Goal: Information Seeking & Learning: Learn about a topic

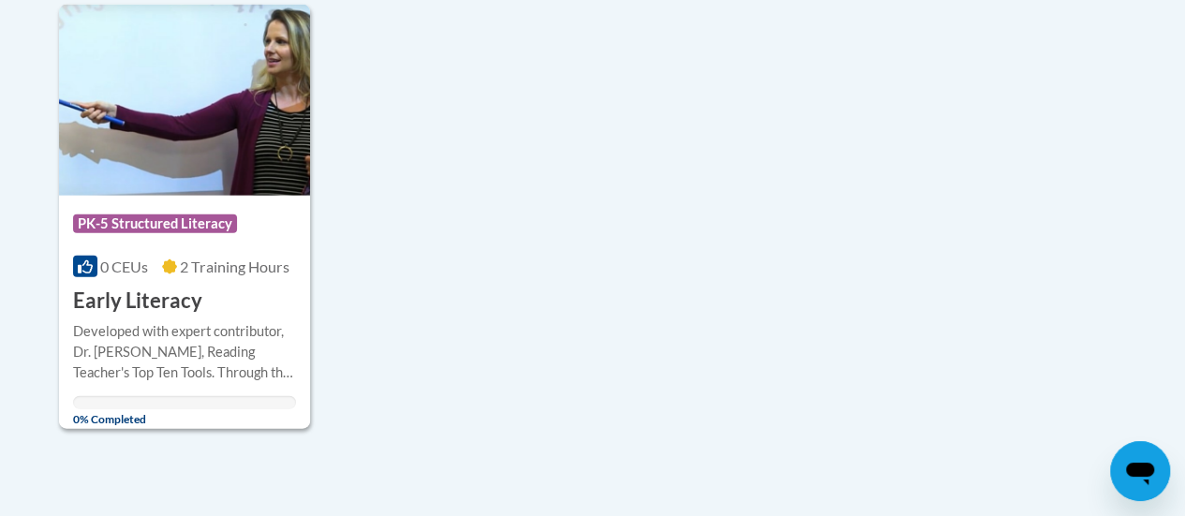
scroll to position [2029, 0]
click at [114, 120] on img at bounding box center [184, 99] width 251 height 191
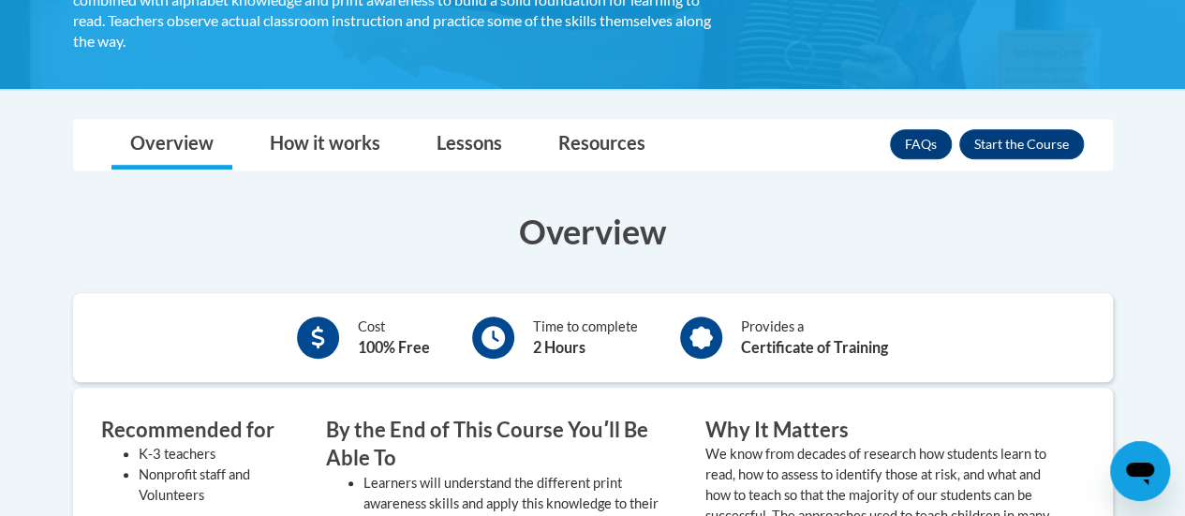
scroll to position [442, 0]
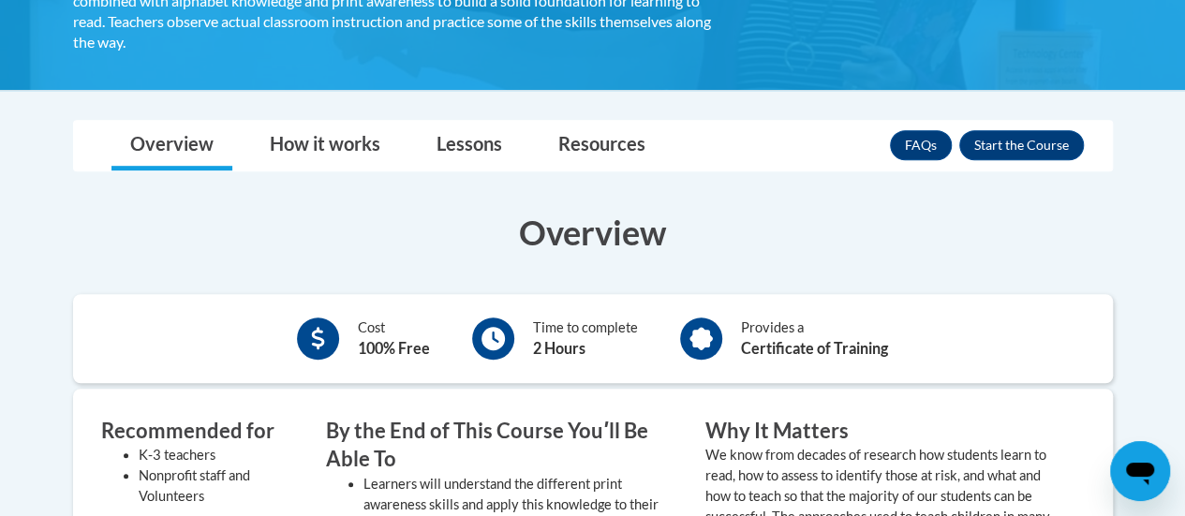
click at [1019, 126] on div "FAQs Enroll" at bounding box center [987, 145] width 194 height 49
click at [1028, 145] on button "Enroll" at bounding box center [1021, 145] width 125 height 30
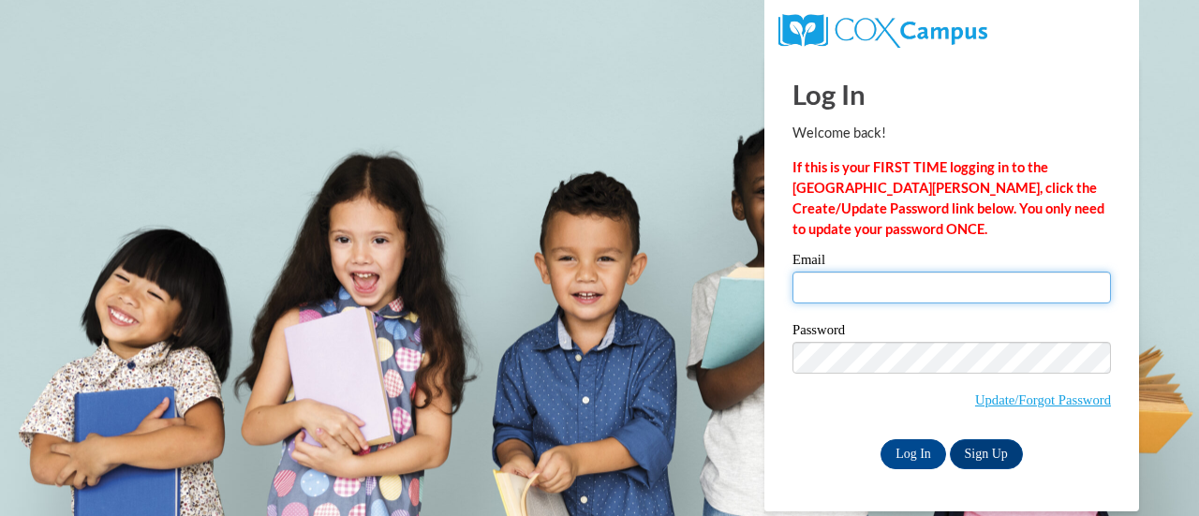
click at [901, 303] on input "Email" at bounding box center [952, 288] width 319 height 32
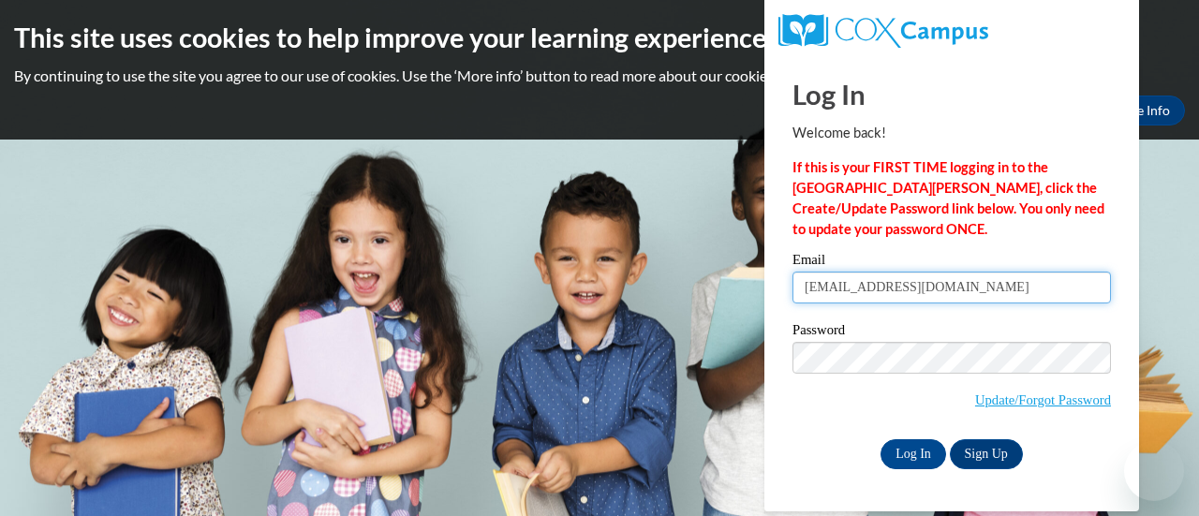
type input "dagmara.prync@muskegonorway.org"
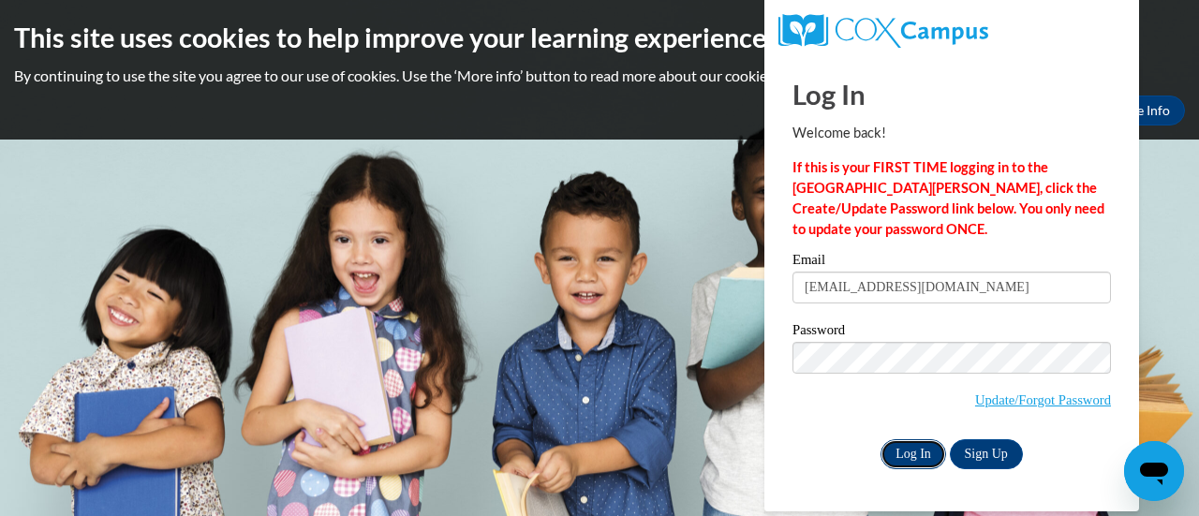
click at [922, 442] on input "Log In" at bounding box center [914, 454] width 66 height 30
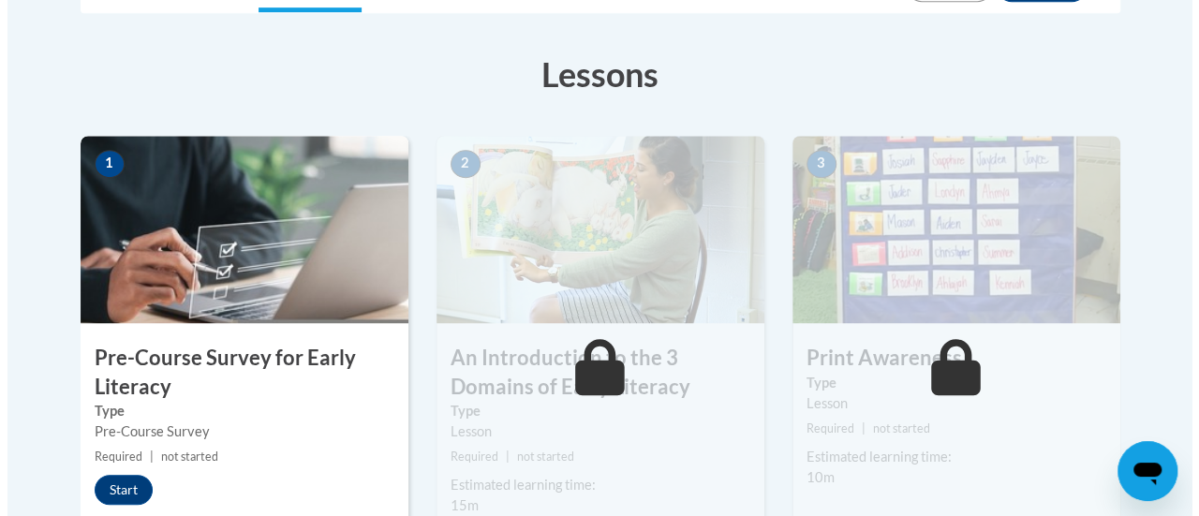
scroll to position [495, 0]
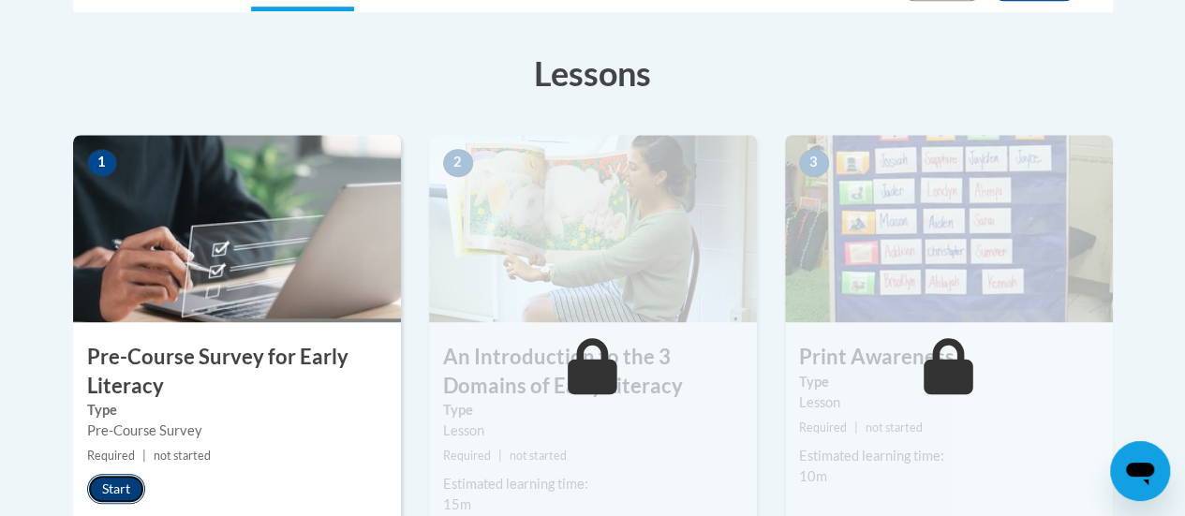
click at [124, 484] on button "Start" at bounding box center [116, 489] width 58 height 30
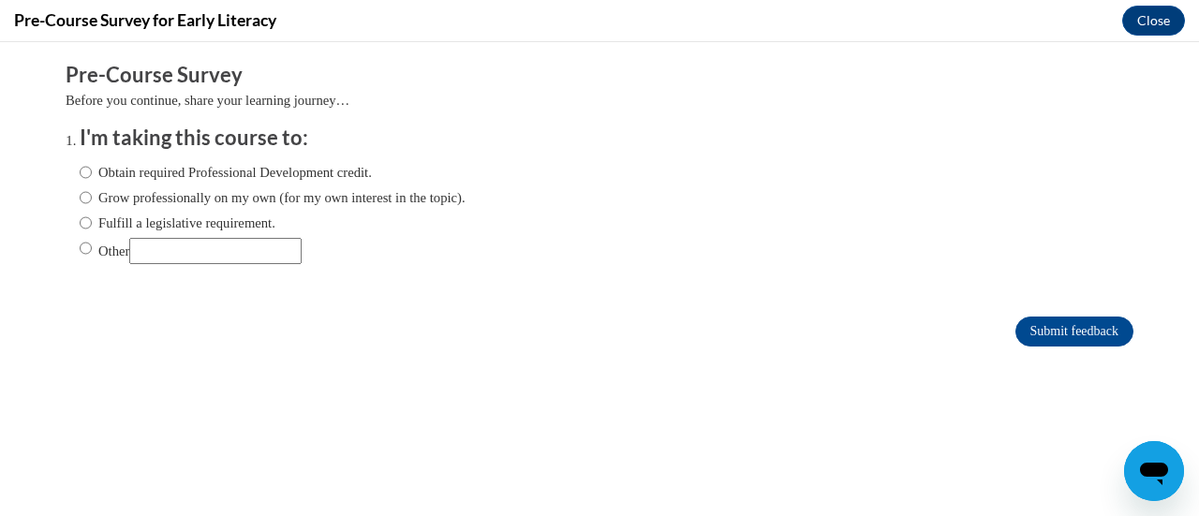
scroll to position [0, 0]
click at [223, 175] on label "Obtain required Professional Development credit." at bounding box center [226, 172] width 292 height 21
click at [92, 175] on input "Obtain required Professional Development credit." at bounding box center [86, 172] width 12 height 21
radio input "true"
click at [1018, 340] on input "Submit feedback" at bounding box center [1075, 332] width 118 height 30
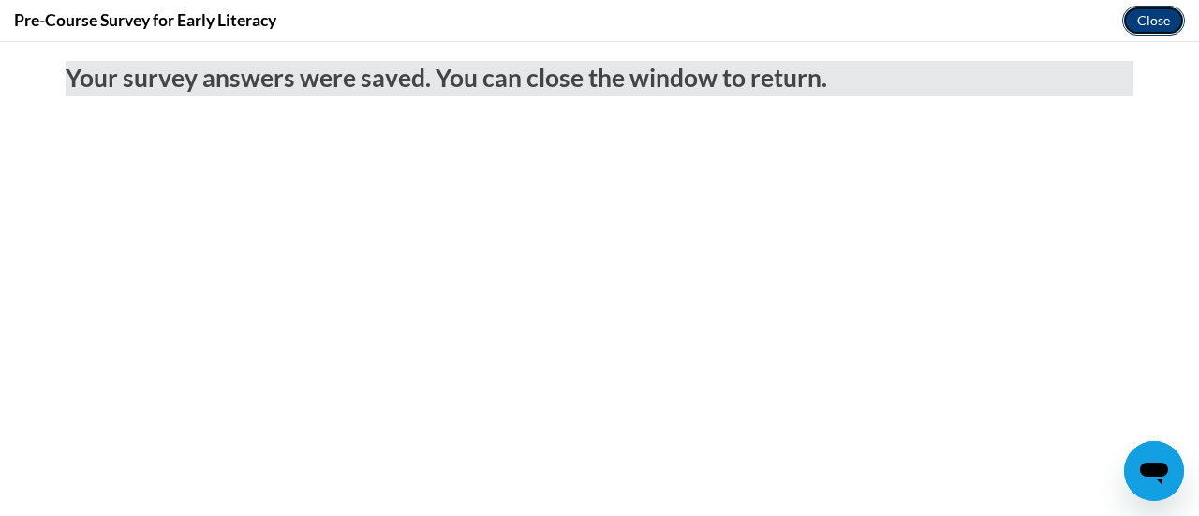
click at [1164, 13] on button "Close" at bounding box center [1153, 21] width 63 height 30
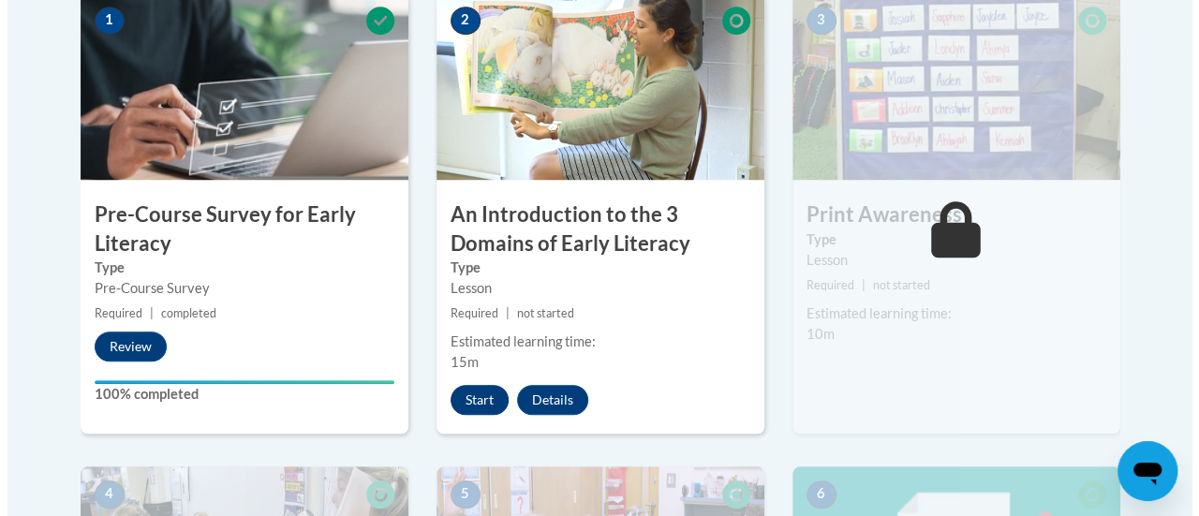
scroll to position [636, 0]
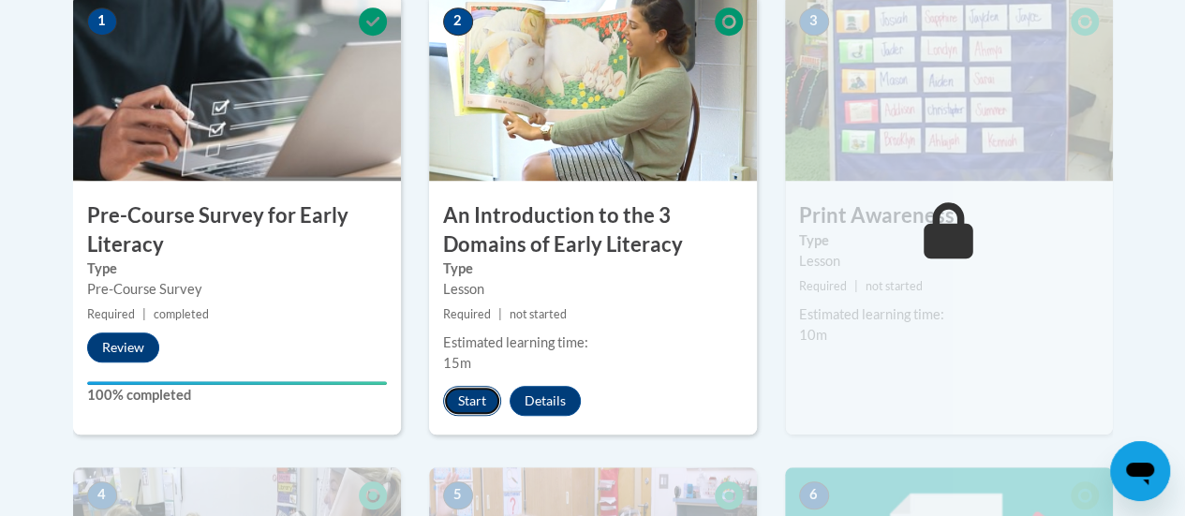
click at [467, 403] on button "Start" at bounding box center [472, 401] width 58 height 30
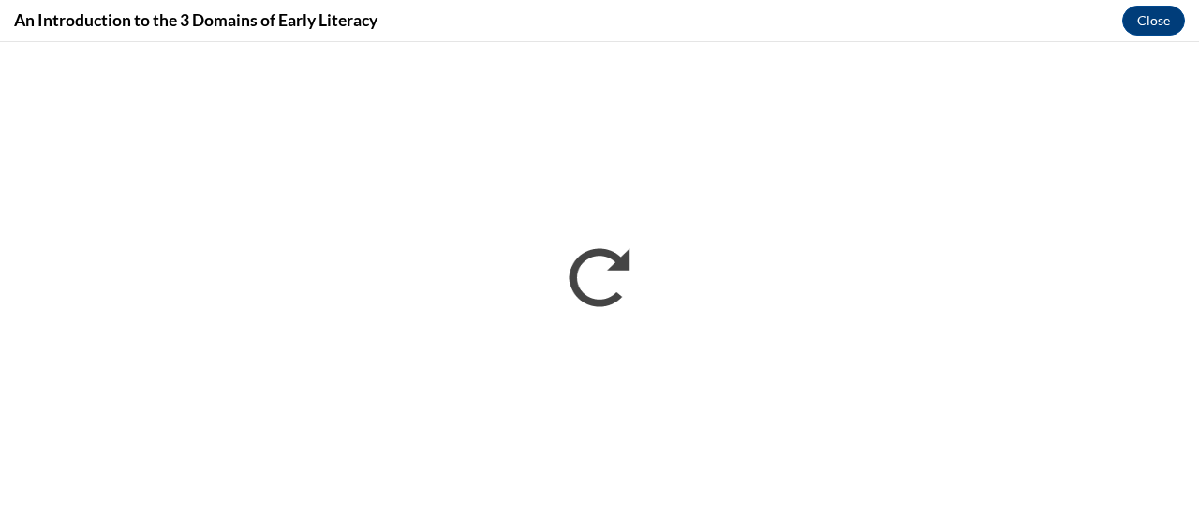
scroll to position [0, 0]
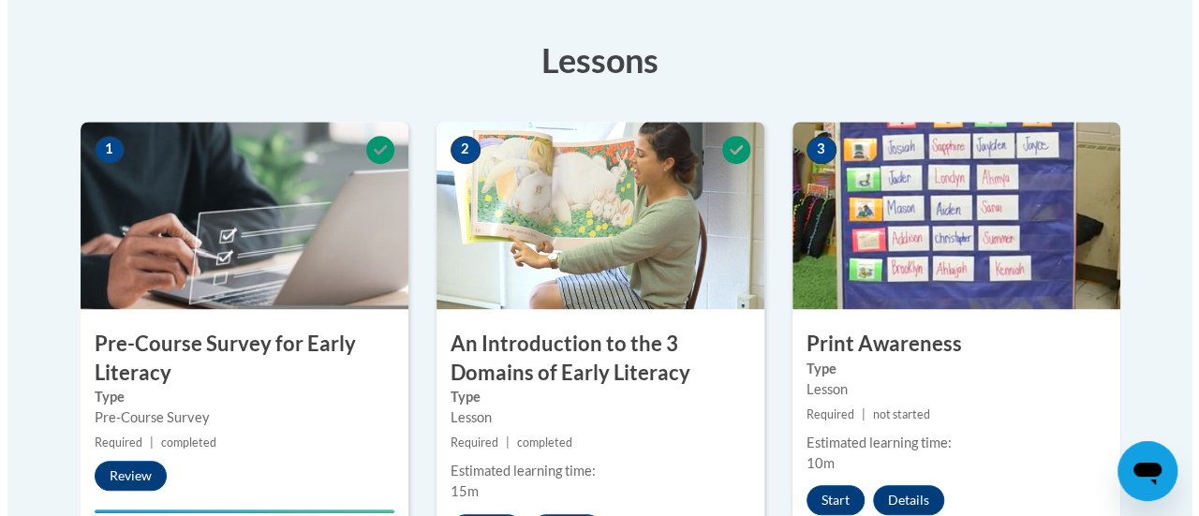
scroll to position [655, 0]
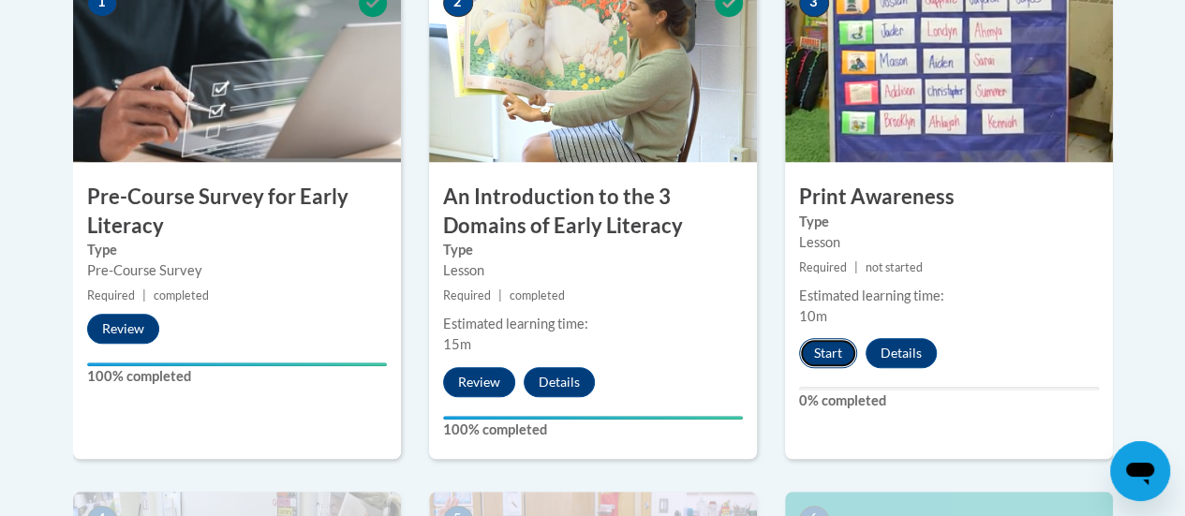
click at [828, 345] on button "Start" at bounding box center [828, 353] width 58 height 30
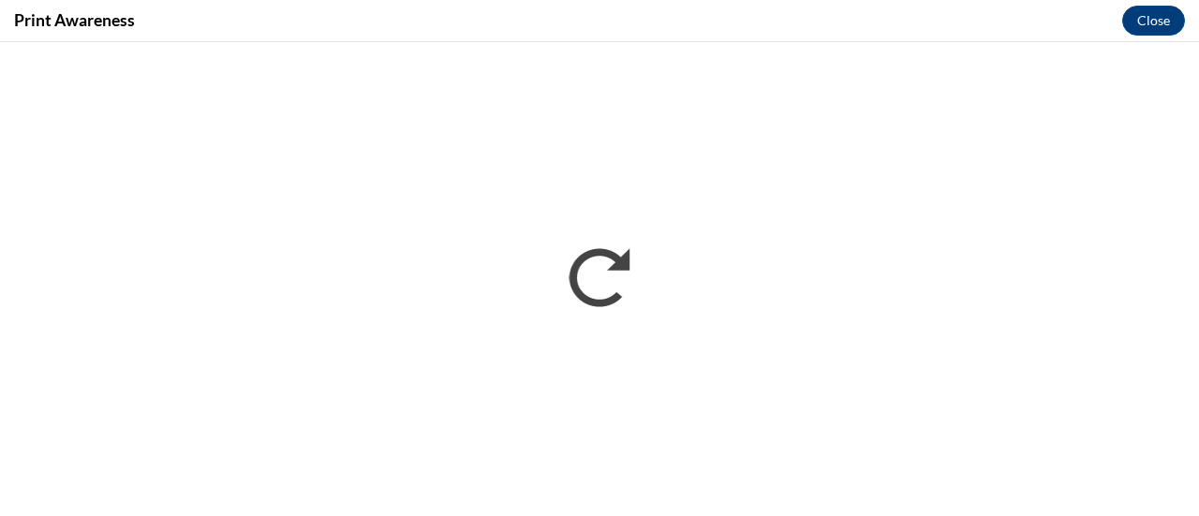
scroll to position [0, 0]
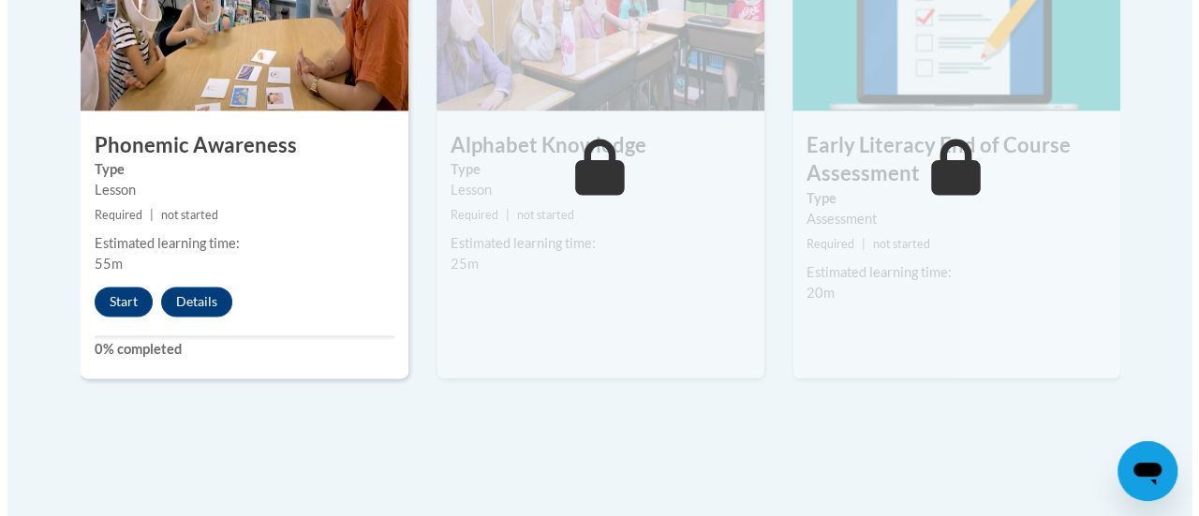
scroll to position [1194, 0]
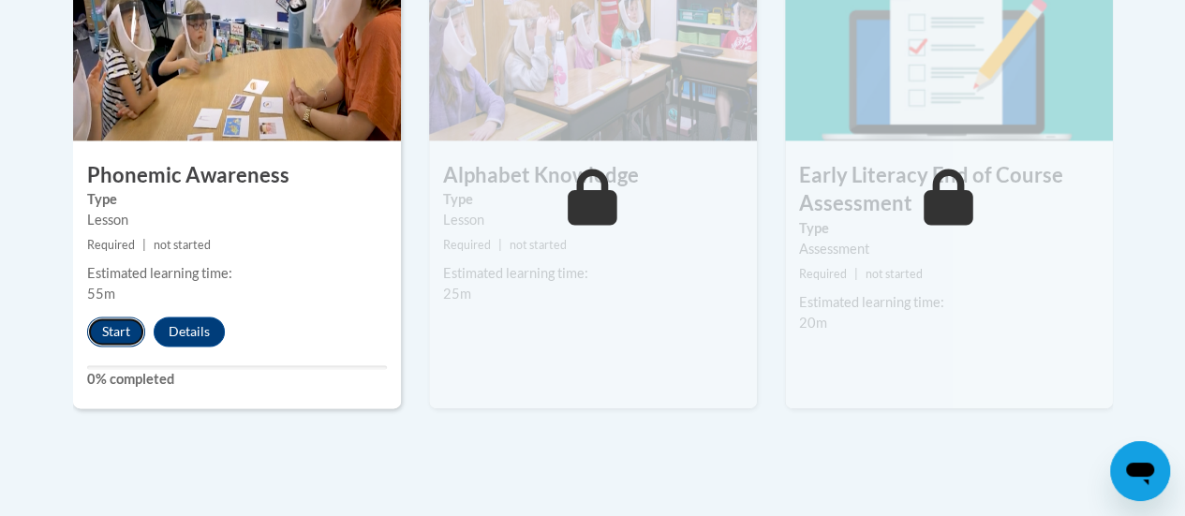
click at [112, 334] on button "Start" at bounding box center [116, 332] width 58 height 30
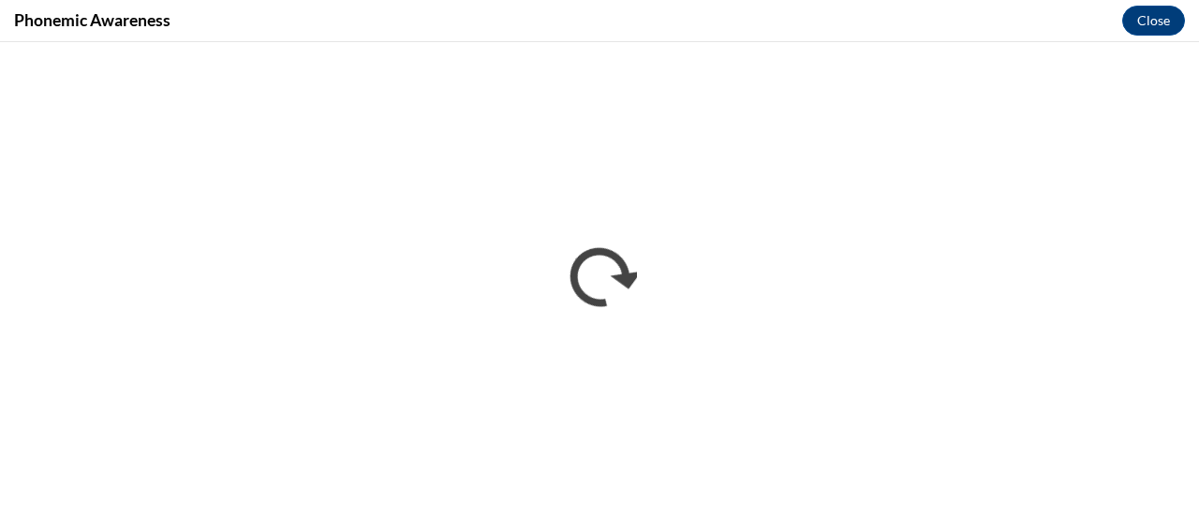
scroll to position [0, 0]
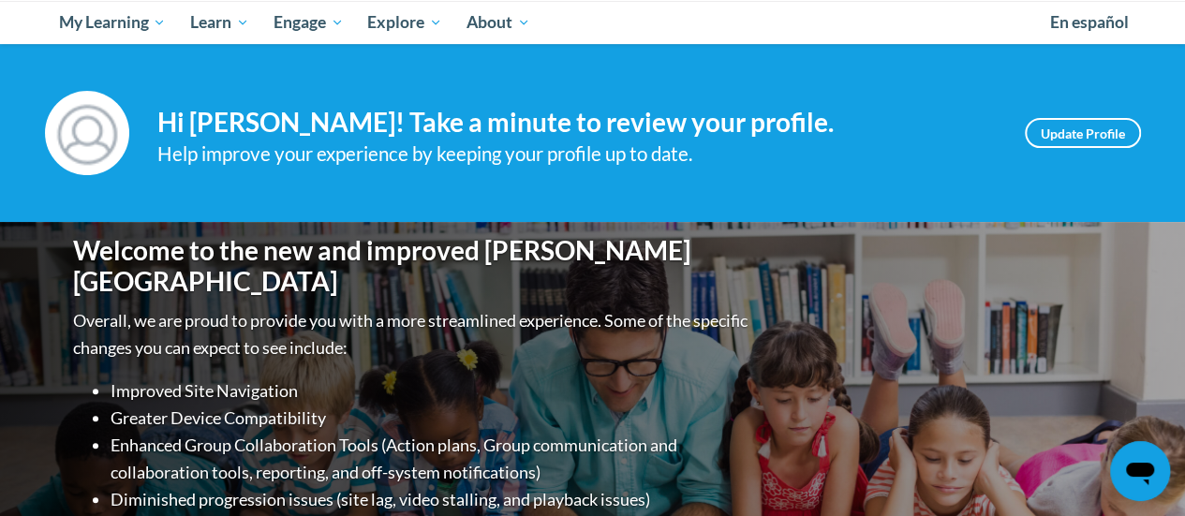
scroll to position [210, 0]
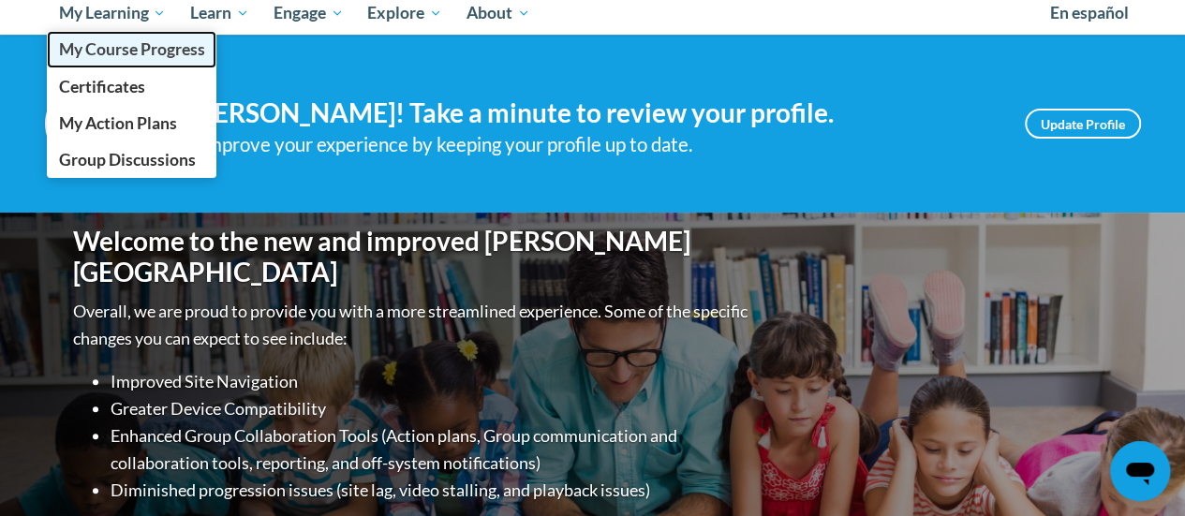
click at [177, 42] on span "My Course Progress" at bounding box center [131, 49] width 146 height 20
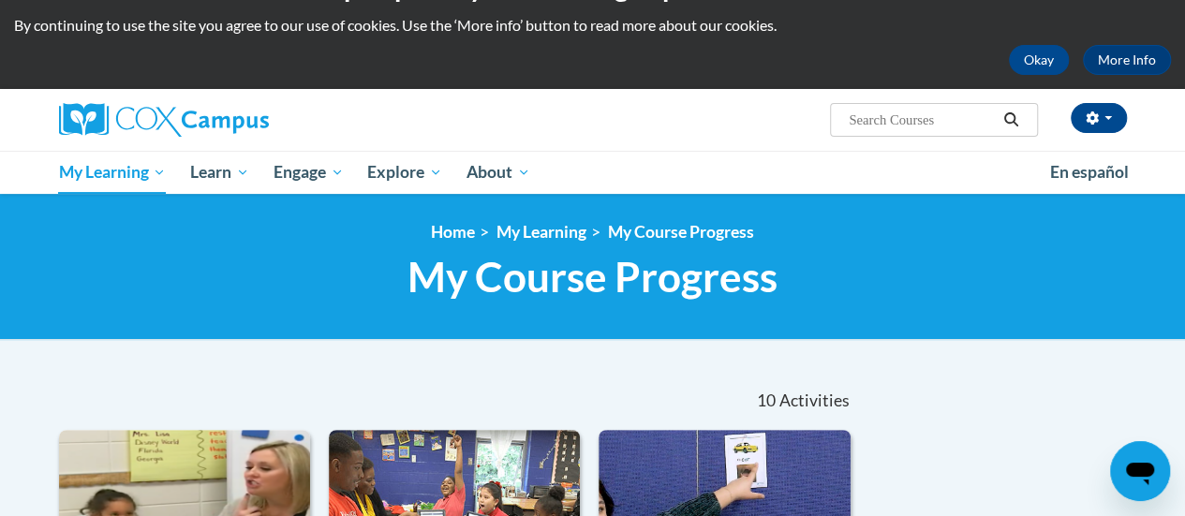
scroll to position [48, 0]
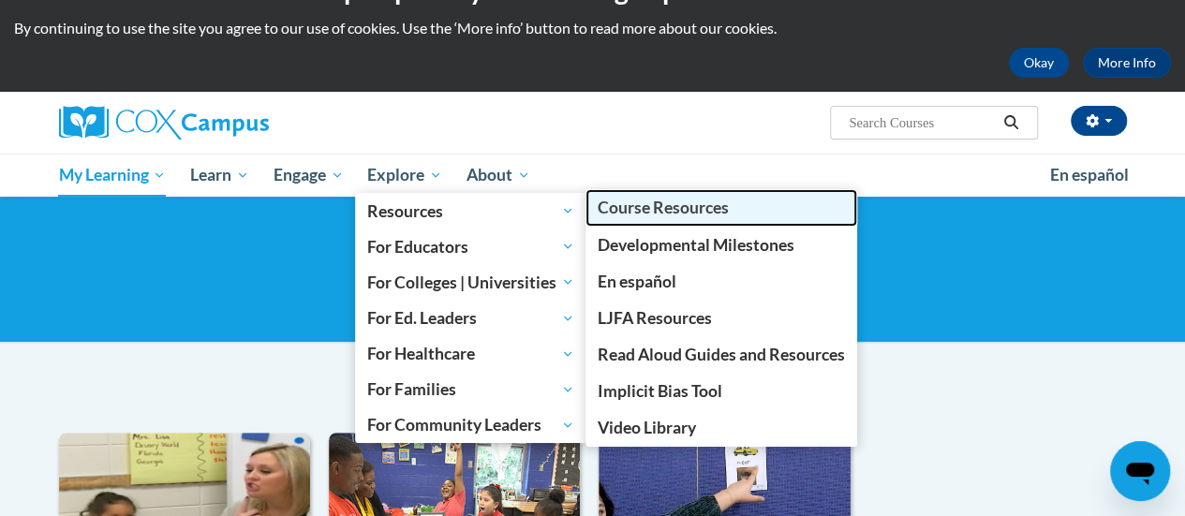
click at [650, 203] on span "Course Resources" at bounding box center [663, 208] width 131 height 20
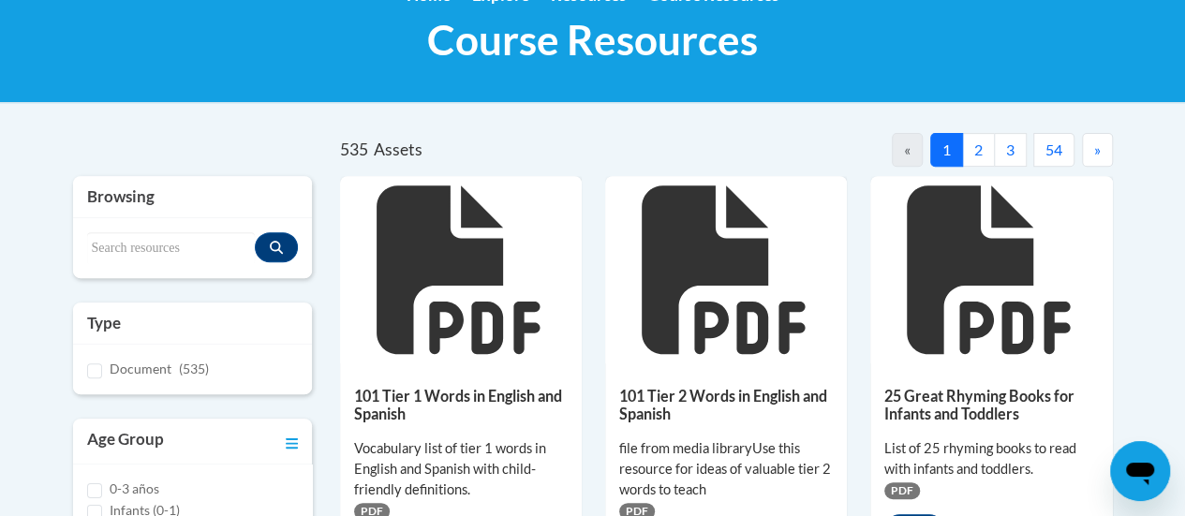
scroll to position [104, 0]
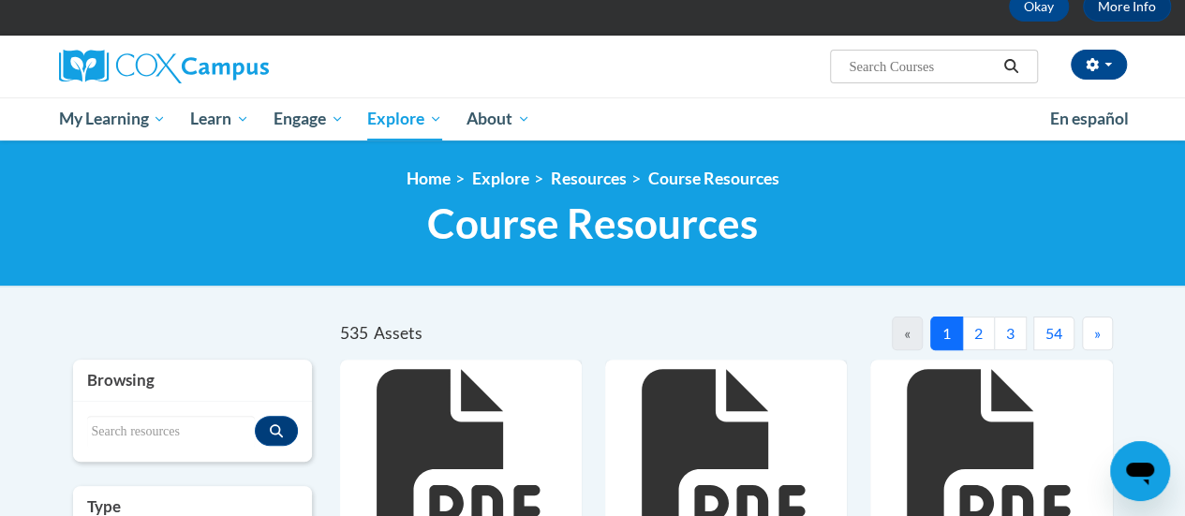
click at [186, 402] on div "Search resources" at bounding box center [192, 432] width 239 height 60
click at [184, 441] on input "Search resources" at bounding box center [171, 432] width 168 height 32
type input "PAC"
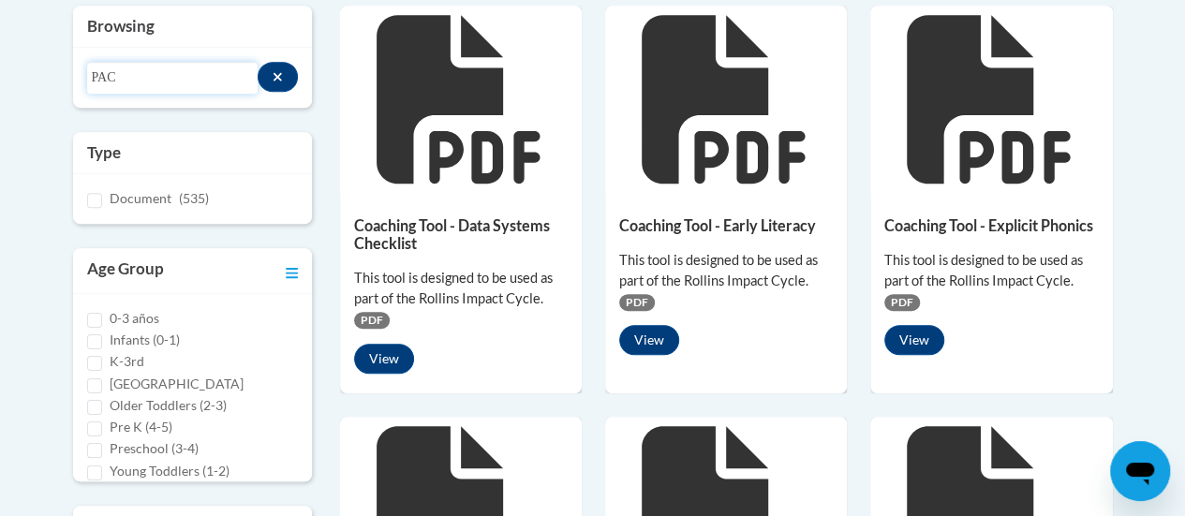
scroll to position [465, 0]
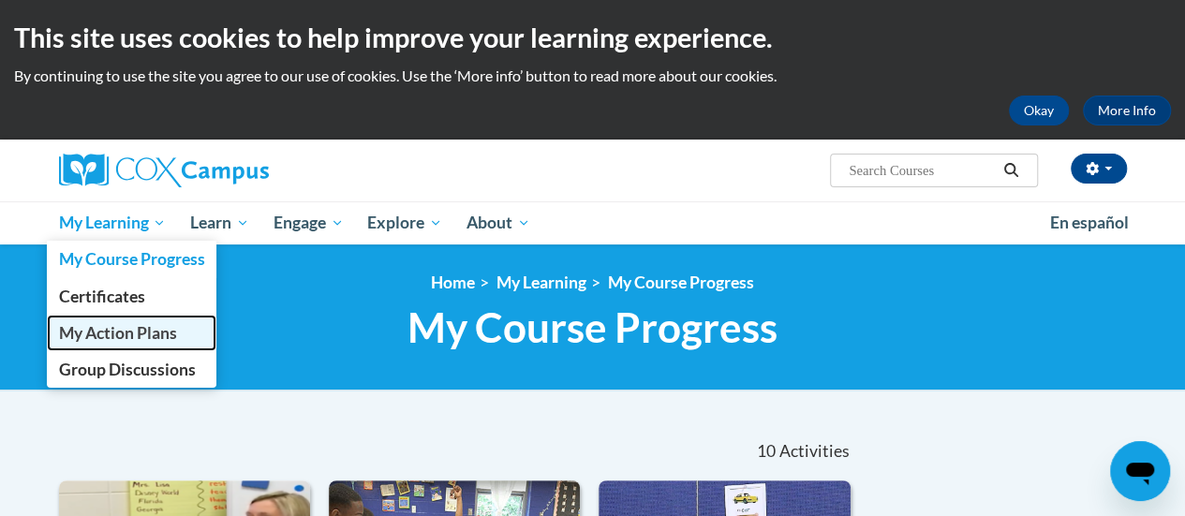
click at [169, 340] on span "My Action Plans" at bounding box center [117, 333] width 118 height 20
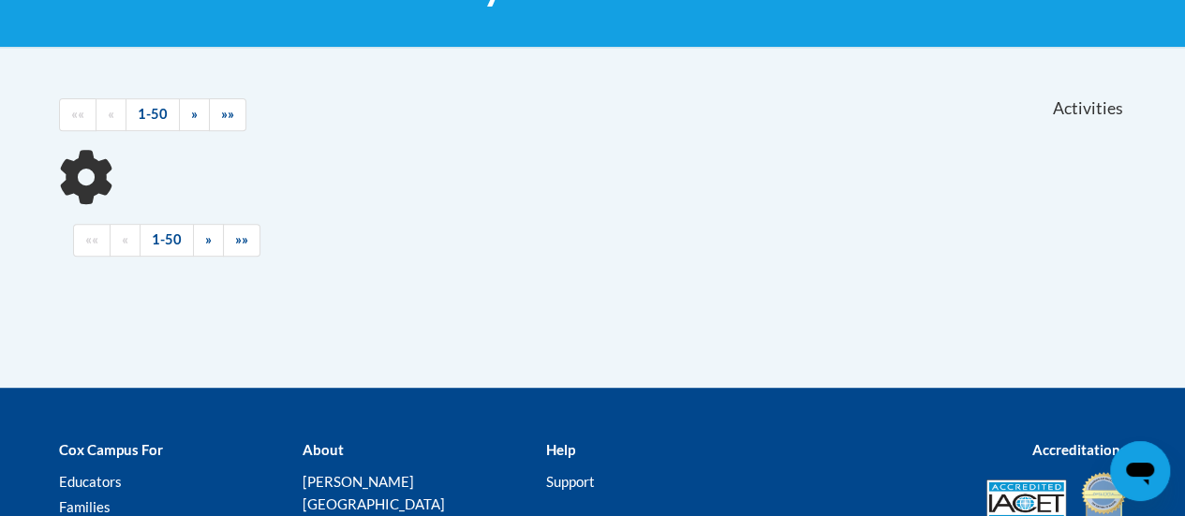
scroll to position [239, 0]
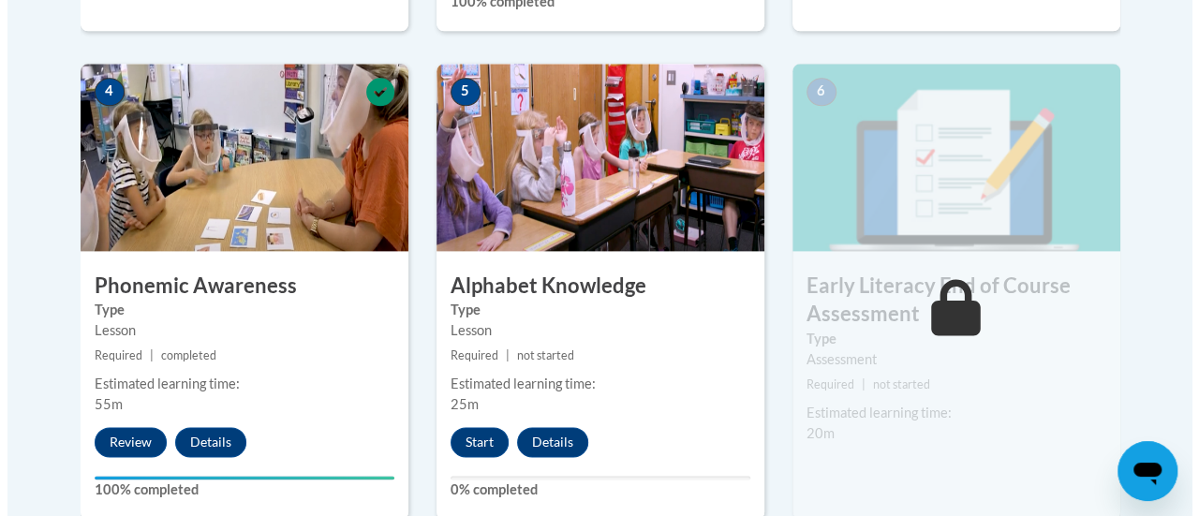
scroll to position [1101, 0]
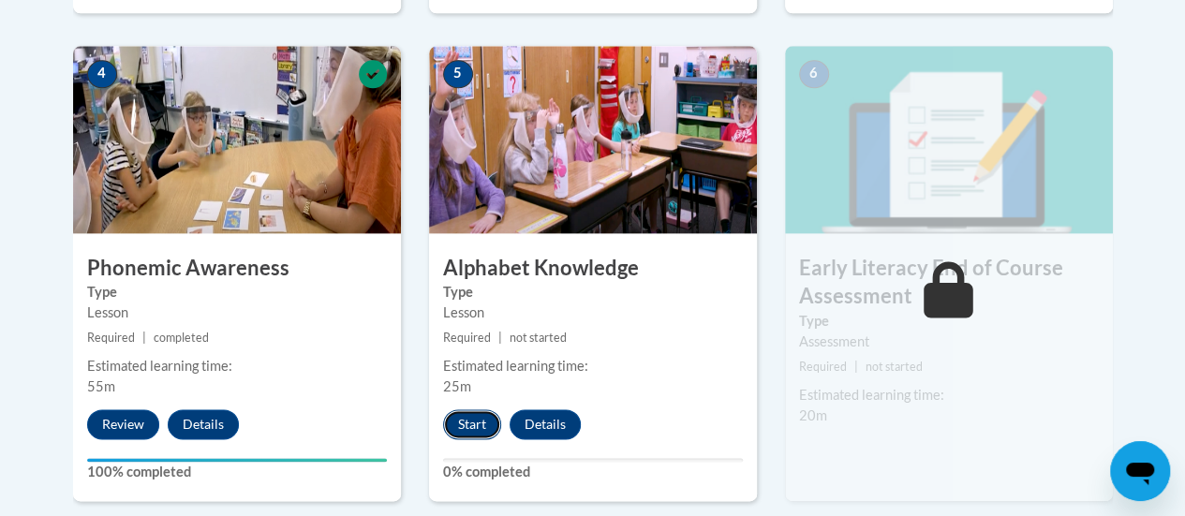
click at [463, 428] on button "Start" at bounding box center [472, 424] width 58 height 30
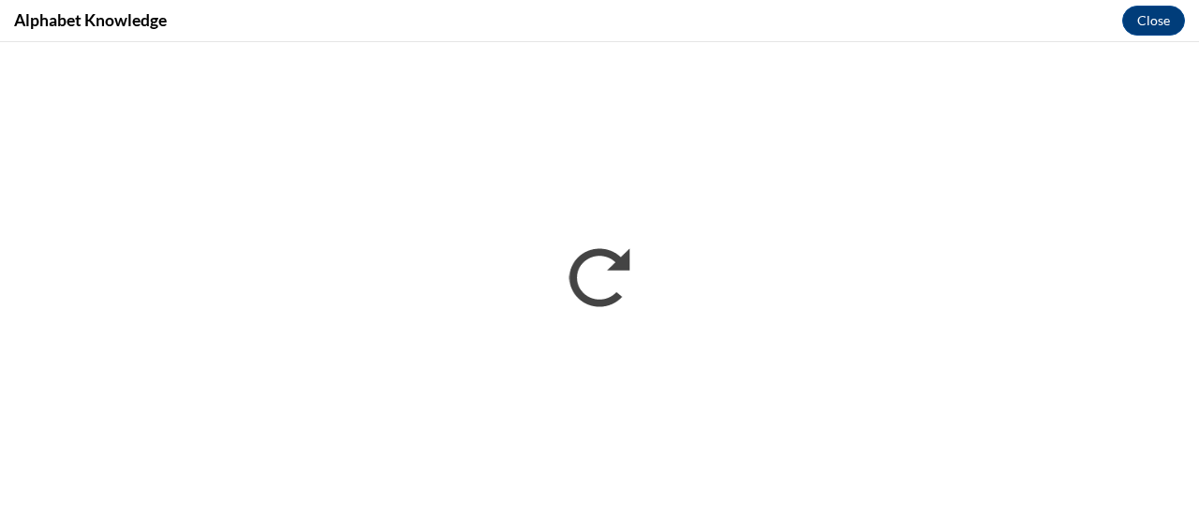
scroll to position [0, 0]
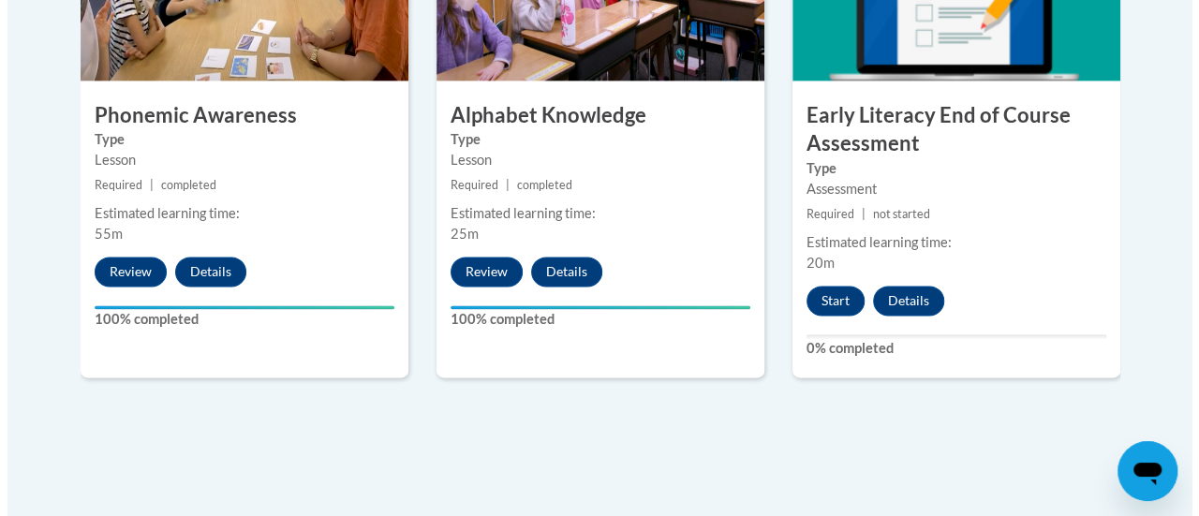
scroll to position [1166, 0]
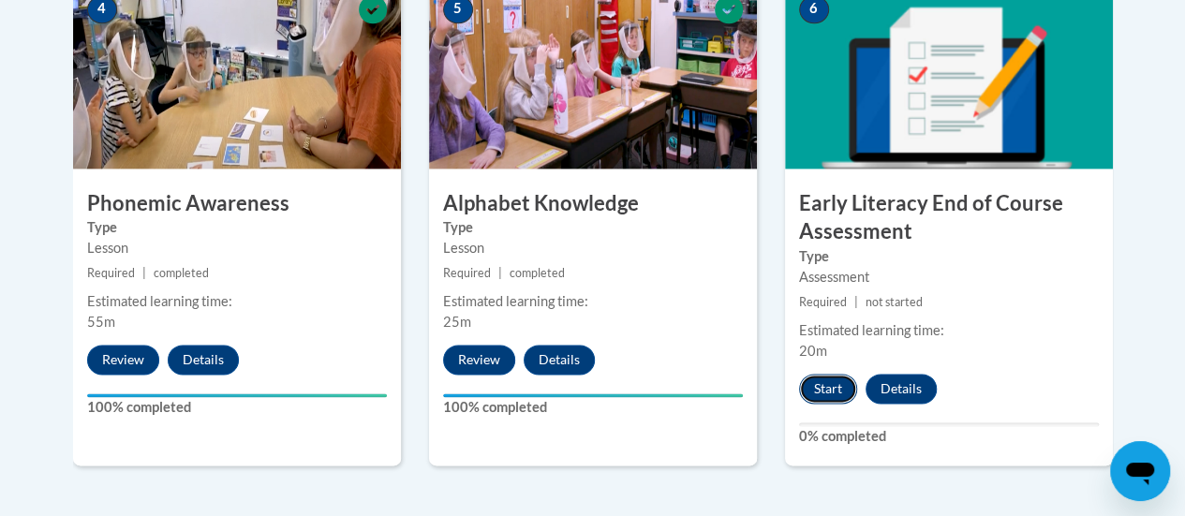
click at [828, 385] on button "Start" at bounding box center [828, 389] width 58 height 30
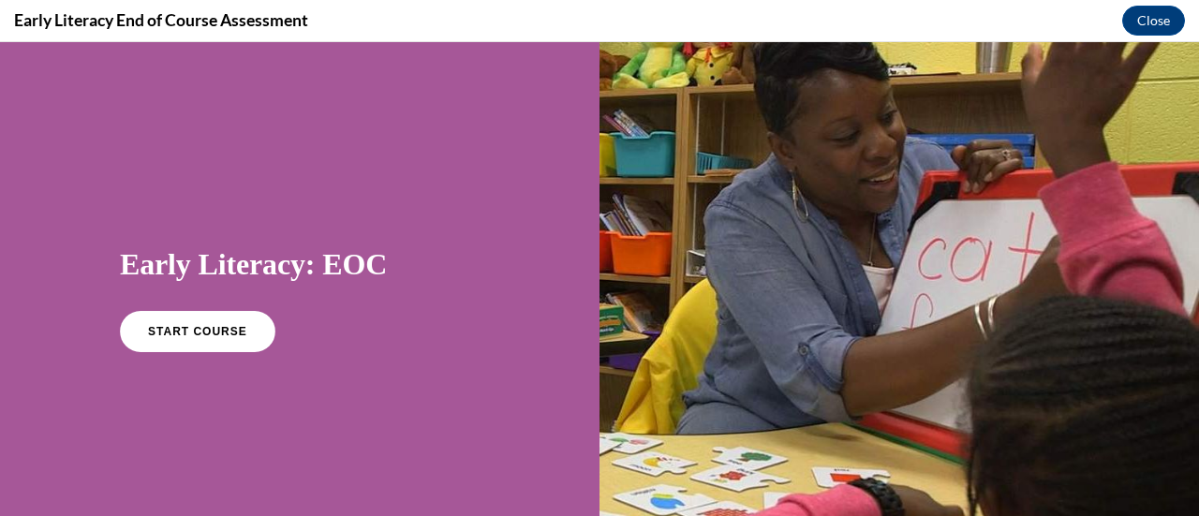
scroll to position [0, 0]
click at [172, 336] on span "START COURSE" at bounding box center [197, 332] width 104 height 14
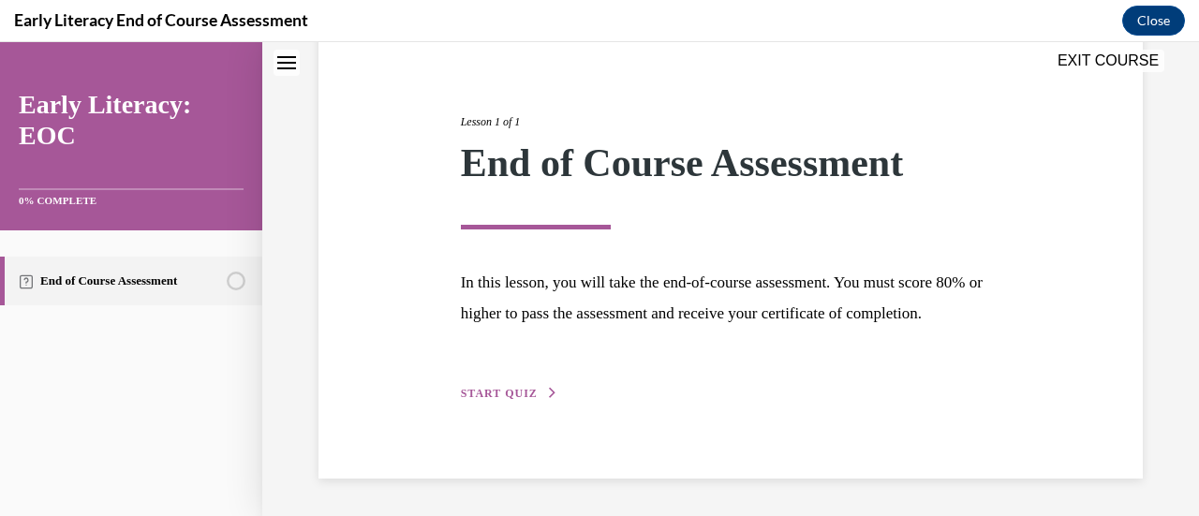
click at [534, 391] on button "START QUIZ" at bounding box center [509, 393] width 97 height 17
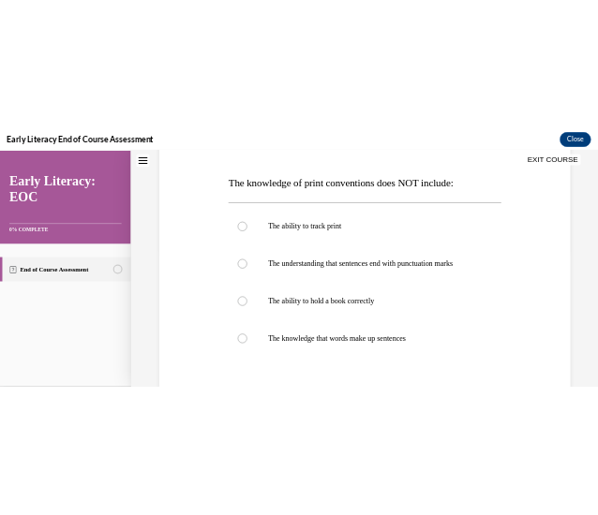
scroll to position [270, 0]
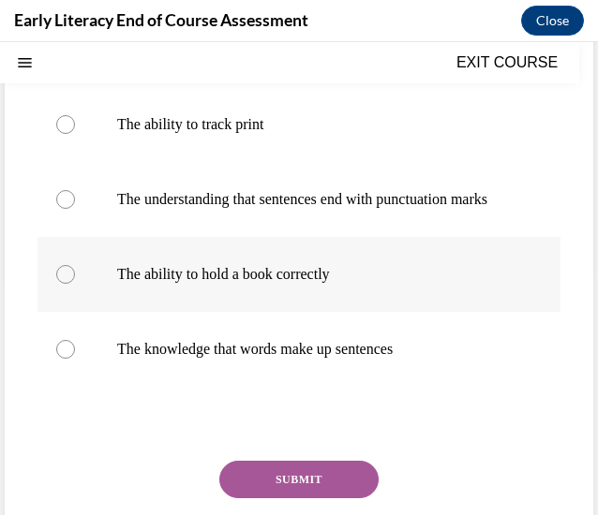
click at [246, 284] on p "The ability to hold a book correctly" at bounding box center [315, 274] width 396 height 19
click at [283, 492] on button "SUBMIT" at bounding box center [298, 479] width 159 height 37
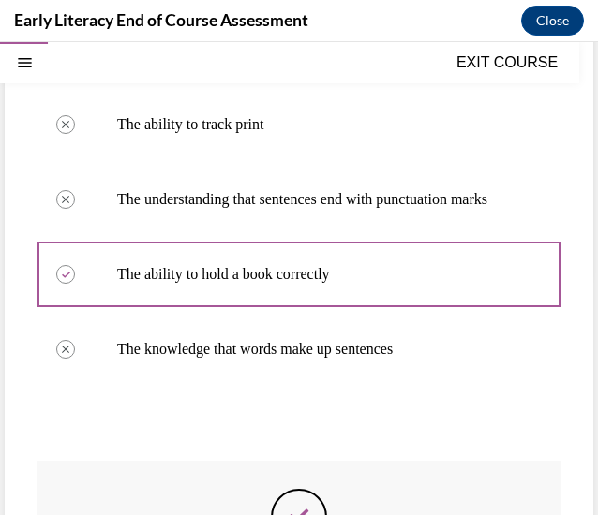
scroll to position [557, 0]
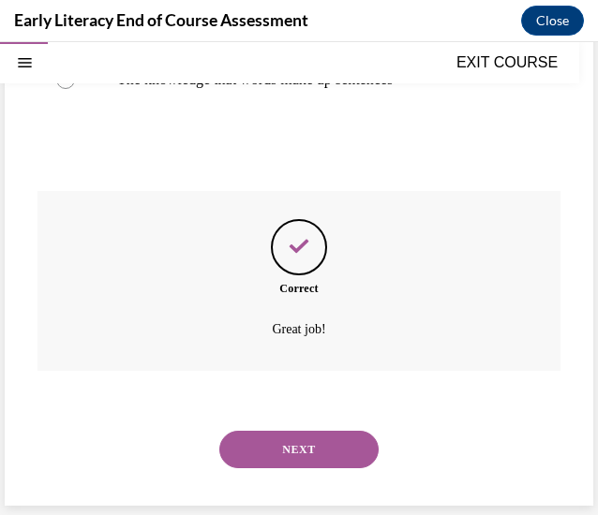
click at [296, 447] on button "NEXT" at bounding box center [298, 449] width 159 height 37
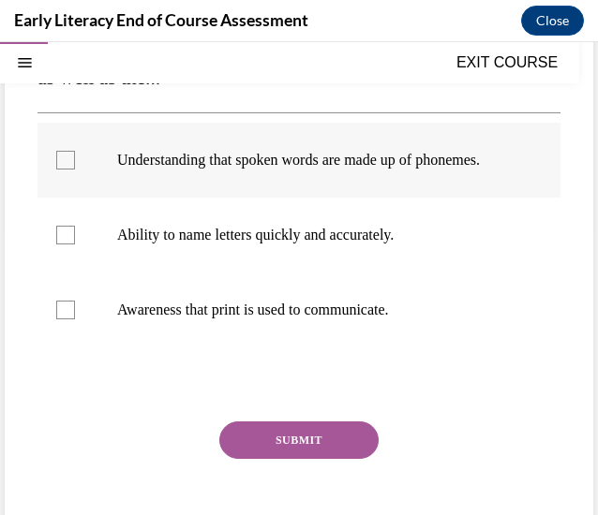
scroll to position [318, 0]
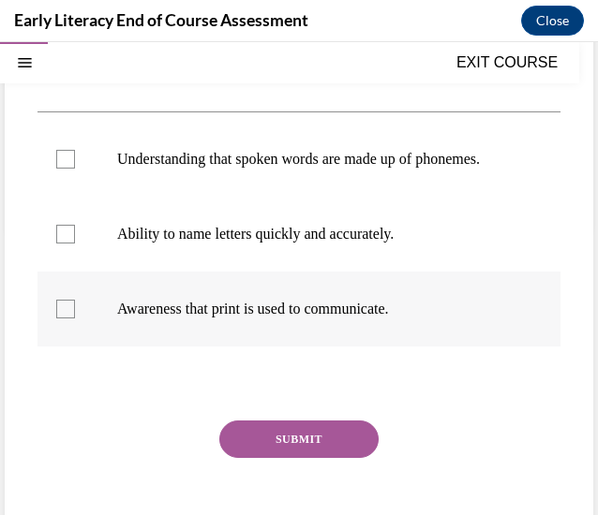
click at [192, 337] on div at bounding box center [298, 309] width 523 height 75
click at [292, 458] on button "SUBMIT" at bounding box center [298, 439] width 159 height 37
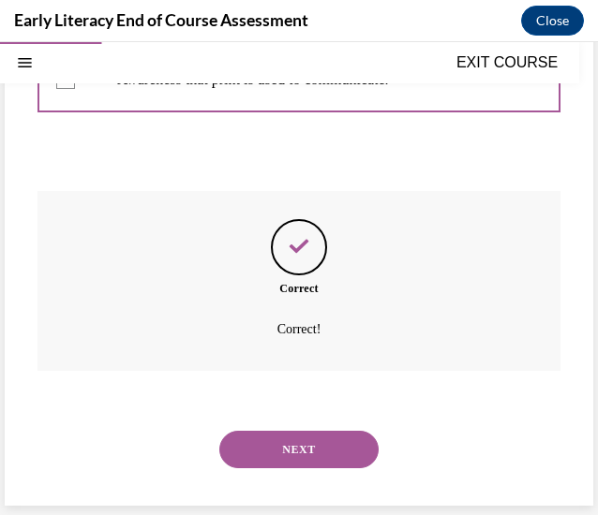
scroll to position [565, 0]
click at [313, 456] on button "NEXT" at bounding box center [298, 449] width 159 height 37
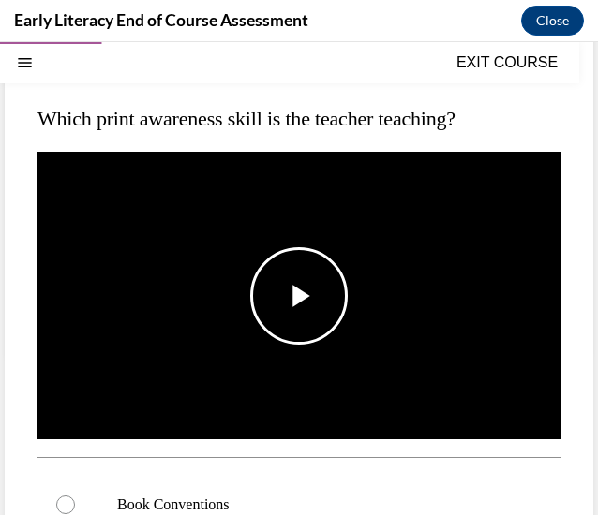
scroll to position [202, 0]
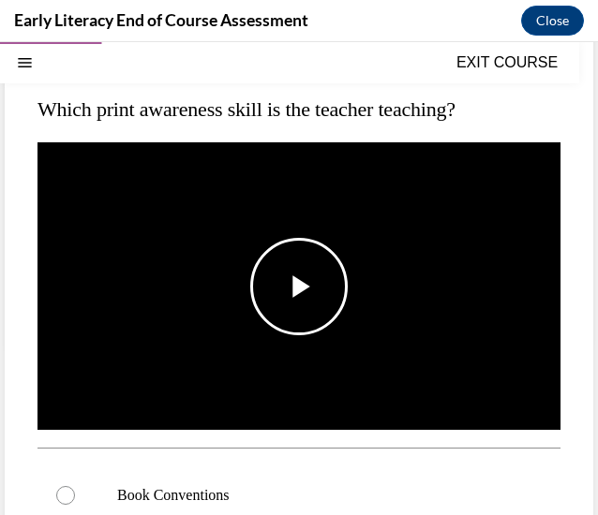
click at [299, 287] on span "Video player" at bounding box center [299, 287] width 0 height 0
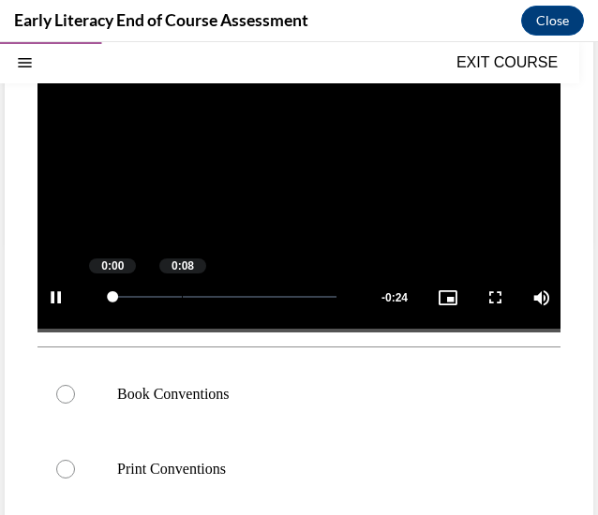
scroll to position [218, 0]
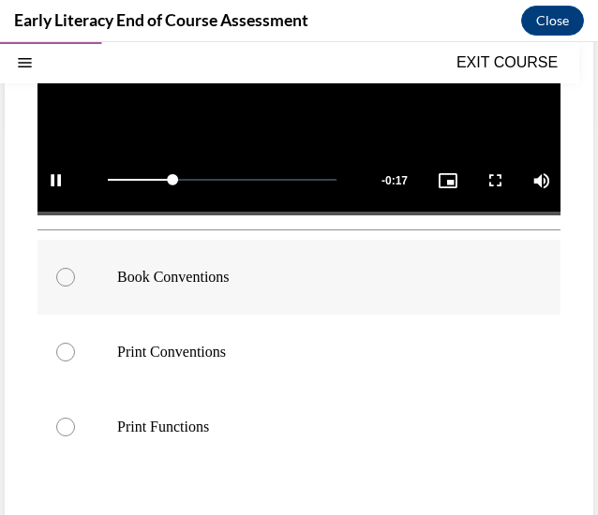
click at [216, 272] on p "Book Conventions" at bounding box center [315, 277] width 396 height 19
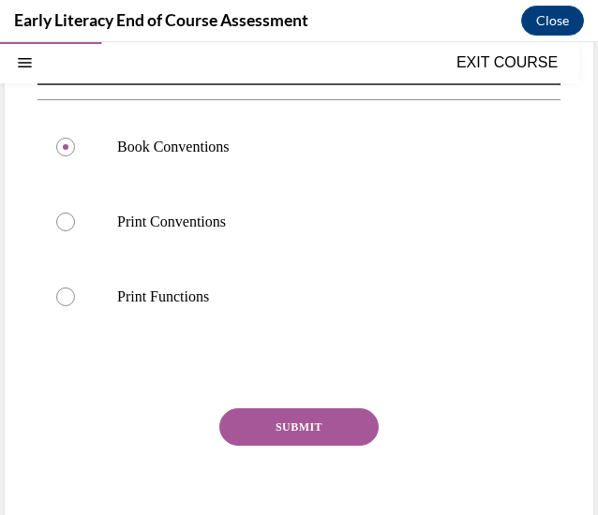
click at [277, 426] on button "SUBMIT" at bounding box center [298, 427] width 159 height 37
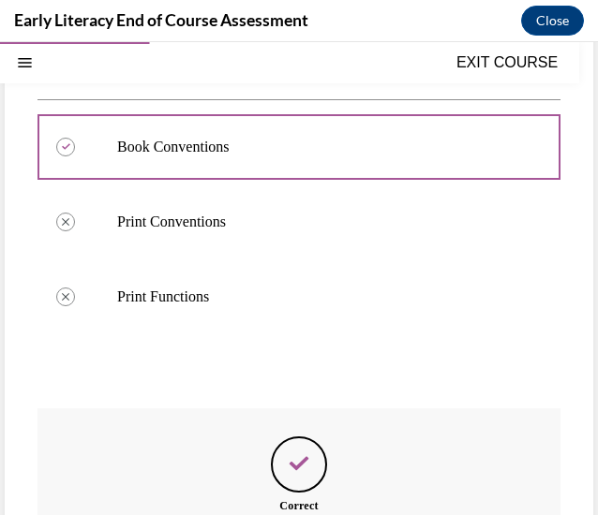
scroll to position [759, 0]
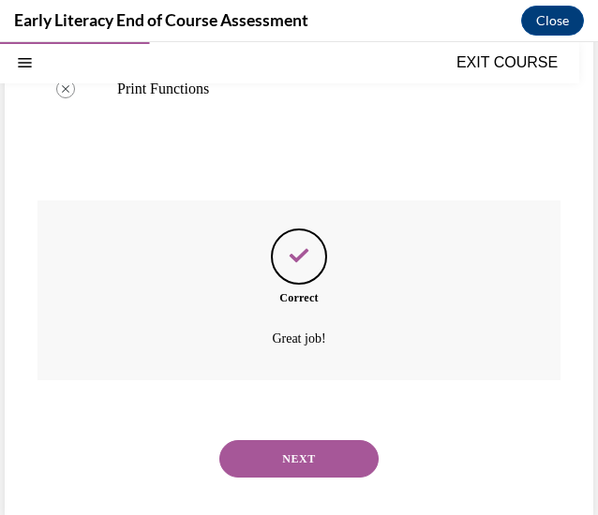
drag, startPoint x: 287, startPoint y: 440, endPoint x: 244, endPoint y: 465, distance: 49.5
click at [244, 465] on button "NEXT" at bounding box center [298, 458] width 159 height 37
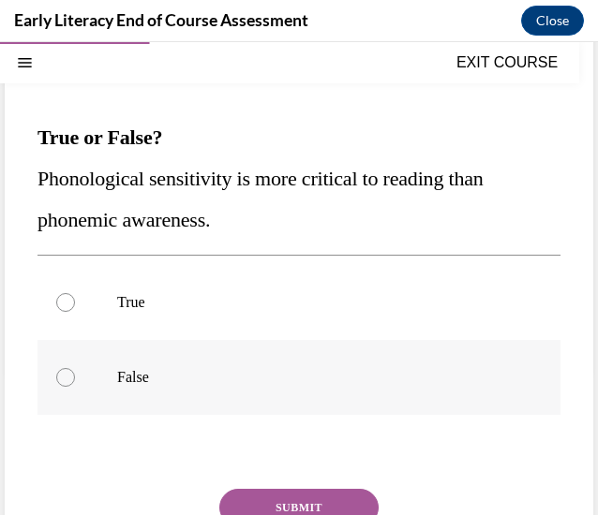
scroll to position [175, 0]
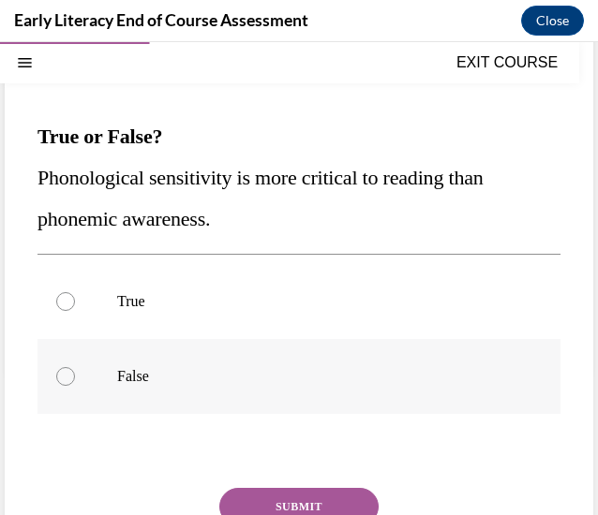
click at [152, 393] on div at bounding box center [298, 376] width 523 height 75
click at [287, 482] on div "Question 04/12 True or False? Phonological sensitivity is more critical to read…" at bounding box center [298, 338] width 523 height 608
click at [298, 504] on button "SUBMIT" at bounding box center [298, 506] width 159 height 37
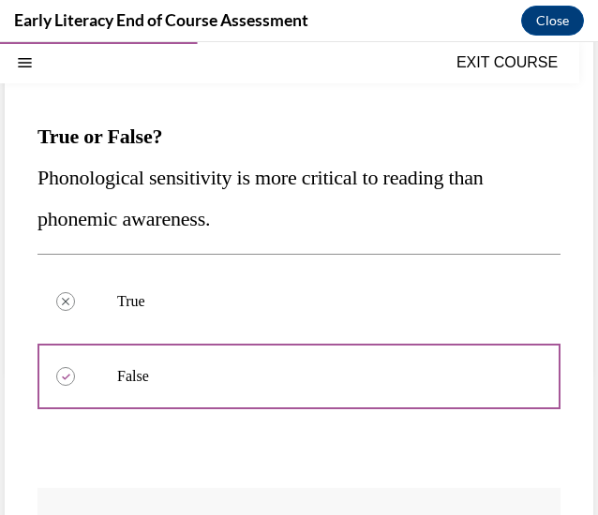
scroll to position [471, 0]
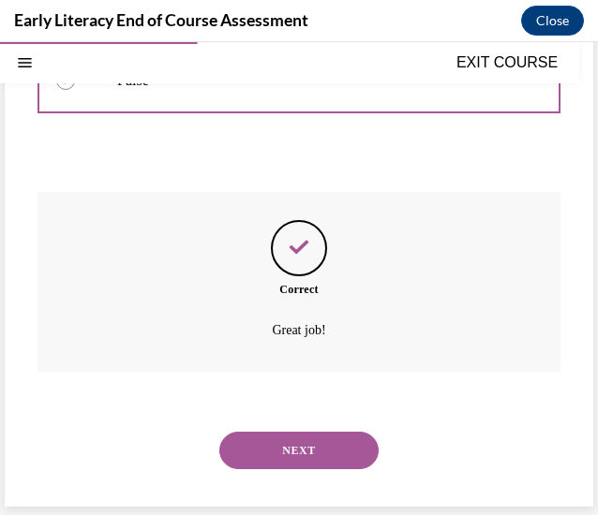
drag, startPoint x: 317, startPoint y: 449, endPoint x: 347, endPoint y: 453, distance: 30.3
click at [347, 453] on button "NEXT" at bounding box center [298, 450] width 159 height 37
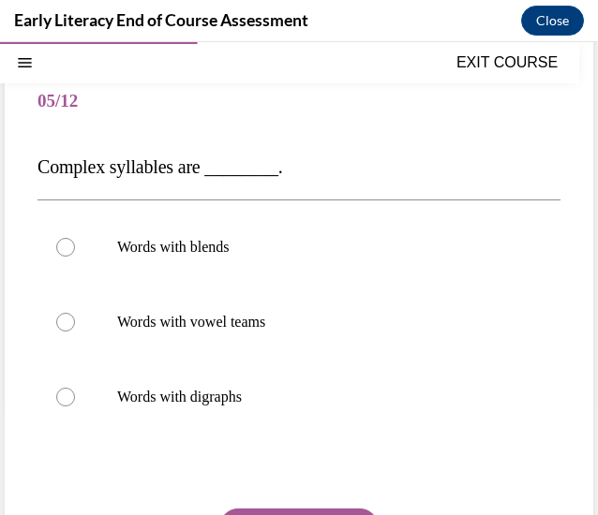
scroll to position [145, 0]
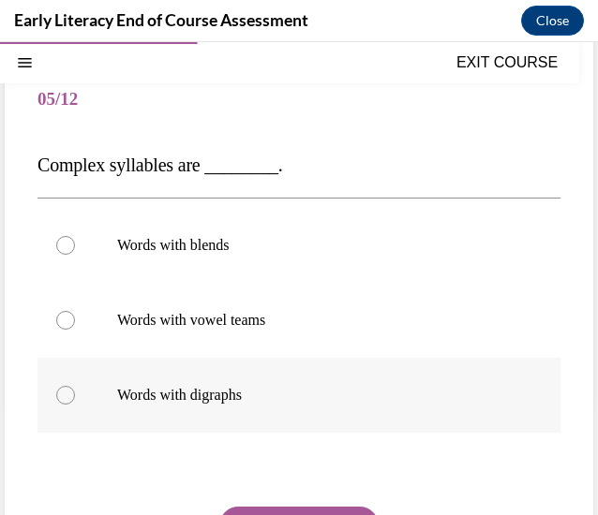
click at [311, 404] on div at bounding box center [298, 395] width 523 height 75
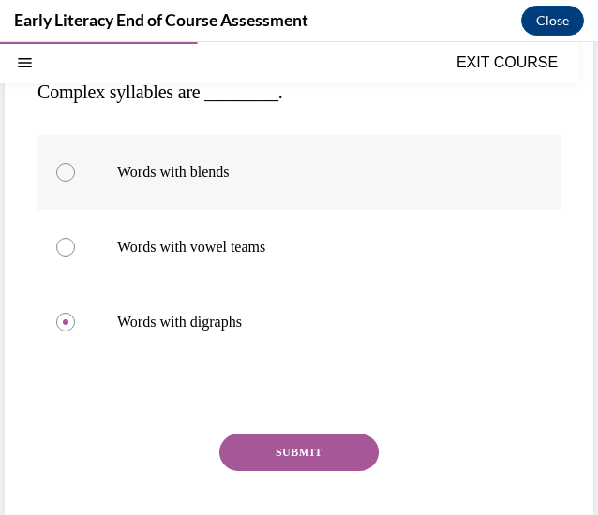
click at [251, 178] on p "Words with blends" at bounding box center [315, 172] width 396 height 19
click at [260, 305] on div at bounding box center [298, 322] width 523 height 75
click at [315, 448] on button "SUBMIT" at bounding box center [298, 452] width 159 height 37
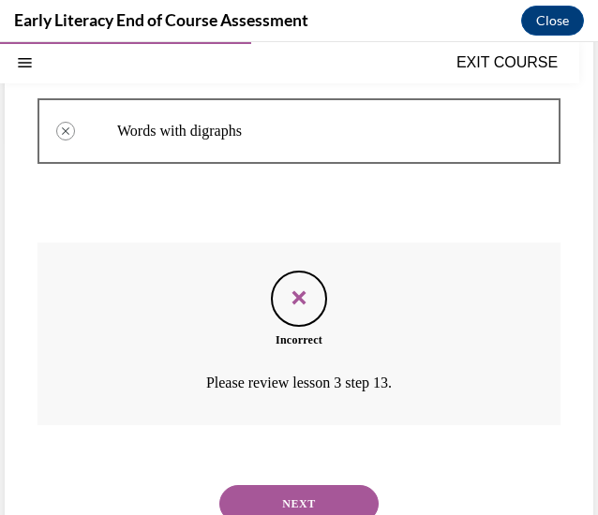
scroll to position [411, 0]
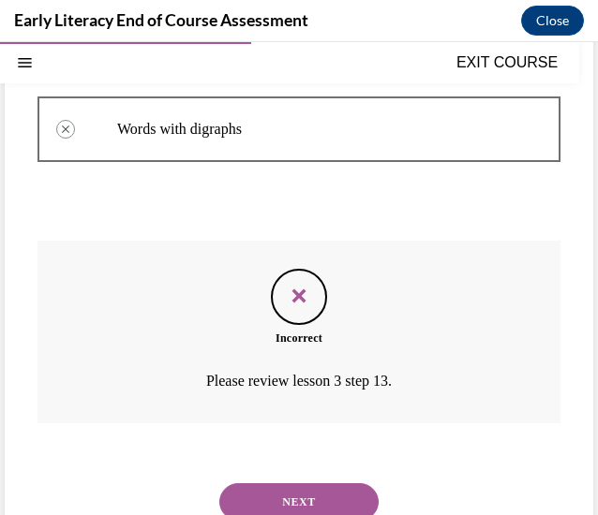
click at [327, 498] on button "NEXT" at bounding box center [298, 501] width 159 height 37
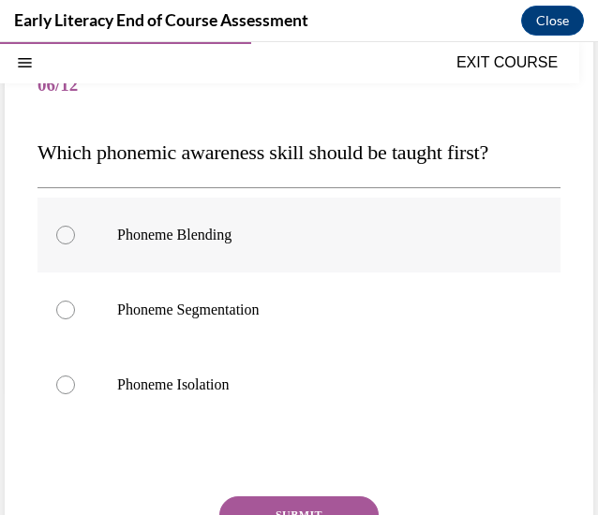
scroll to position [160, 0]
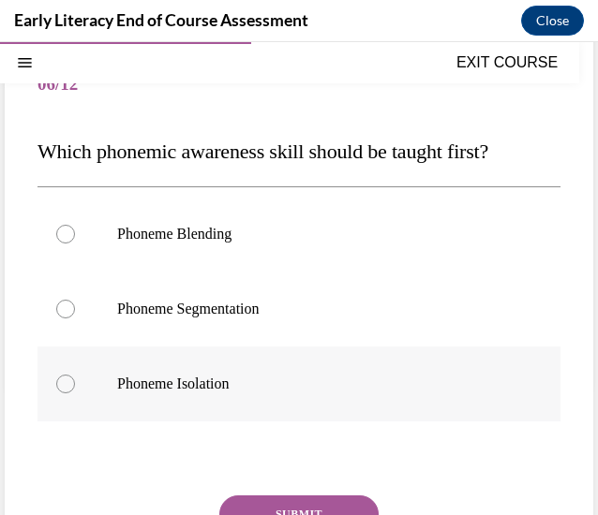
click at [220, 370] on div at bounding box center [298, 384] width 523 height 75
click at [277, 498] on button "SUBMIT" at bounding box center [298, 514] width 159 height 37
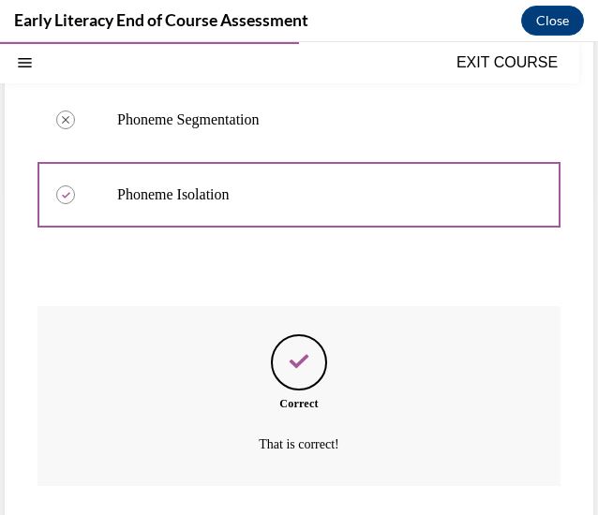
scroll to position [405, 0]
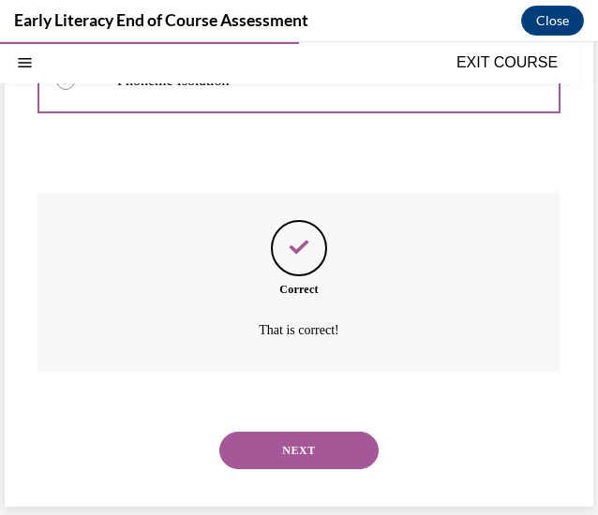
click at [304, 433] on button "NEXT" at bounding box center [298, 450] width 159 height 37
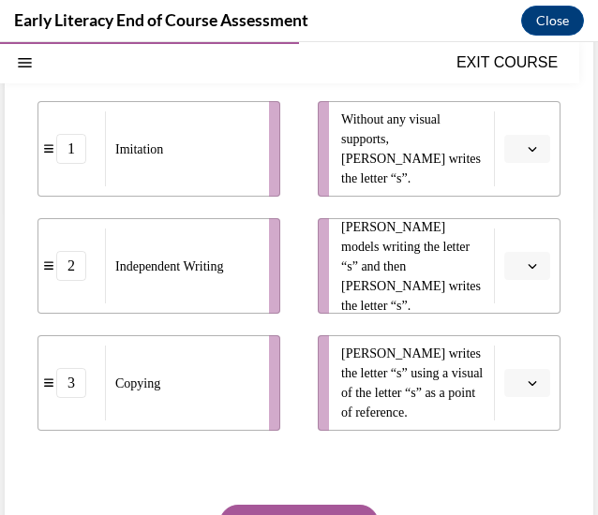
scroll to position [334, 0]
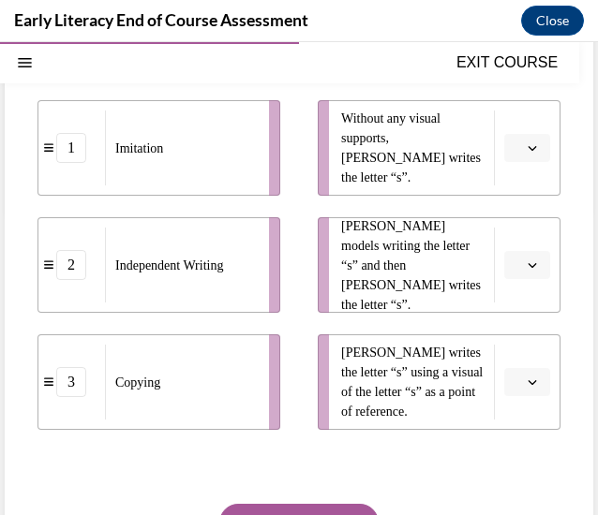
click at [527, 378] on icon "button" at bounding box center [531, 382] width 9 height 9
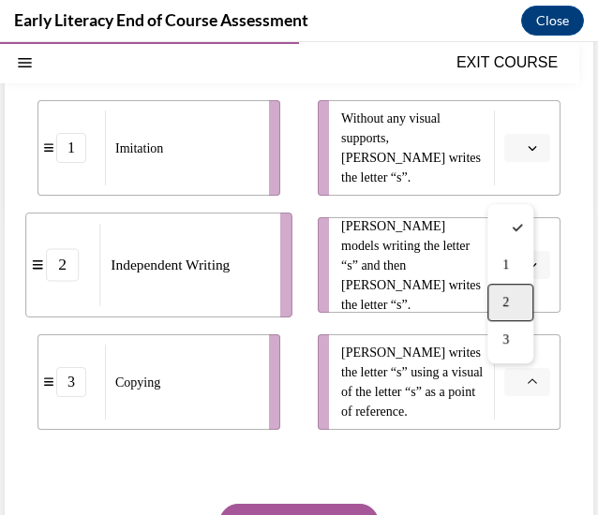
click at [506, 296] on span "2" at bounding box center [505, 302] width 7 height 15
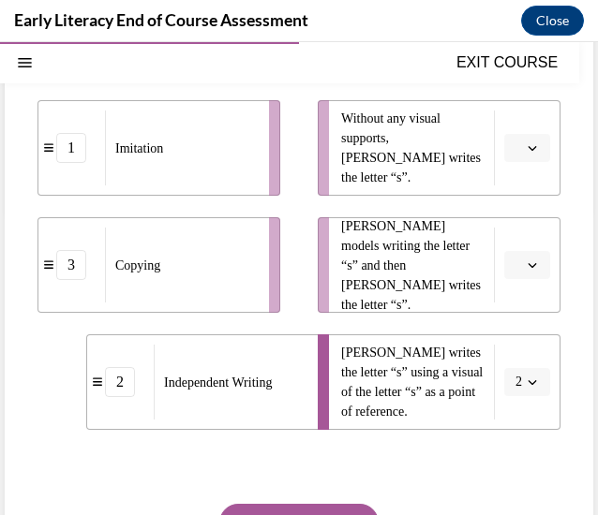
click at [526, 263] on span "button" at bounding box center [532, 265] width 13 height 13
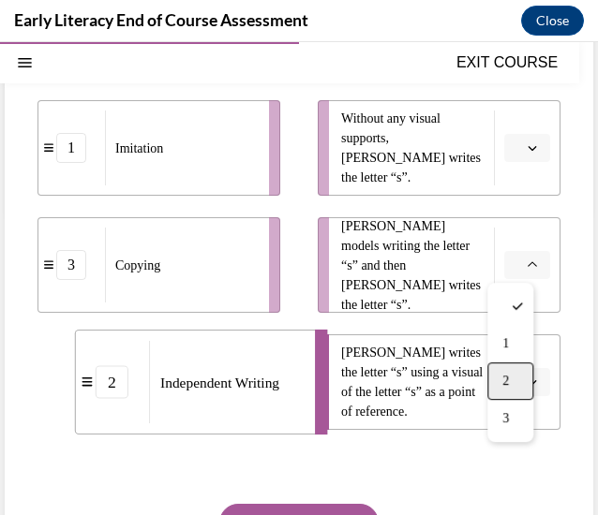
click at [512, 370] on div "2" at bounding box center [510, 381] width 46 height 37
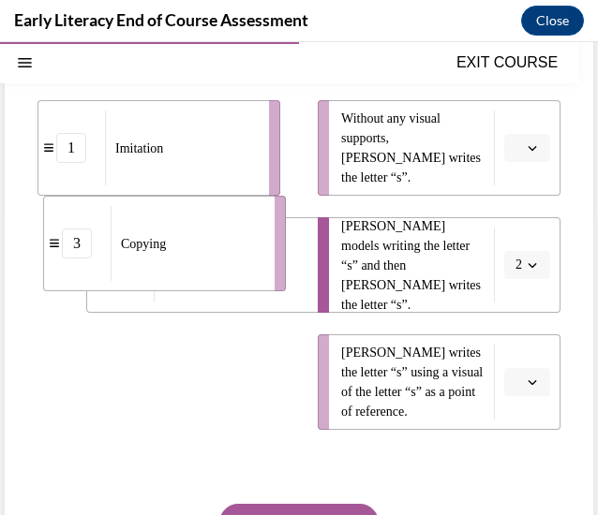
drag, startPoint x: 47, startPoint y: 403, endPoint x: 52, endPoint y: 263, distance: 139.7
click at [52, 263] on li "3 Copying" at bounding box center [164, 244] width 243 height 96
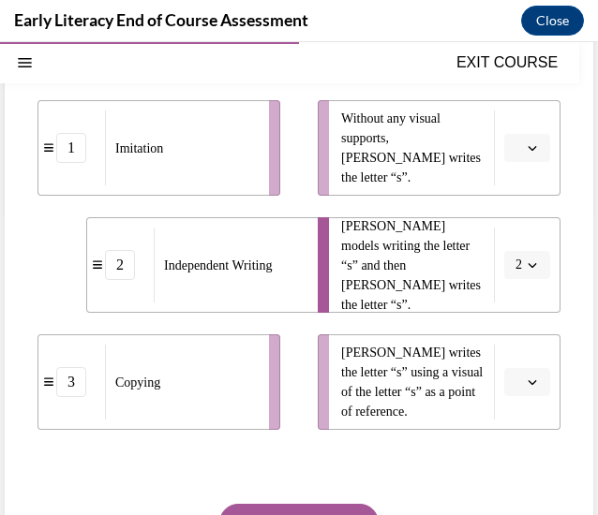
scroll to position [438, 0]
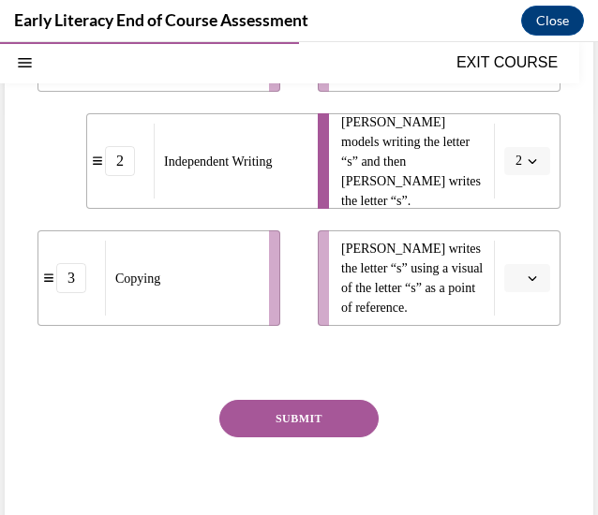
click at [262, 429] on button "SUBMIT" at bounding box center [298, 418] width 159 height 37
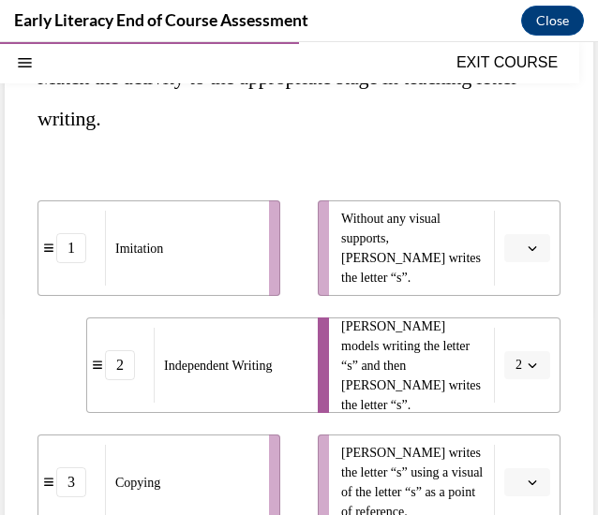
scroll to position [230, 0]
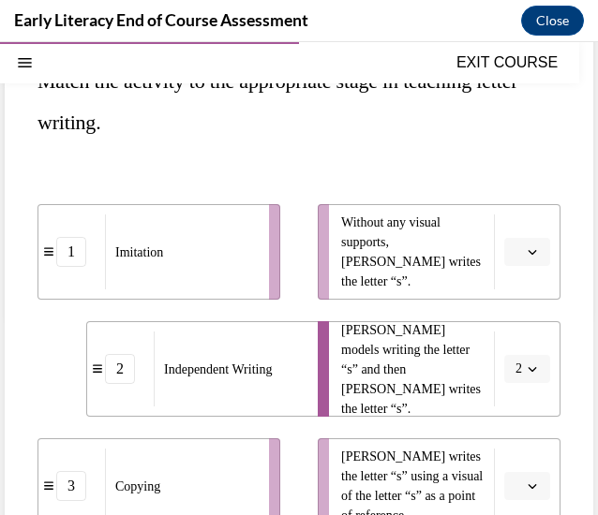
click at [52, 256] on icon at bounding box center [48, 251] width 9 height 10
click at [67, 260] on div "1" at bounding box center [71, 252] width 30 height 30
click at [515, 256] on span "Please select an option" at bounding box center [518, 252] width 7 height 19
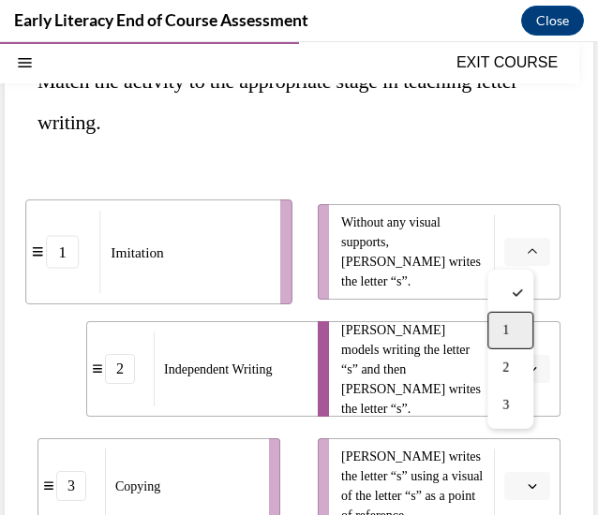
click at [502, 338] on div "1" at bounding box center [510, 330] width 46 height 37
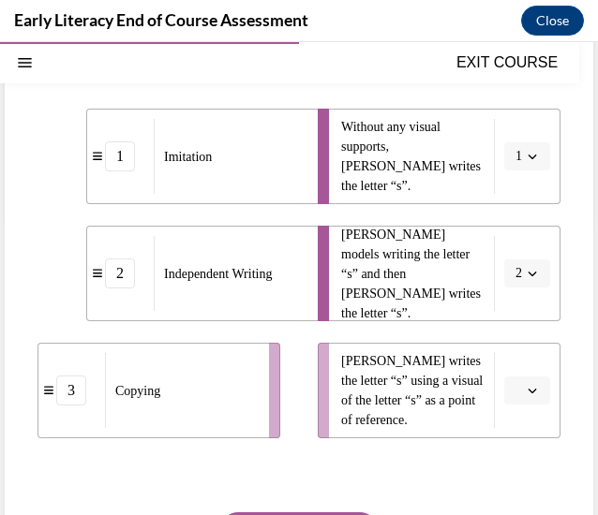
scroll to position [343, 0]
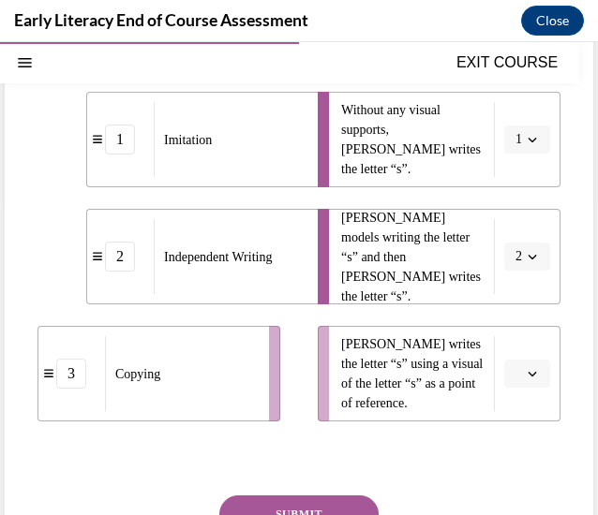
click at [526, 367] on span "button" at bounding box center [532, 373] width 13 height 13
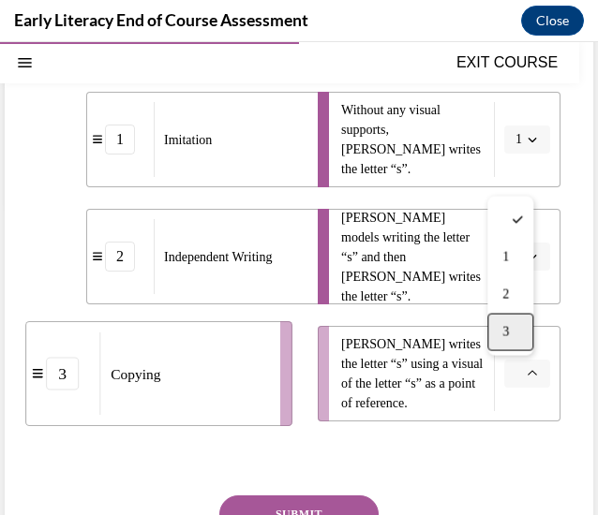
click at [503, 314] on div "3" at bounding box center [510, 332] width 46 height 37
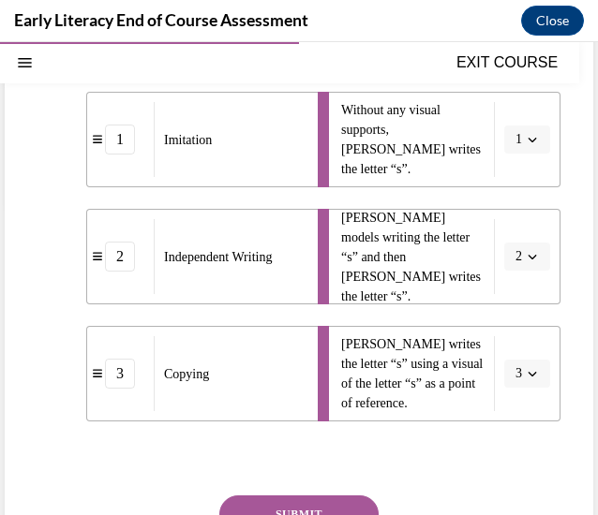
click at [330, 498] on button "SUBMIT" at bounding box center [298, 514] width 159 height 37
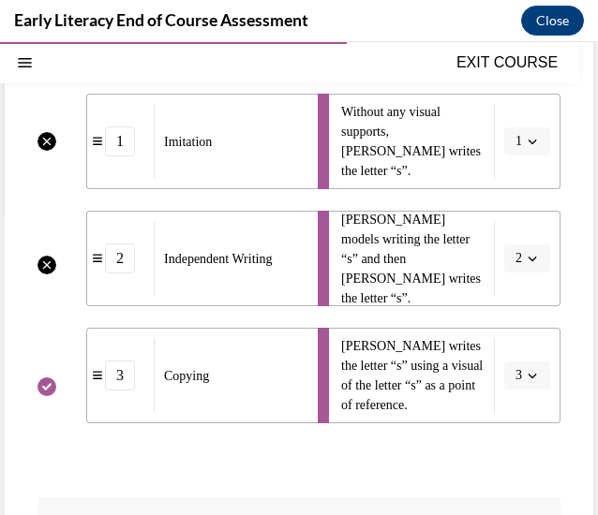
scroll to position [347, 0]
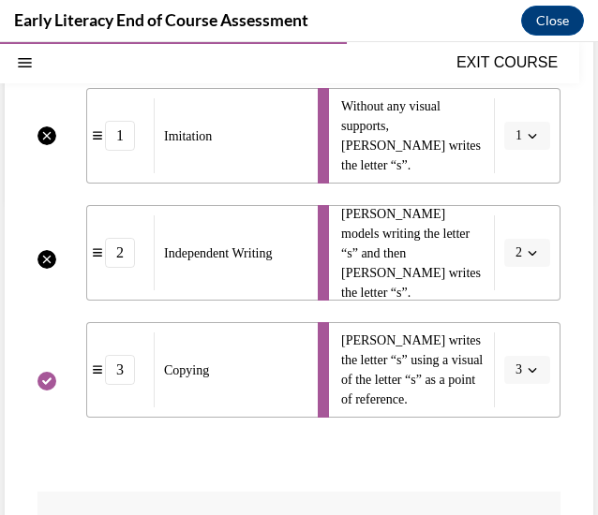
click at [500, 143] on li "Without any visual supports, Tina writes the letter “s”. 1" at bounding box center [439, 136] width 243 height 96
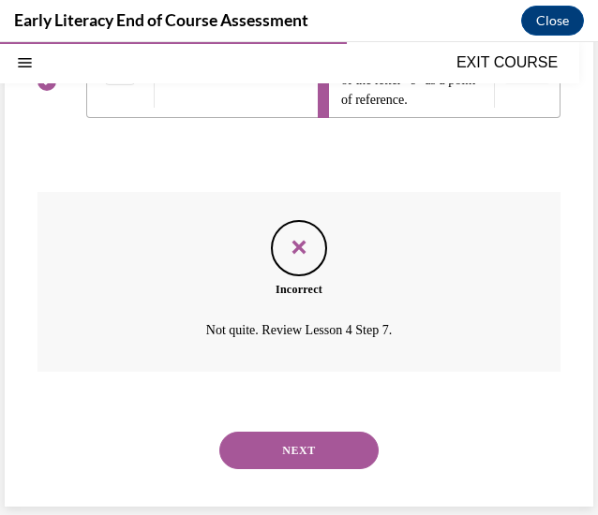
click at [261, 424] on div "NEXT" at bounding box center [298, 450] width 523 height 75
click at [282, 464] on button "NEXT" at bounding box center [298, 450] width 159 height 37
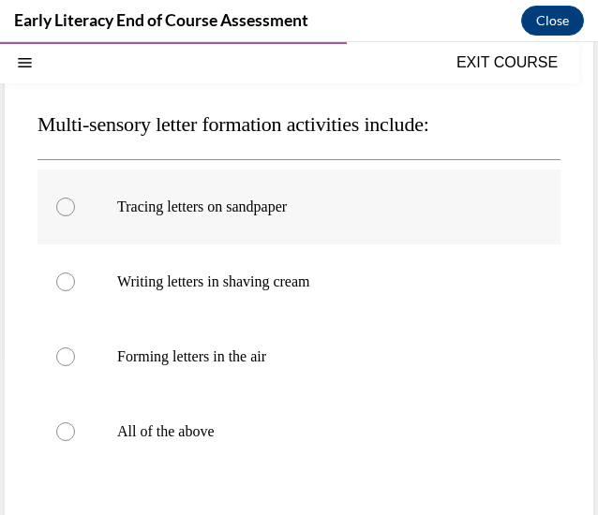
scroll to position [188, 0]
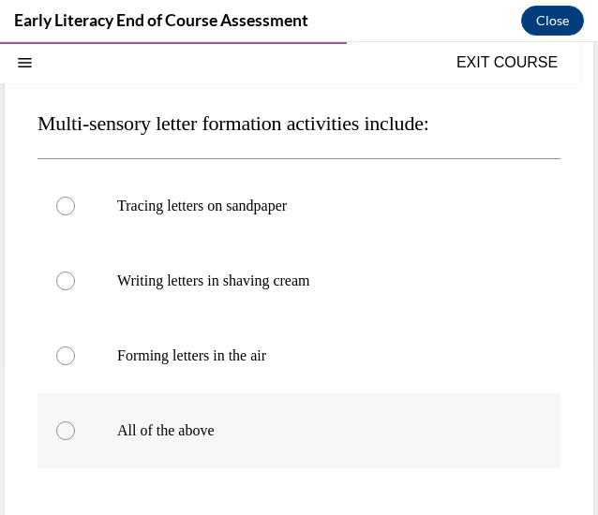
click at [227, 434] on p "All of the above" at bounding box center [315, 431] width 396 height 19
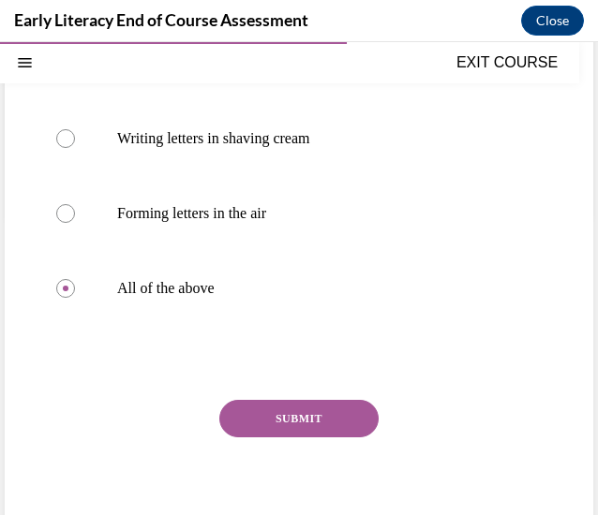
click at [249, 429] on button "SUBMIT" at bounding box center [298, 418] width 159 height 37
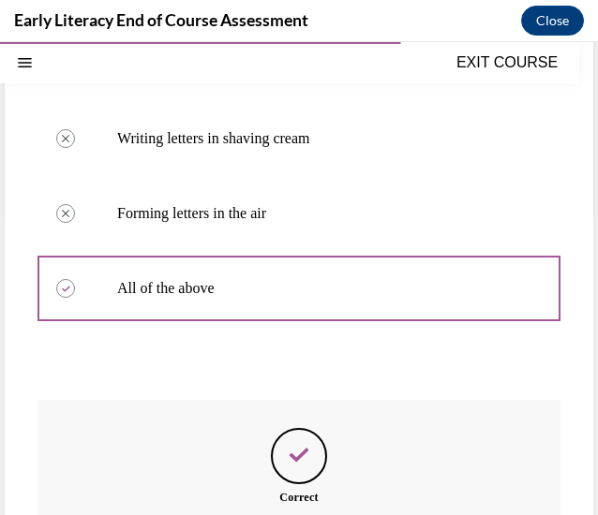
scroll to position [539, 0]
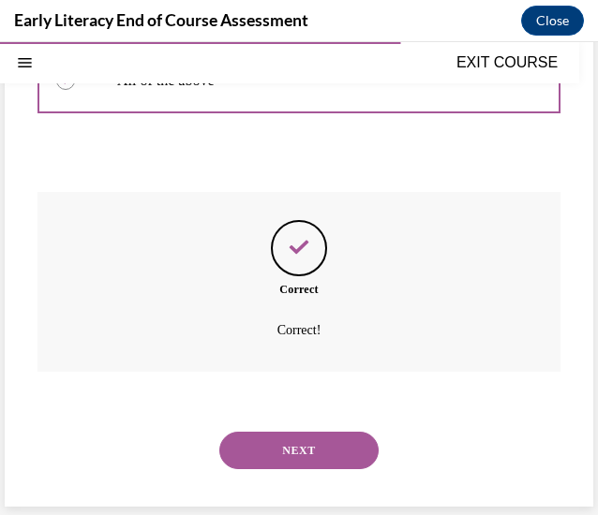
click at [282, 448] on button "NEXT" at bounding box center [298, 450] width 159 height 37
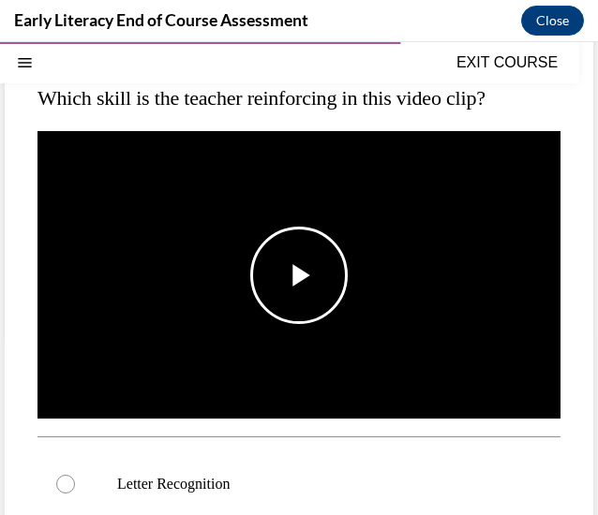
scroll to position [215, 0]
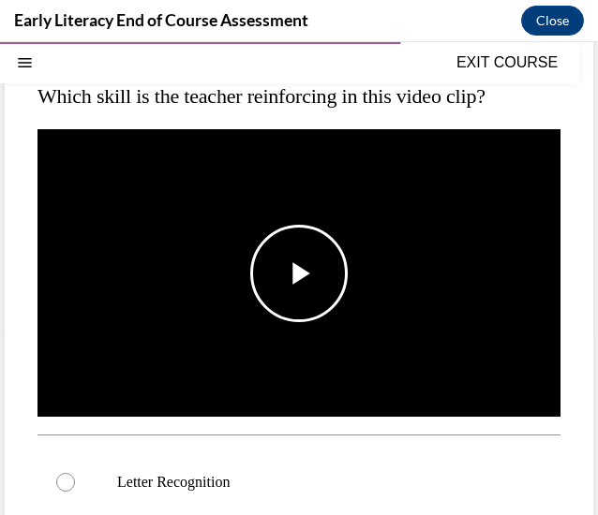
click at [341, 319] on img "Video player" at bounding box center [298, 273] width 523 height 294
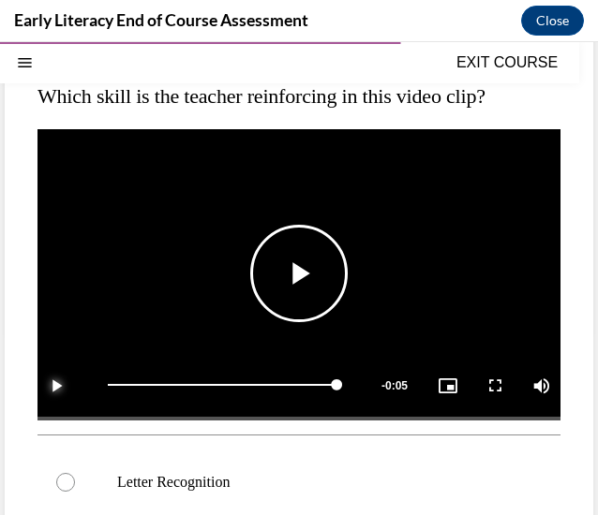
click at [47, 385] on span "Video player" at bounding box center [55, 385] width 37 height 0
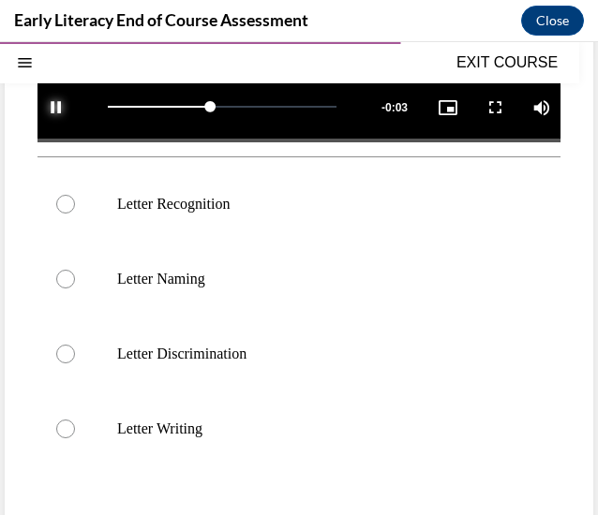
scroll to position [495, 0]
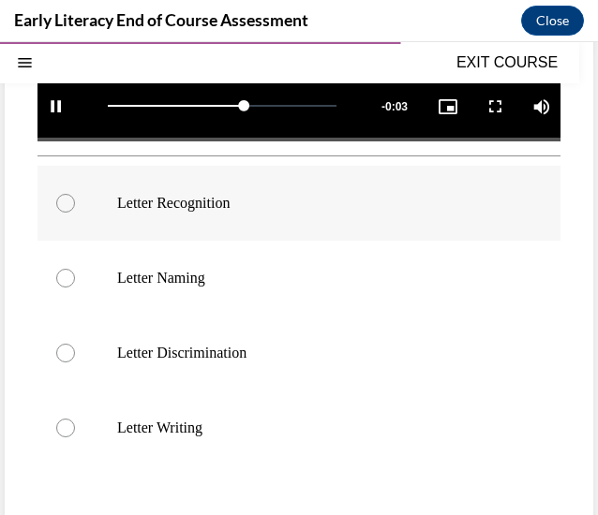
click at [177, 212] on div at bounding box center [298, 203] width 523 height 75
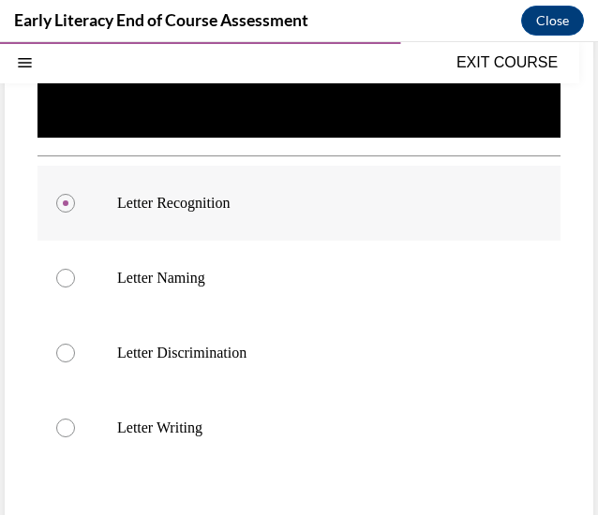
scroll to position [626, 0]
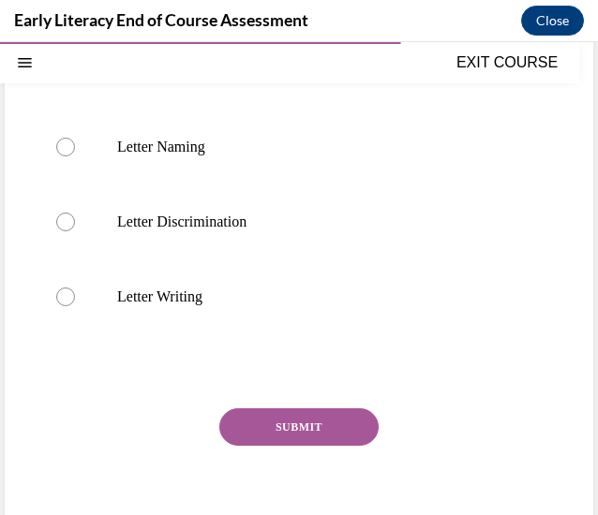
click at [262, 410] on button "SUBMIT" at bounding box center [298, 427] width 159 height 37
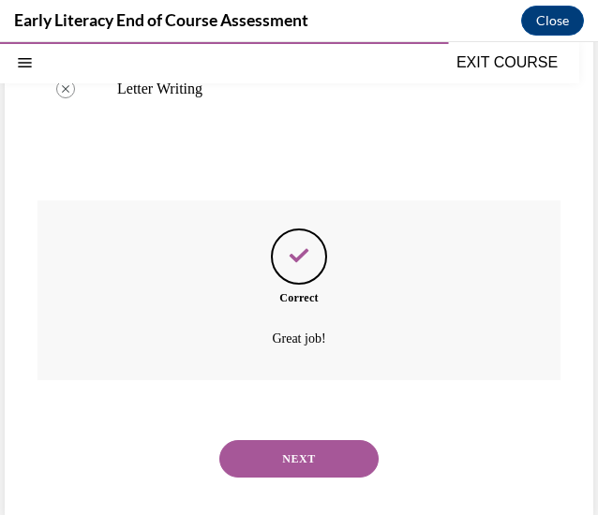
click at [286, 449] on button "NEXT" at bounding box center [298, 458] width 159 height 37
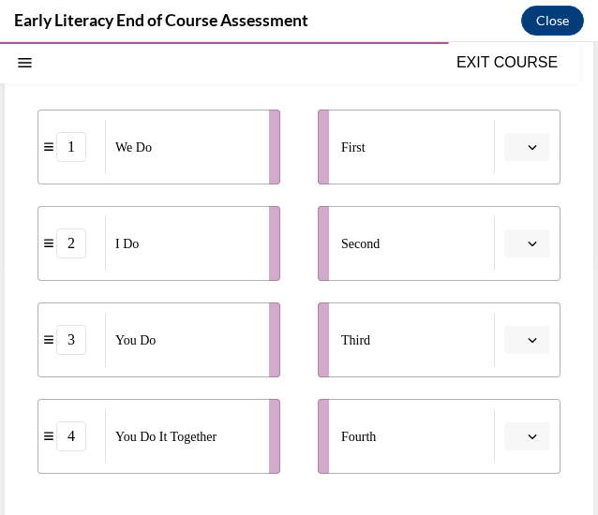
scroll to position [284, 0]
click at [45, 252] on div "2" at bounding box center [71, 244] width 67 height 30
click at [75, 235] on div "2" at bounding box center [71, 244] width 30 height 30
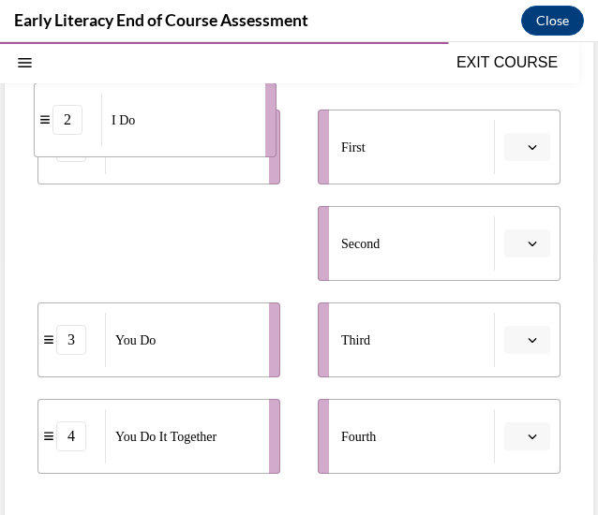
drag, startPoint x: 75, startPoint y: 251, endPoint x: 71, endPoint y: 125, distance: 126.5
click at [71, 125] on div "2" at bounding box center [67, 120] width 30 height 30
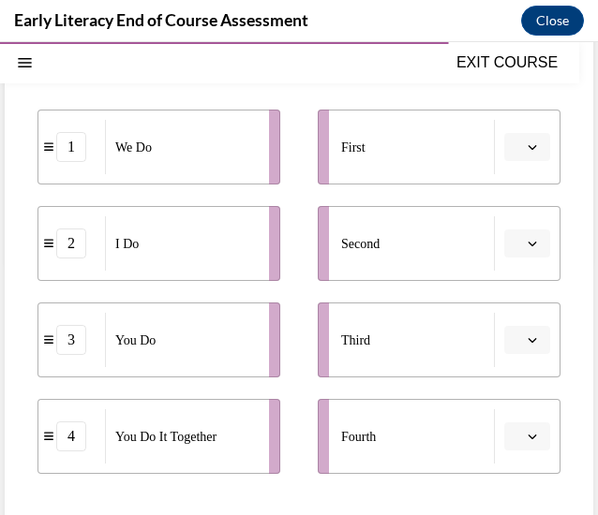
click at [530, 147] on button "button" at bounding box center [527, 147] width 46 height 28
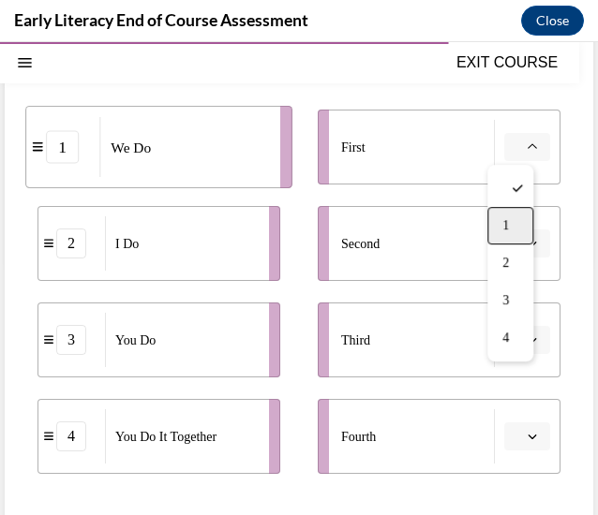
click at [523, 215] on div "1" at bounding box center [510, 225] width 46 height 37
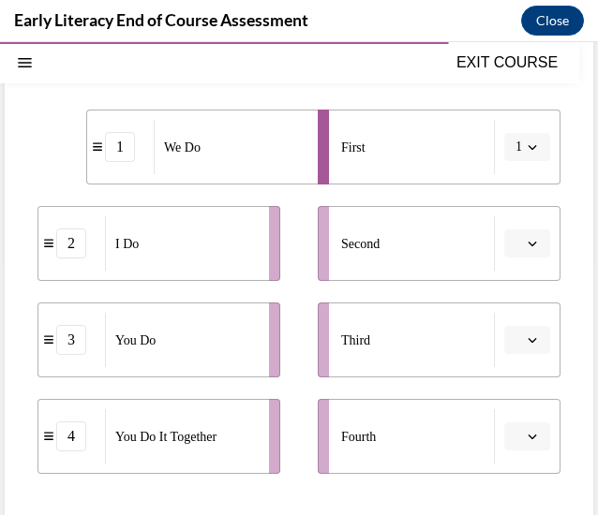
click at [525, 239] on button "button" at bounding box center [527, 244] width 46 height 28
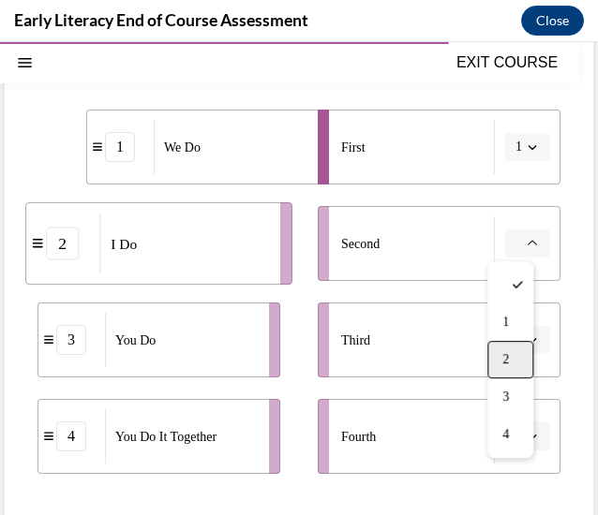
click at [511, 342] on div "2" at bounding box center [510, 359] width 46 height 37
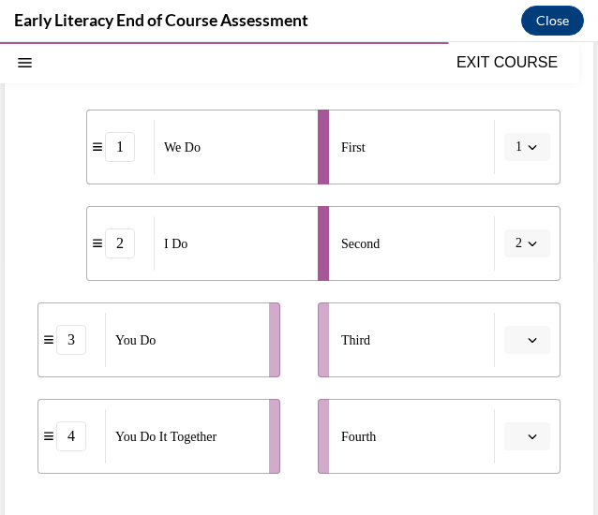
click at [527, 344] on button "button" at bounding box center [527, 340] width 46 height 28
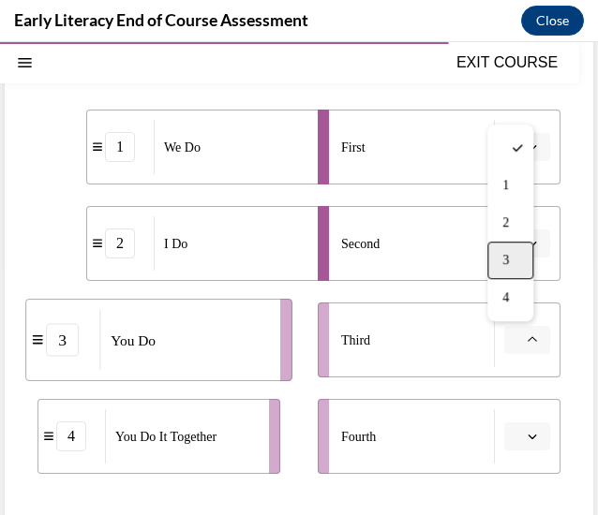
click at [498, 256] on div "3" at bounding box center [510, 260] width 46 height 37
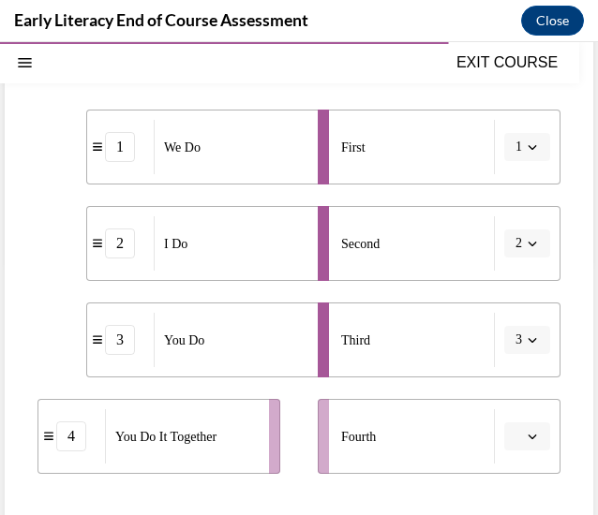
click at [526, 442] on span "button" at bounding box center [532, 436] width 13 height 13
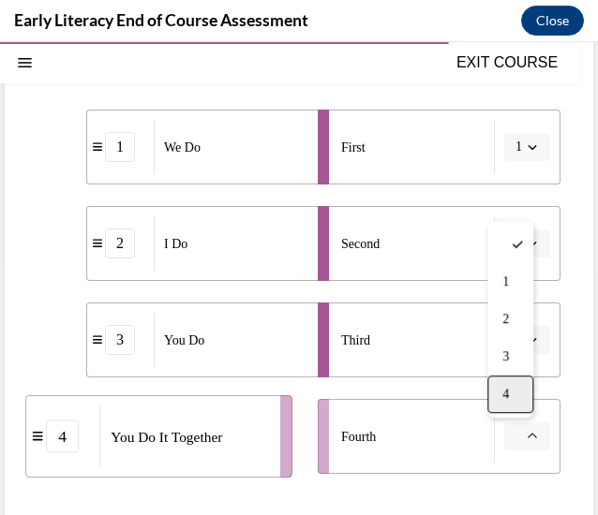
click at [516, 393] on div "4" at bounding box center [510, 394] width 46 height 37
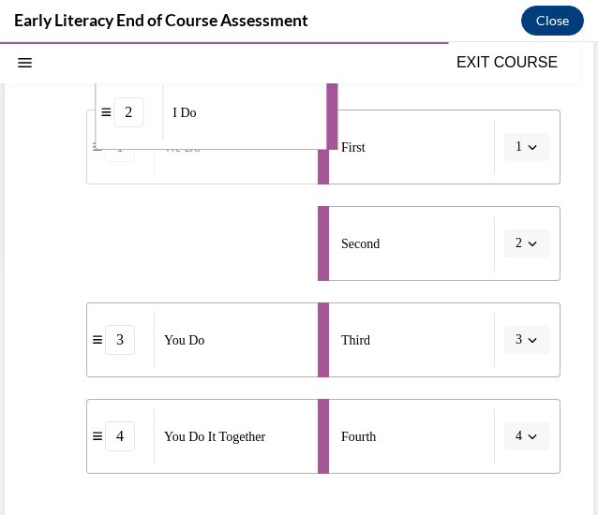
drag, startPoint x: 215, startPoint y: 241, endPoint x: 225, endPoint y: 108, distance: 133.4
click at [225, 108] on div "I Do" at bounding box center [238, 112] width 152 height 54
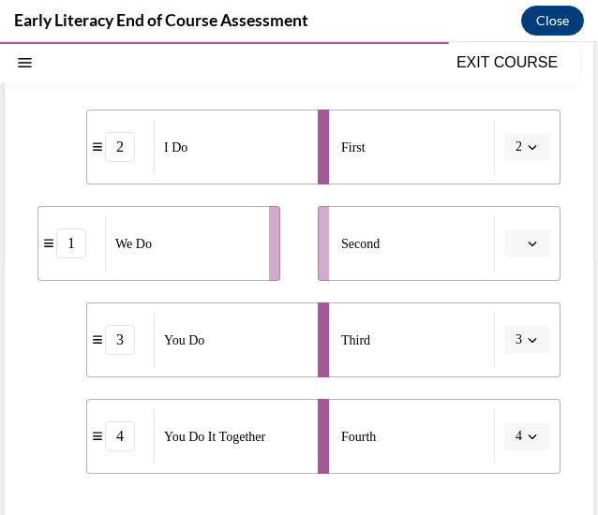
click at [516, 155] on button "2" at bounding box center [527, 147] width 46 height 28
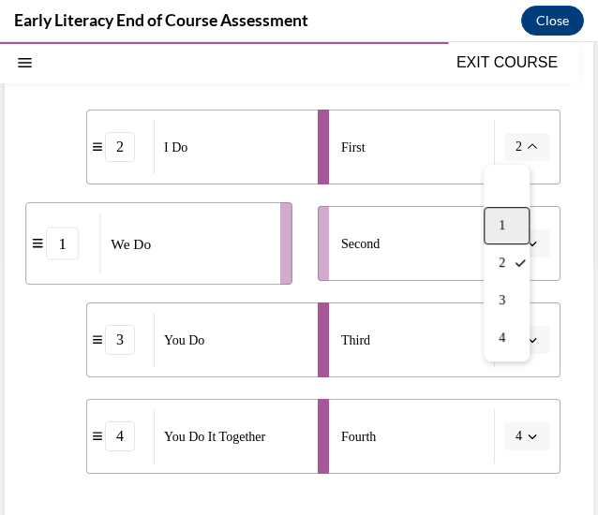
click at [509, 220] on div "1" at bounding box center [506, 225] width 46 height 37
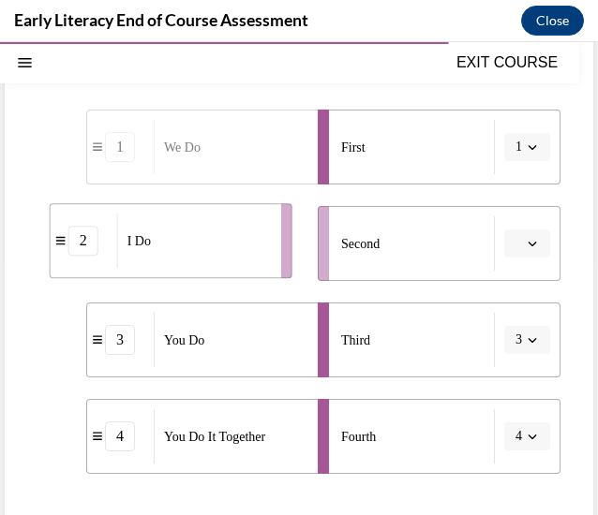
drag, startPoint x: 159, startPoint y: 254, endPoint x: 184, endPoint y: 245, distance: 25.8
click at [184, 245] on div "I Do" at bounding box center [193, 241] width 152 height 54
click at [69, 254] on div "2" at bounding box center [71, 244] width 30 height 30
click at [76, 250] on div "2" at bounding box center [71, 244] width 30 height 30
click at [78, 249] on div "2" at bounding box center [71, 244] width 30 height 30
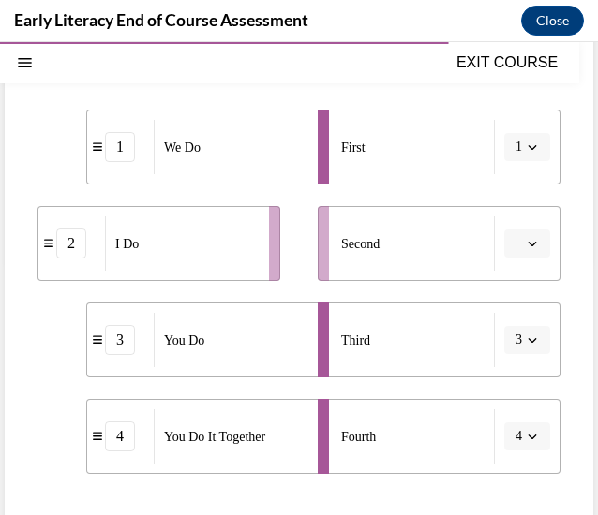
click at [125, 151] on div "1" at bounding box center [120, 147] width 30 height 30
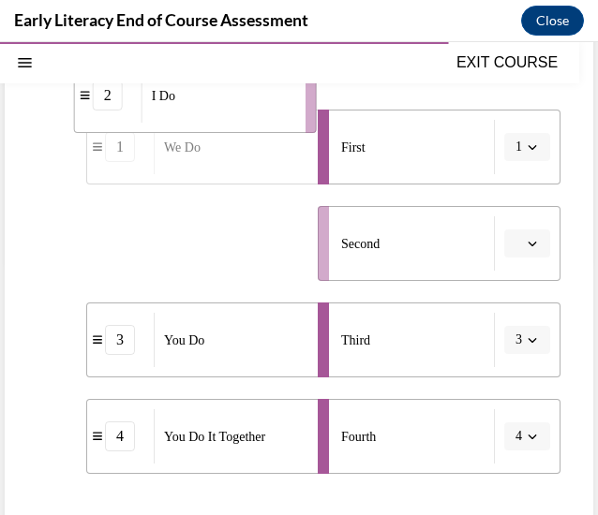
drag, startPoint x: 92, startPoint y: 250, endPoint x: 130, endPoint y: 105, distance: 150.2
click at [130, 105] on div "2" at bounding box center [108, 96] width 67 height 30
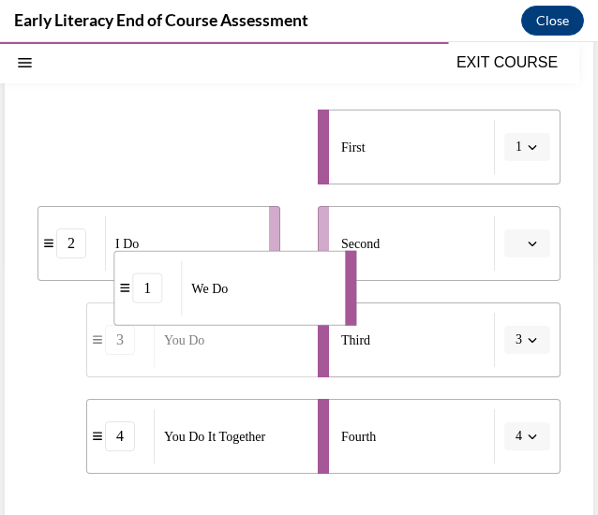
drag, startPoint x: 137, startPoint y: 130, endPoint x: 165, endPoint y: 272, distance: 144.2
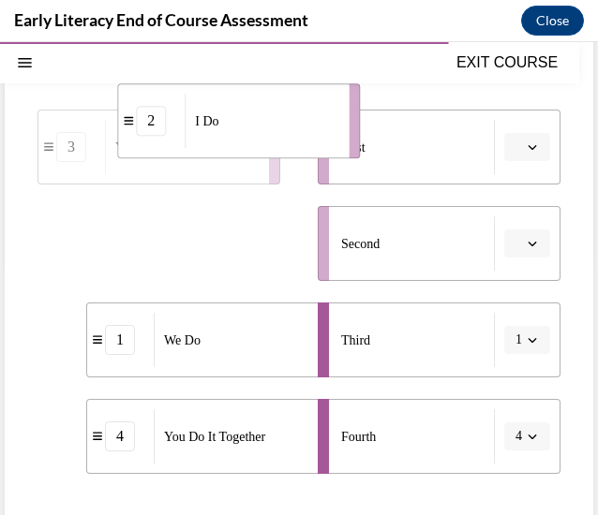
drag, startPoint x: 72, startPoint y: 252, endPoint x: 152, endPoint y: 129, distance: 146.3
click at [152, 129] on div "2" at bounding box center [151, 121] width 30 height 30
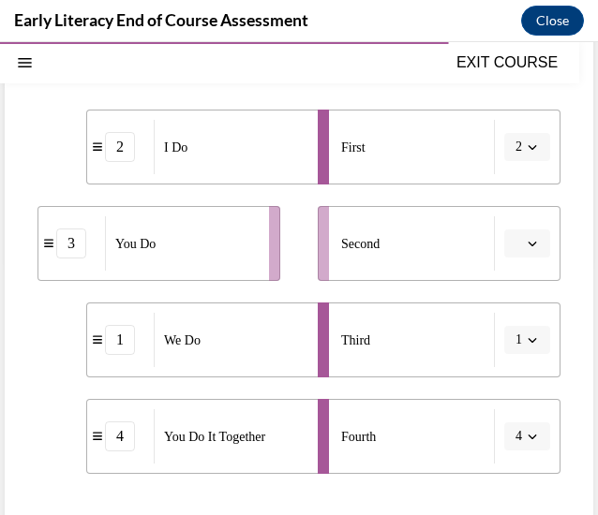
click at [515, 149] on span "2" at bounding box center [518, 147] width 7 height 19
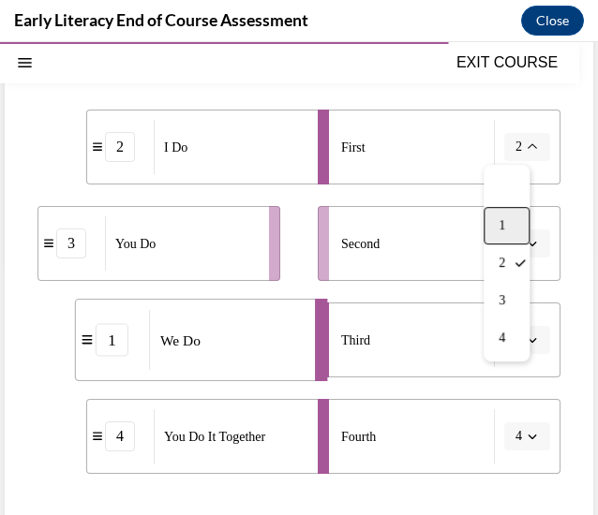
click at [510, 230] on div "1" at bounding box center [506, 225] width 46 height 37
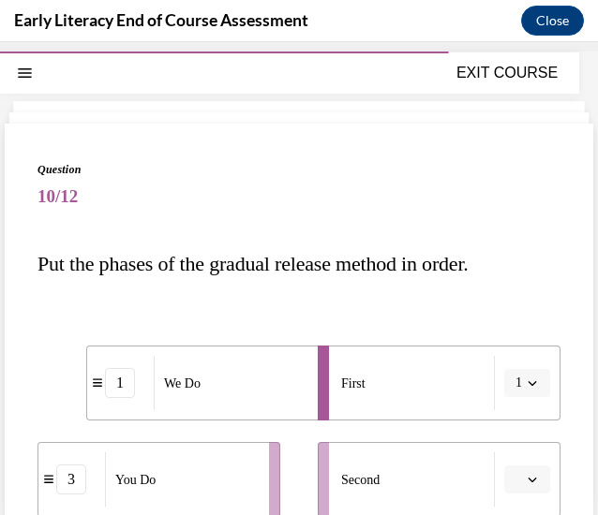
scroll to position [47, 0]
click at [129, 396] on div "1" at bounding box center [120, 384] width 30 height 30
click at [526, 389] on span "button" at bounding box center [532, 384] width 13 height 13
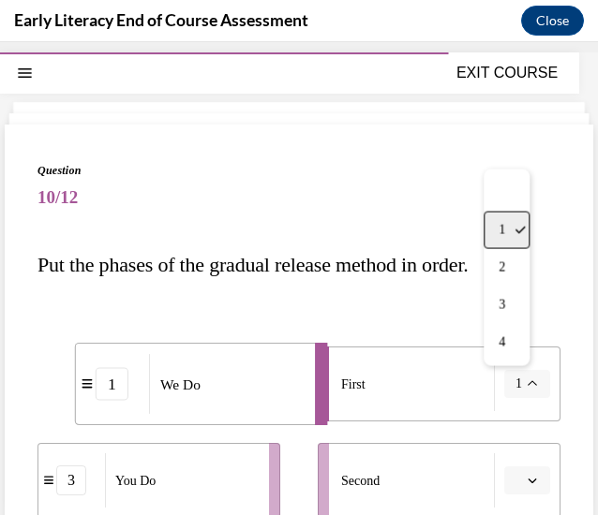
click at [515, 242] on div "1" at bounding box center [506, 230] width 46 height 37
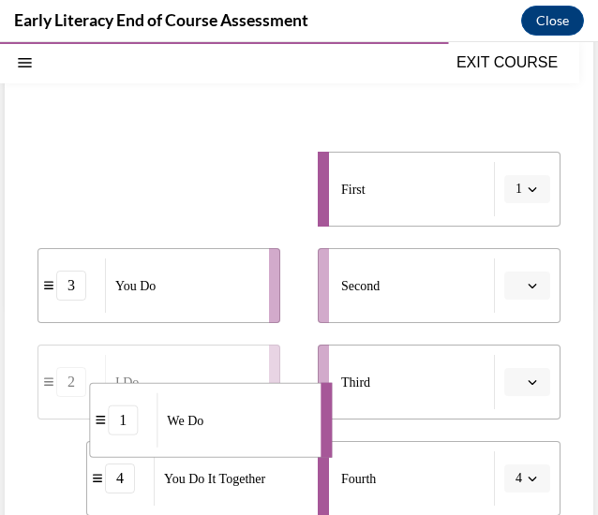
scroll to position [268, 0]
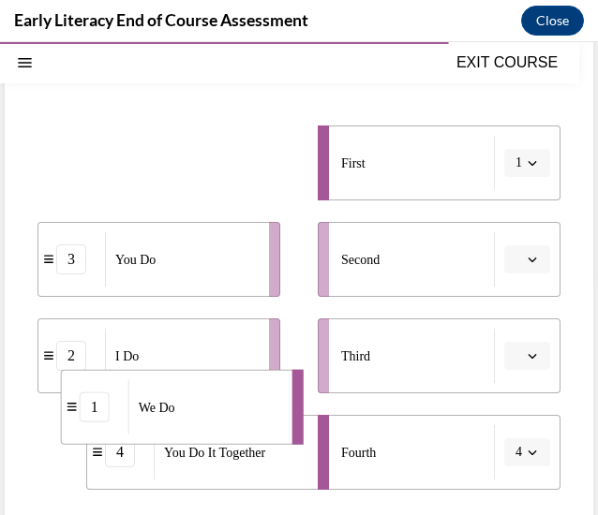
drag, startPoint x: 118, startPoint y: 391, endPoint x: 92, endPoint y: 385, distance: 26.8
click at [92, 385] on li "1 We Do" at bounding box center [182, 407] width 243 height 75
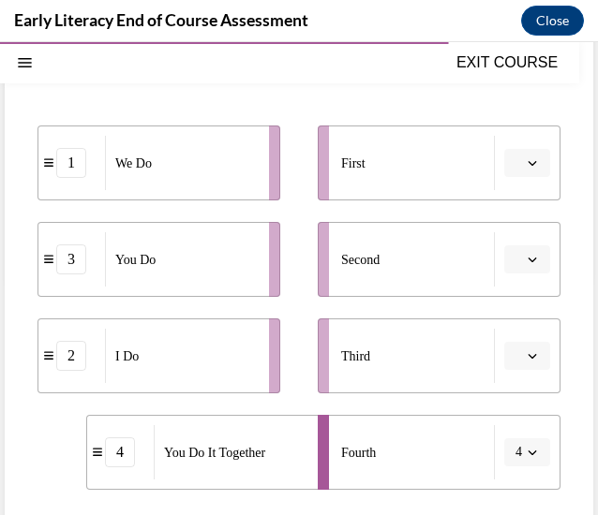
drag, startPoint x: 92, startPoint y: 385, endPoint x: 101, endPoint y: 216, distance: 168.9
drag, startPoint x: 101, startPoint y: 216, endPoint x: 69, endPoint y: 323, distance: 111.5
click at [69, 323] on li "2 I Do" at bounding box center [158, 356] width 243 height 75
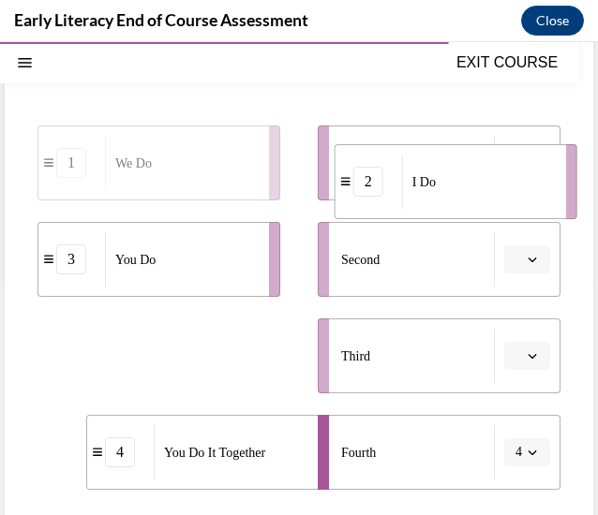
drag, startPoint x: 73, startPoint y: 344, endPoint x: 370, endPoint y: 170, distance: 344.4
click at [370, 170] on div "2" at bounding box center [368, 182] width 30 height 30
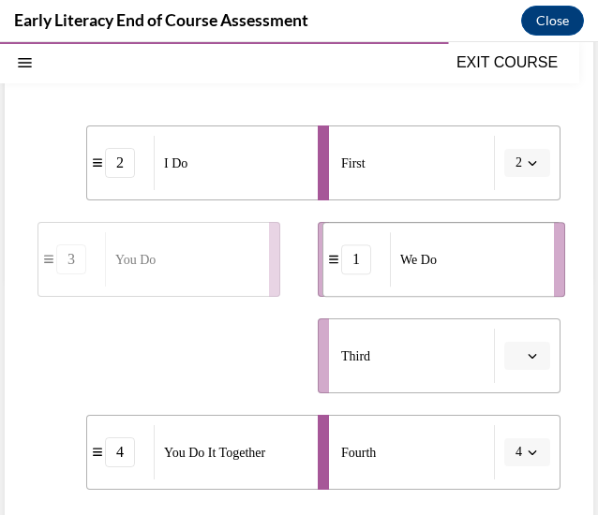
drag, startPoint x: 142, startPoint y: 383, endPoint x: 428, endPoint y: 288, distance: 301.3
click at [428, 288] on li "1 We Do" at bounding box center [443, 259] width 243 height 75
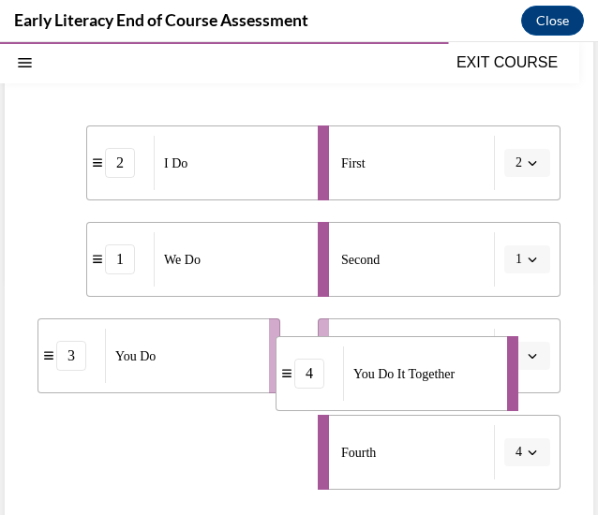
scroll to position [277, 0]
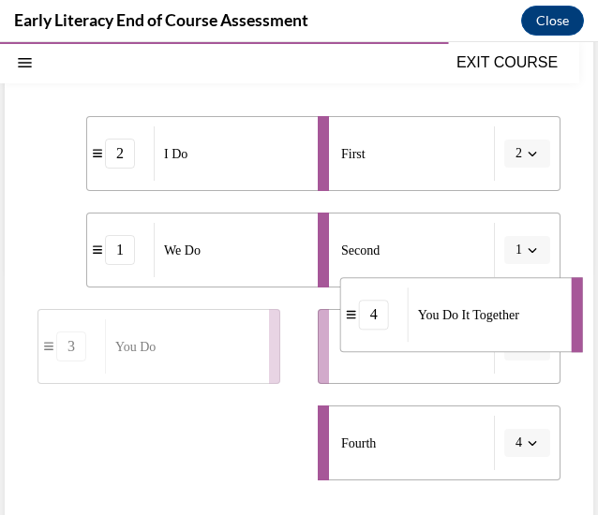
drag, startPoint x: 224, startPoint y: 484, endPoint x: 478, endPoint y: 334, distance: 294.9
click at [478, 334] on li "4 You Do It Together" at bounding box center [461, 314] width 243 height 75
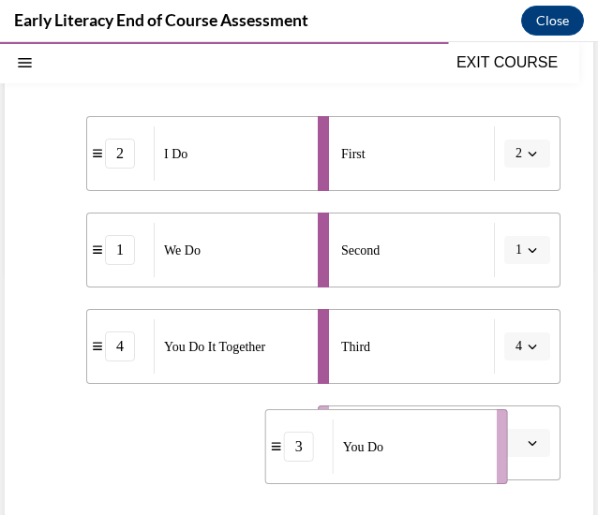
drag, startPoint x: 193, startPoint y: 449, endPoint x: 424, endPoint y: 453, distance: 231.5
click at [424, 453] on div "You Do" at bounding box center [409, 447] width 152 height 54
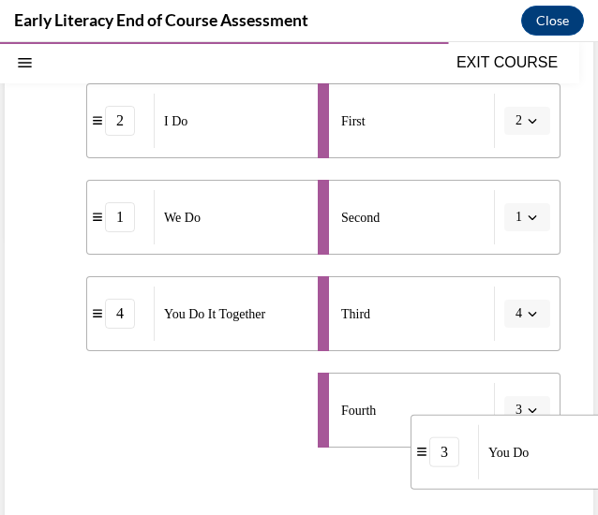
scroll to position [360, 0]
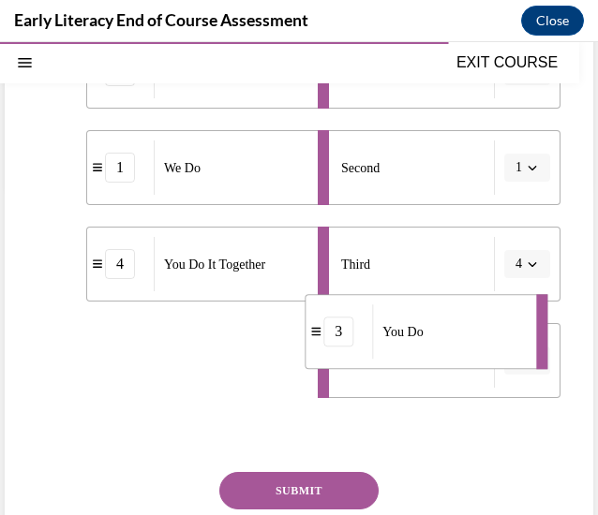
drag, startPoint x: 240, startPoint y: 454, endPoint x: 467, endPoint y: 350, distance: 249.5
click at [467, 350] on div "You Do" at bounding box center [448, 332] width 152 height 54
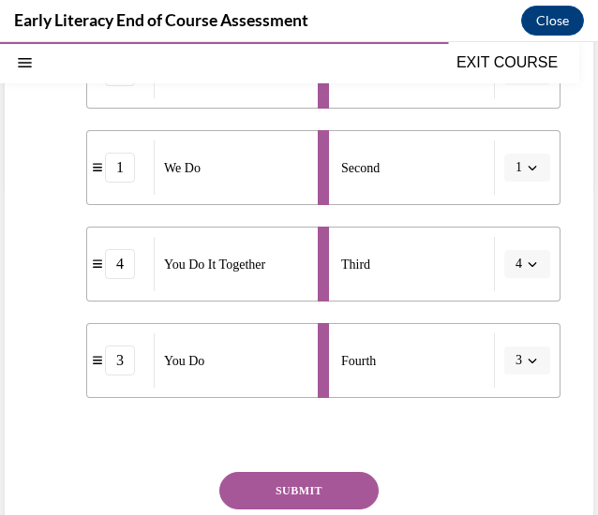
click at [515, 273] on span "4" at bounding box center [518, 264] width 7 height 19
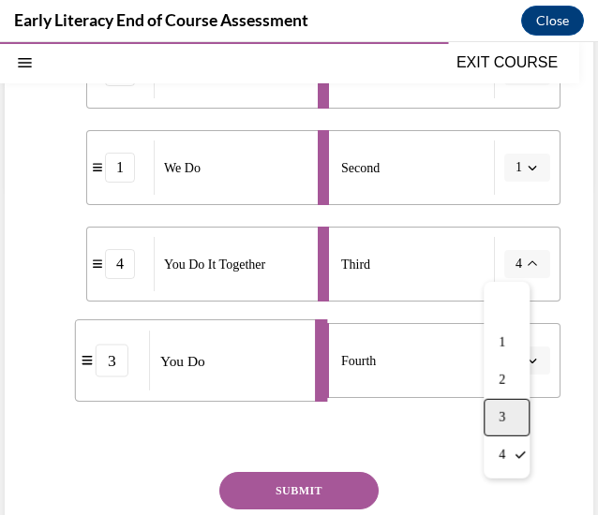
click at [504, 406] on div "3" at bounding box center [506, 417] width 46 height 37
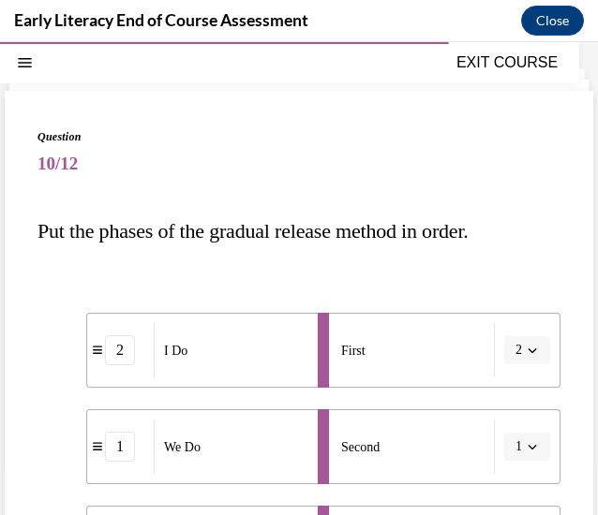
scroll to position [82, 0]
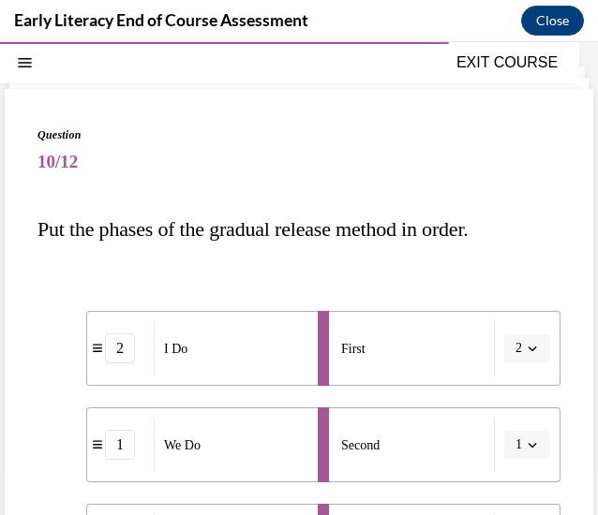
click at [515, 354] on span "2" at bounding box center [518, 348] width 7 height 19
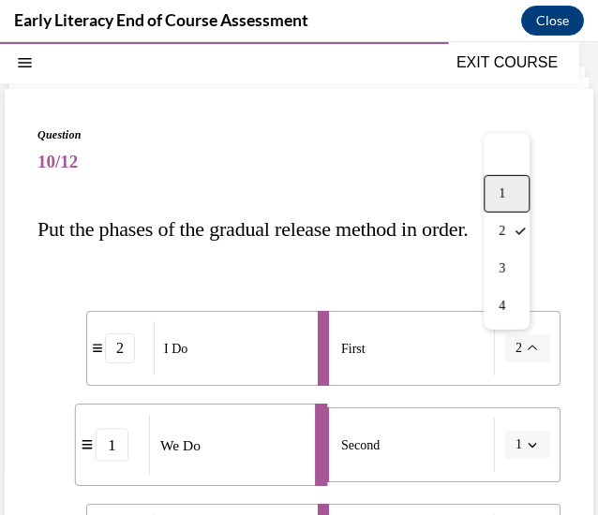
click at [515, 195] on div "1" at bounding box center [506, 193] width 46 height 37
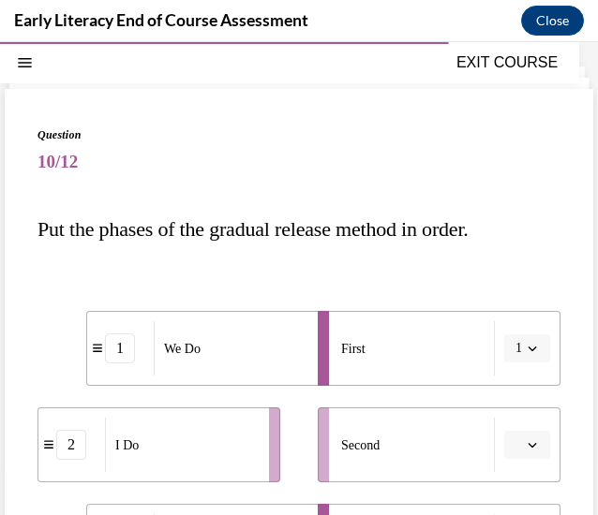
click at [94, 355] on div "1" at bounding box center [120, 349] width 67 height 30
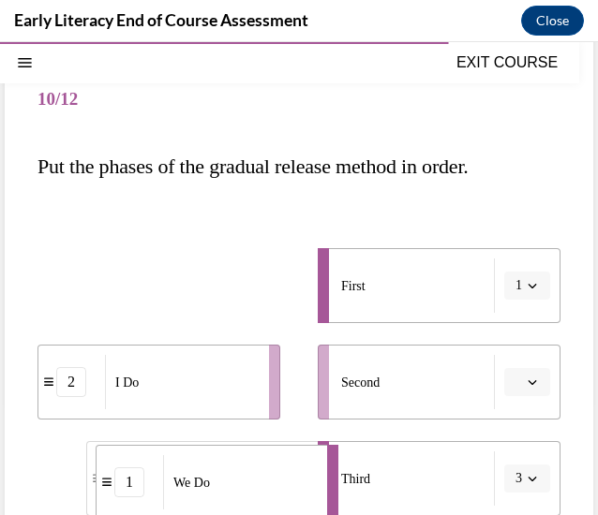
scroll to position [176, 0]
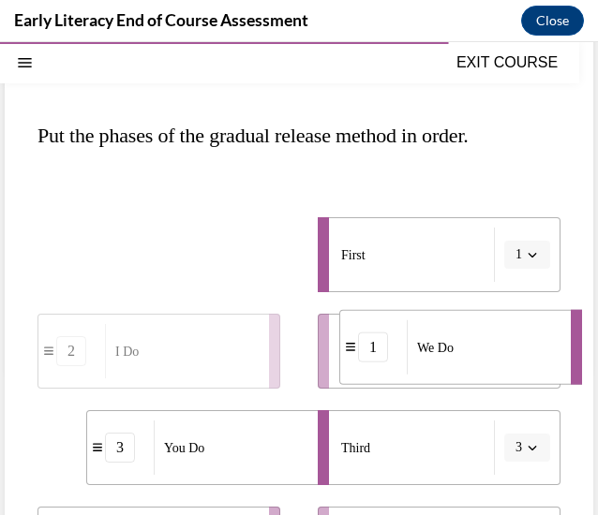
drag, startPoint x: 97, startPoint y: 352, endPoint x: 350, endPoint y: 348, distance: 253.0
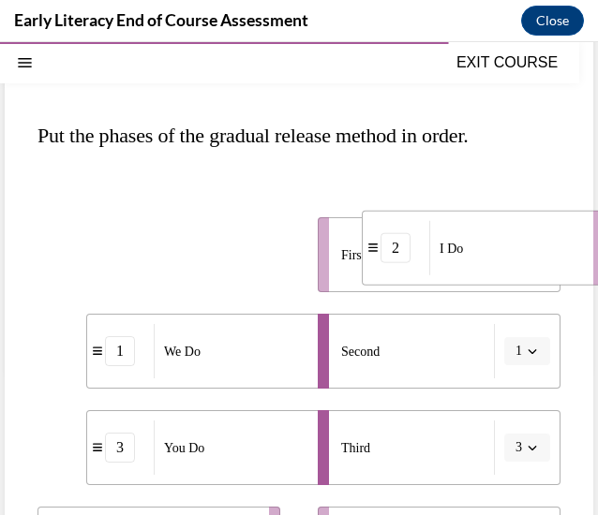
drag, startPoint x: 78, startPoint y: 246, endPoint x: 403, endPoint y: 241, distance: 325.2
click at [403, 241] on div "2" at bounding box center [395, 248] width 30 height 30
click at [515, 260] on span "2" at bounding box center [518, 254] width 7 height 19
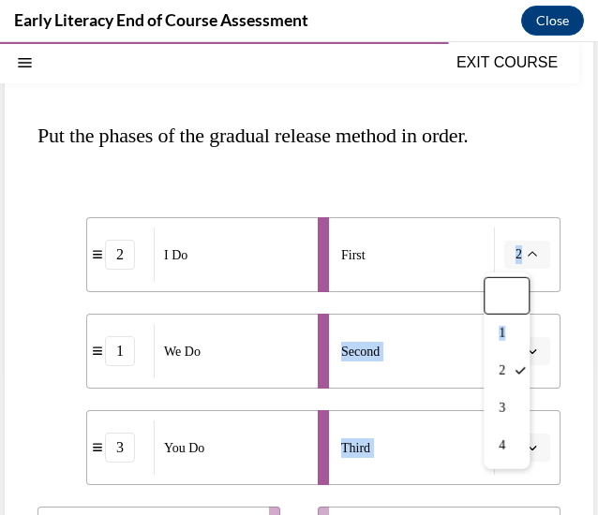
drag, startPoint x: 504, startPoint y: 338, endPoint x: 508, endPoint y: 173, distance: 164.9
click at [508, 173] on div "SKIP TO LESSON EXIT COURSE Early Literacy: EOC 0% COMPLETE End of Course Assess…" at bounding box center [299, 278] width 598 height 473
click at [508, 173] on div "2 I Do 1 We Do 3 You Do 4 You Do It Together First 2 Second 1 Third 3 Fourth" at bounding box center [298, 381] width 523 height 421
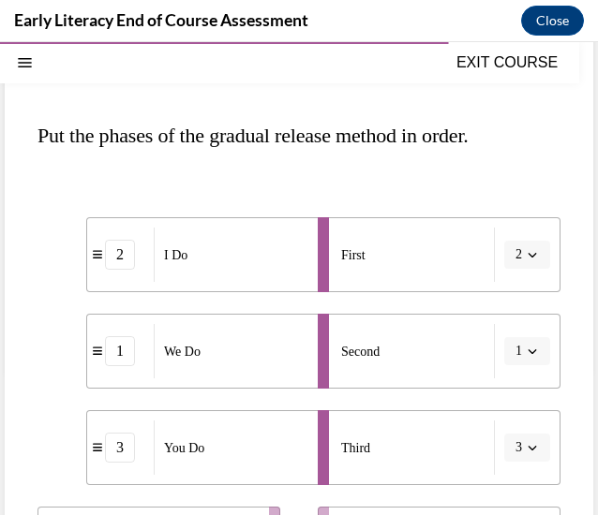
click at [523, 234] on li "First 2" at bounding box center [439, 254] width 243 height 75
click at [526, 248] on span "button" at bounding box center [532, 254] width 13 height 13
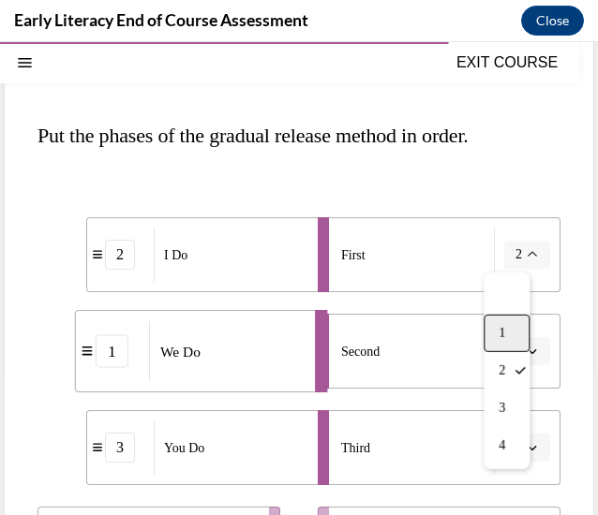
click at [513, 337] on div "1" at bounding box center [506, 333] width 46 height 37
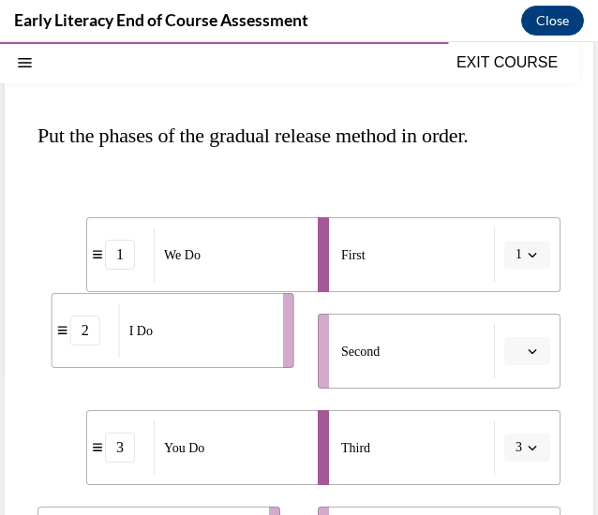
drag, startPoint x: 168, startPoint y: 368, endPoint x: 188, endPoint y: 341, distance: 34.1
click at [188, 341] on div "I Do" at bounding box center [195, 331] width 152 height 54
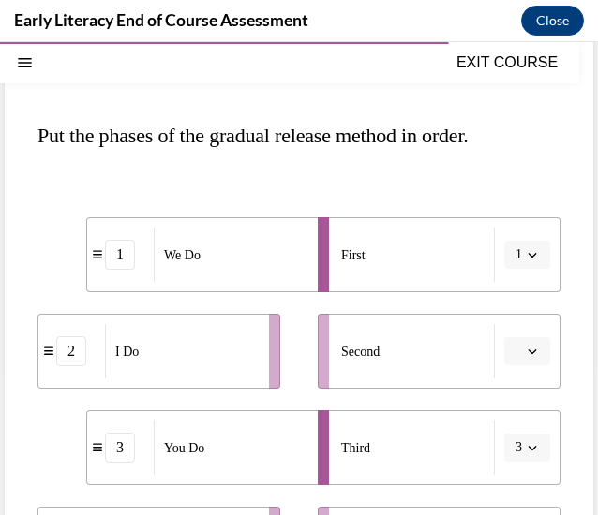
click at [73, 357] on div "2" at bounding box center [71, 351] width 30 height 30
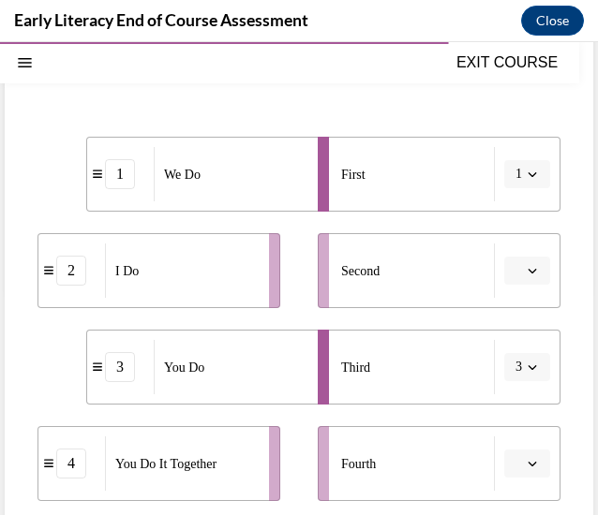
scroll to position [258, 0]
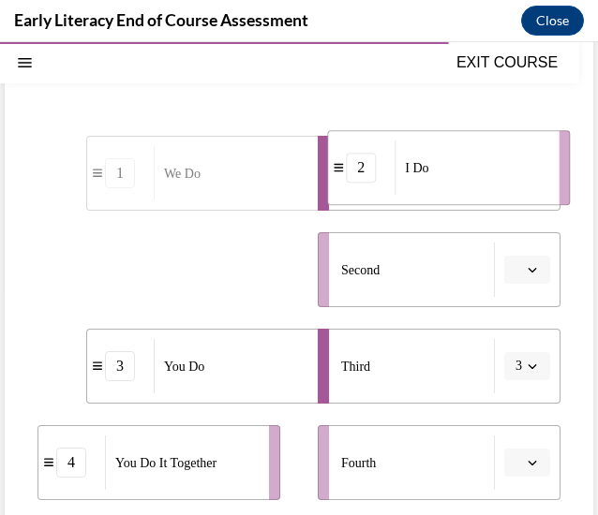
drag, startPoint x: 52, startPoint y: 275, endPoint x: 342, endPoint y: 171, distance: 307.3
click at [342, 171] on div "2" at bounding box center [361, 168] width 67 height 30
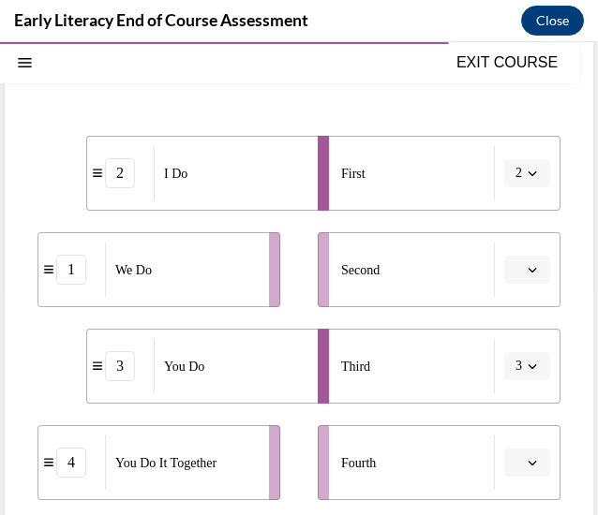
click at [122, 186] on div "2" at bounding box center [120, 173] width 30 height 30
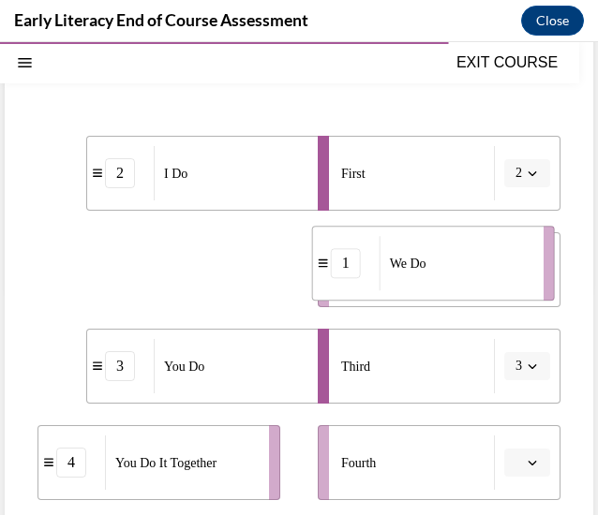
drag, startPoint x: 167, startPoint y: 258, endPoint x: 518, endPoint y: 237, distance: 352.0
click at [518, 237] on div "We Do" at bounding box center [455, 263] width 152 height 54
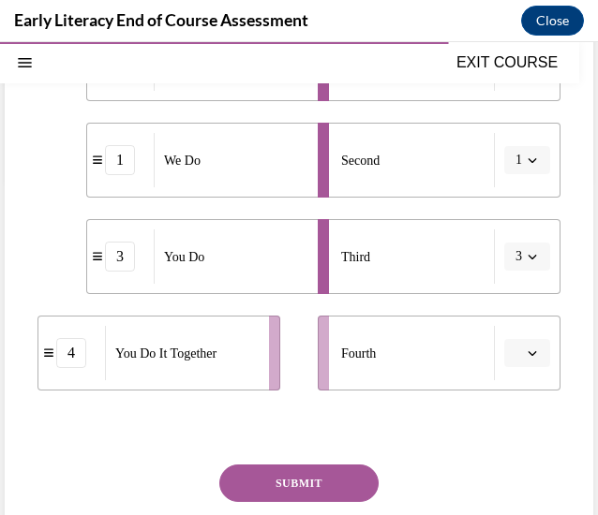
scroll to position [375, 0]
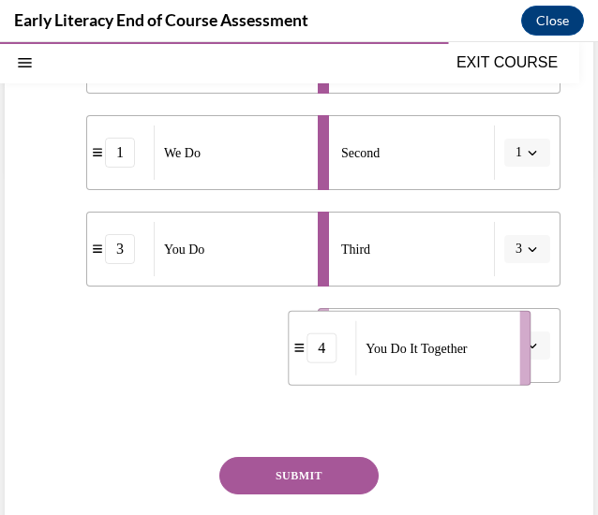
drag, startPoint x: 173, startPoint y: 363, endPoint x: 423, endPoint y: 365, distance: 250.2
click at [423, 365] on div "You Do It Together" at bounding box center [431, 348] width 152 height 54
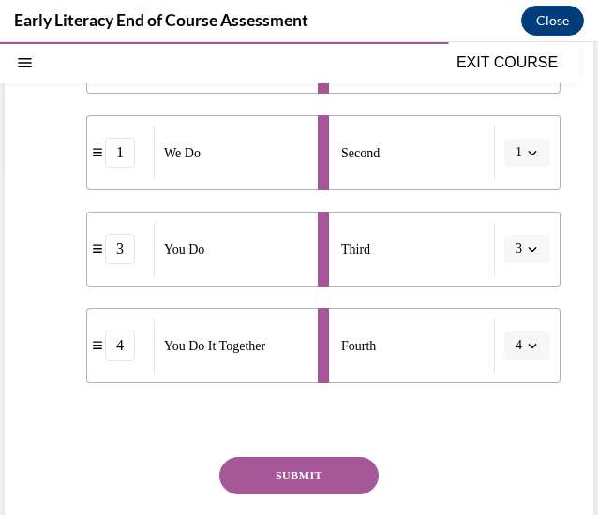
click at [272, 478] on button "SUBMIT" at bounding box center [298, 475] width 159 height 37
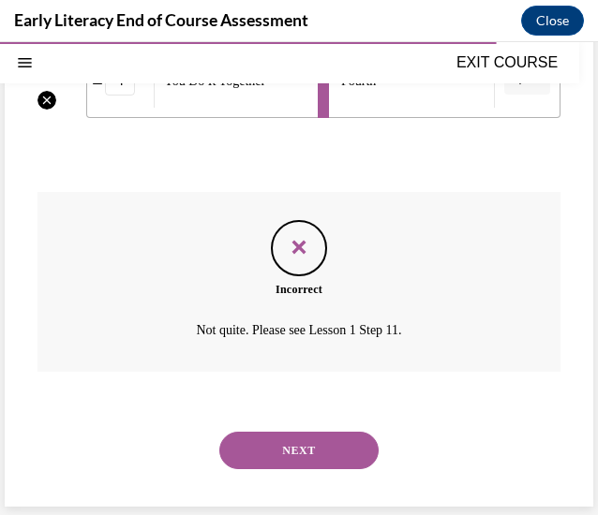
click at [304, 447] on button "NEXT" at bounding box center [298, 450] width 159 height 37
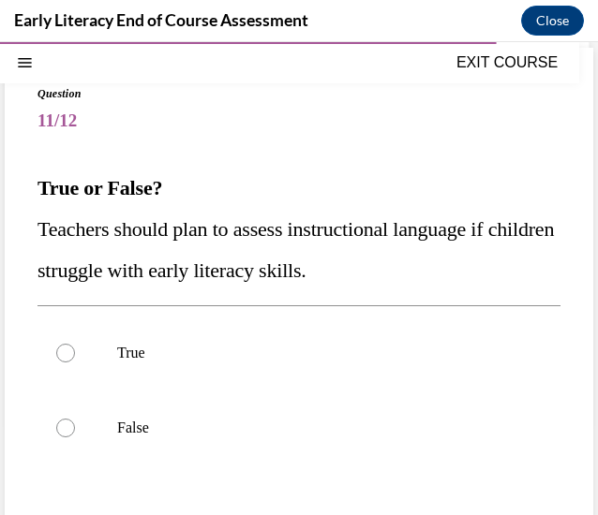
scroll to position [130, 0]
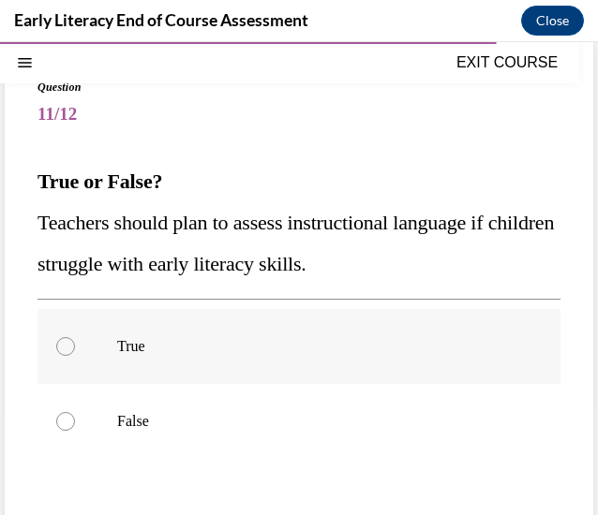
click at [158, 344] on p "True" at bounding box center [315, 346] width 396 height 19
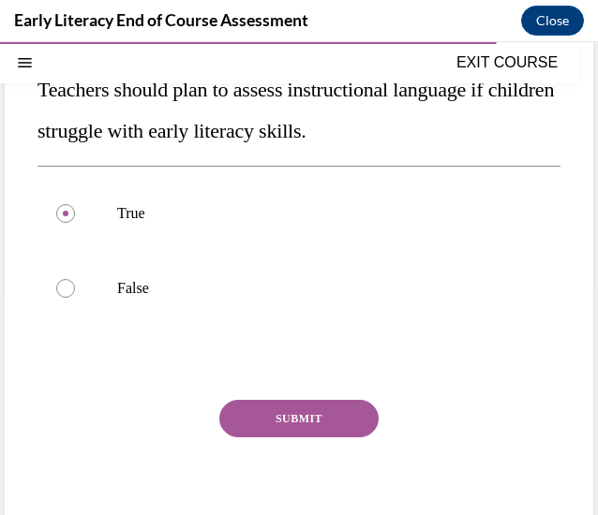
click at [257, 424] on button "SUBMIT" at bounding box center [298, 418] width 159 height 37
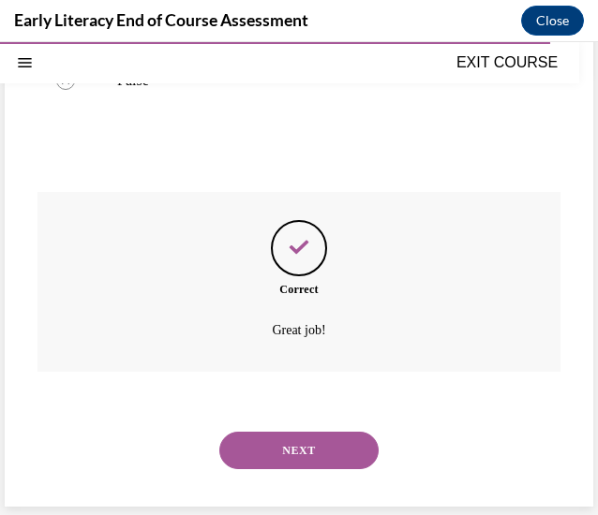
click at [300, 464] on button "NEXT" at bounding box center [298, 450] width 159 height 37
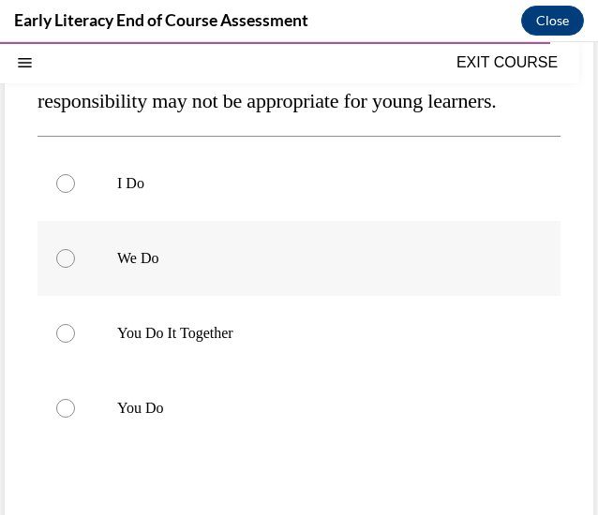
scroll to position [259, 0]
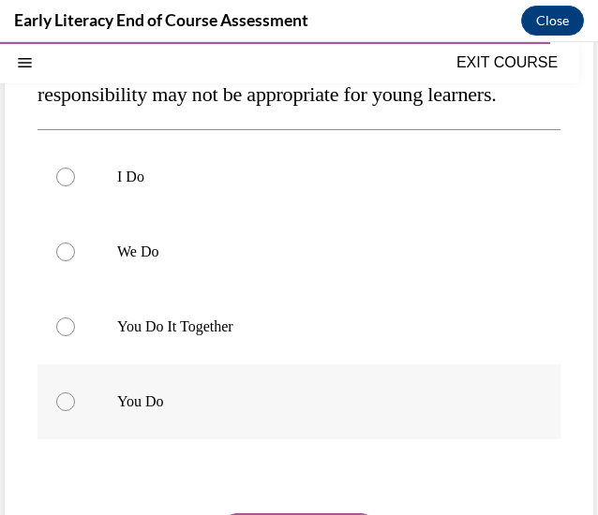
click at [215, 398] on p "You Do" at bounding box center [315, 402] width 396 height 19
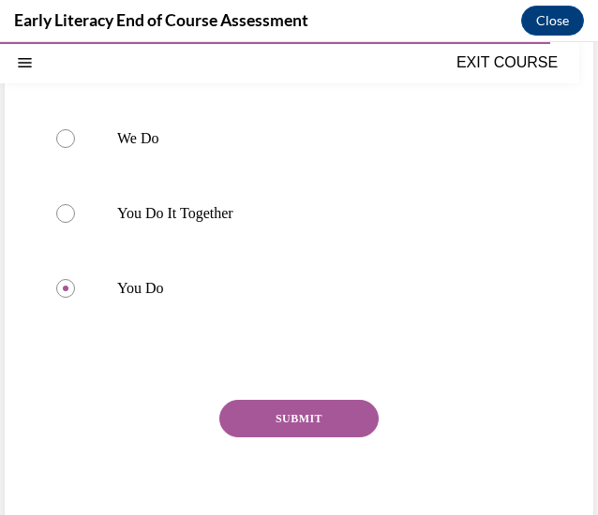
click at [259, 418] on button "SUBMIT" at bounding box center [298, 418] width 159 height 37
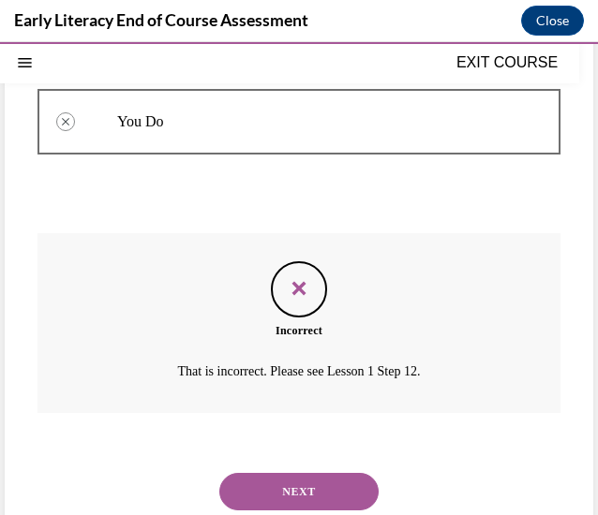
scroll to position [574, 0]
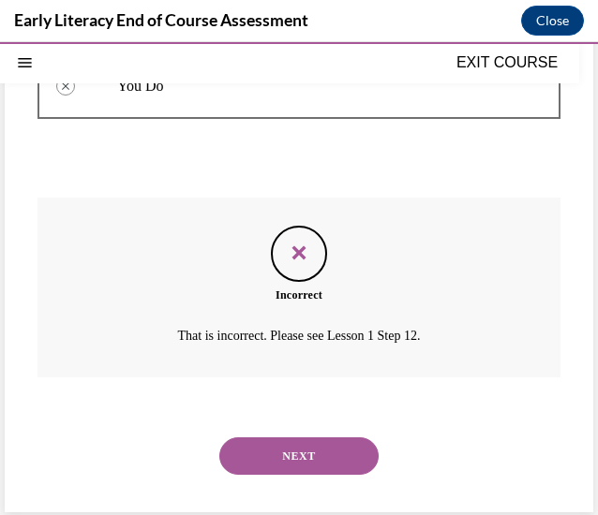
click at [292, 476] on div "NEXT" at bounding box center [298, 456] width 523 height 75
click at [289, 466] on button "NEXT" at bounding box center [298, 456] width 159 height 37
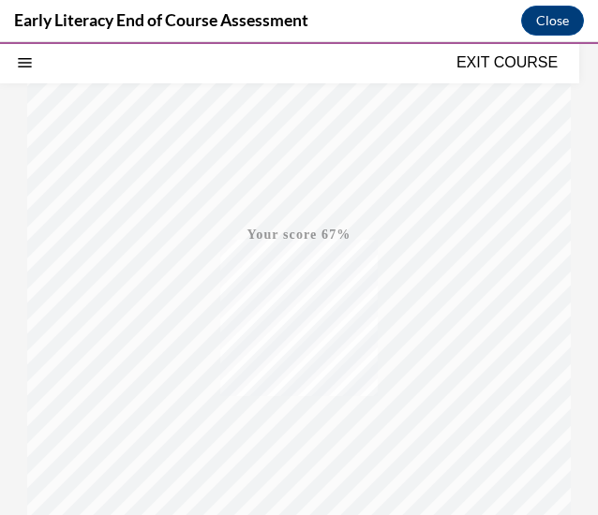
scroll to position [412, 0]
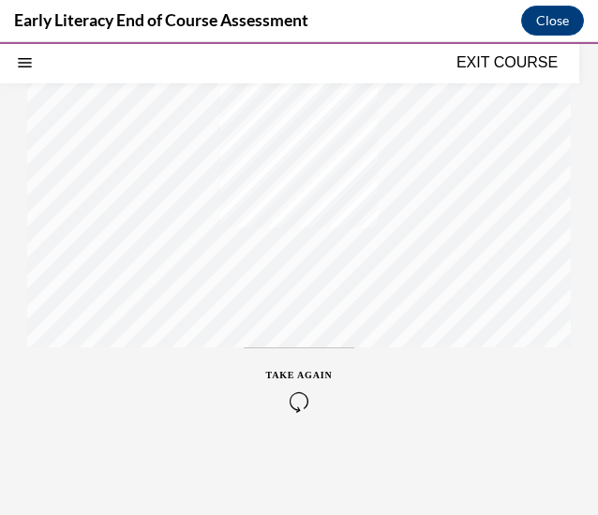
click at [297, 402] on icon "button" at bounding box center [299, 402] width 67 height 21
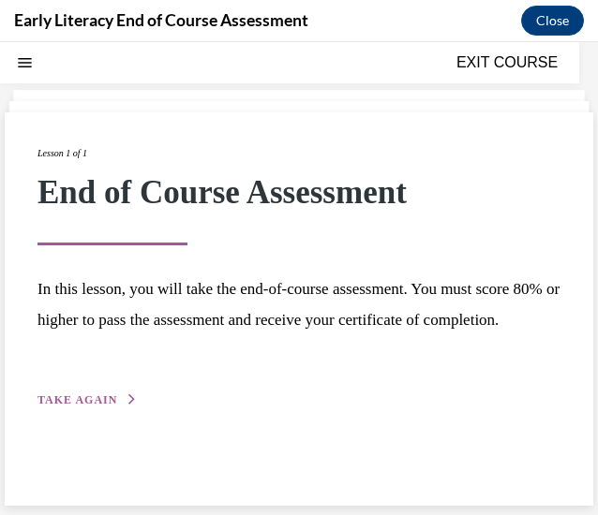
scroll to position [59, 0]
click at [84, 407] on span "TAKE AGAIN" at bounding box center [77, 400] width 80 height 13
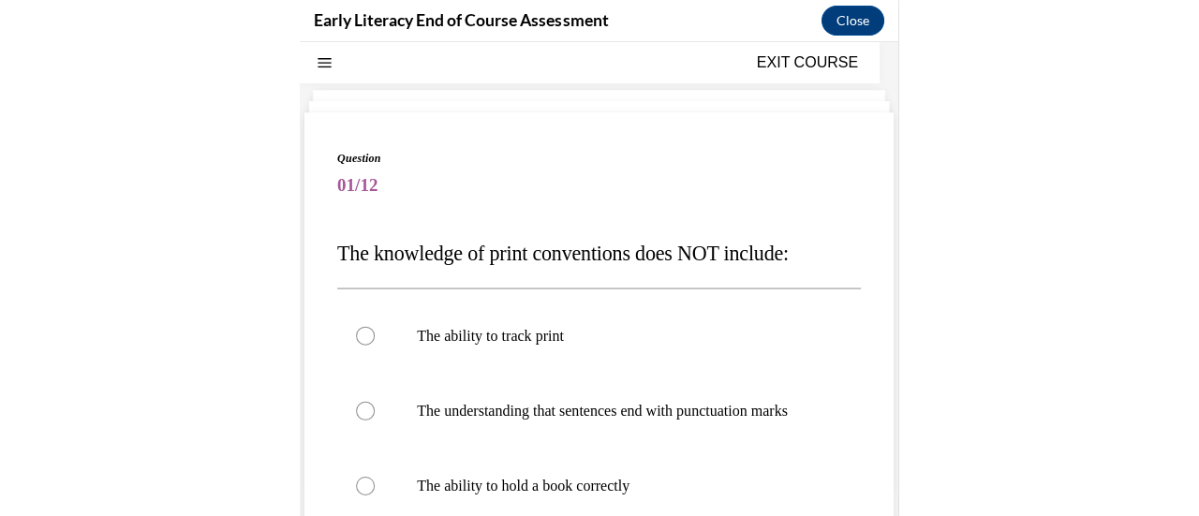
scroll to position [57, 0]
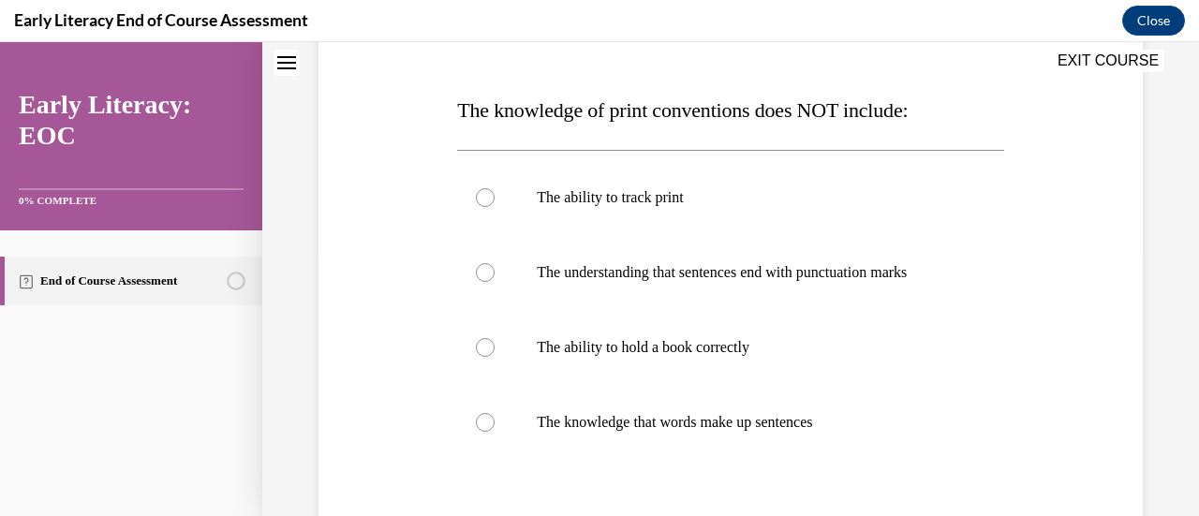
click at [666, 346] on p "The ability to hold a book correctly" at bounding box center [747, 347] width 420 height 19
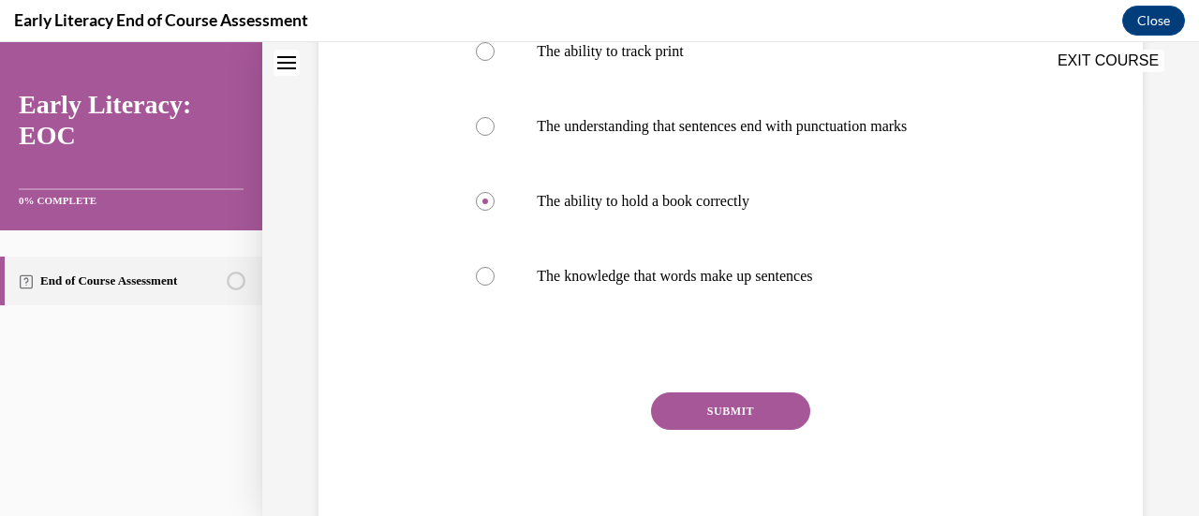
scroll to position [414, 0]
click at [682, 400] on button "SUBMIT" at bounding box center [730, 410] width 159 height 37
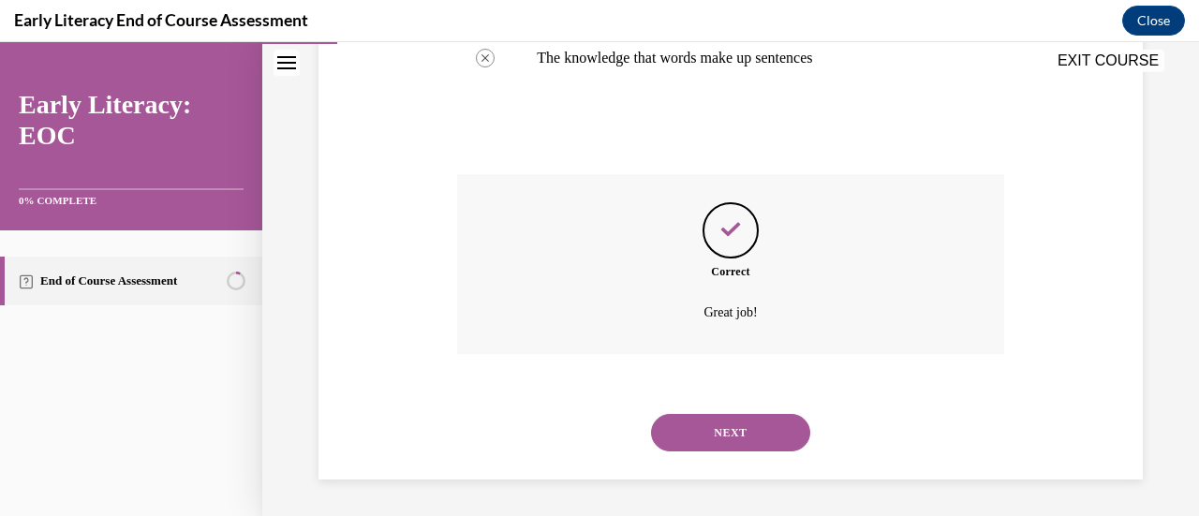
click at [719, 443] on button "NEXT" at bounding box center [730, 432] width 159 height 37
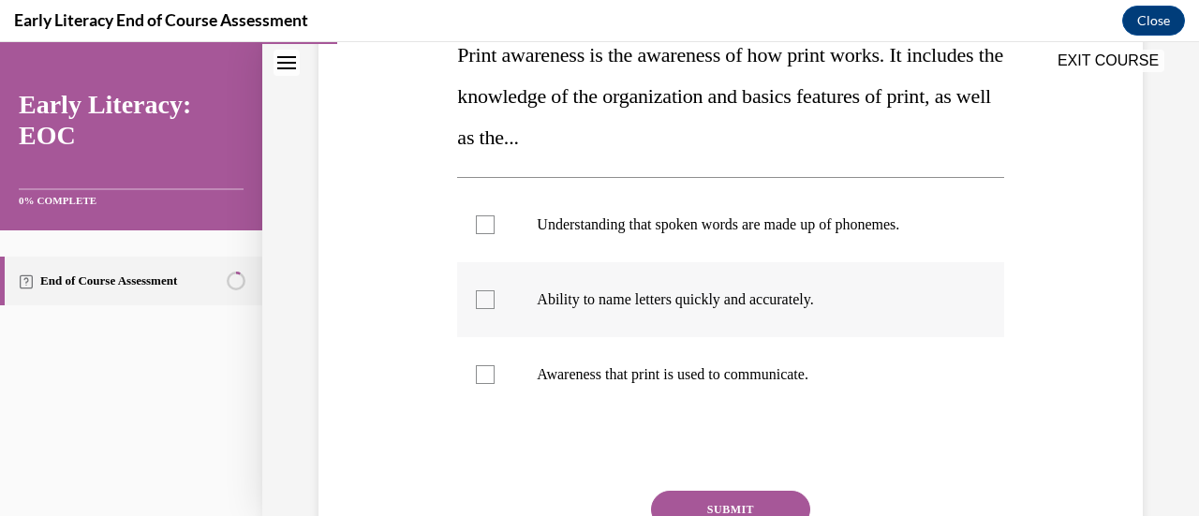
scroll to position [331, 0]
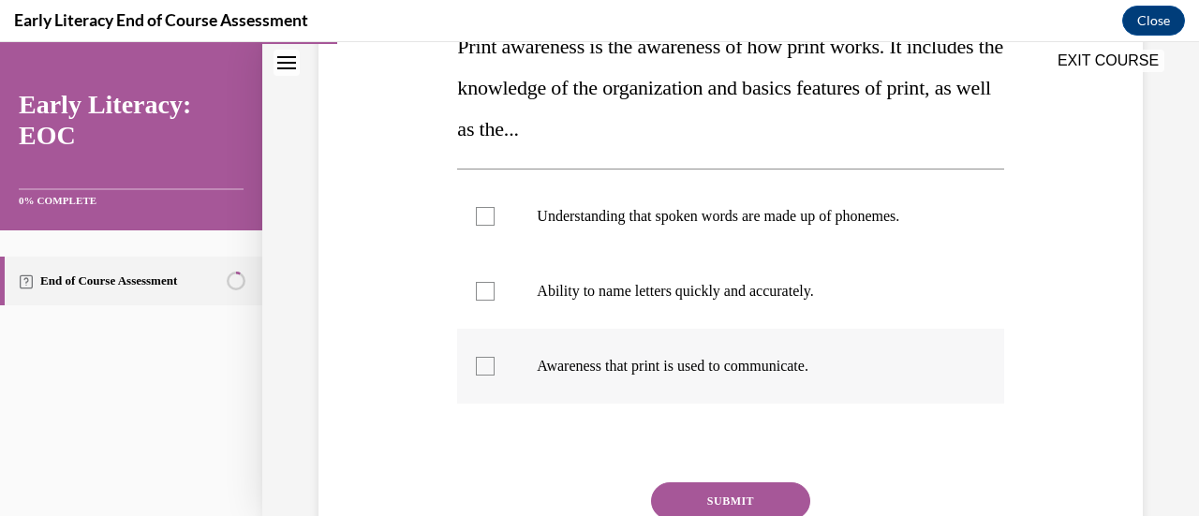
click at [812, 376] on div at bounding box center [730, 366] width 546 height 75
click at [742, 492] on button "SUBMIT" at bounding box center [730, 501] width 159 height 37
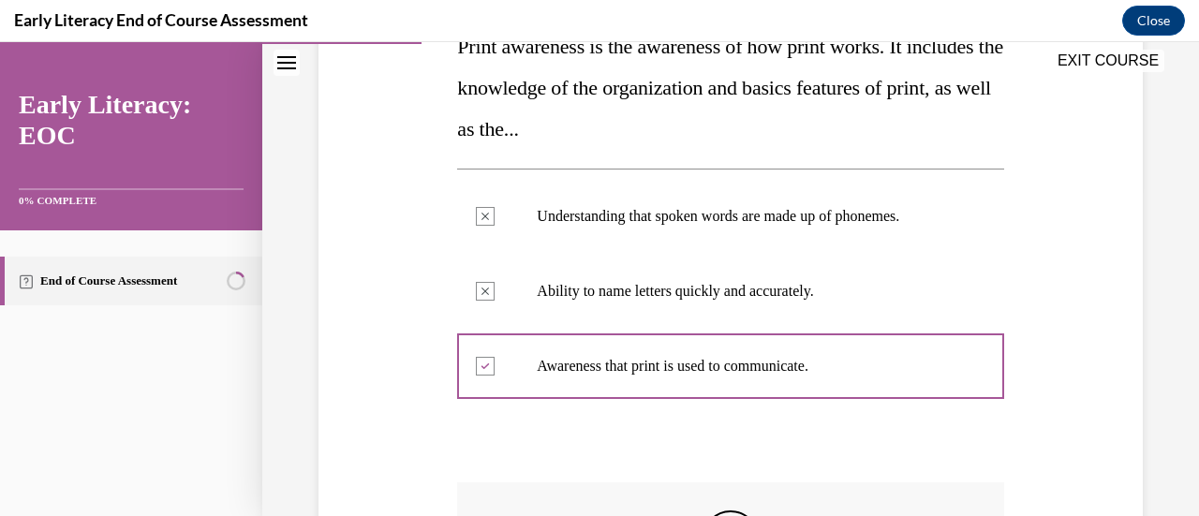
scroll to position [606, 0]
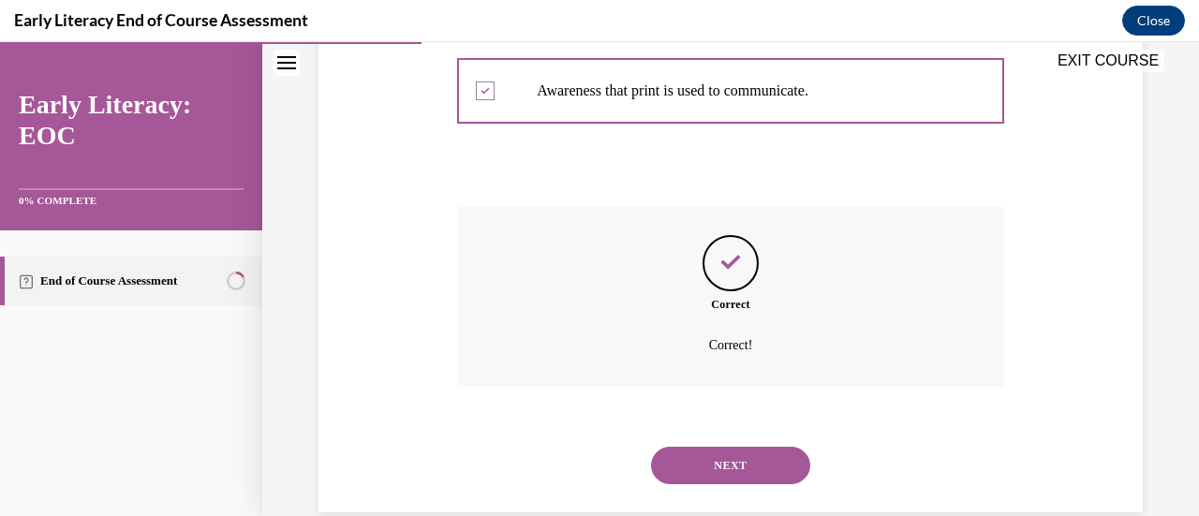
click at [736, 485] on div "NEXT" at bounding box center [730, 465] width 546 height 75
click at [724, 440] on div "NEXT" at bounding box center [730, 465] width 546 height 75
click at [742, 459] on button "NEXT" at bounding box center [730, 465] width 159 height 37
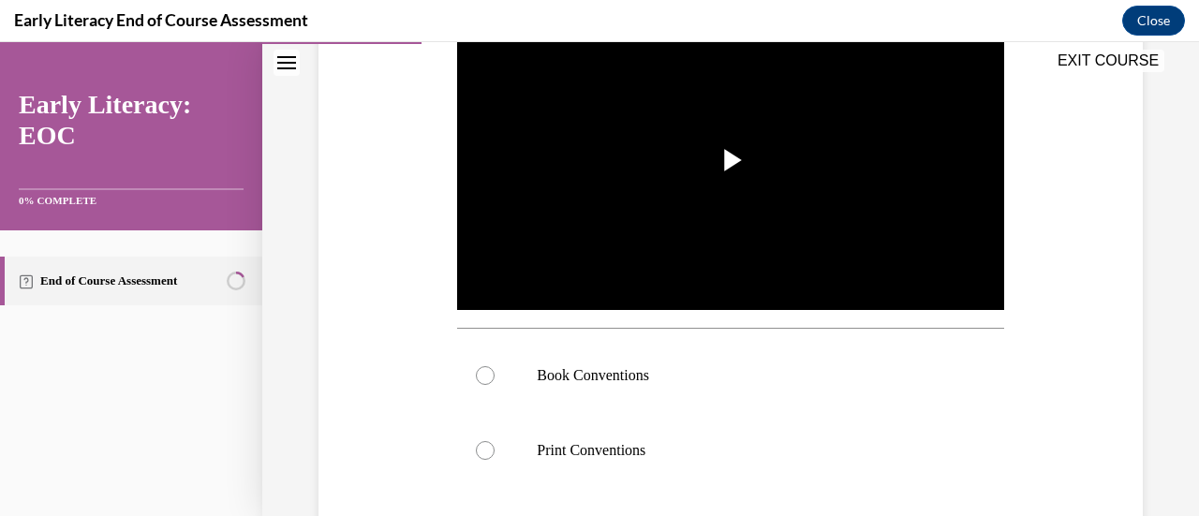
scroll to position [437, 0]
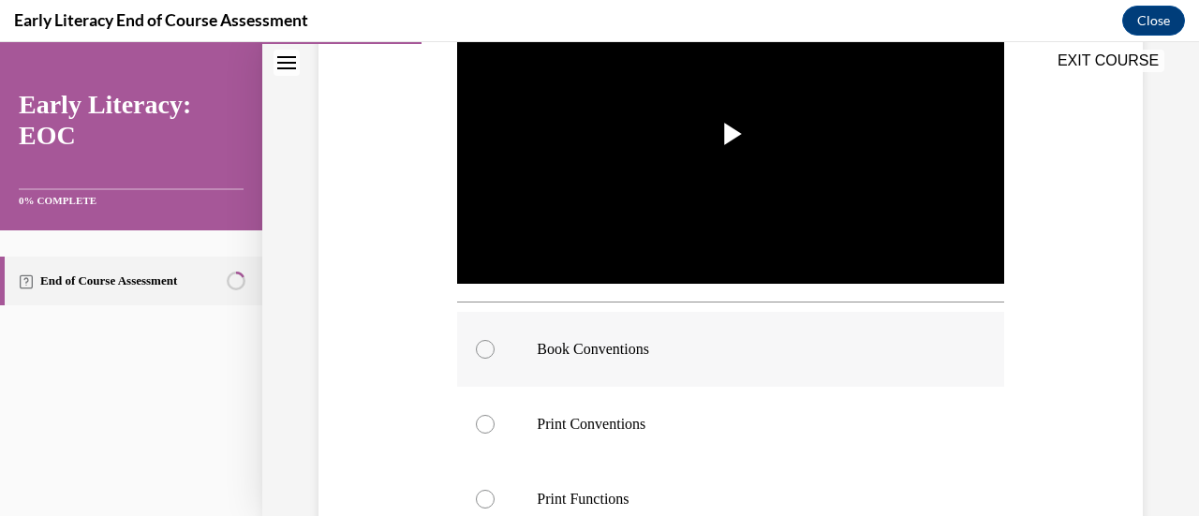
click at [729, 352] on p "Book Conventions" at bounding box center [747, 349] width 420 height 19
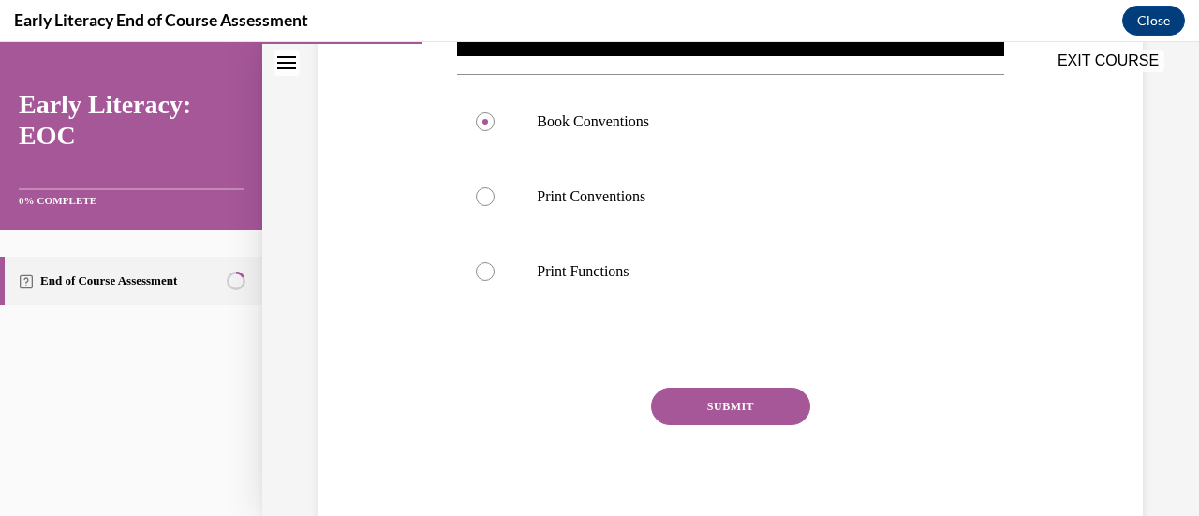
click at [723, 393] on button "SUBMIT" at bounding box center [730, 406] width 159 height 37
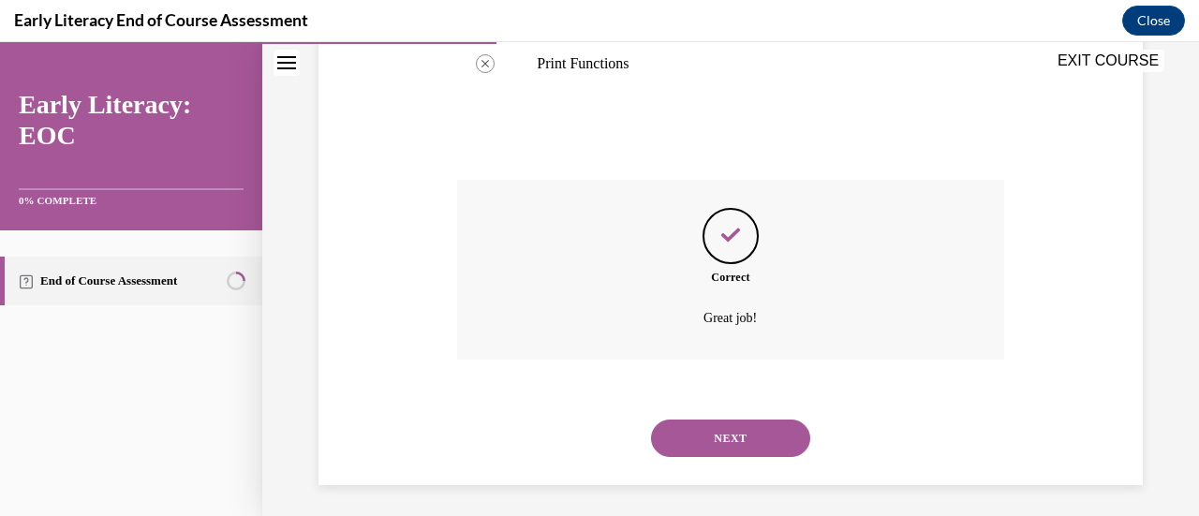
click at [727, 442] on button "NEXT" at bounding box center [730, 438] width 159 height 37
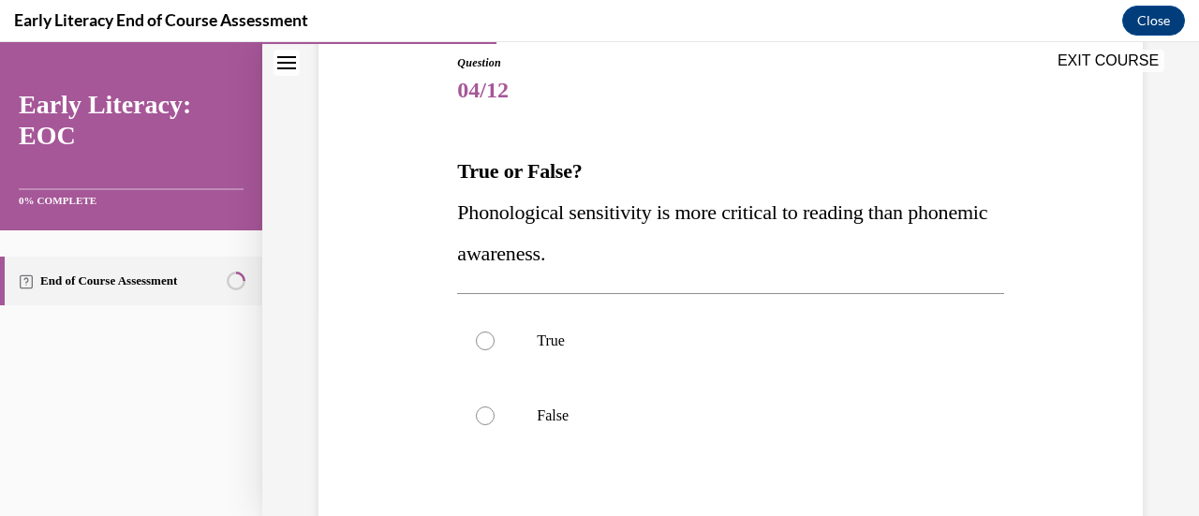
scroll to position [212, 0]
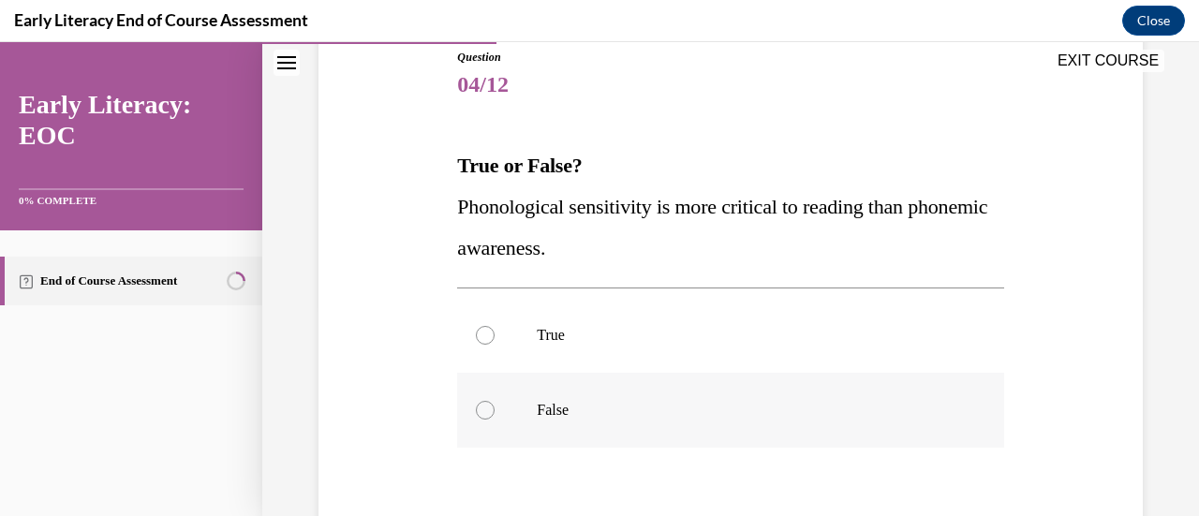
click at [714, 433] on div at bounding box center [730, 410] width 546 height 75
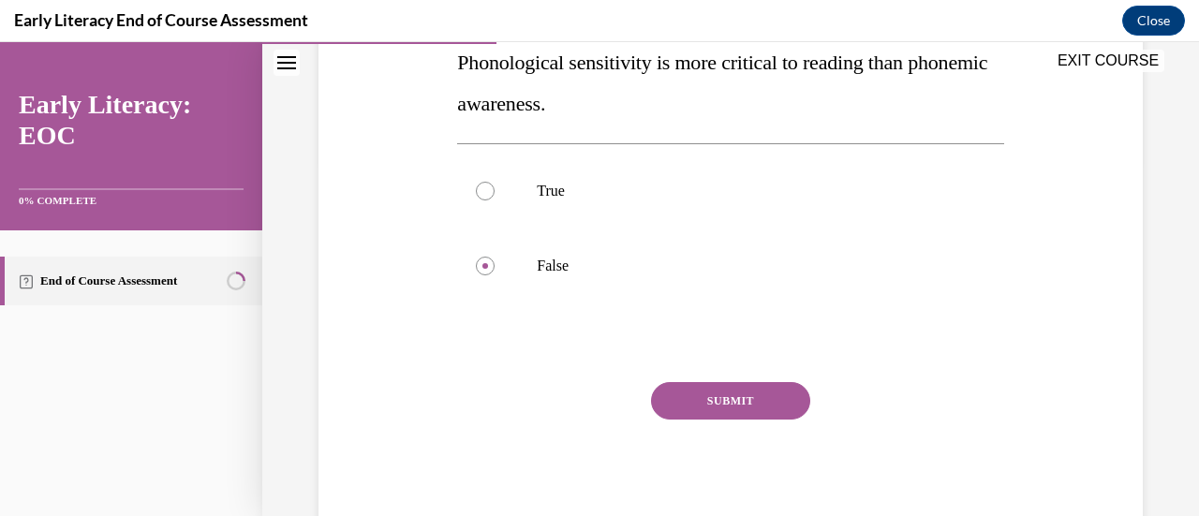
click at [700, 378] on div "Question 04/12 True or False? Phonological sensitivity is more critical to read…" at bounding box center [730, 220] width 546 height 632
click at [707, 400] on button "SUBMIT" at bounding box center [730, 400] width 159 height 37
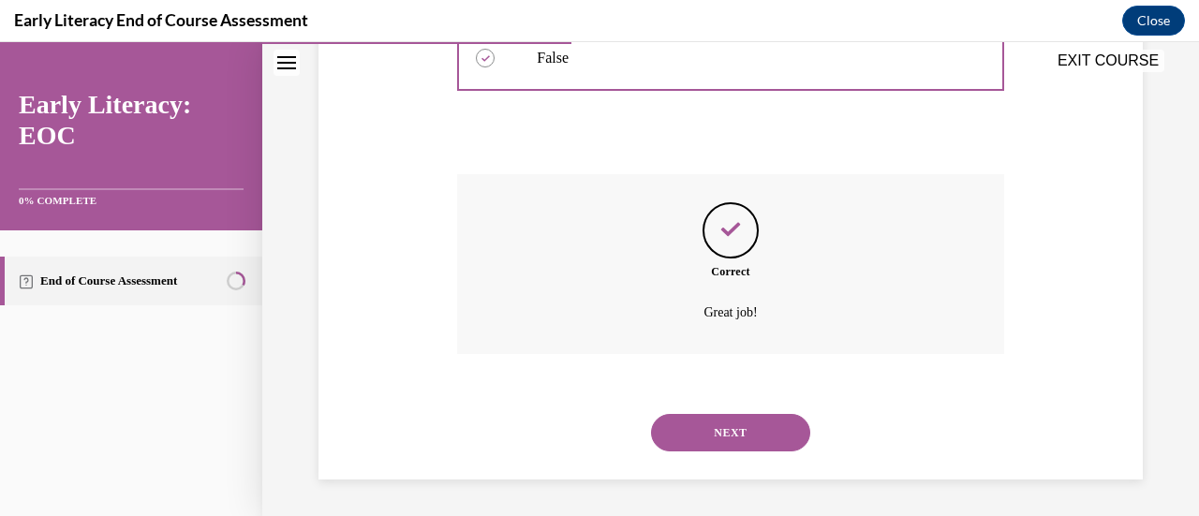
click at [732, 447] on button "NEXT" at bounding box center [730, 432] width 159 height 37
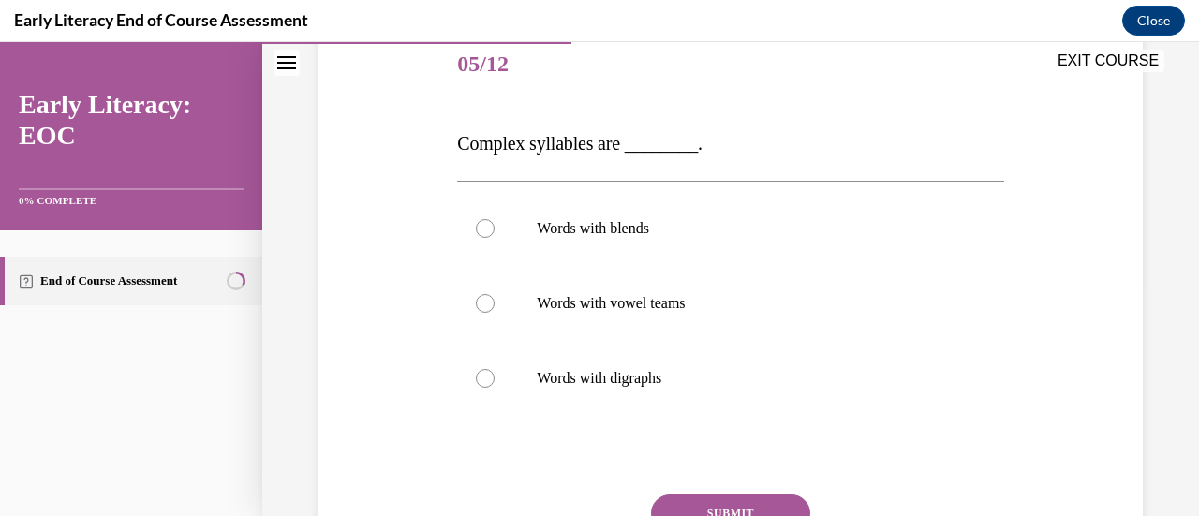
scroll to position [237, 0]
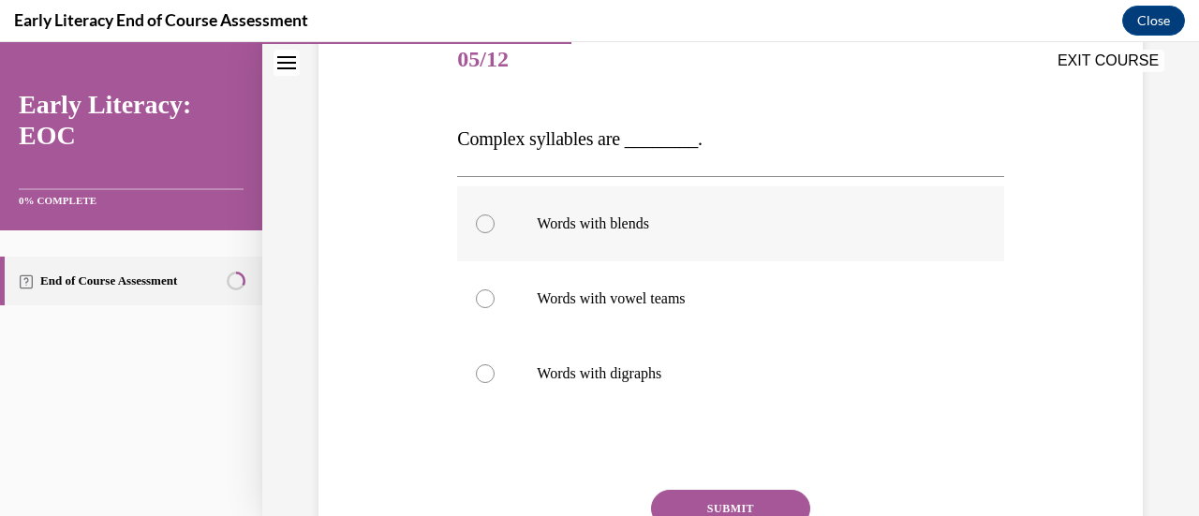
click at [735, 221] on p "Words with blends" at bounding box center [747, 224] width 420 height 19
click at [749, 498] on button "SUBMIT" at bounding box center [730, 508] width 159 height 37
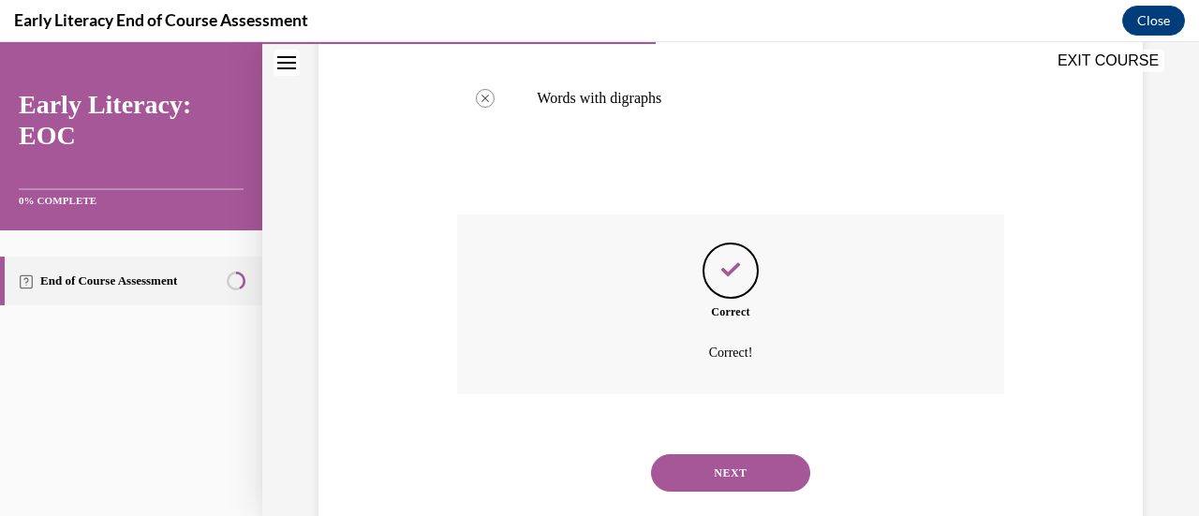
scroll to position [519, 0]
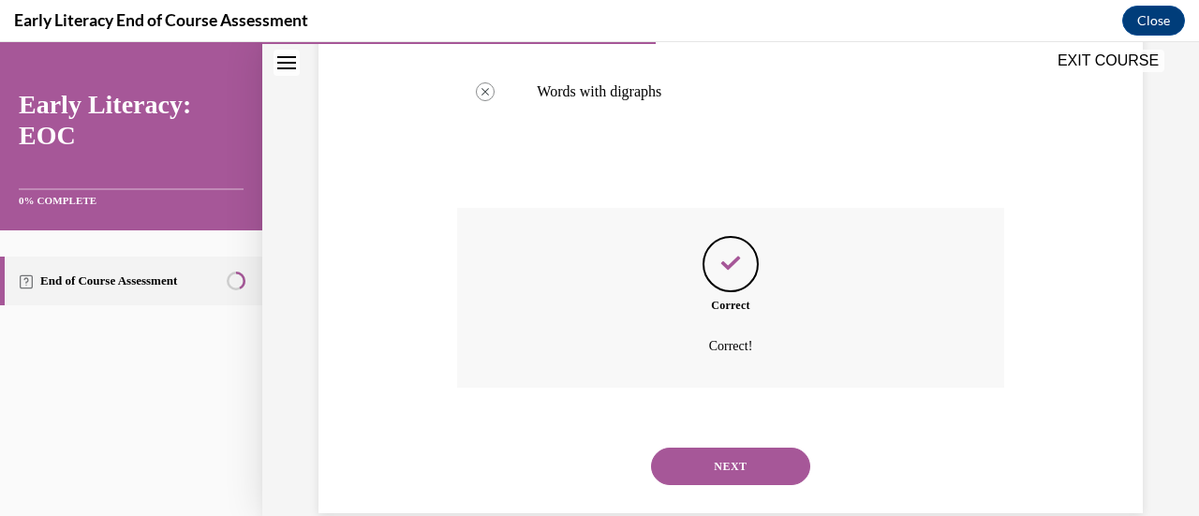
click at [755, 491] on div "NEXT" at bounding box center [730, 466] width 546 height 75
click at [746, 479] on button "NEXT" at bounding box center [730, 466] width 159 height 37
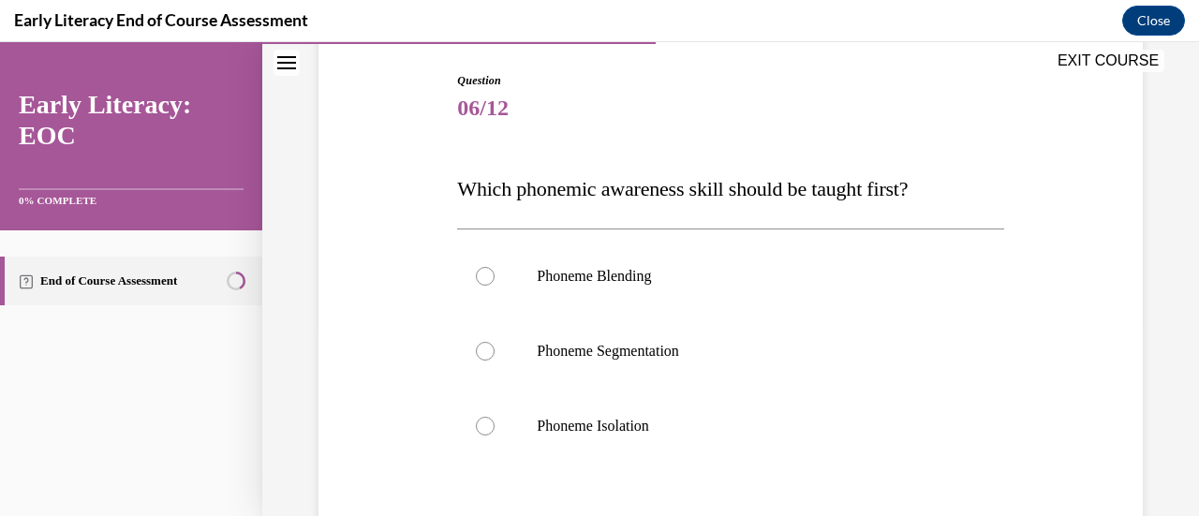
scroll to position [221, 0]
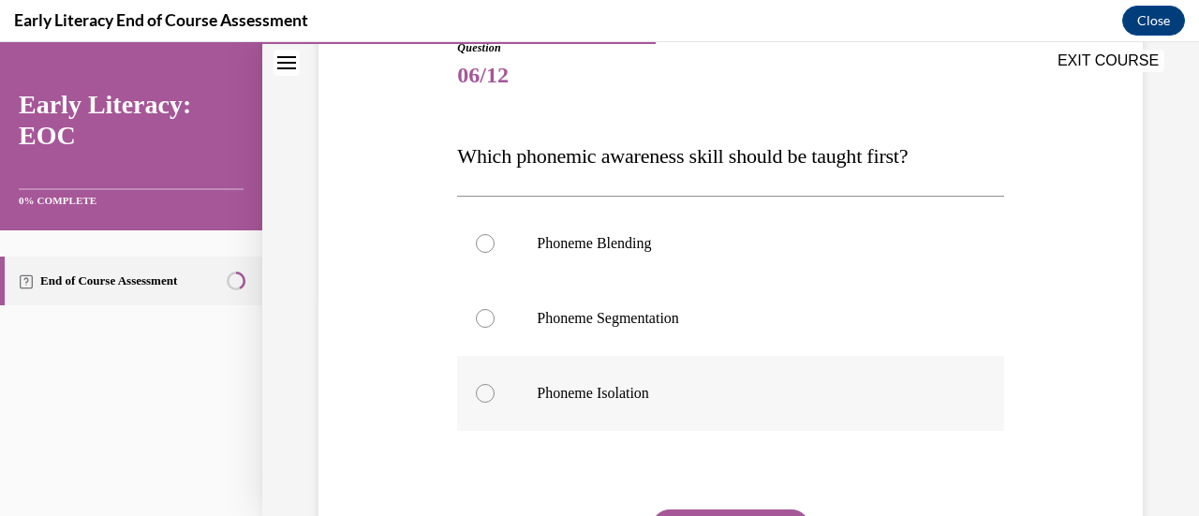
click at [750, 379] on div at bounding box center [730, 393] width 546 height 75
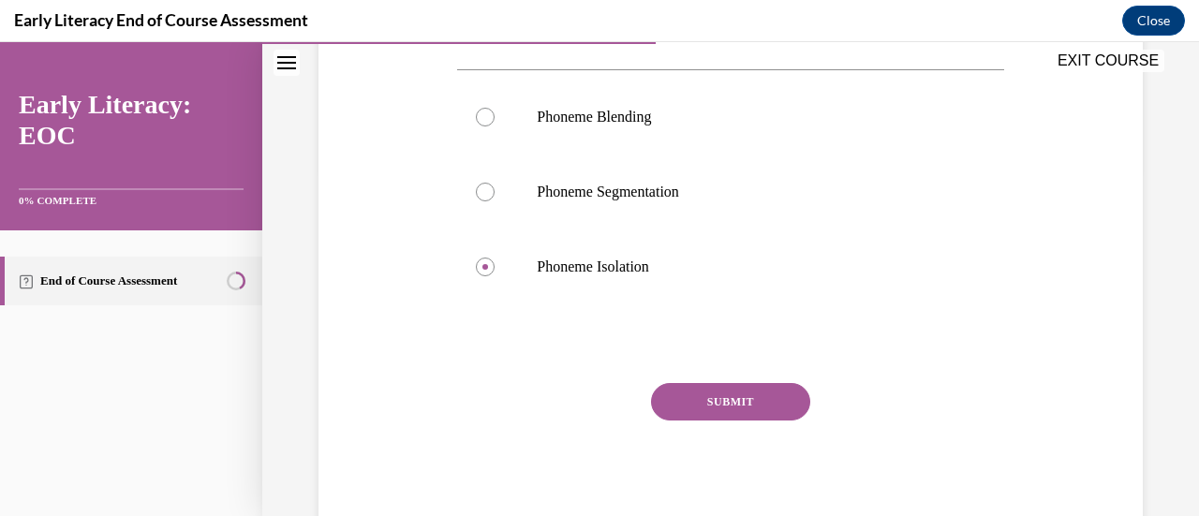
click at [747, 386] on button "SUBMIT" at bounding box center [730, 401] width 159 height 37
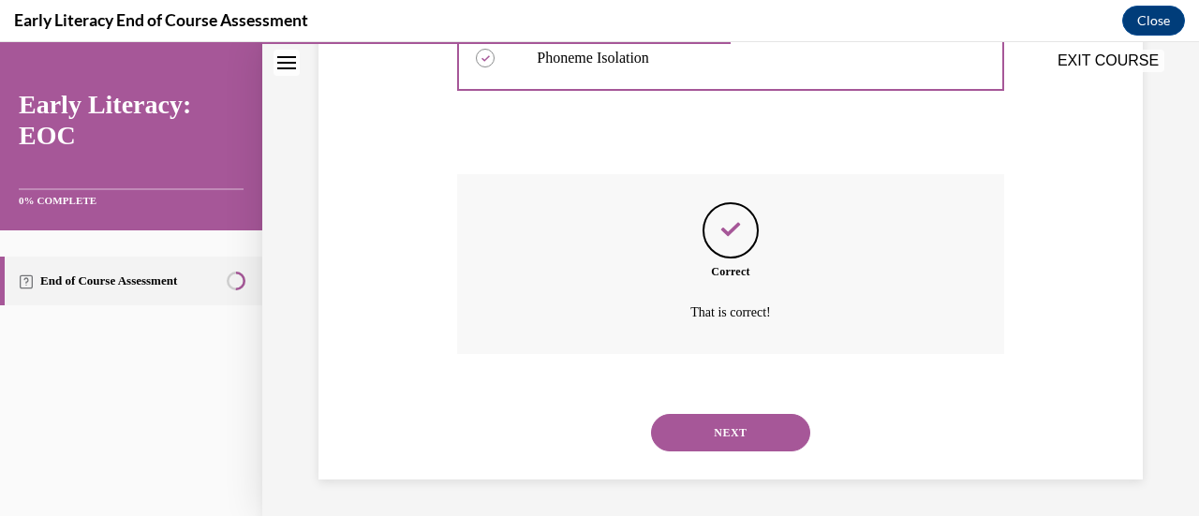
click at [747, 426] on button "NEXT" at bounding box center [730, 432] width 159 height 37
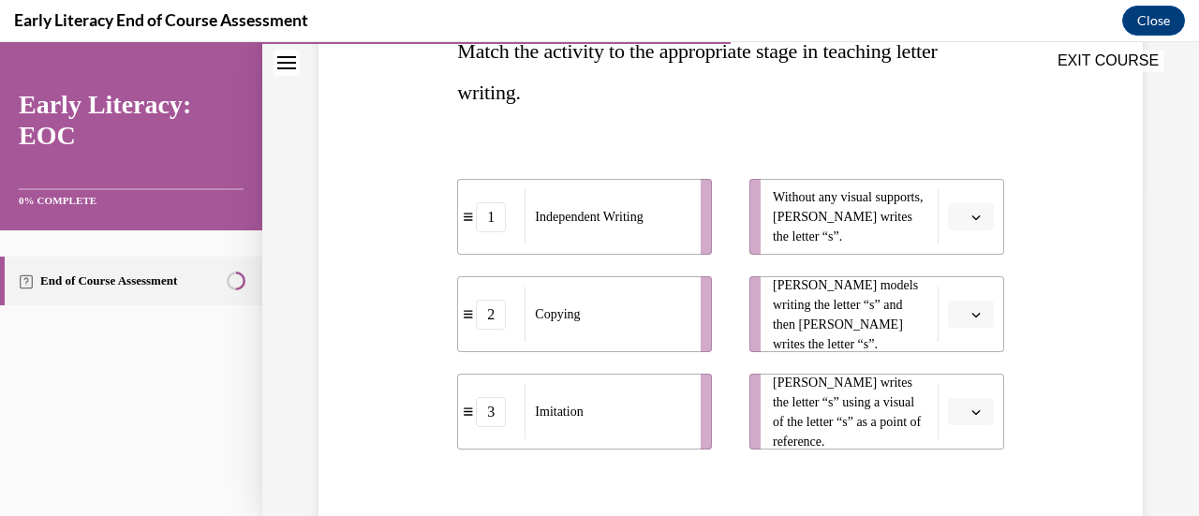
scroll to position [327, 0]
click at [972, 213] on icon "button" at bounding box center [976, 216] width 9 height 9
click at [955, 290] on span "1" at bounding box center [951, 295] width 7 height 15
click at [972, 314] on icon "button" at bounding box center [976, 314] width 8 height 5
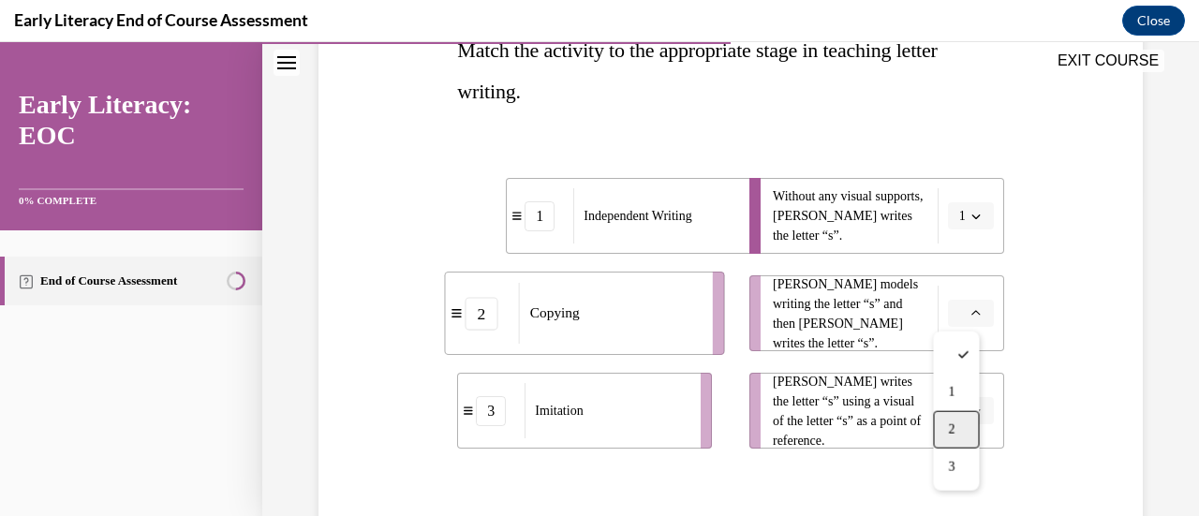
click at [956, 419] on div "2" at bounding box center [956, 429] width 46 height 37
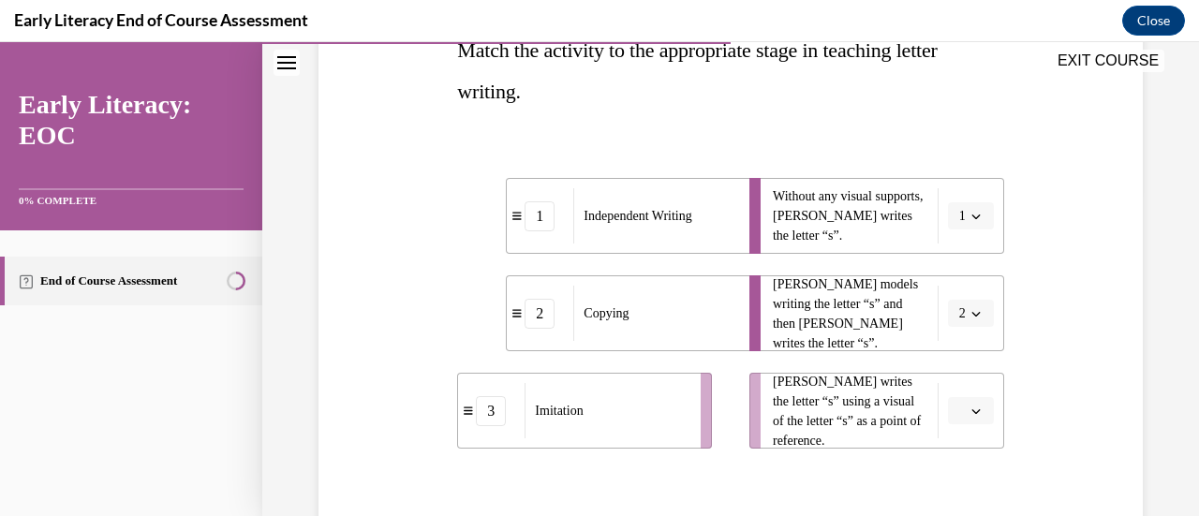
click at [971, 419] on button "button" at bounding box center [971, 411] width 46 height 28
click at [961, 368] on div "3" at bounding box center [956, 368] width 46 height 37
click at [972, 407] on icon "button" at bounding box center [976, 411] width 9 height 9
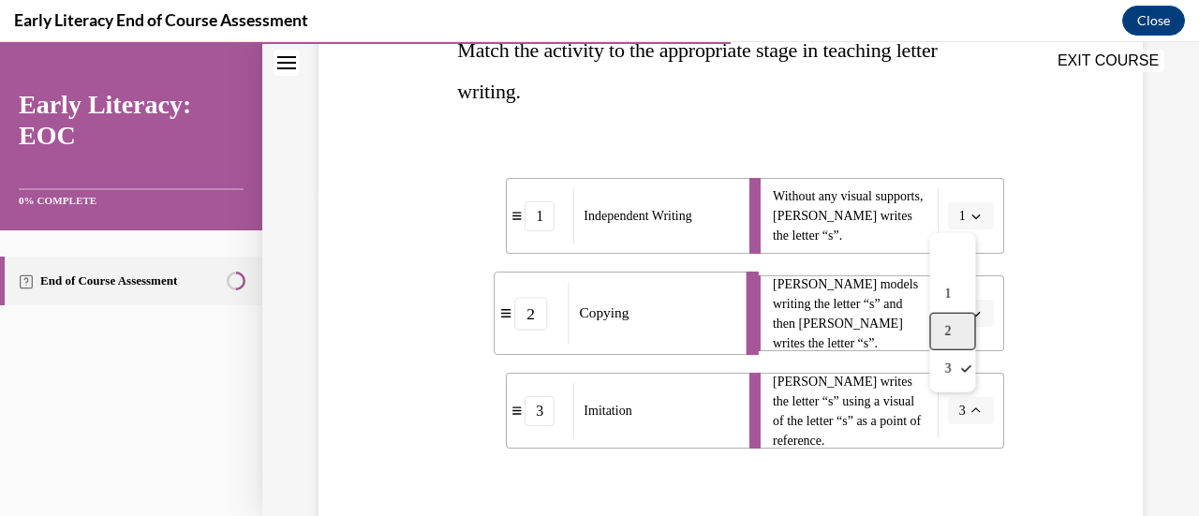
click at [969, 323] on div "2" at bounding box center [952, 331] width 46 height 37
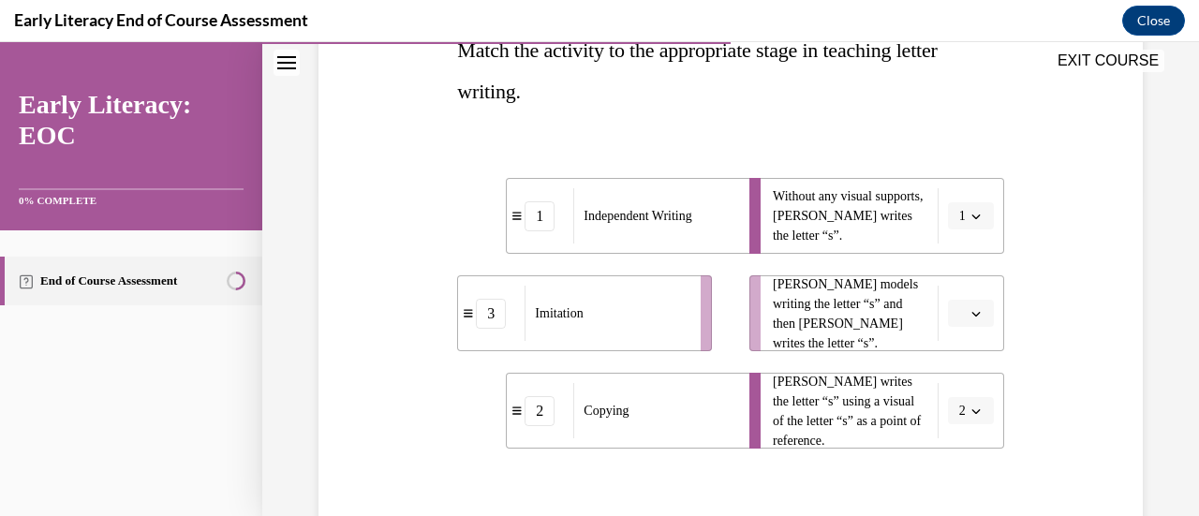
click at [972, 316] on icon "button" at bounding box center [976, 313] width 9 height 9
click at [965, 453] on div "3" at bounding box center [956, 467] width 46 height 37
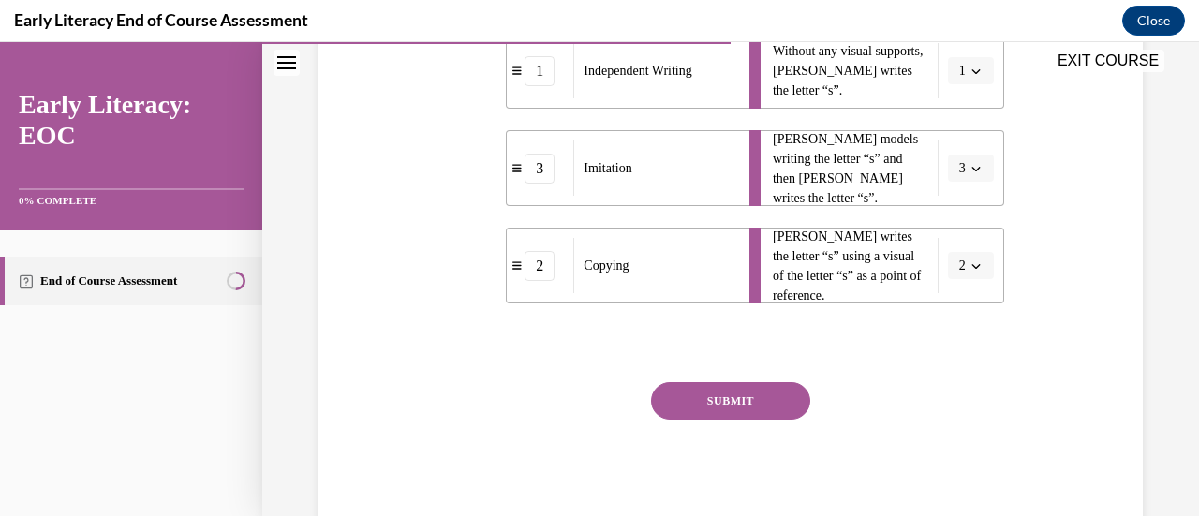
click at [776, 412] on button "SUBMIT" at bounding box center [730, 400] width 159 height 37
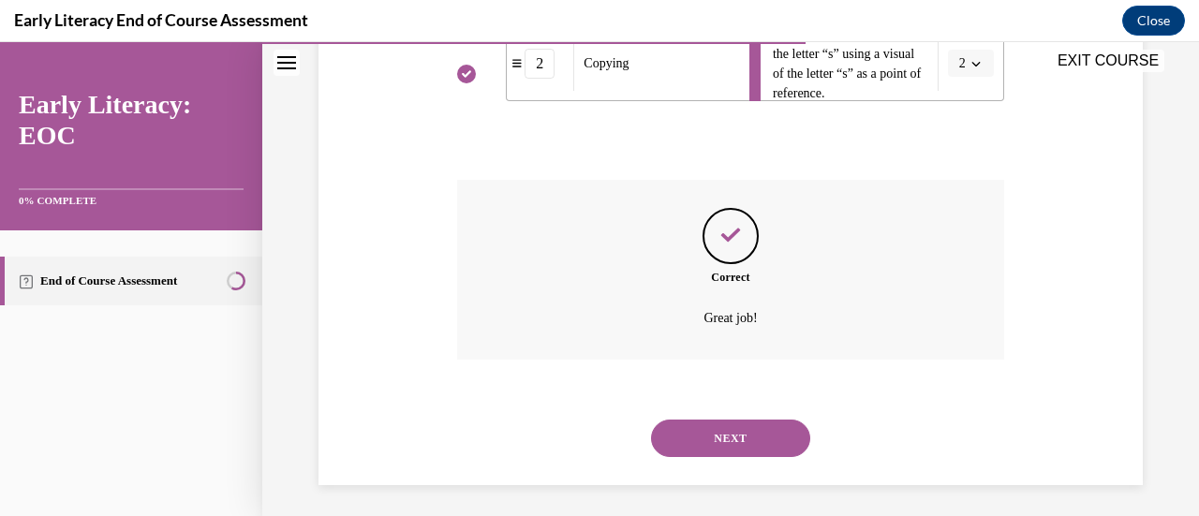
scroll to position [675, 0]
click at [712, 426] on button "NEXT" at bounding box center [730, 438] width 159 height 37
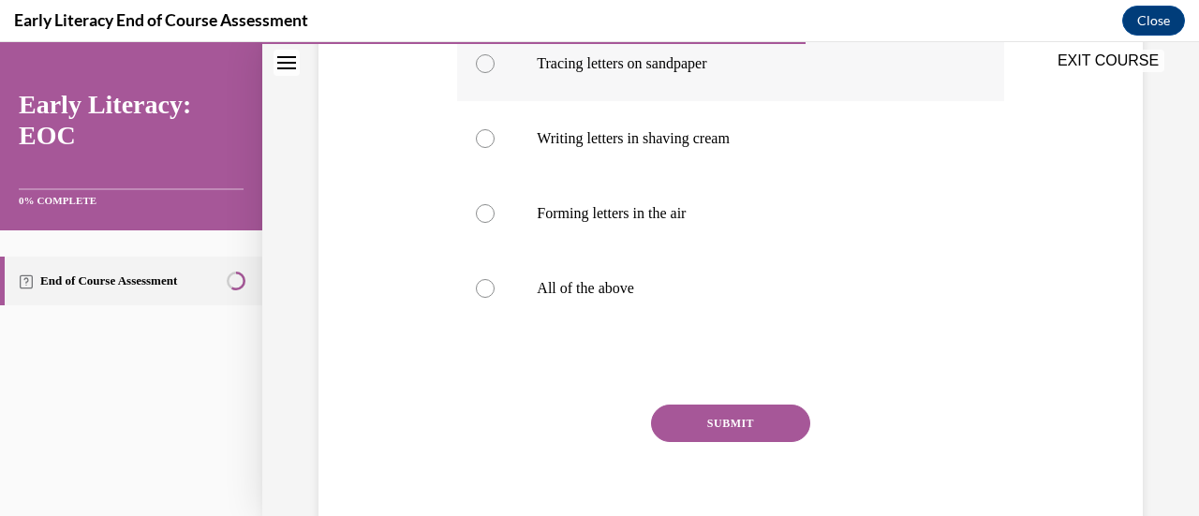
scroll to position [407, 0]
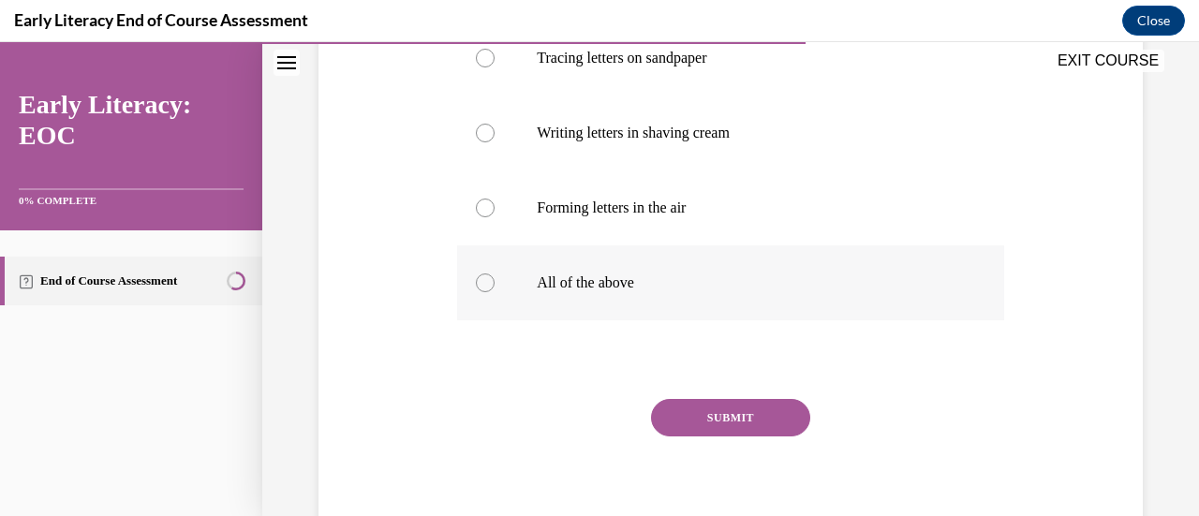
click at [645, 295] on div at bounding box center [730, 282] width 546 height 75
click at [725, 409] on button "SUBMIT" at bounding box center [730, 417] width 159 height 37
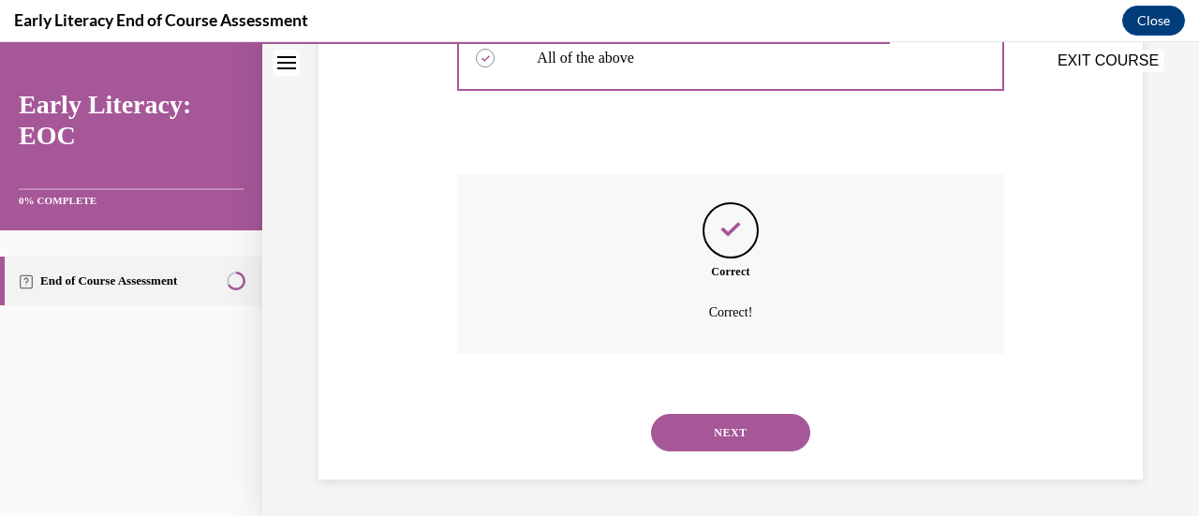
click at [745, 425] on button "NEXT" at bounding box center [730, 432] width 159 height 37
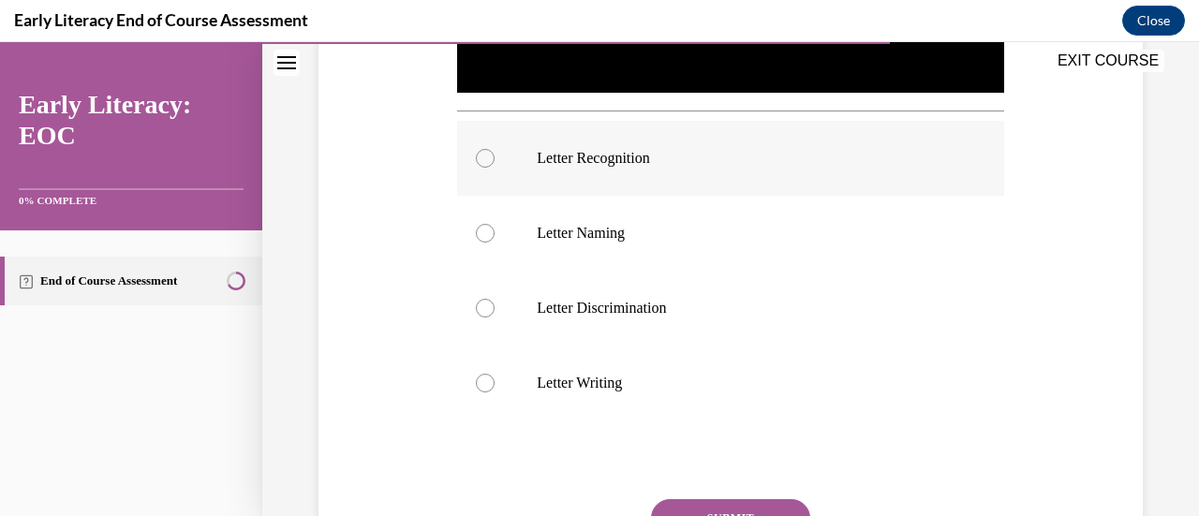
scroll to position [630, 0]
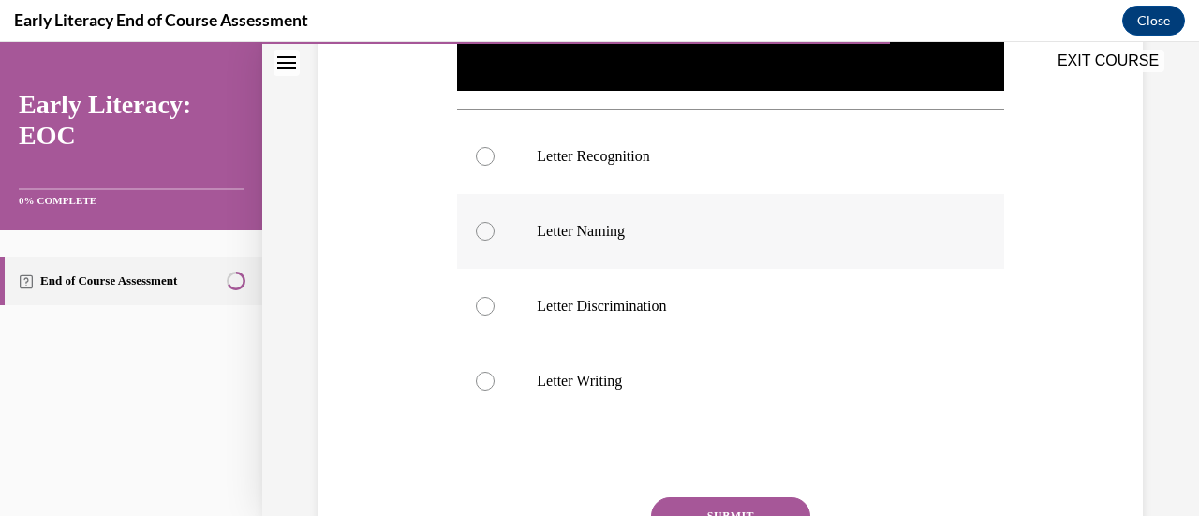
click at [710, 251] on div at bounding box center [730, 231] width 546 height 75
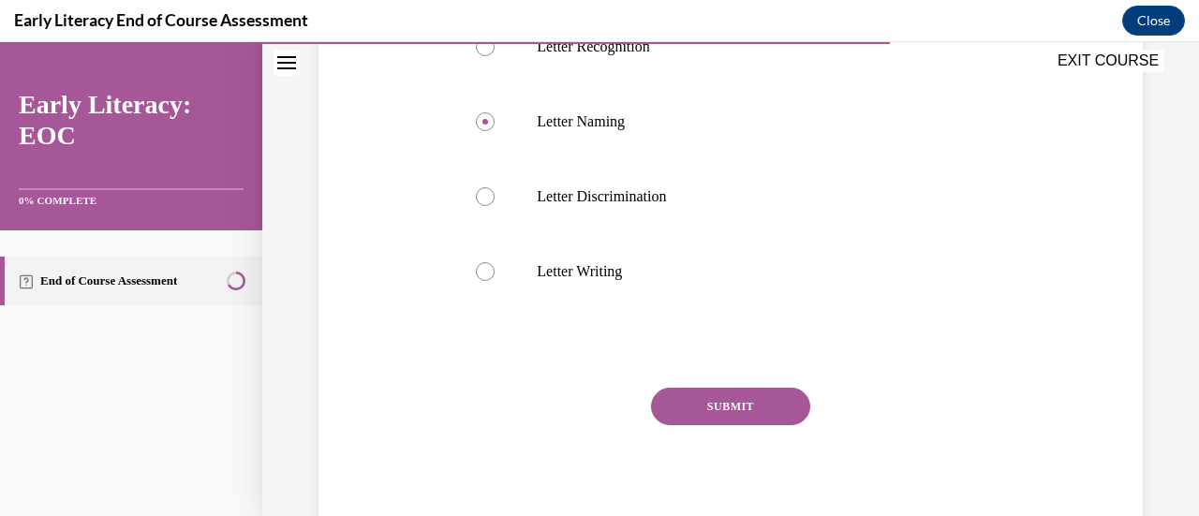
click at [761, 389] on button "SUBMIT" at bounding box center [730, 406] width 159 height 37
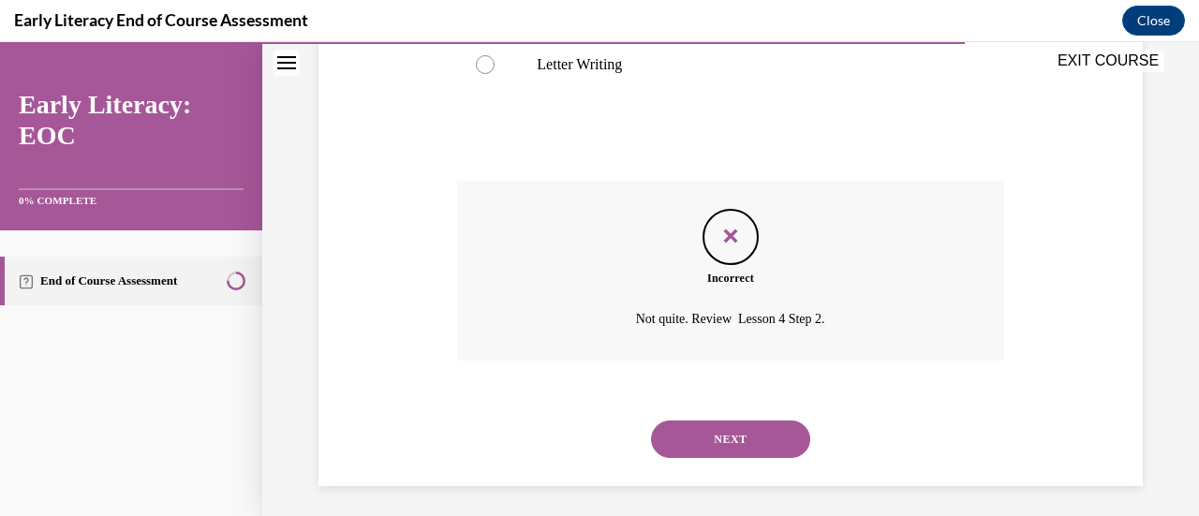
scroll to position [947, 0]
click at [772, 438] on button "NEXT" at bounding box center [730, 438] width 159 height 37
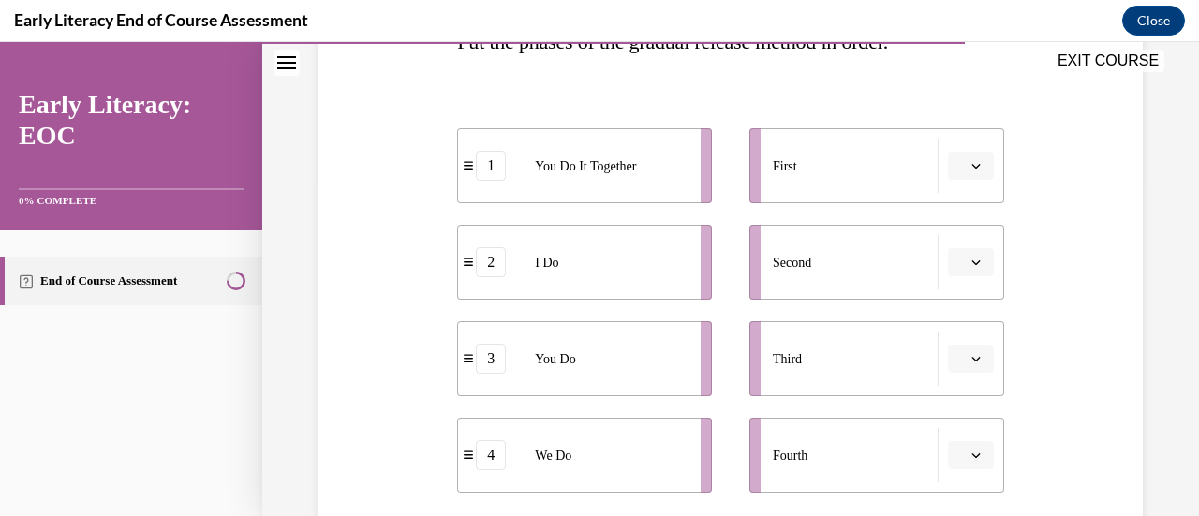
scroll to position [336, 0]
click at [972, 160] on icon "button" at bounding box center [976, 164] width 9 height 9
click at [963, 273] on div "2" at bounding box center [956, 280] width 46 height 37
click at [970, 267] on span "button" at bounding box center [976, 261] width 13 height 13
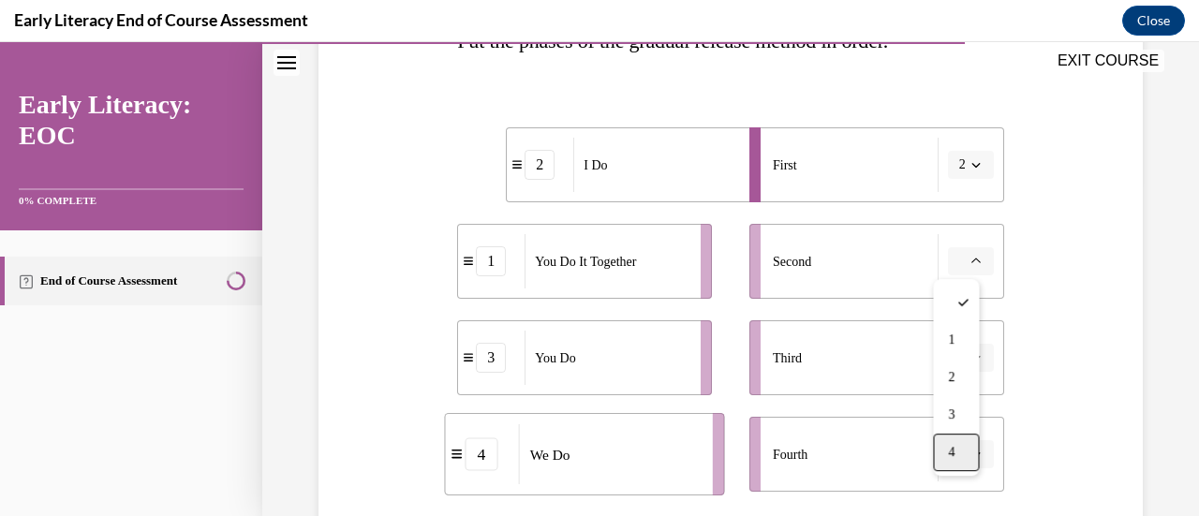
click at [973, 445] on div "4" at bounding box center [956, 452] width 46 height 37
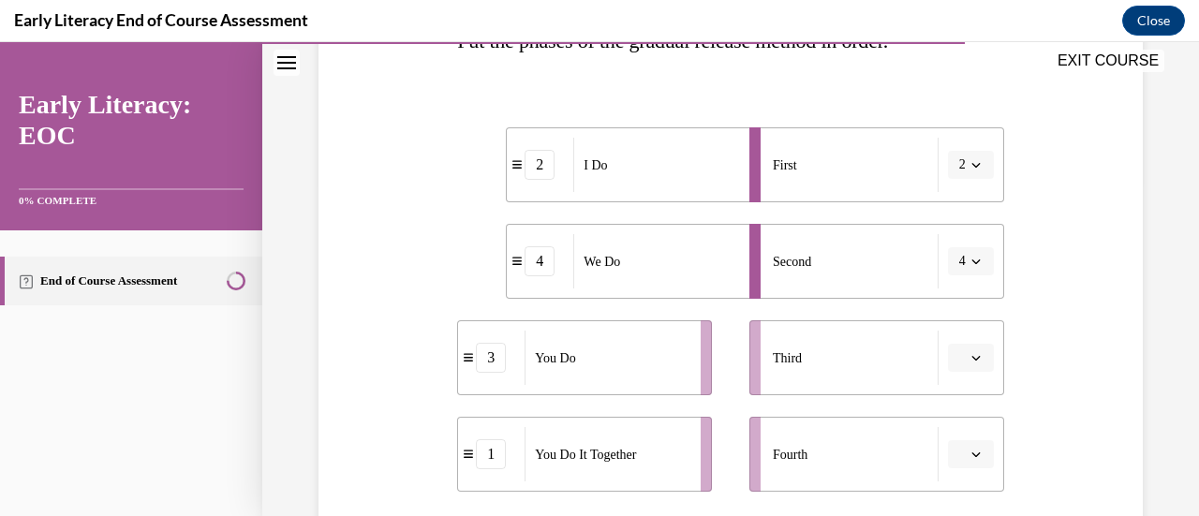
click at [972, 450] on icon "button" at bounding box center [976, 454] width 9 height 9
click at [959, 376] on div "3" at bounding box center [956, 374] width 46 height 37
click at [957, 454] on button "3" at bounding box center [971, 454] width 46 height 28
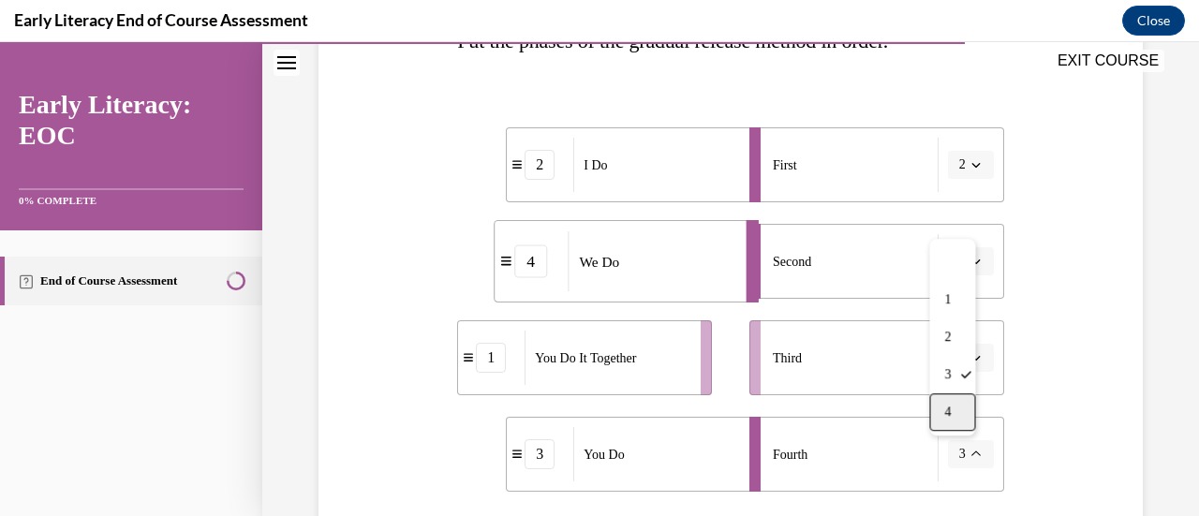
click at [967, 406] on div "4" at bounding box center [952, 412] width 46 height 37
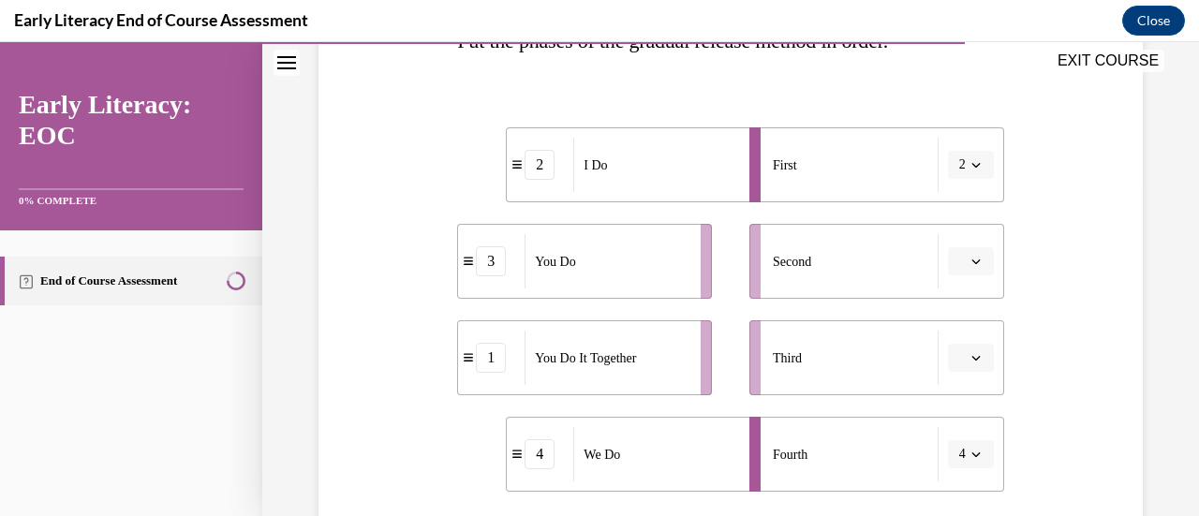
click at [959, 259] on span "Please select an option" at bounding box center [962, 261] width 7 height 19
click at [961, 448] on div "4" at bounding box center [956, 452] width 46 height 37
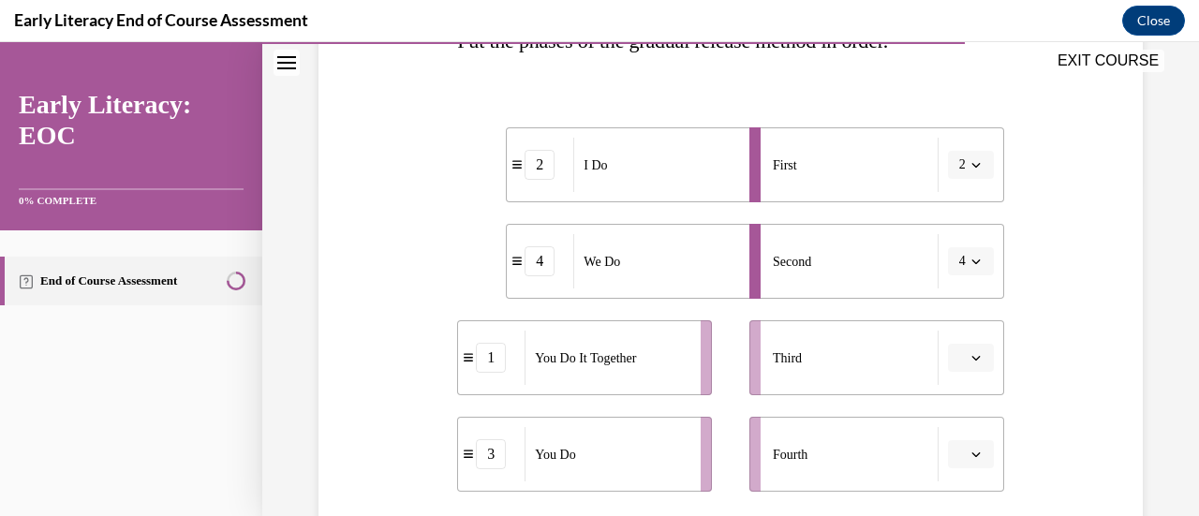
click at [948, 355] on button "button" at bounding box center [971, 358] width 46 height 28
click at [943, 210] on div "1" at bounding box center [956, 203] width 46 height 37
click at [966, 446] on button "button" at bounding box center [971, 454] width 46 height 28
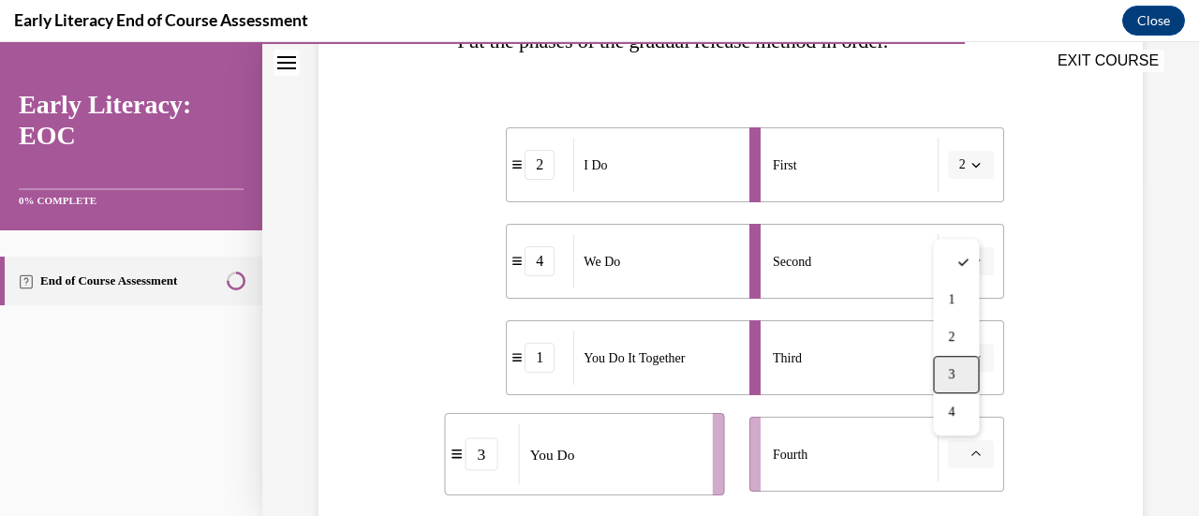
click at [972, 374] on div "3" at bounding box center [956, 374] width 46 height 37
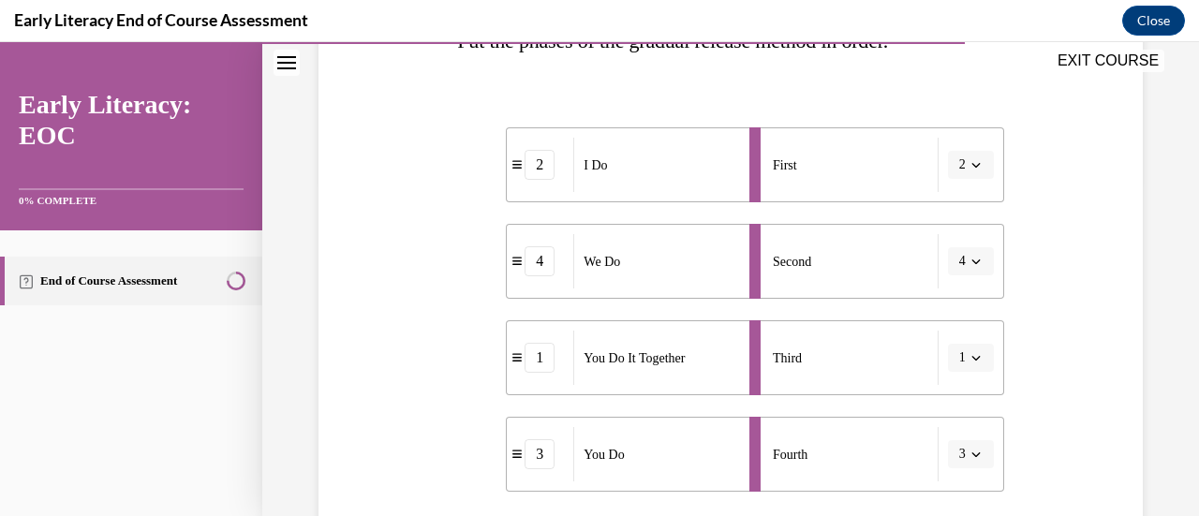
scroll to position [525, 0]
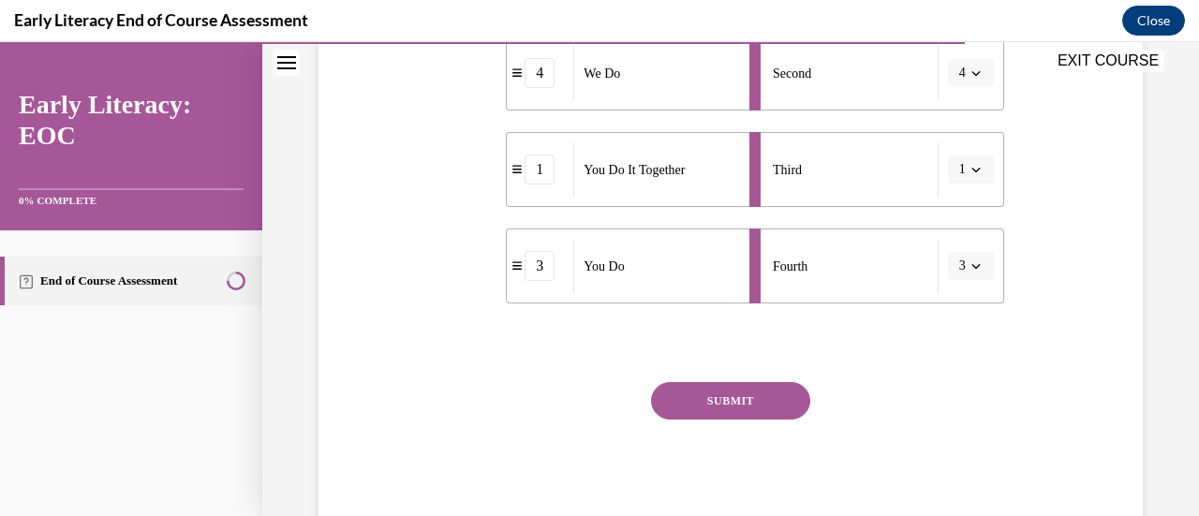
click at [728, 421] on div "SUBMIT NEXT" at bounding box center [730, 459] width 546 height 154
click at [728, 408] on button "SUBMIT" at bounding box center [730, 400] width 159 height 37
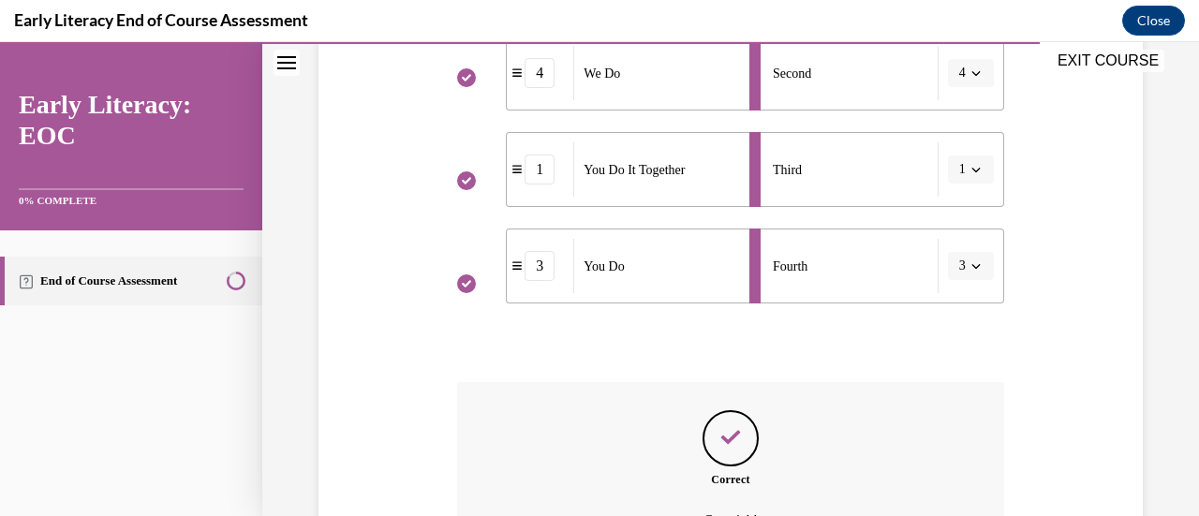
scroll to position [733, 0]
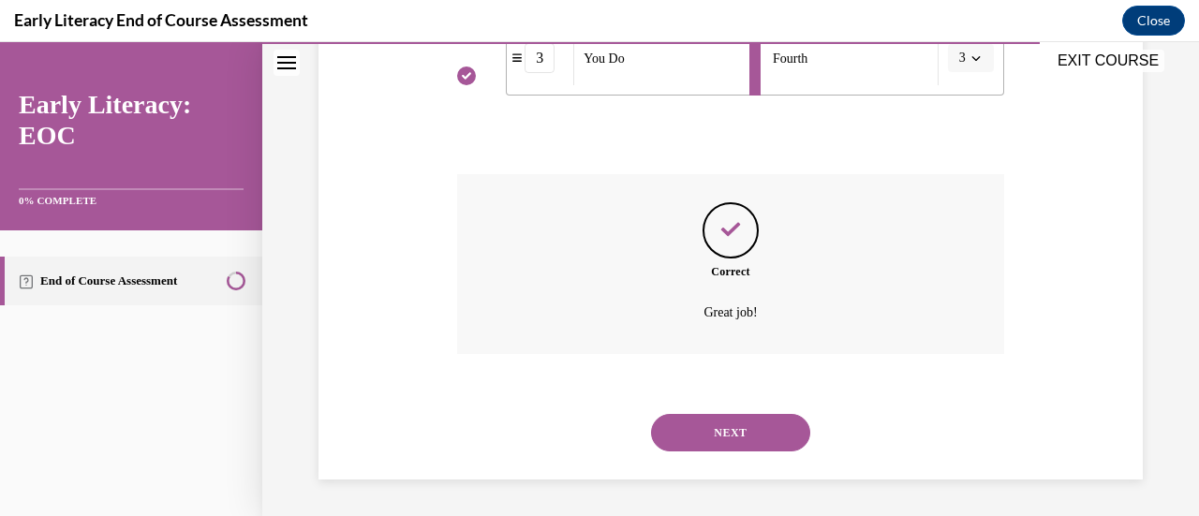
click at [714, 432] on button "NEXT" at bounding box center [730, 432] width 159 height 37
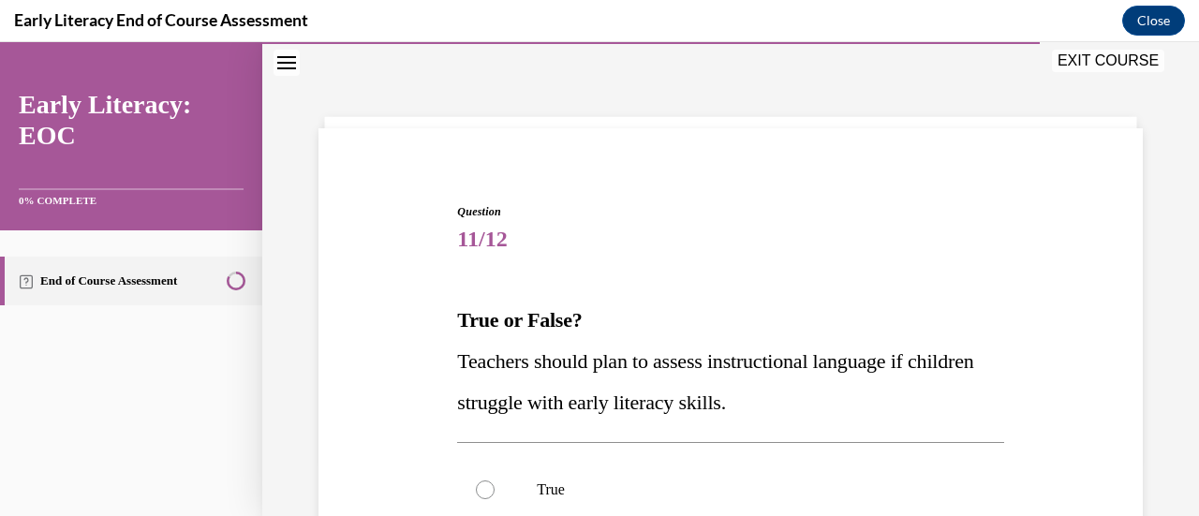
scroll to position [175, 0]
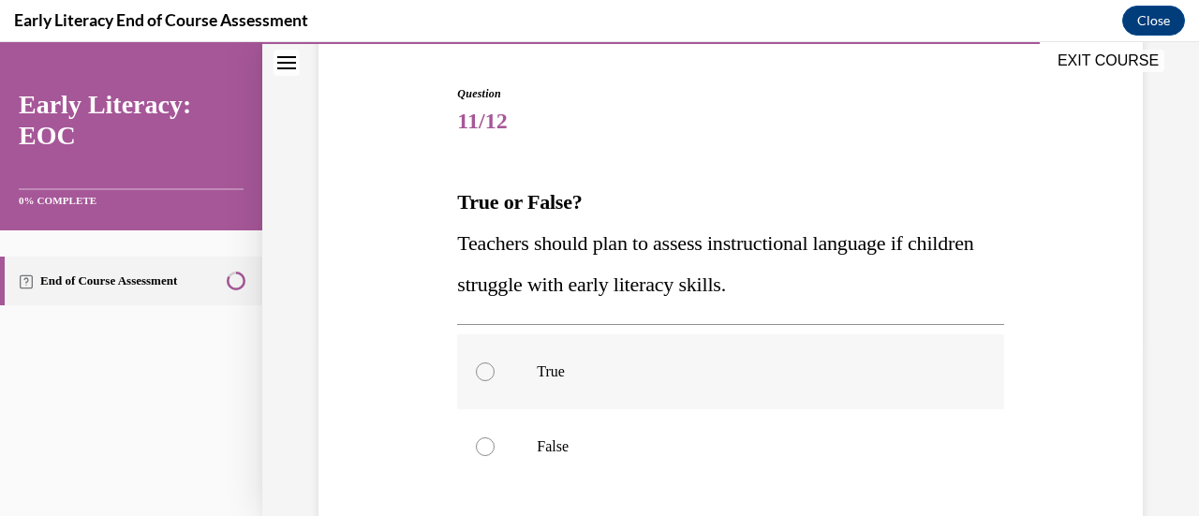
click at [680, 403] on div at bounding box center [730, 371] width 546 height 75
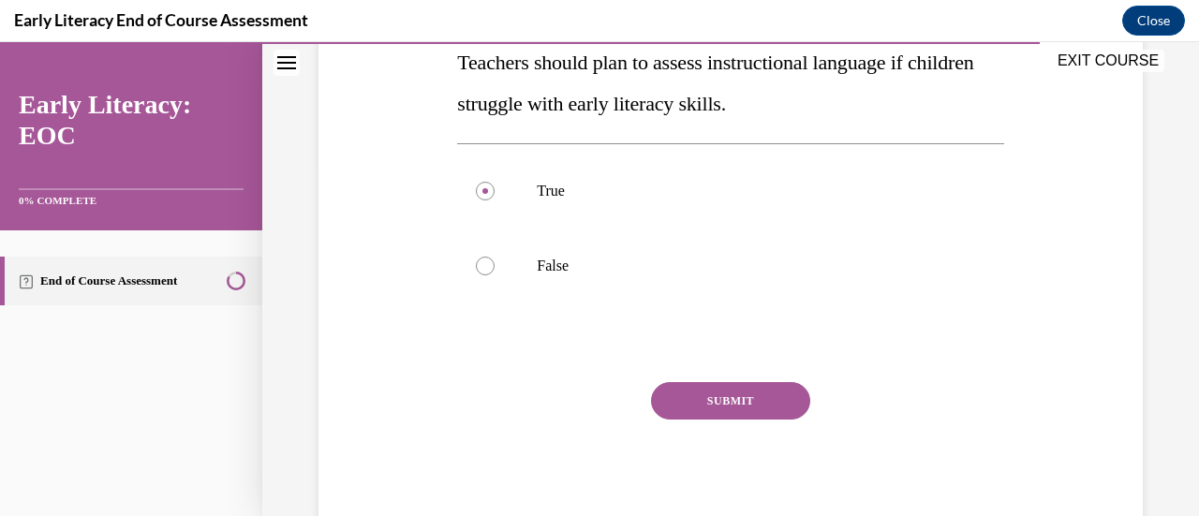
click at [690, 399] on button "SUBMIT" at bounding box center [730, 400] width 159 height 37
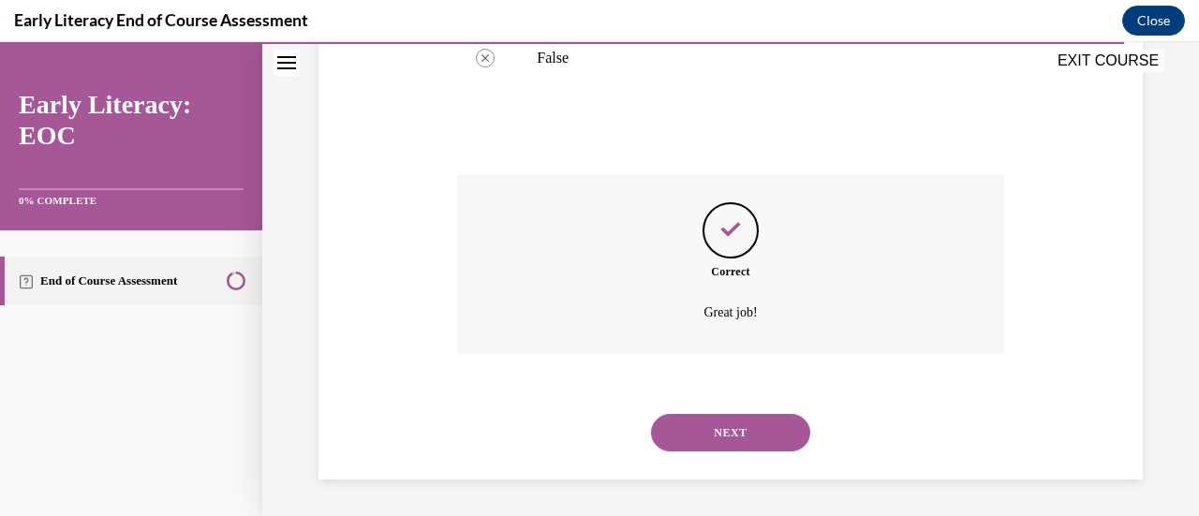
click at [708, 429] on button "NEXT" at bounding box center [730, 432] width 159 height 37
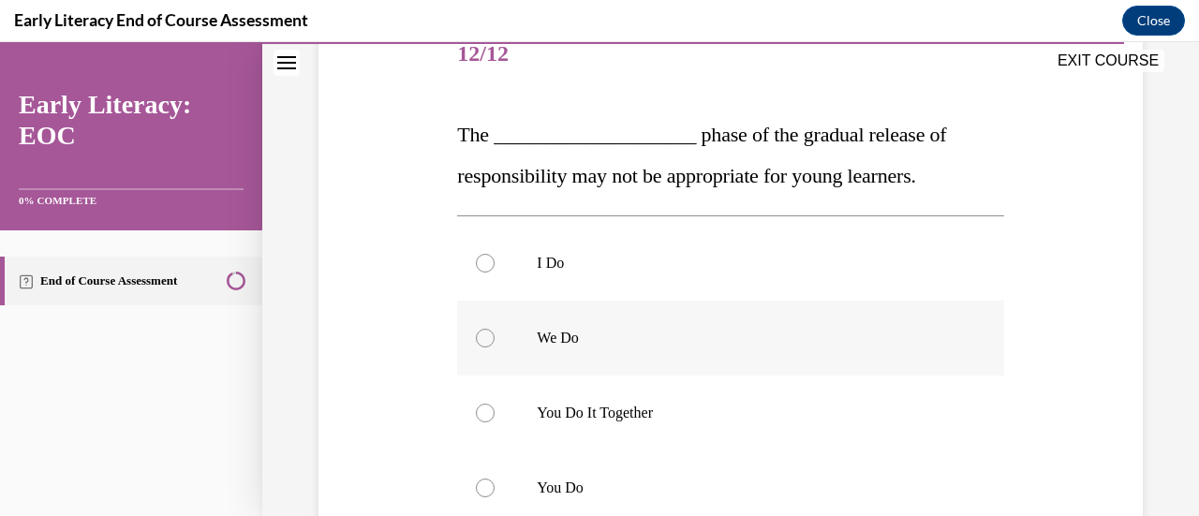
scroll to position [465, 0]
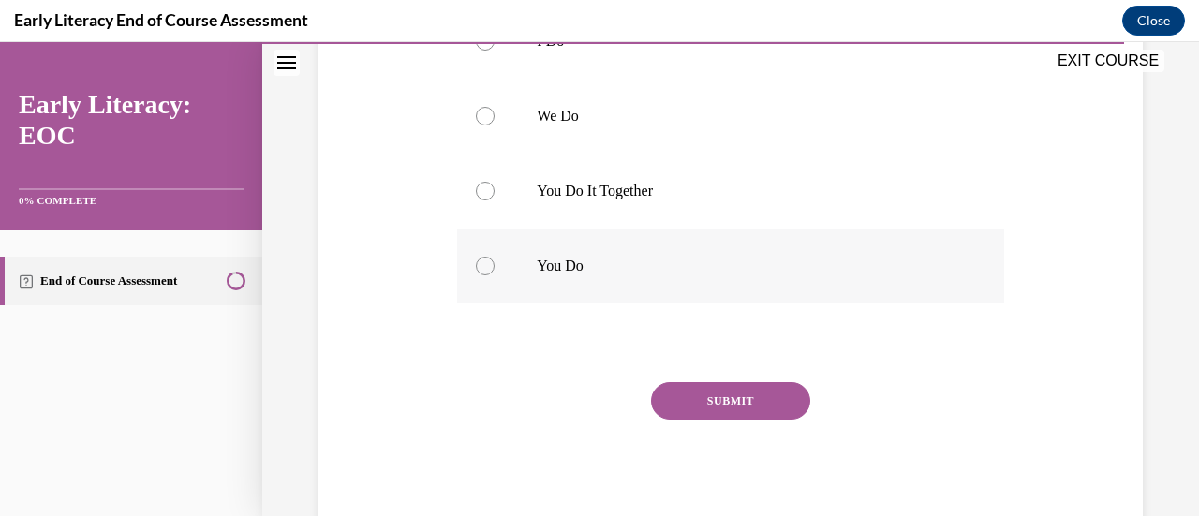
click at [601, 255] on div at bounding box center [730, 266] width 546 height 75
click at [720, 396] on button "SUBMIT" at bounding box center [730, 400] width 159 height 37
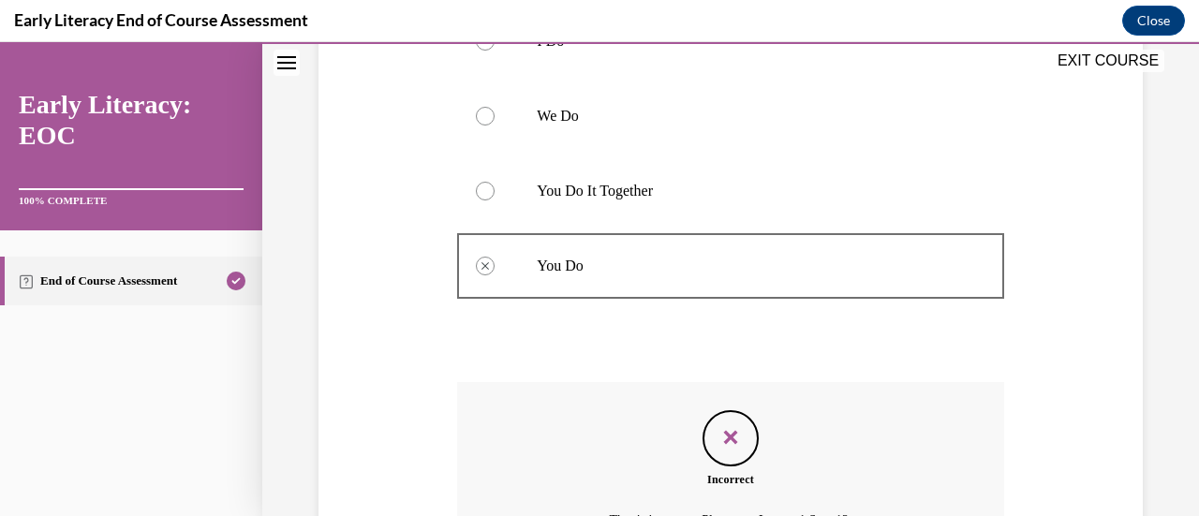
scroll to position [673, 0]
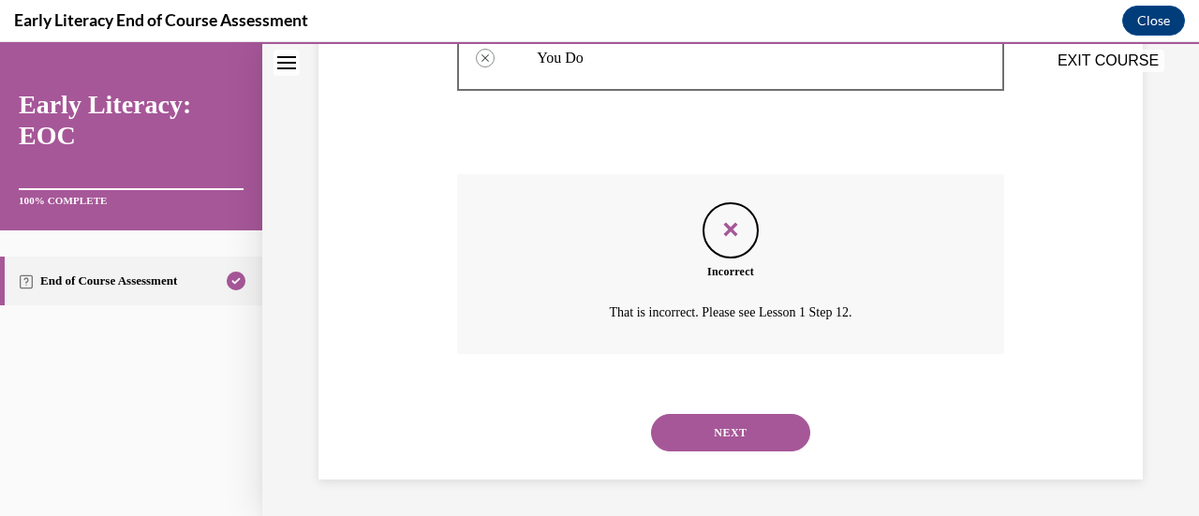
click at [780, 458] on div "NEXT" at bounding box center [730, 432] width 546 height 75
click at [756, 419] on button "NEXT" at bounding box center [730, 432] width 159 height 37
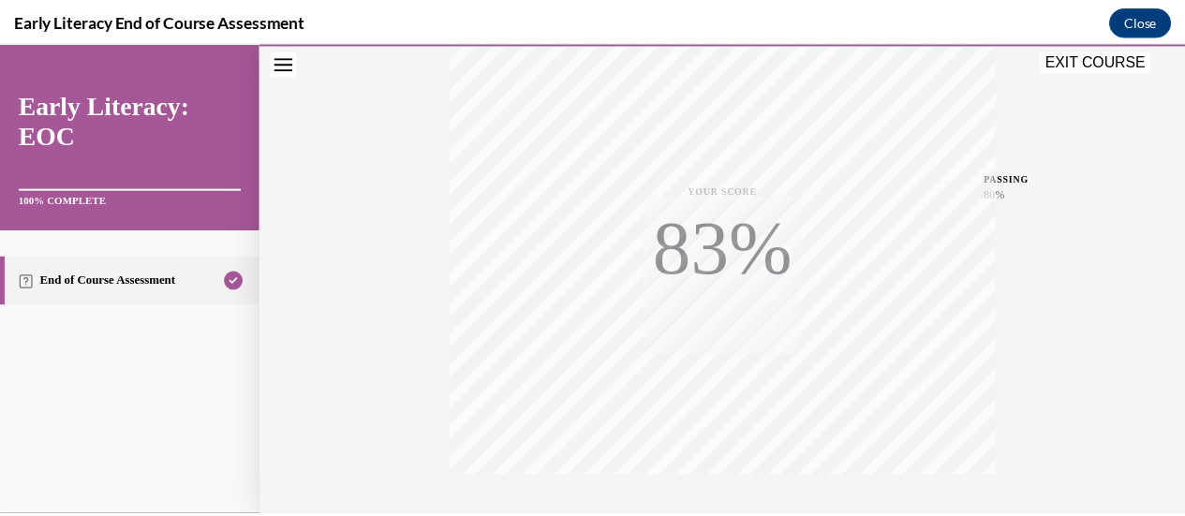
scroll to position [485, 0]
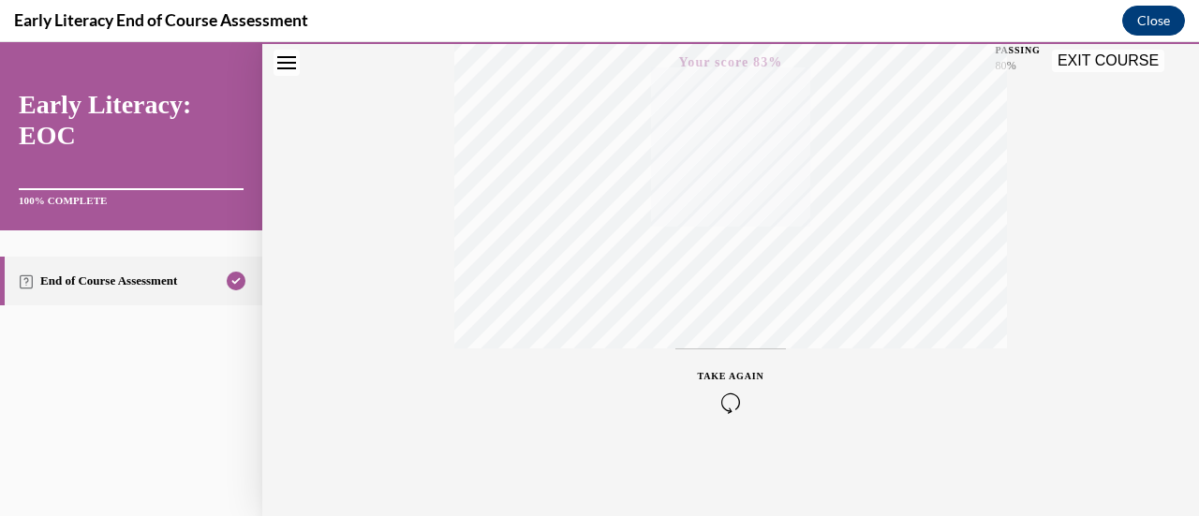
click at [1145, 28] on button "Close" at bounding box center [1153, 21] width 63 height 30
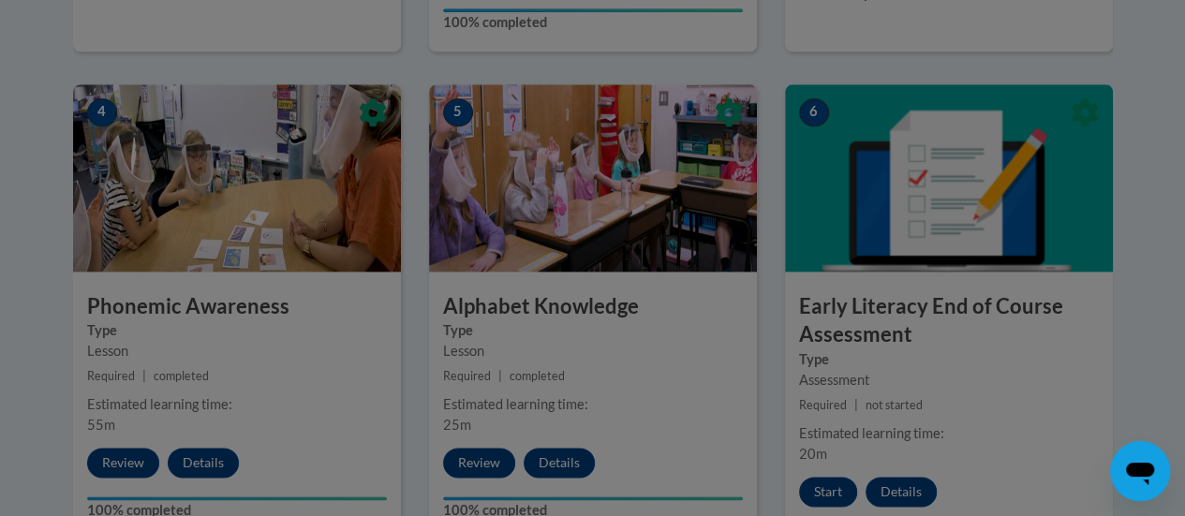
scroll to position [1061, 0]
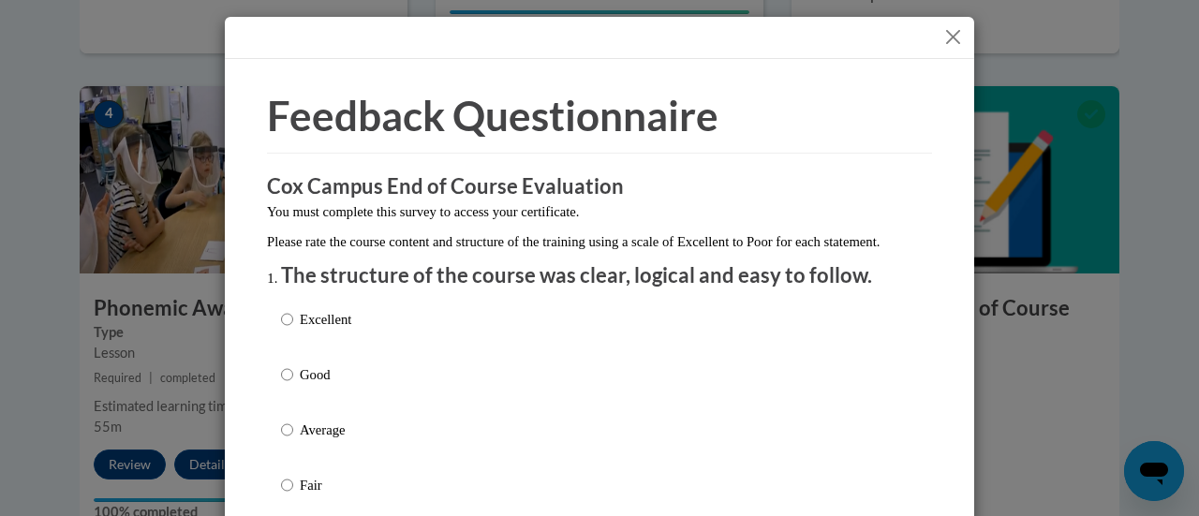
click at [954, 38] on button "Close" at bounding box center [953, 36] width 23 height 23
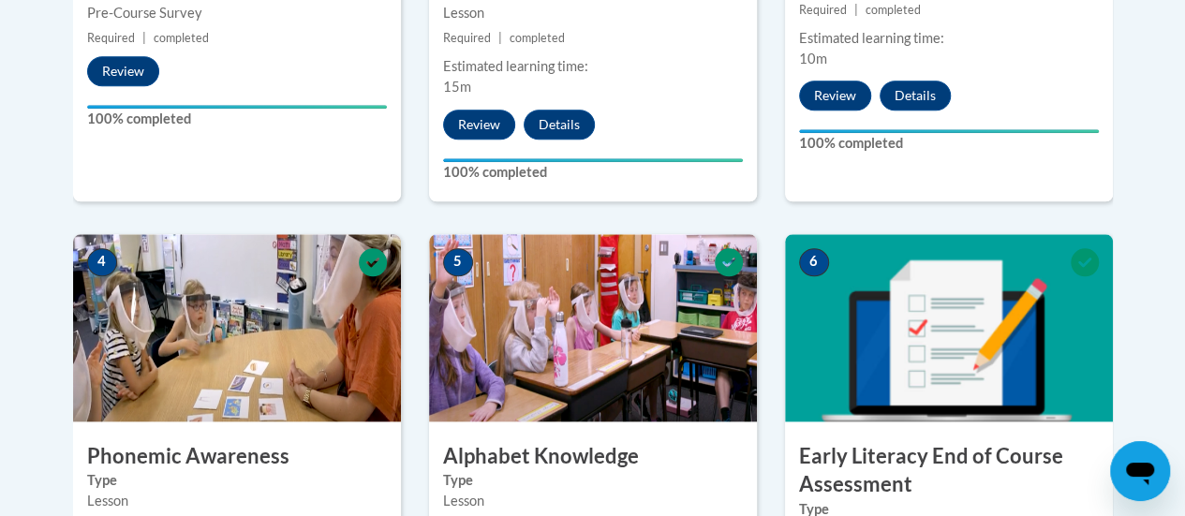
scroll to position [0, 0]
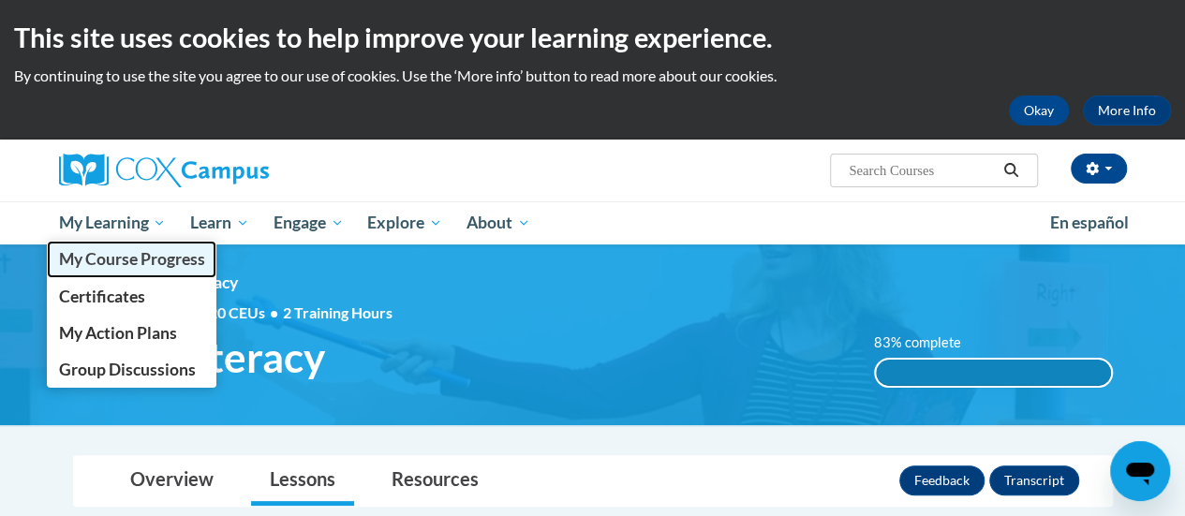
click at [111, 260] on span "My Course Progress" at bounding box center [131, 259] width 146 height 20
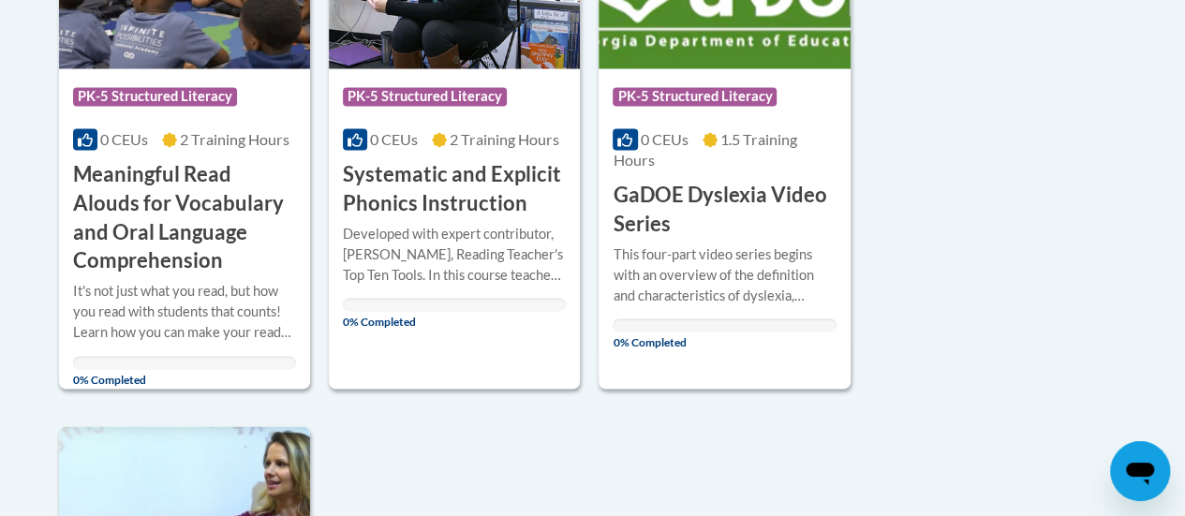
scroll to position [1606, 0]
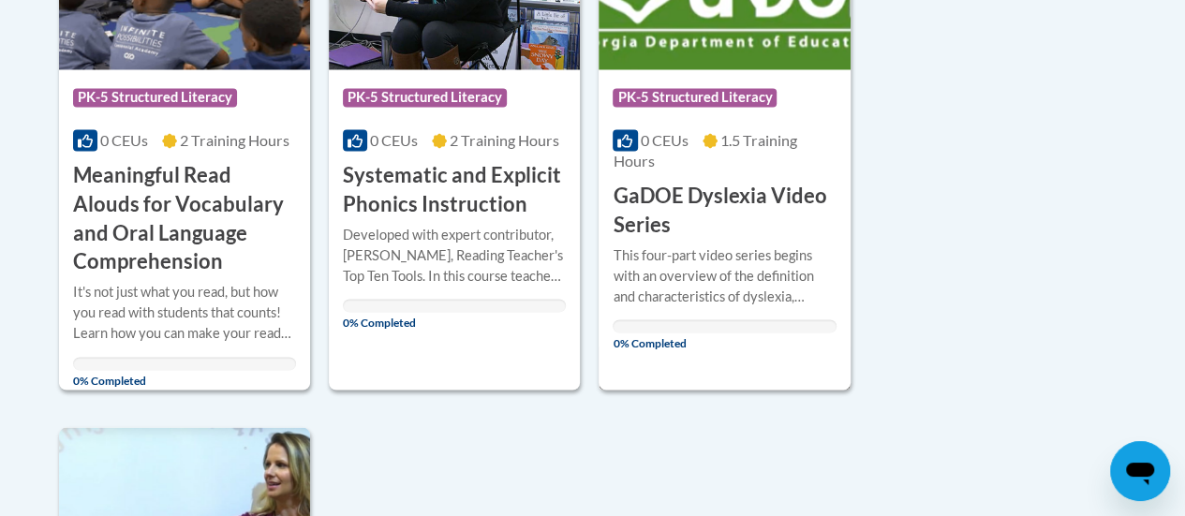
click at [757, 88] on span "PK-5 Structured Literacy" at bounding box center [695, 97] width 164 height 19
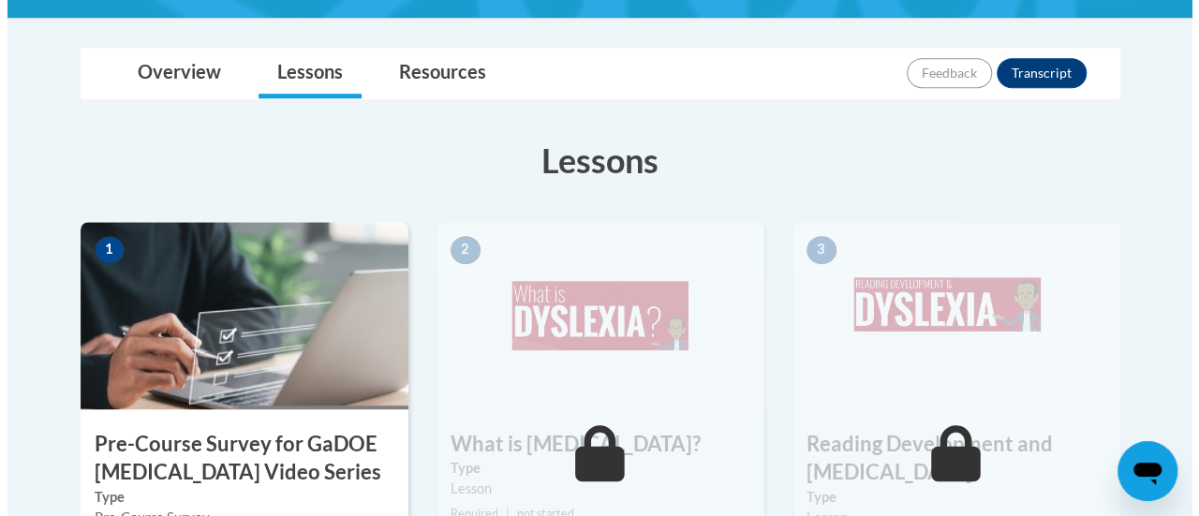
scroll to position [706, 0]
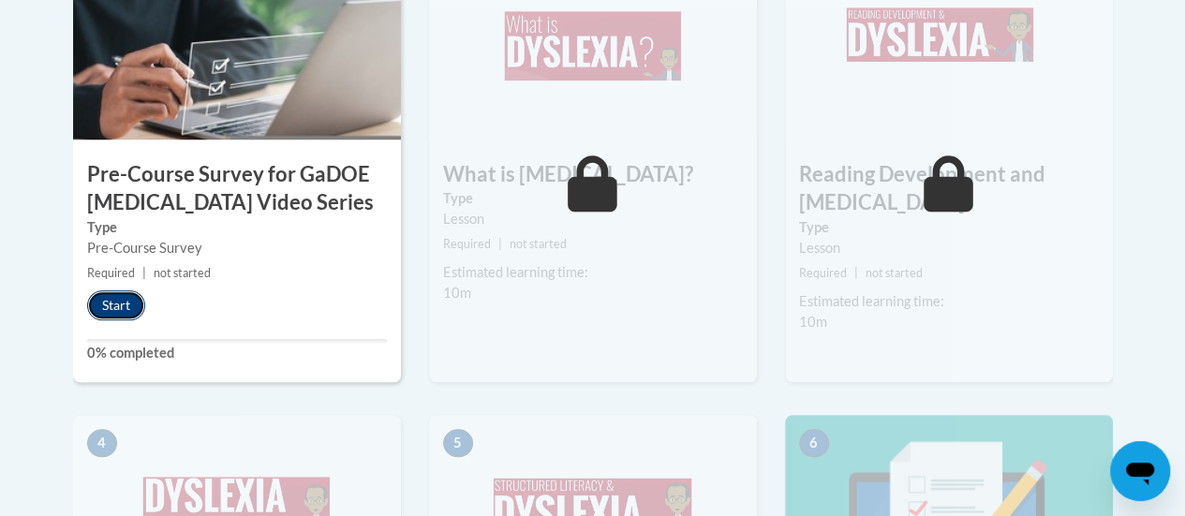
click at [97, 297] on button "Start" at bounding box center [116, 305] width 58 height 30
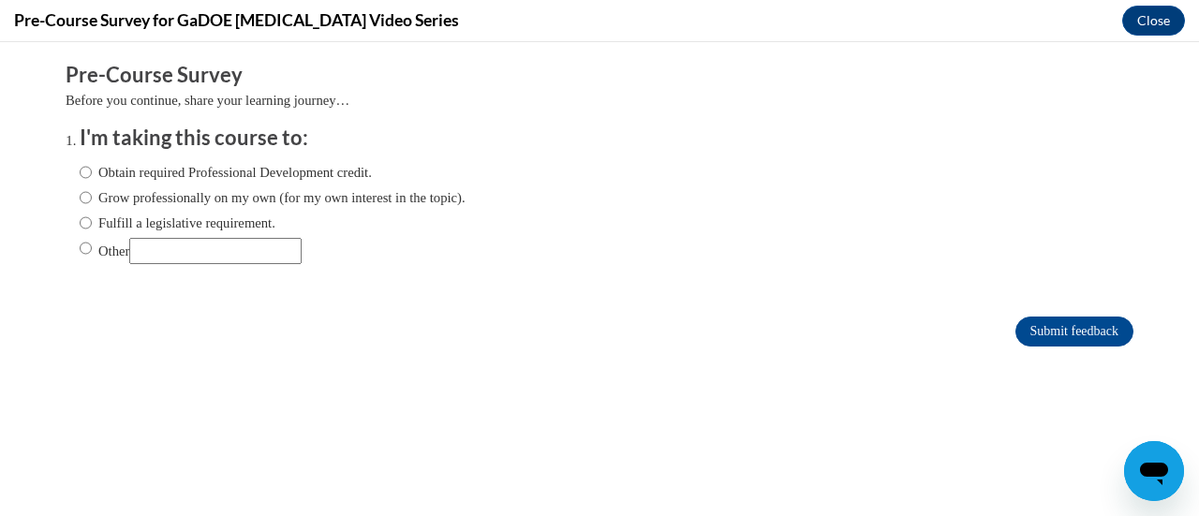
scroll to position [0, 0]
click at [208, 179] on label "Obtain required Professional Development credit." at bounding box center [226, 172] width 292 height 21
click at [92, 179] on input "Obtain required Professional Development credit." at bounding box center [86, 172] width 12 height 21
radio input "true"
click at [1070, 324] on input "Submit feedback" at bounding box center [1075, 332] width 118 height 30
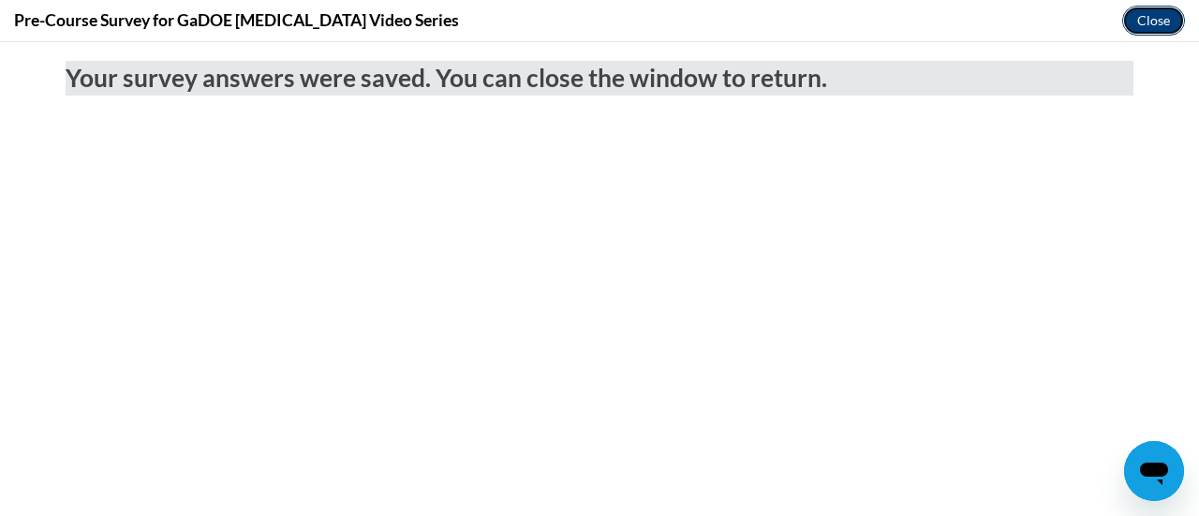
click at [1180, 17] on button "Close" at bounding box center [1153, 21] width 63 height 30
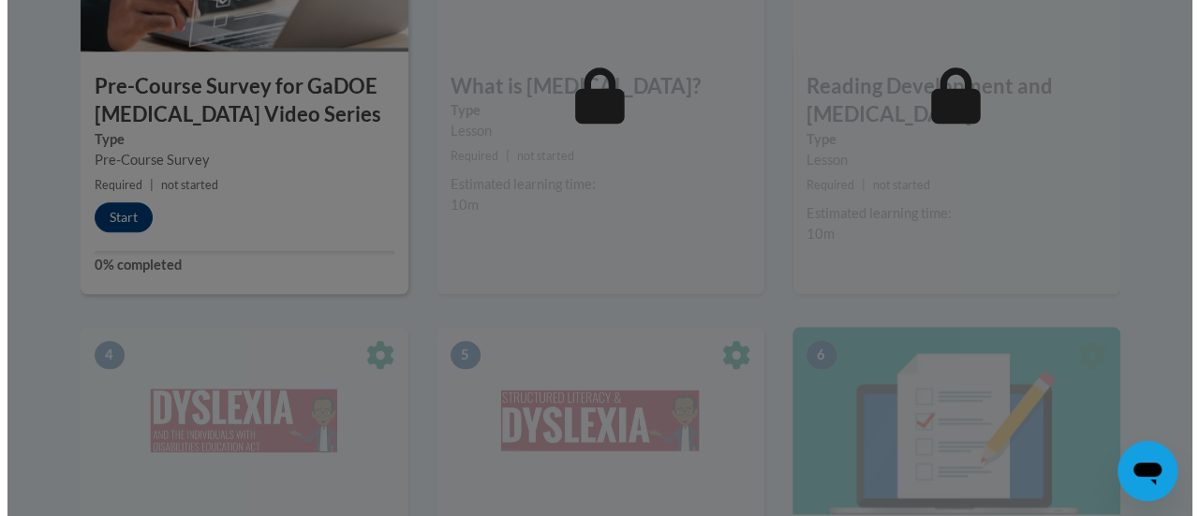
scroll to position [794, 0]
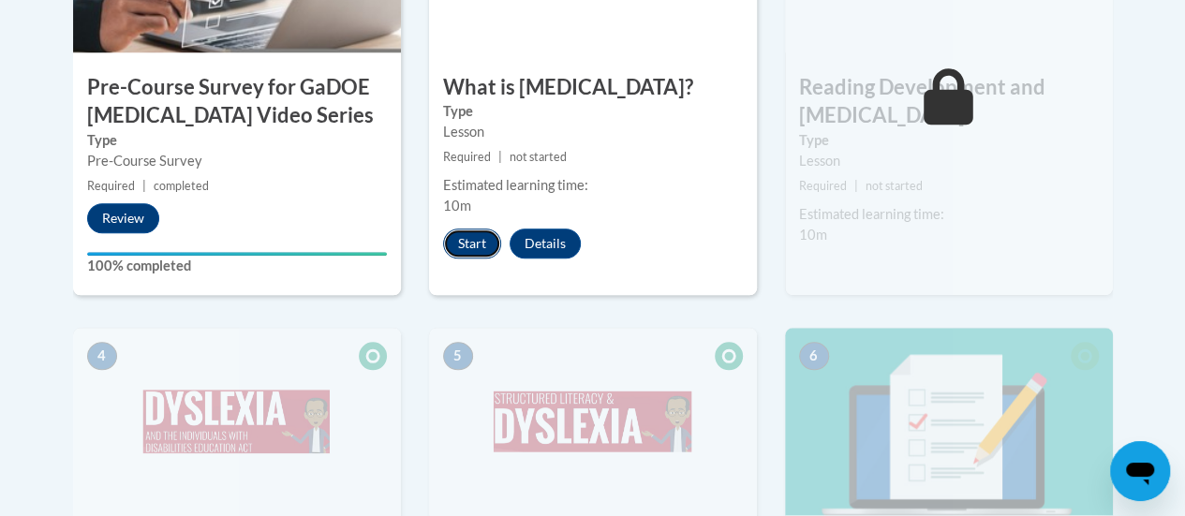
click at [473, 236] on button "Start" at bounding box center [472, 244] width 58 height 30
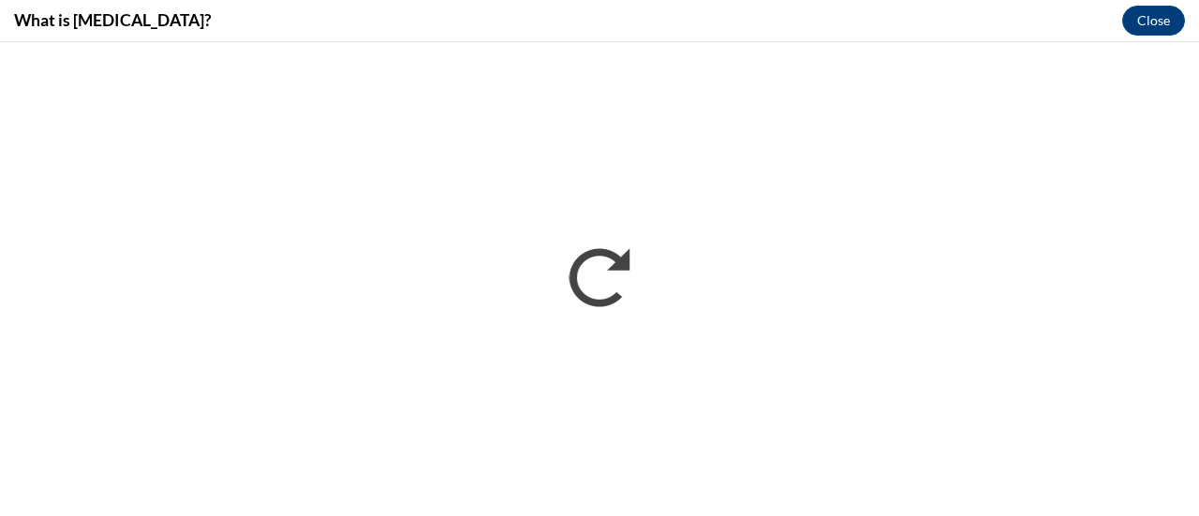
scroll to position [0, 0]
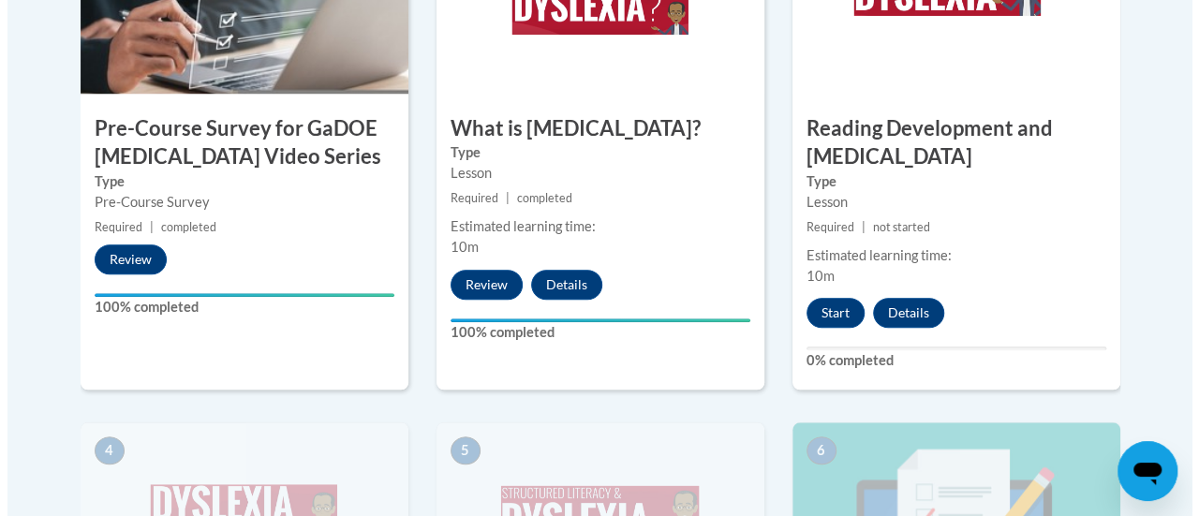
scroll to position [754, 0]
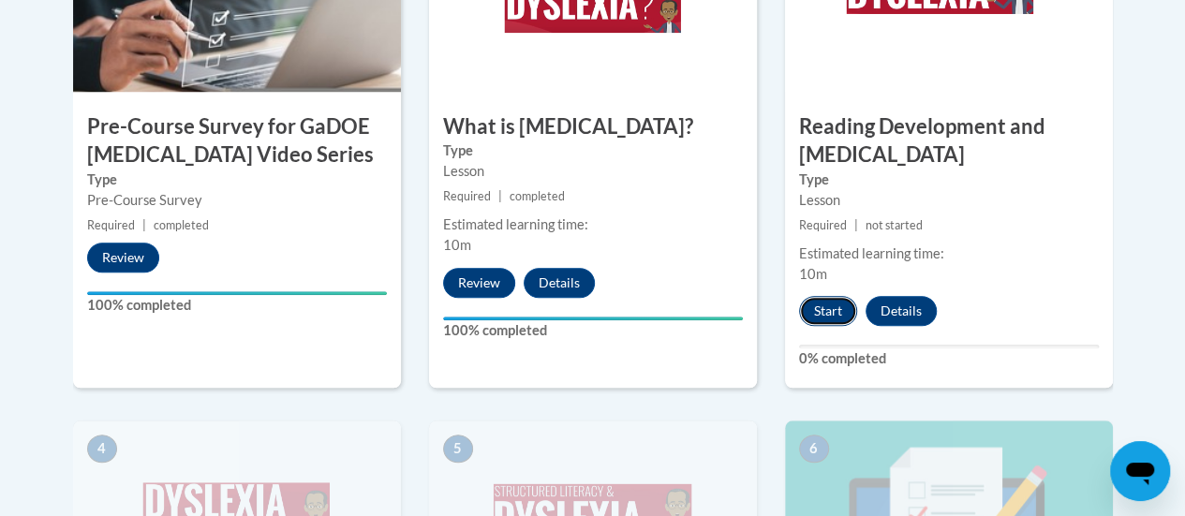
click at [832, 297] on button "Start" at bounding box center [828, 311] width 58 height 30
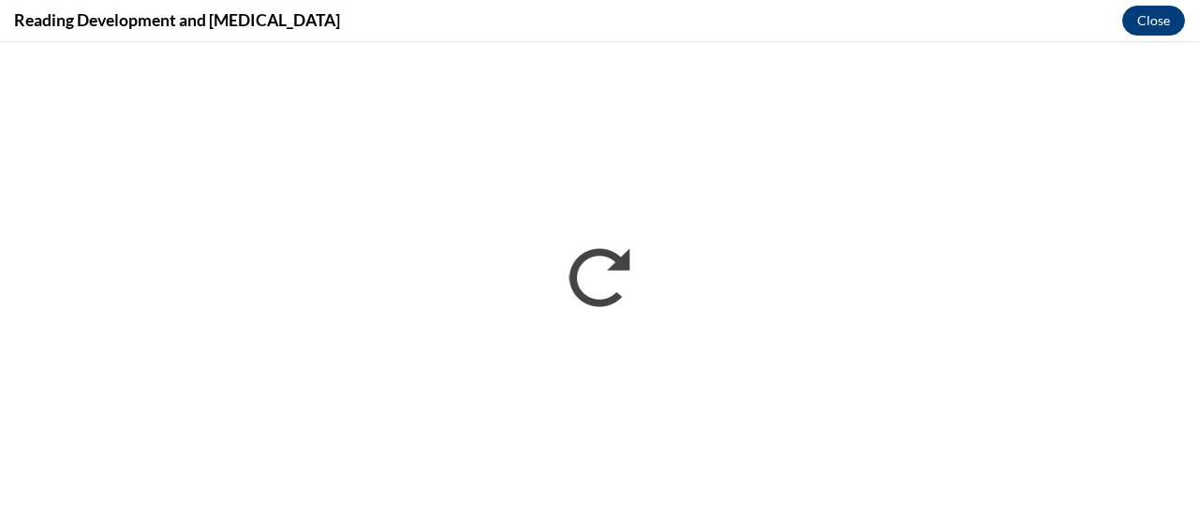
scroll to position [0, 0]
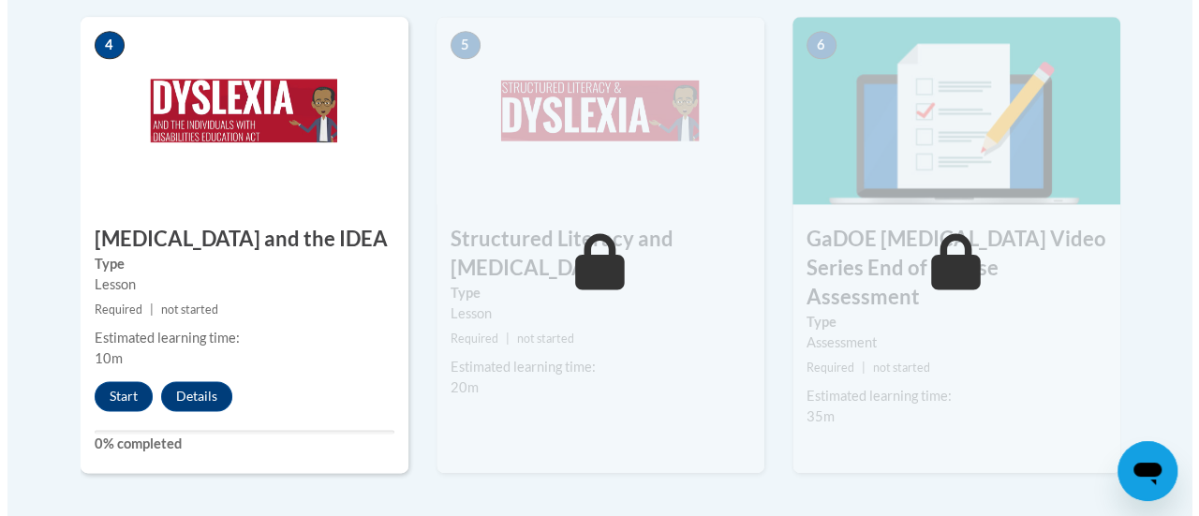
scroll to position [1161, 0]
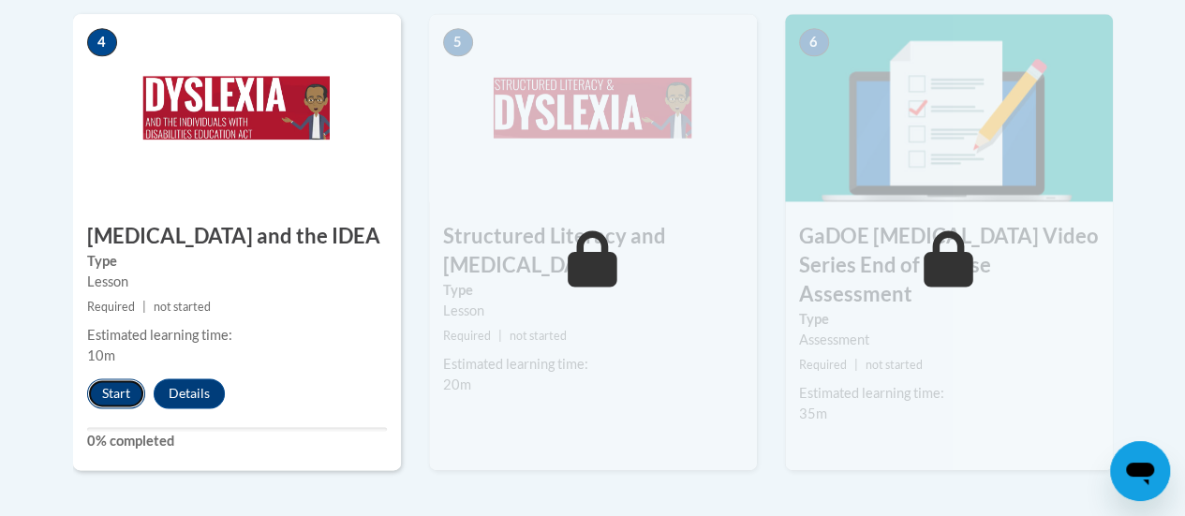
click at [107, 400] on button "Start" at bounding box center [116, 394] width 58 height 30
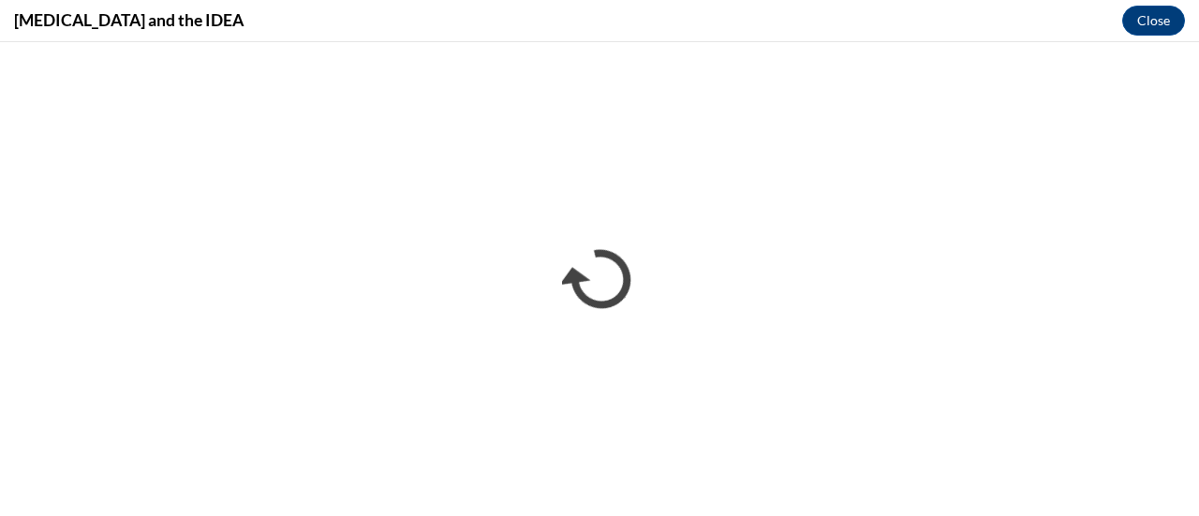
scroll to position [0, 0]
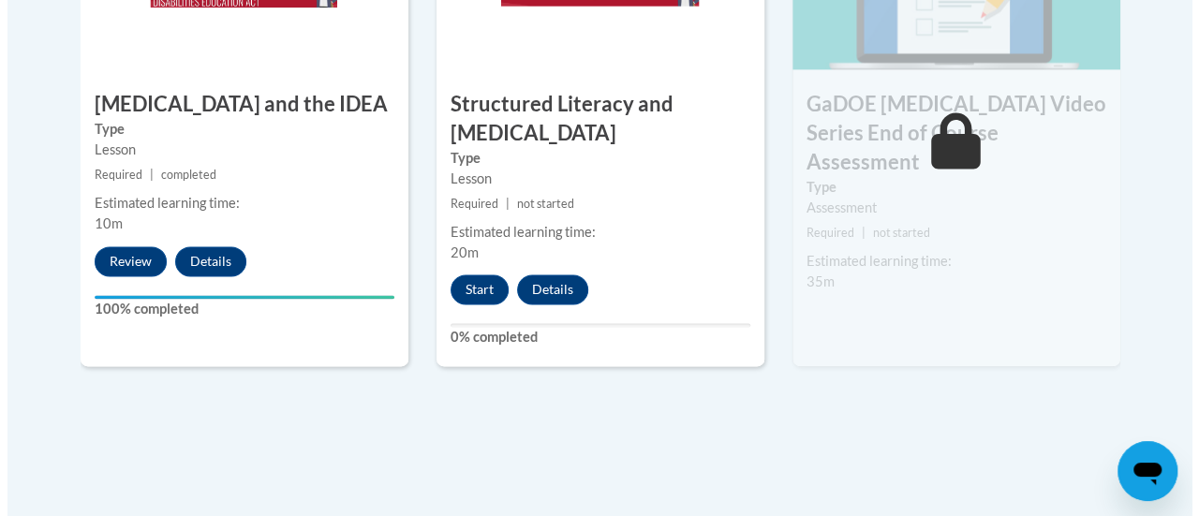
scroll to position [1299, 0]
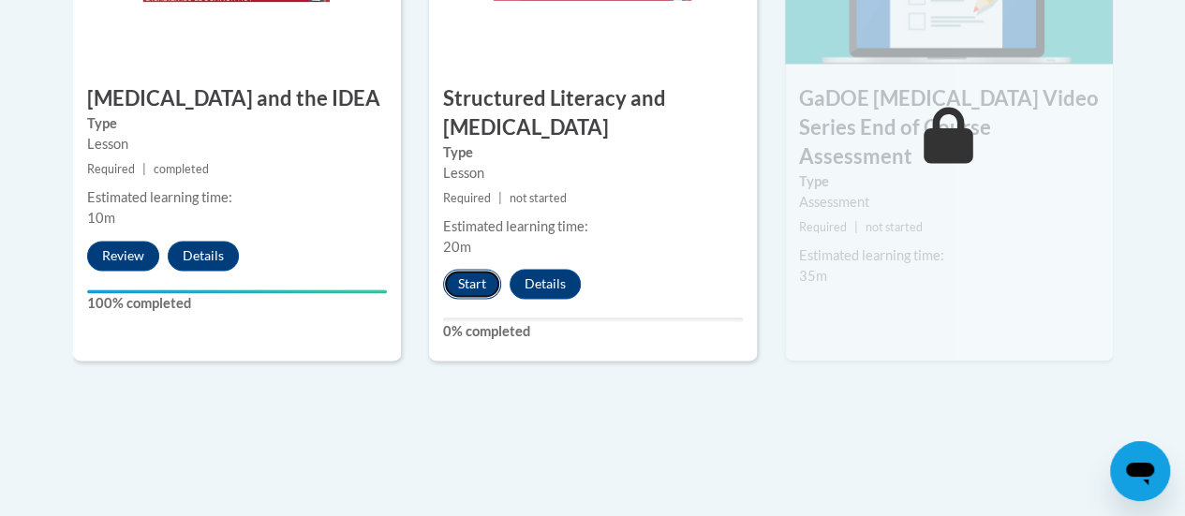
click at [477, 293] on button "Start" at bounding box center [472, 284] width 58 height 30
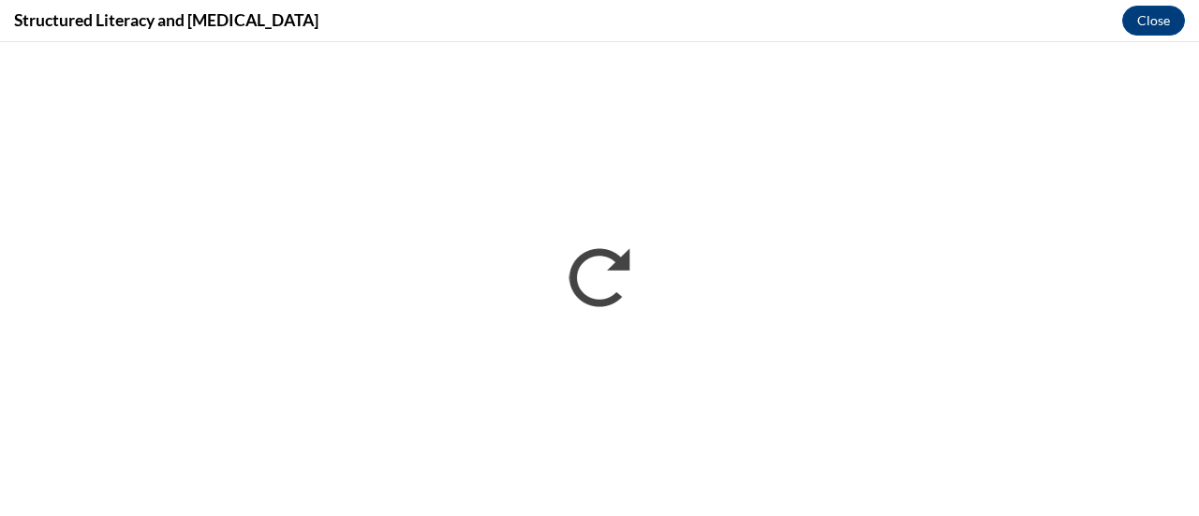
scroll to position [0, 0]
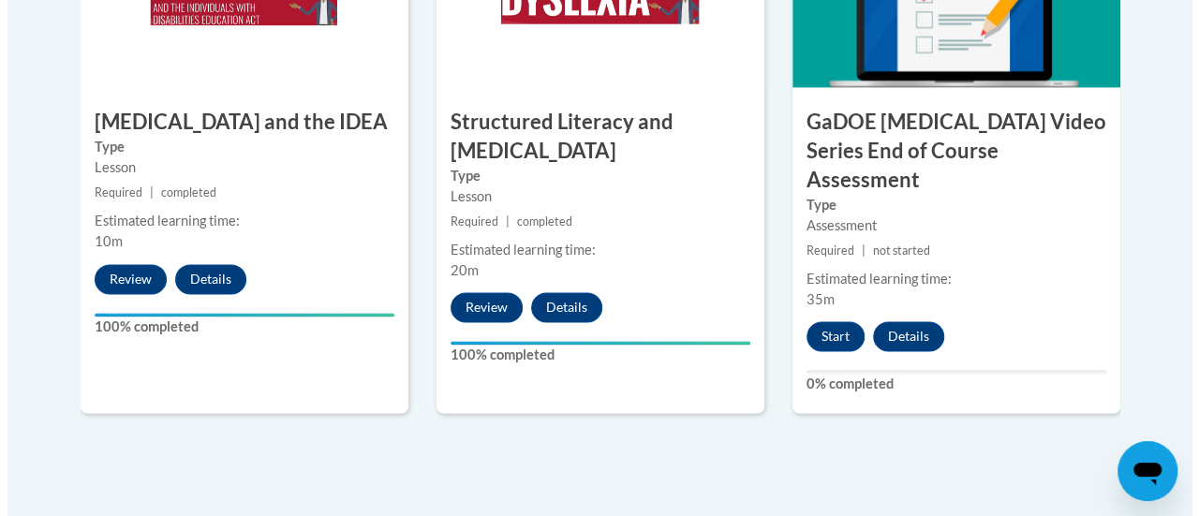
scroll to position [1269, 0]
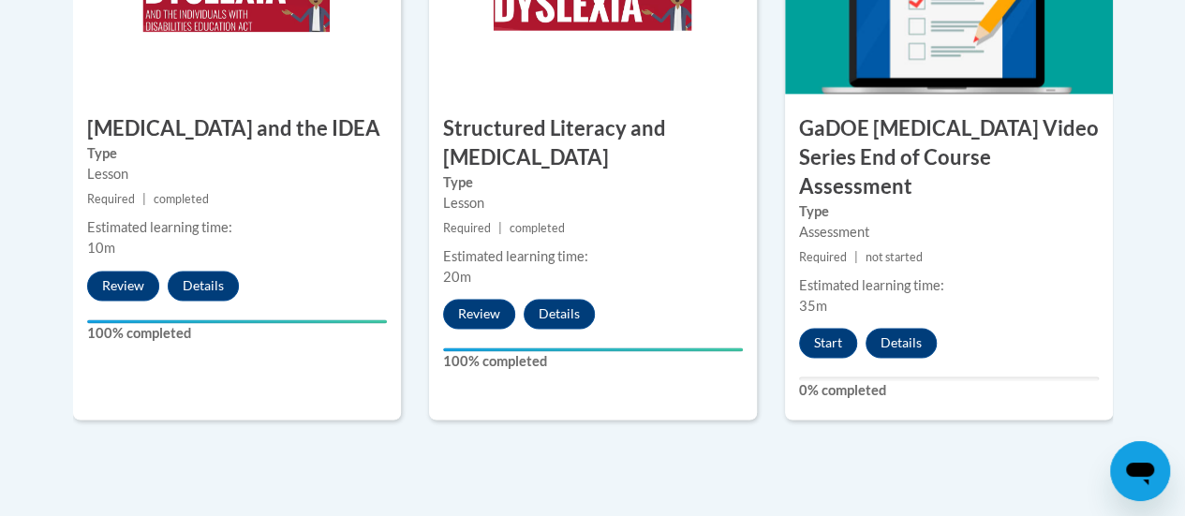
click at [826, 291] on div "6 GaDOE [MEDICAL_DATA] Video Series End of Course Assessment Type Assessment Re…" at bounding box center [949, 162] width 328 height 513
click at [829, 328] on button "Start" at bounding box center [828, 343] width 58 height 30
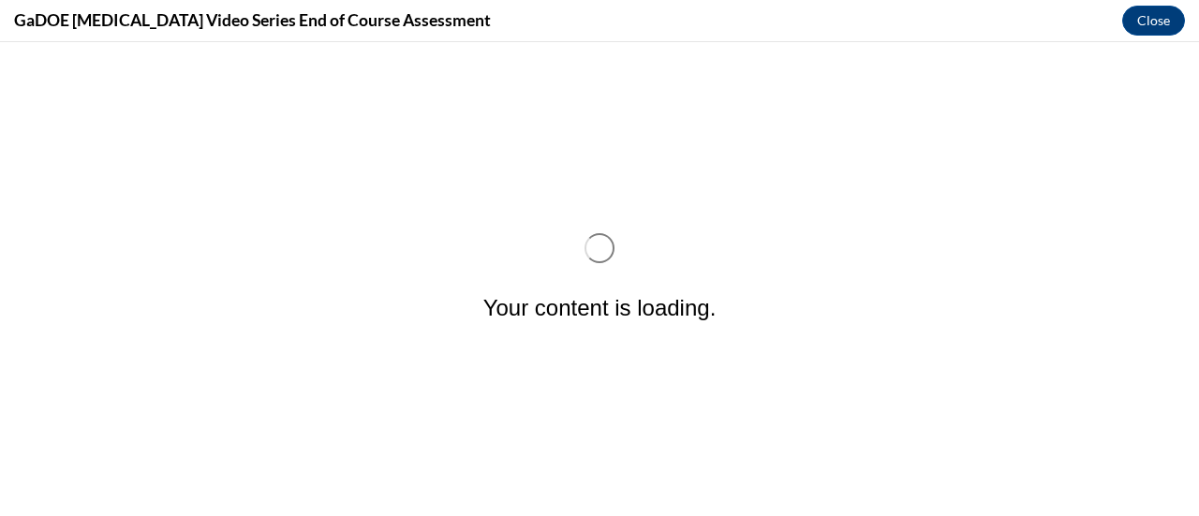
scroll to position [0, 0]
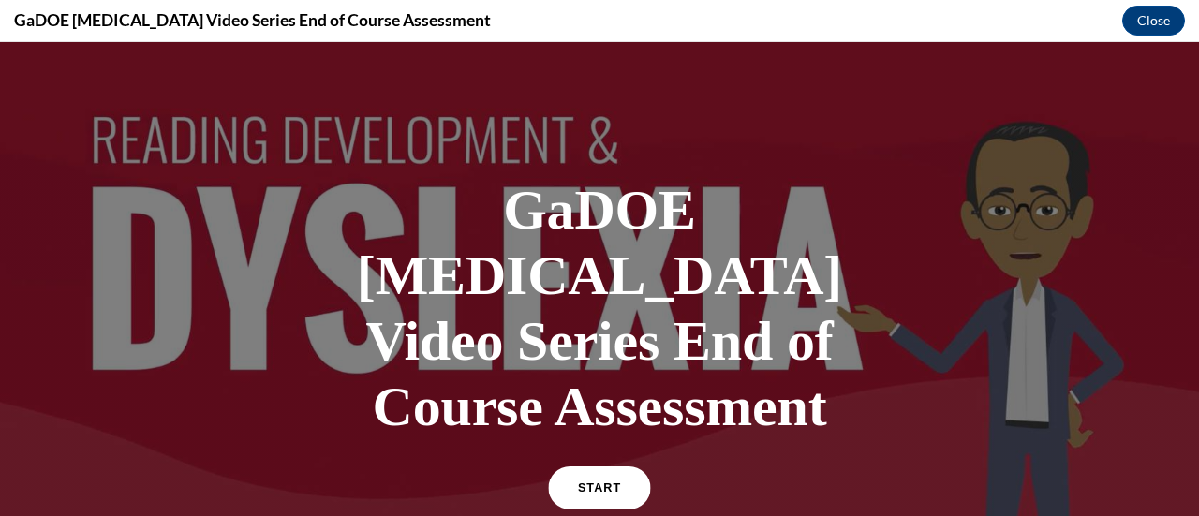
click at [605, 467] on link "START" at bounding box center [599, 488] width 102 height 43
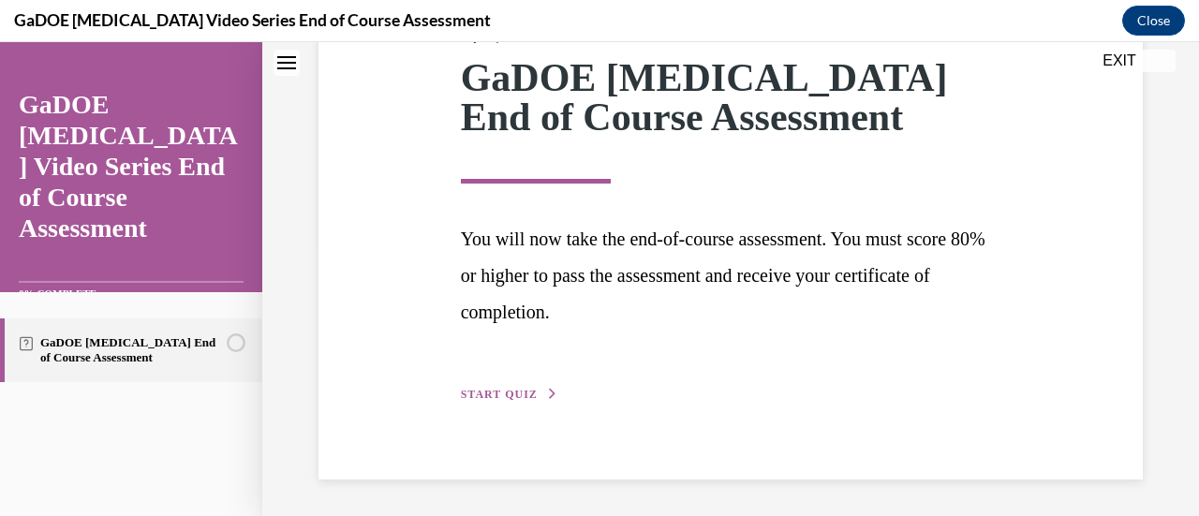
click at [522, 399] on span "START QUIZ" at bounding box center [499, 394] width 77 height 13
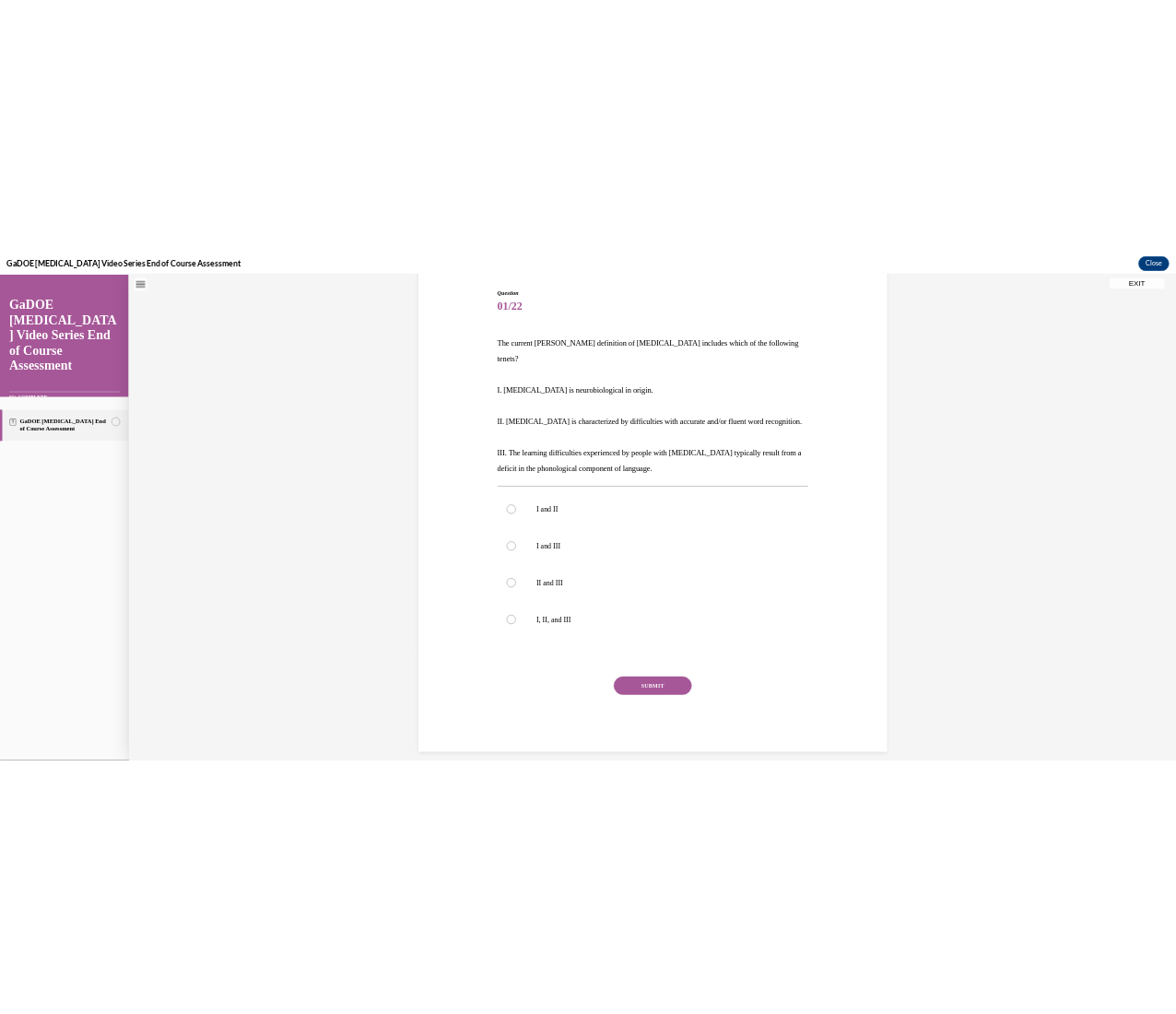
scroll to position [120, 0]
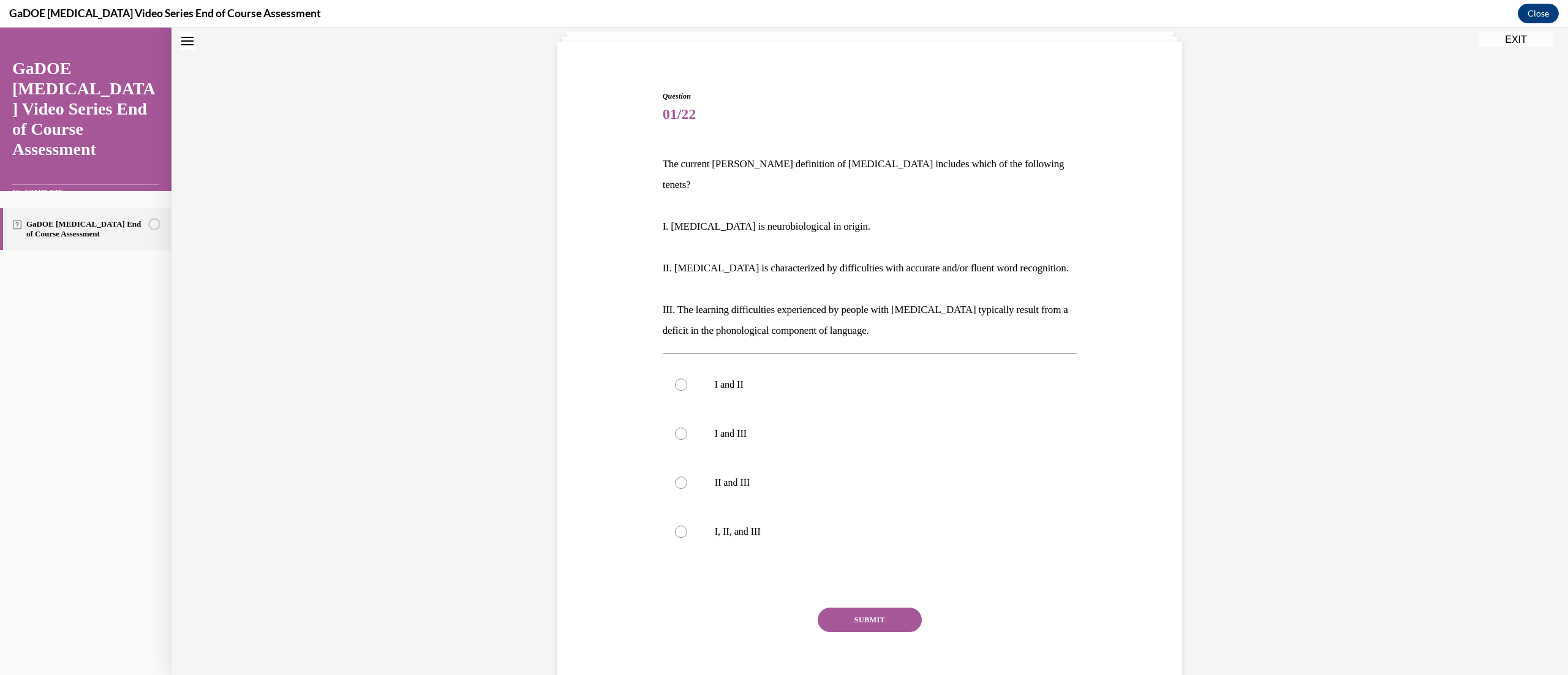
drag, startPoint x: 656, startPoint y: 72, endPoint x: 535, endPoint y: 452, distance: 398.8
click at [535, 337] on div "Question 01/22 The current IDA definition of dyslexia includes which of the fol…" at bounding box center [869, 359] width 1396 height 746
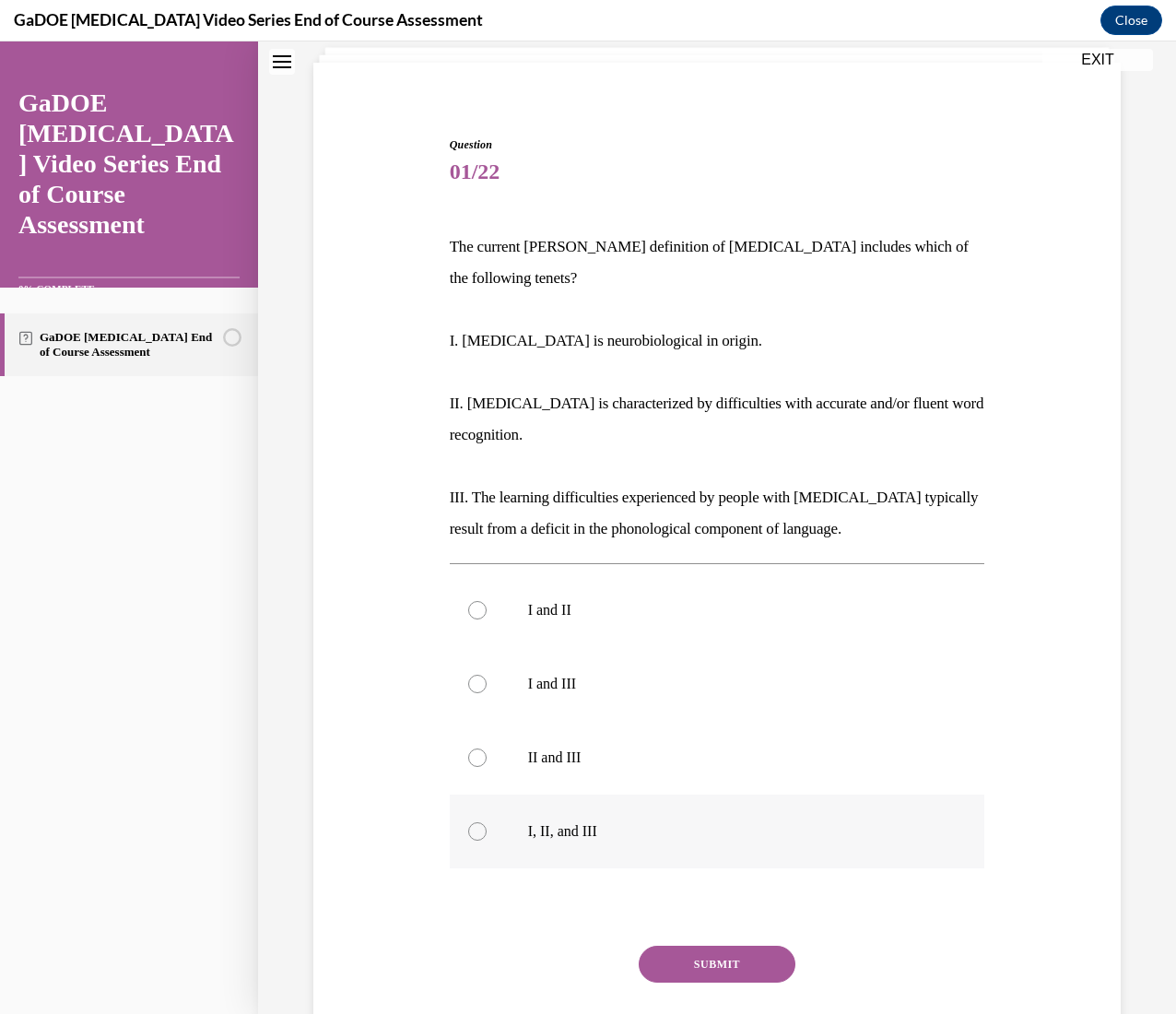
click at [506, 507] on label "I, II, and III" at bounding box center [717, 831] width 535 height 74
click at [487, 507] on input "I, II, and III" at bounding box center [477, 831] width 19 height 19
radio input "true"
click at [700, 507] on button "SUBMIT" at bounding box center [716, 963] width 156 height 36
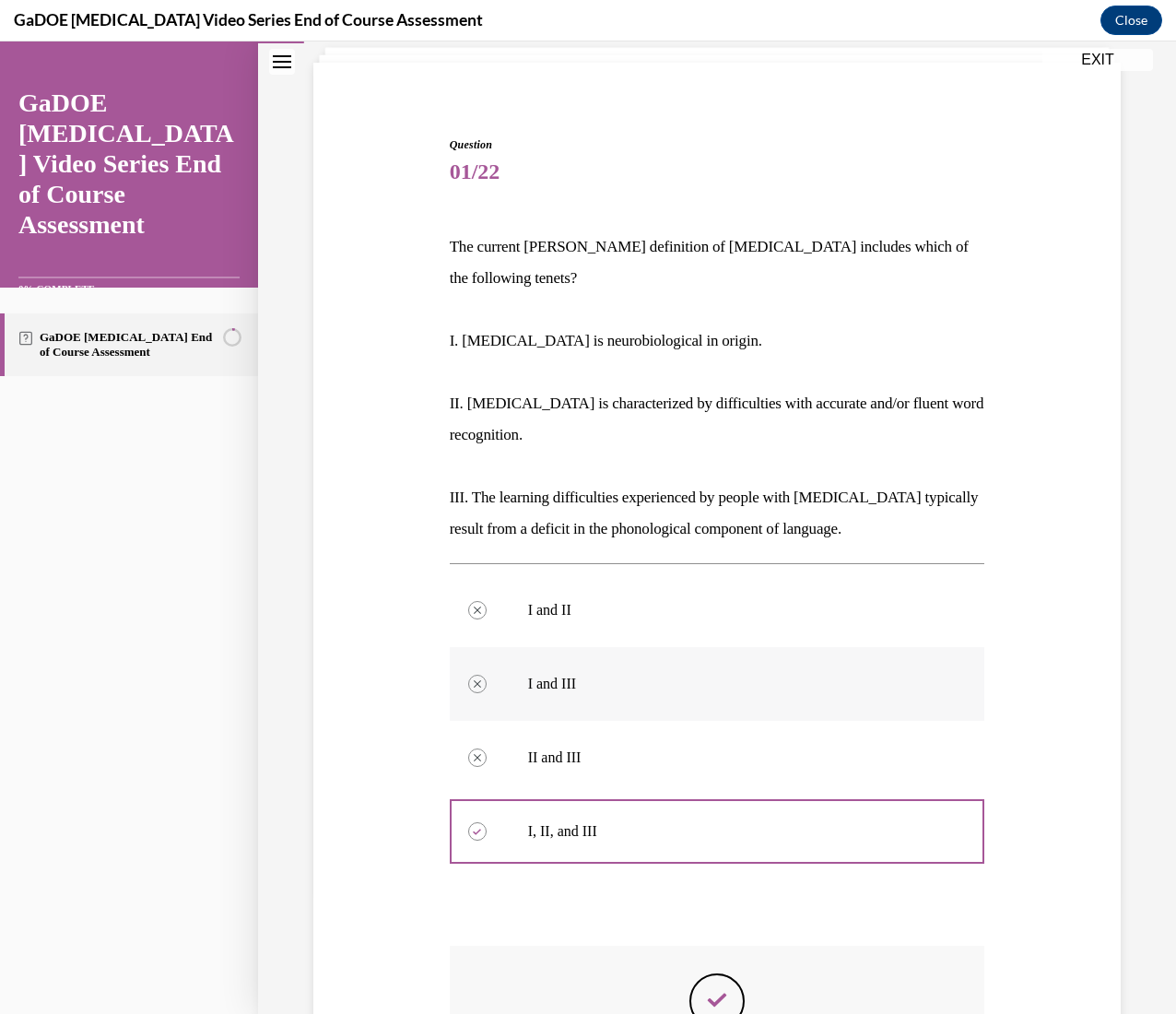
scroll to position [388, 0]
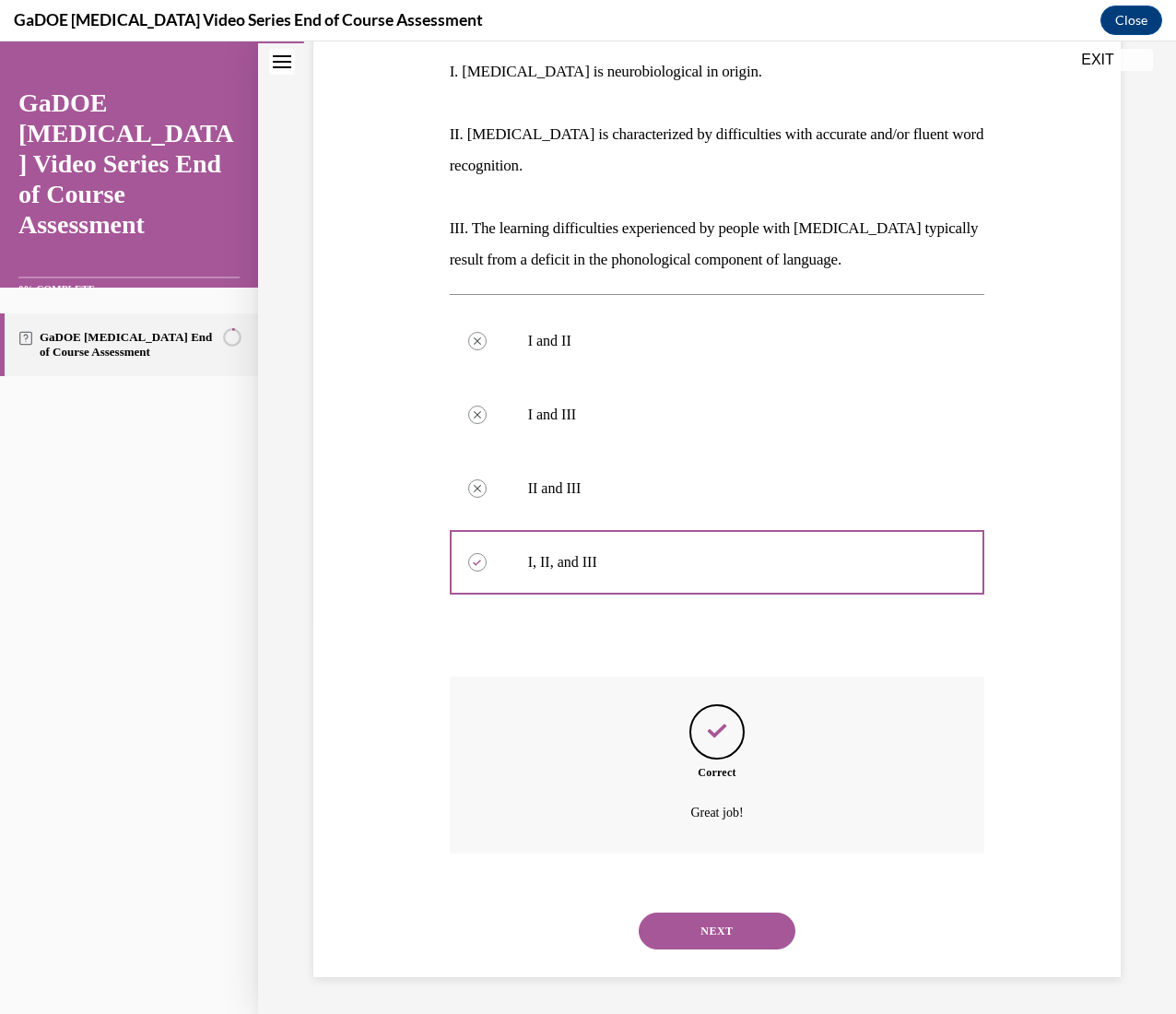
click at [720, 507] on button "NEXT" at bounding box center [716, 930] width 156 height 36
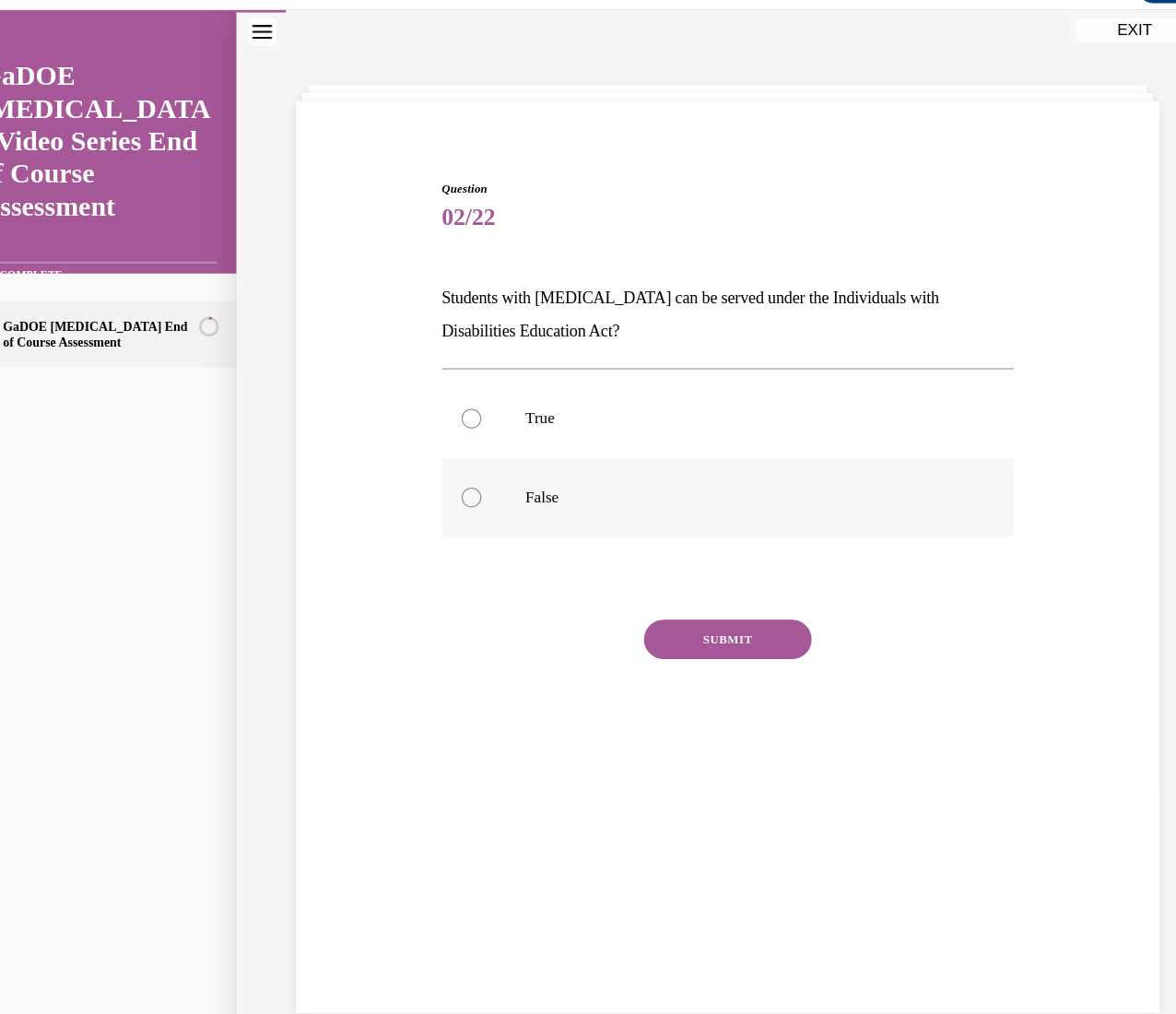
scroll to position [1059, 0]
click at [547, 401] on p "True" at bounding box center [695, 392] width 411 height 19
click at [447, 401] on input "True" at bounding box center [439, 392] width 19 height 19
radio input "true"
click at [654, 507] on button "SUBMIT" at bounding box center [677, 598] width 156 height 36
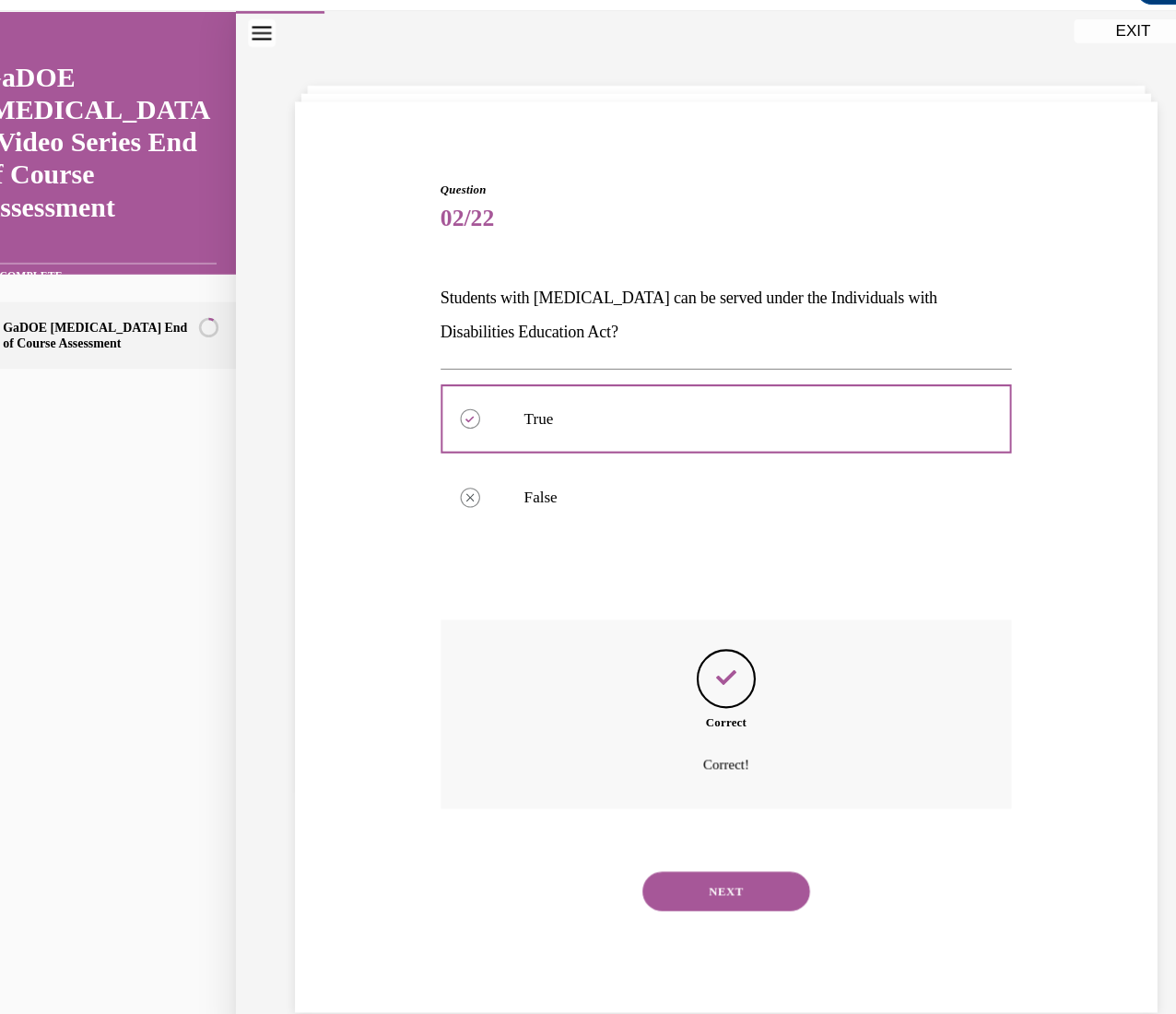
click at [644, 507] on div "NEXT" at bounding box center [678, 834] width 535 height 74
click at [655, 507] on button "NEXT" at bounding box center [677, 834] width 156 height 36
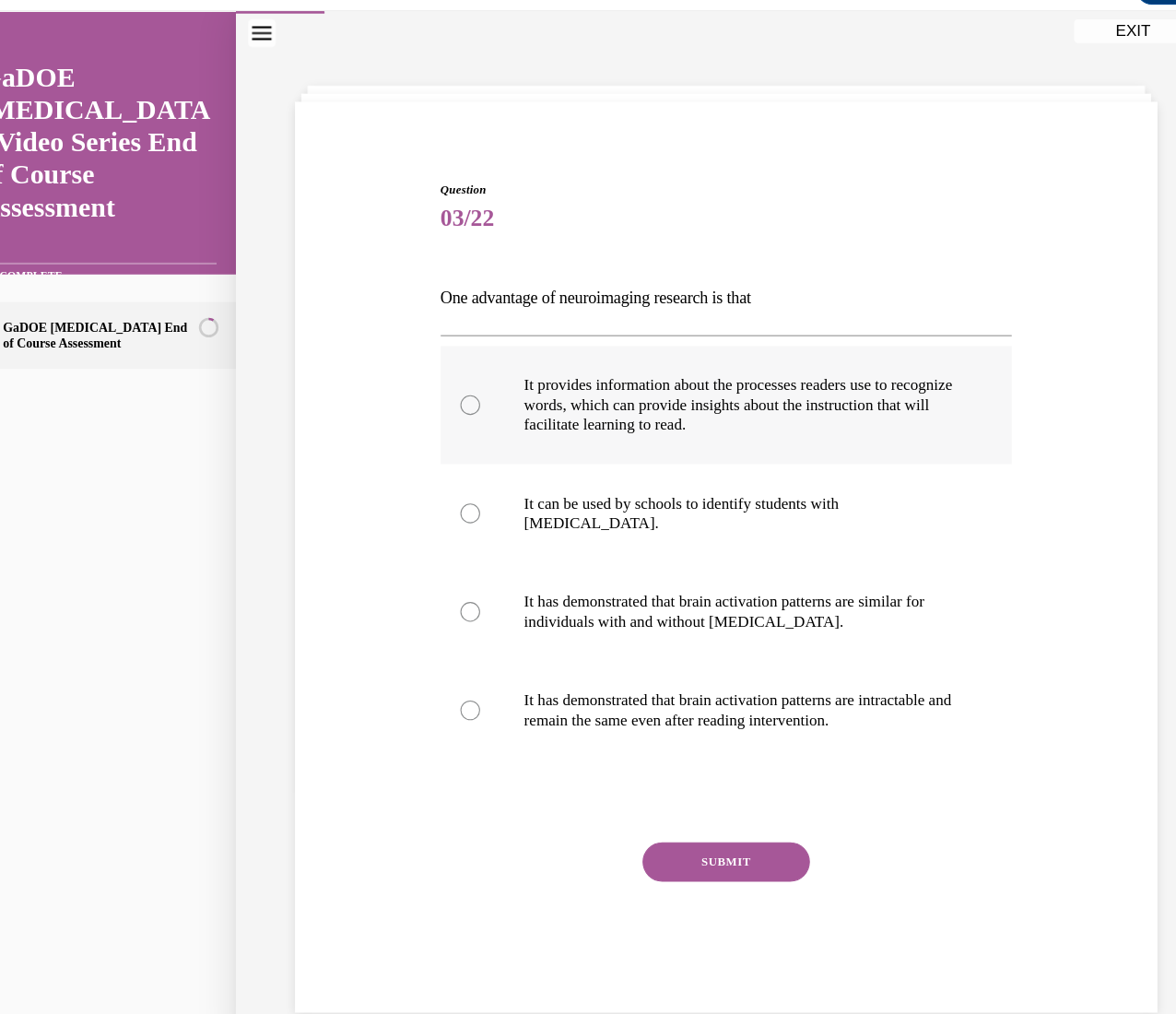
click at [510, 365] on p "It provides information about the processes readers use to recognize words, whi…" at bounding box center [695, 380] width 411 height 55
click at [447, 371] on input "It provides information about the processes readers use to recognize words, whi…" at bounding box center [439, 380] width 19 height 19
radio input "true"
click at [654, 507] on button "SUBMIT" at bounding box center [677, 806] width 156 height 36
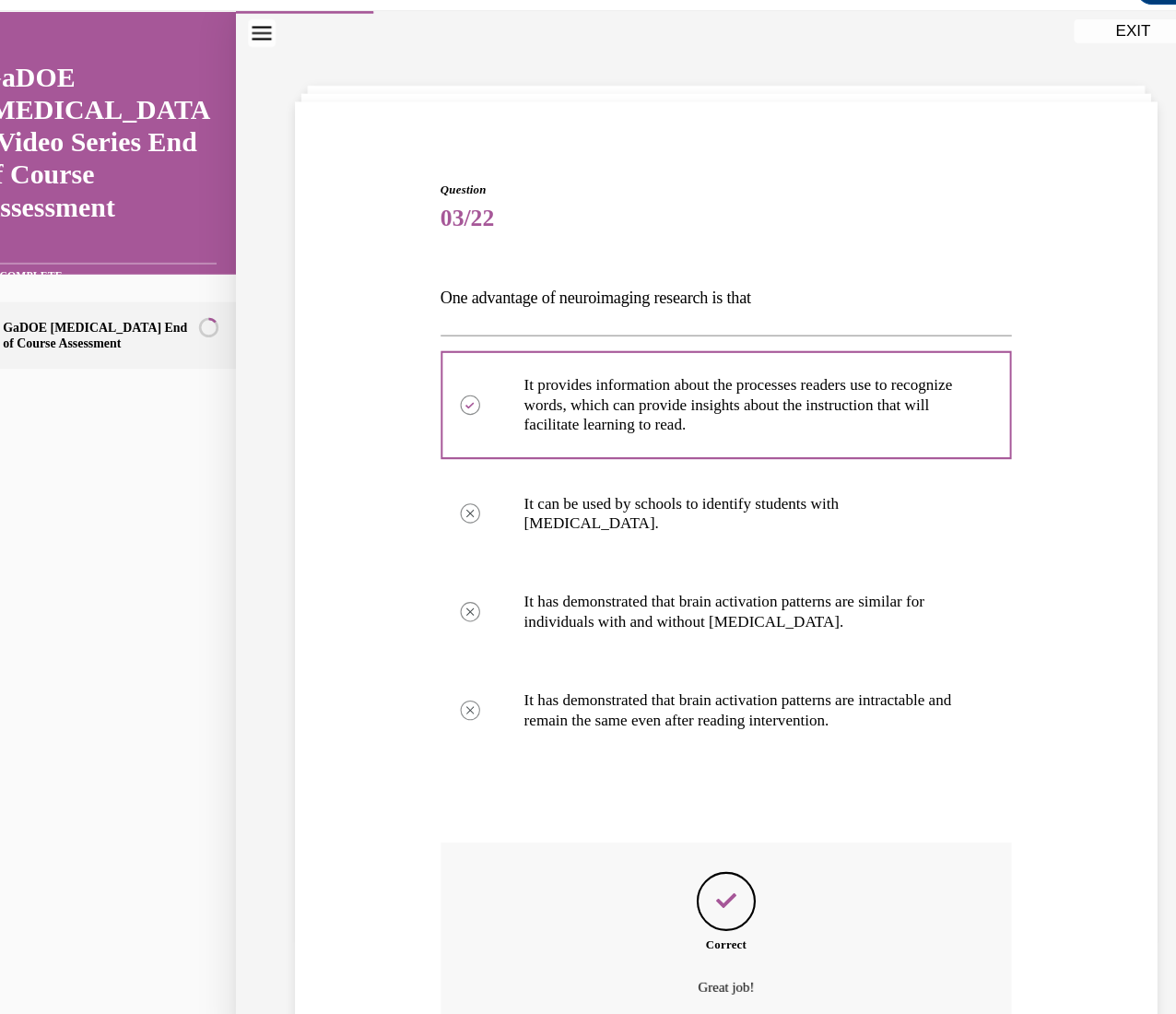
scroll to position [199, 0]
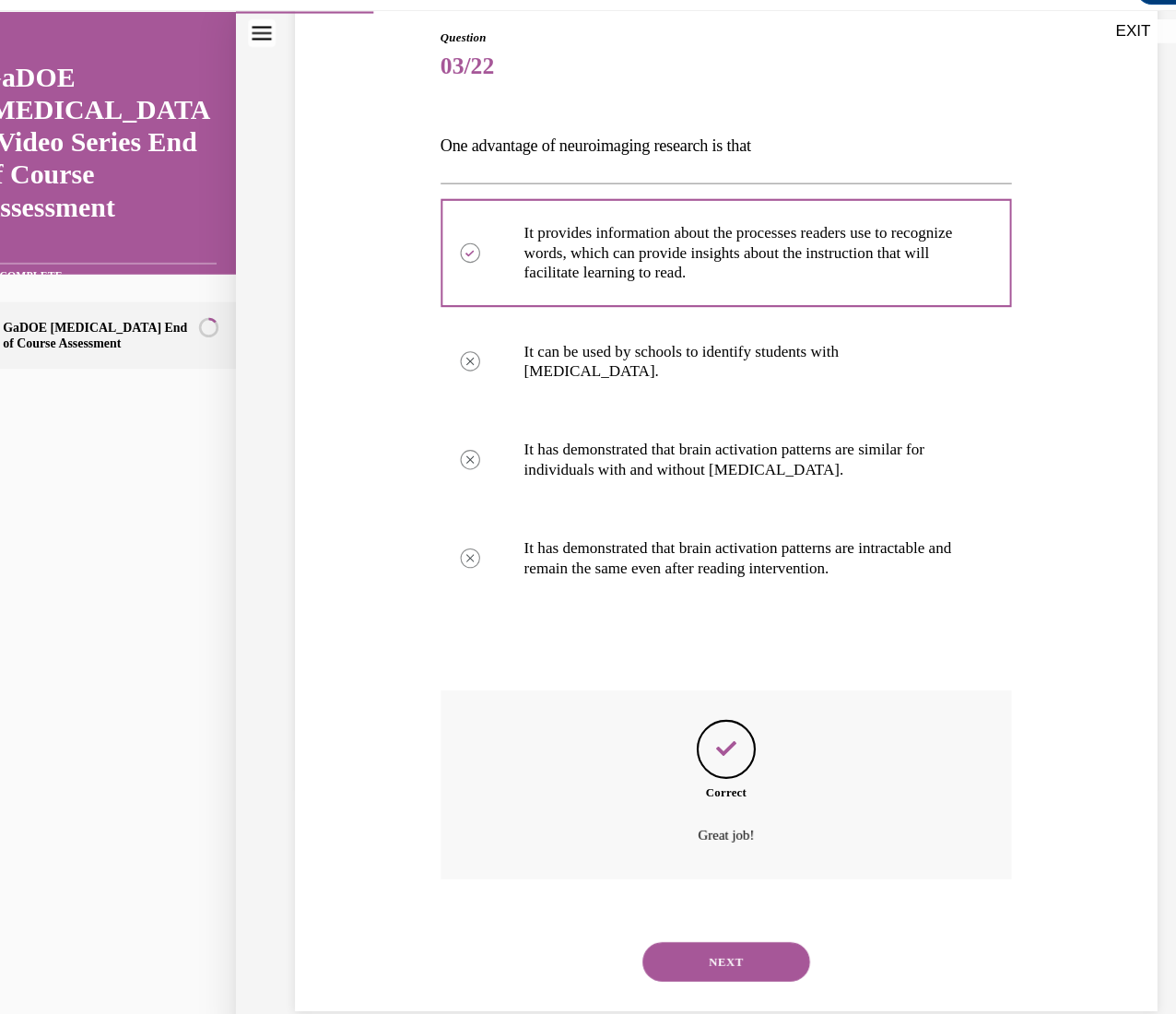
click at [674, 507] on button "NEXT" at bounding box center [677, 900] width 156 height 36
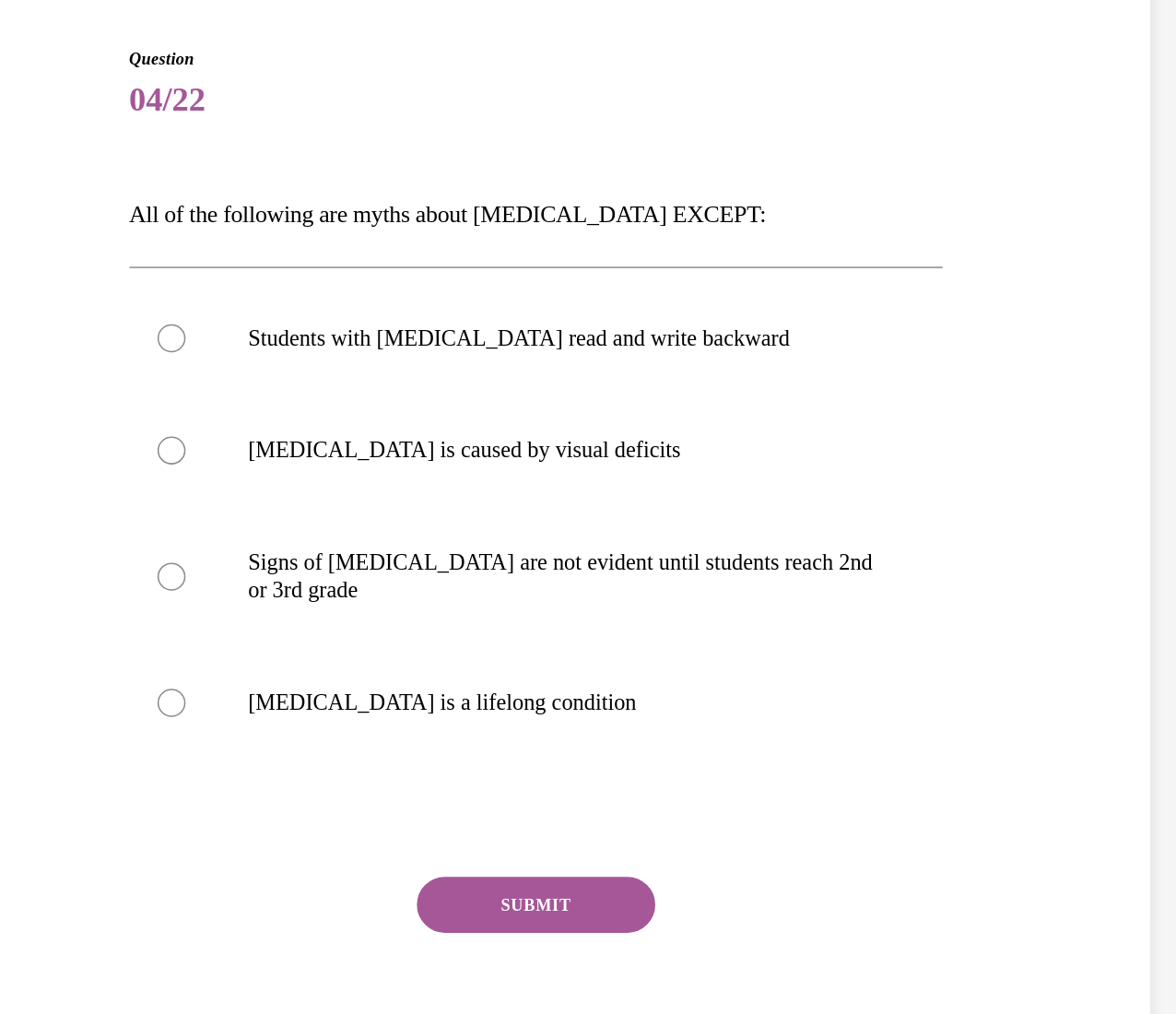
scroll to position [1059, 0]
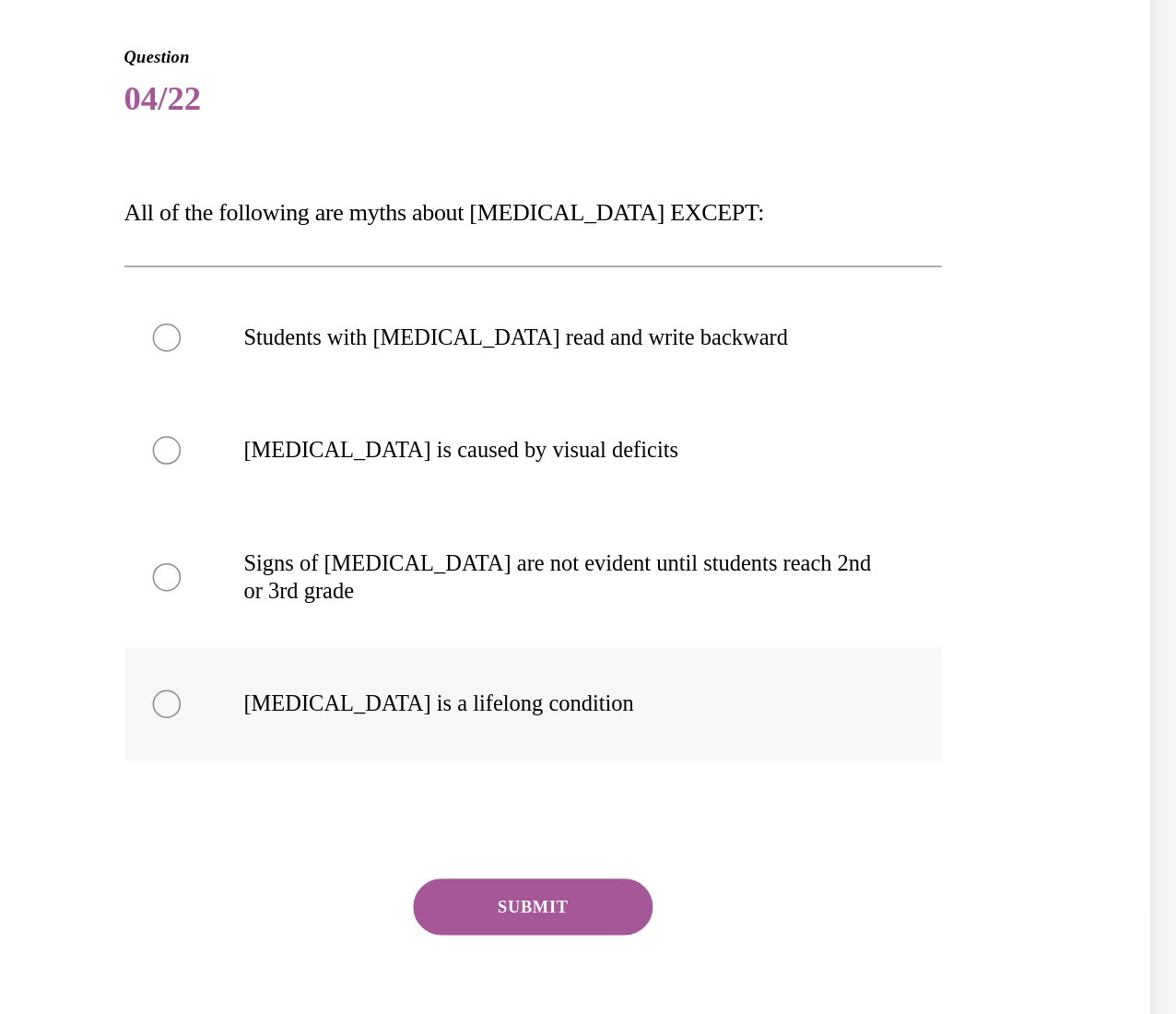
click at [100, 368] on label "Dyslexia is a lifelong condition" at bounding box center [154, 392] width 535 height 74
radio input "true"
click at [135, 501] on div "Question 04/22 All of the following are myths about dyslexia EXCEPT: Students w…" at bounding box center [154, 310] width 535 height 696
click at [138, 505] on div "Question 04/22 All of the following are myths about dyslexia EXCEPT: Students w…" at bounding box center [154, 310] width 535 height 696
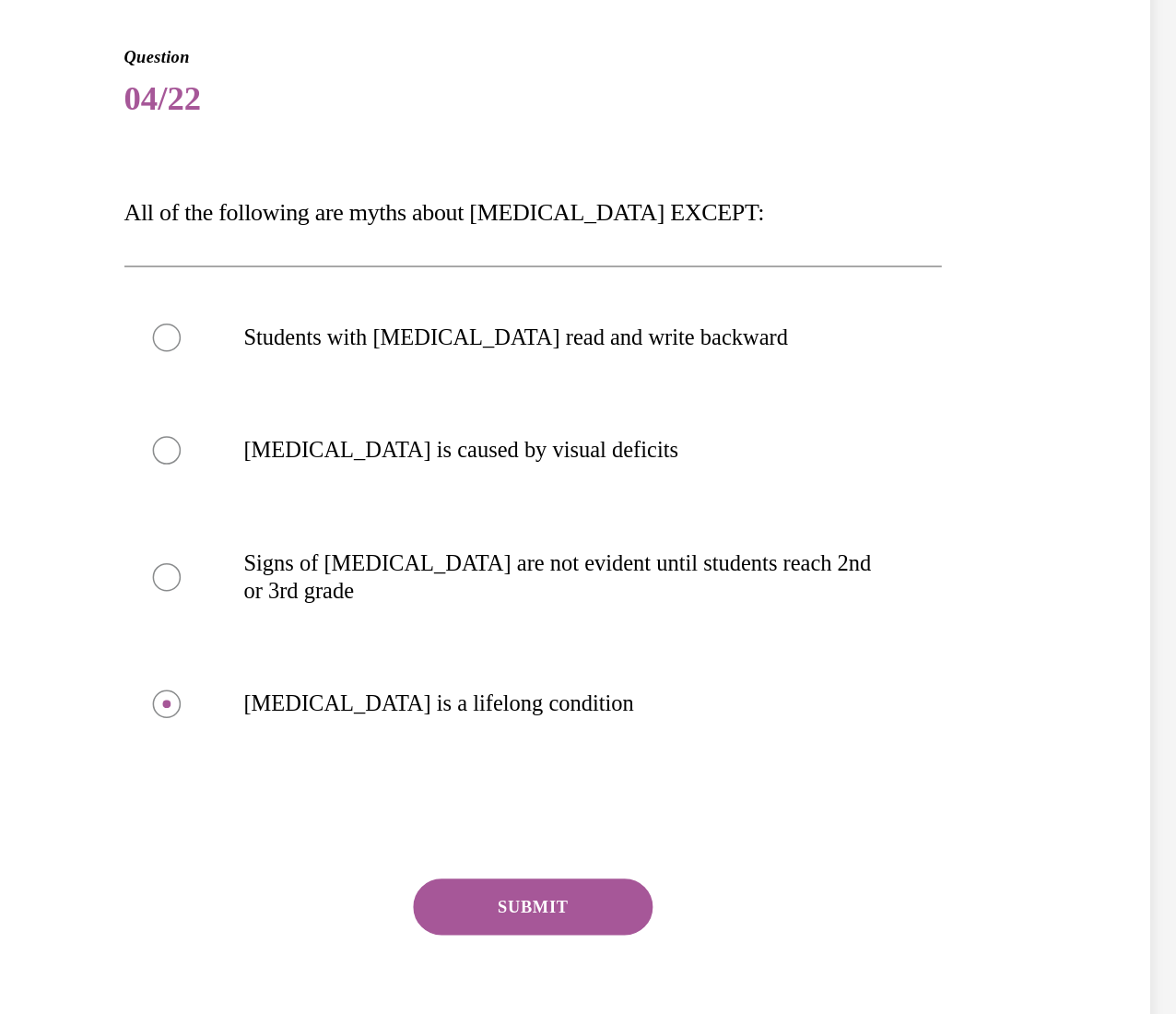
click at [150, 507] on button "SUBMIT" at bounding box center [153, 524] width 156 height 36
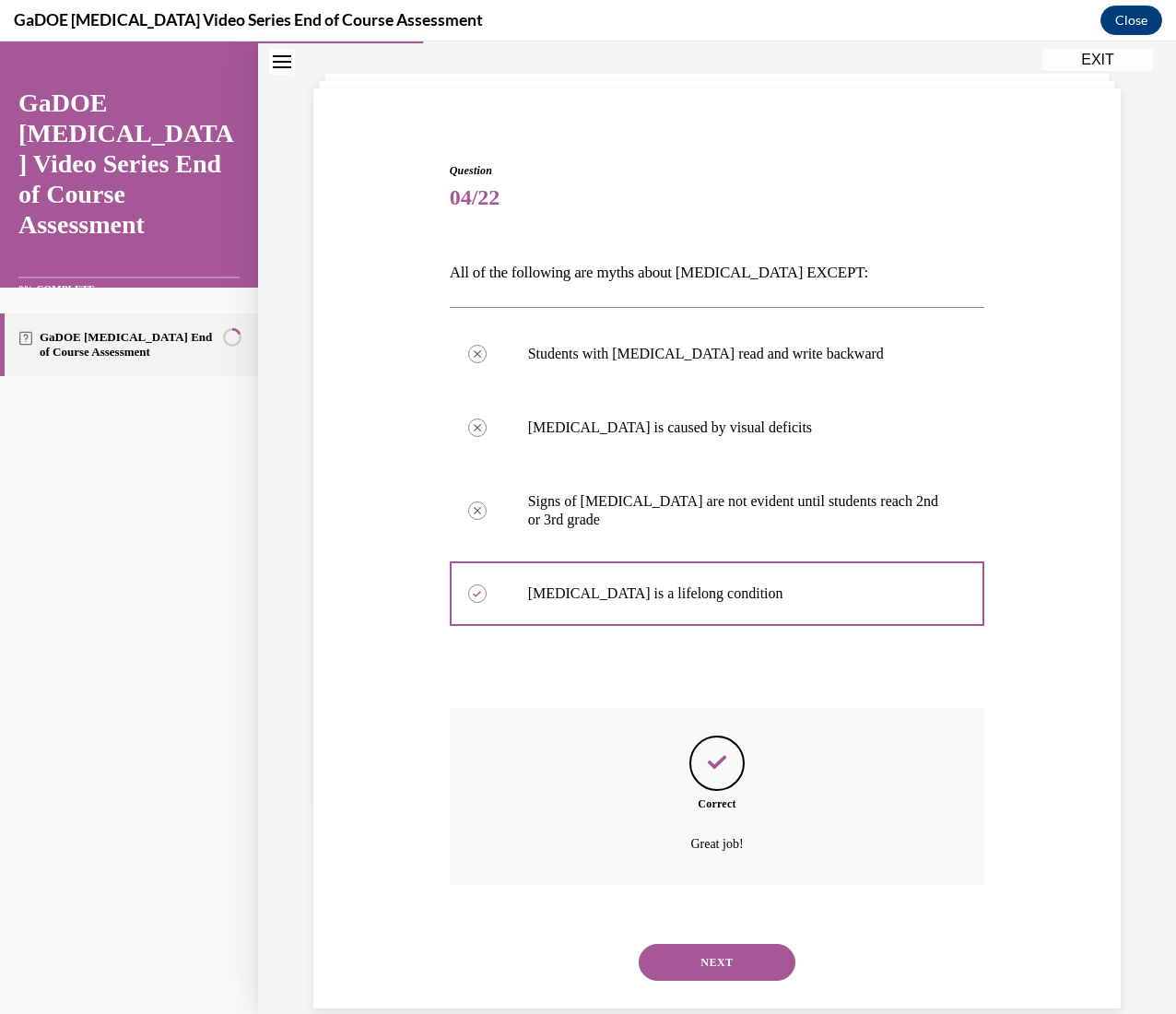
click at [638, 507] on button "NEXT" at bounding box center [716, 961] width 156 height 36
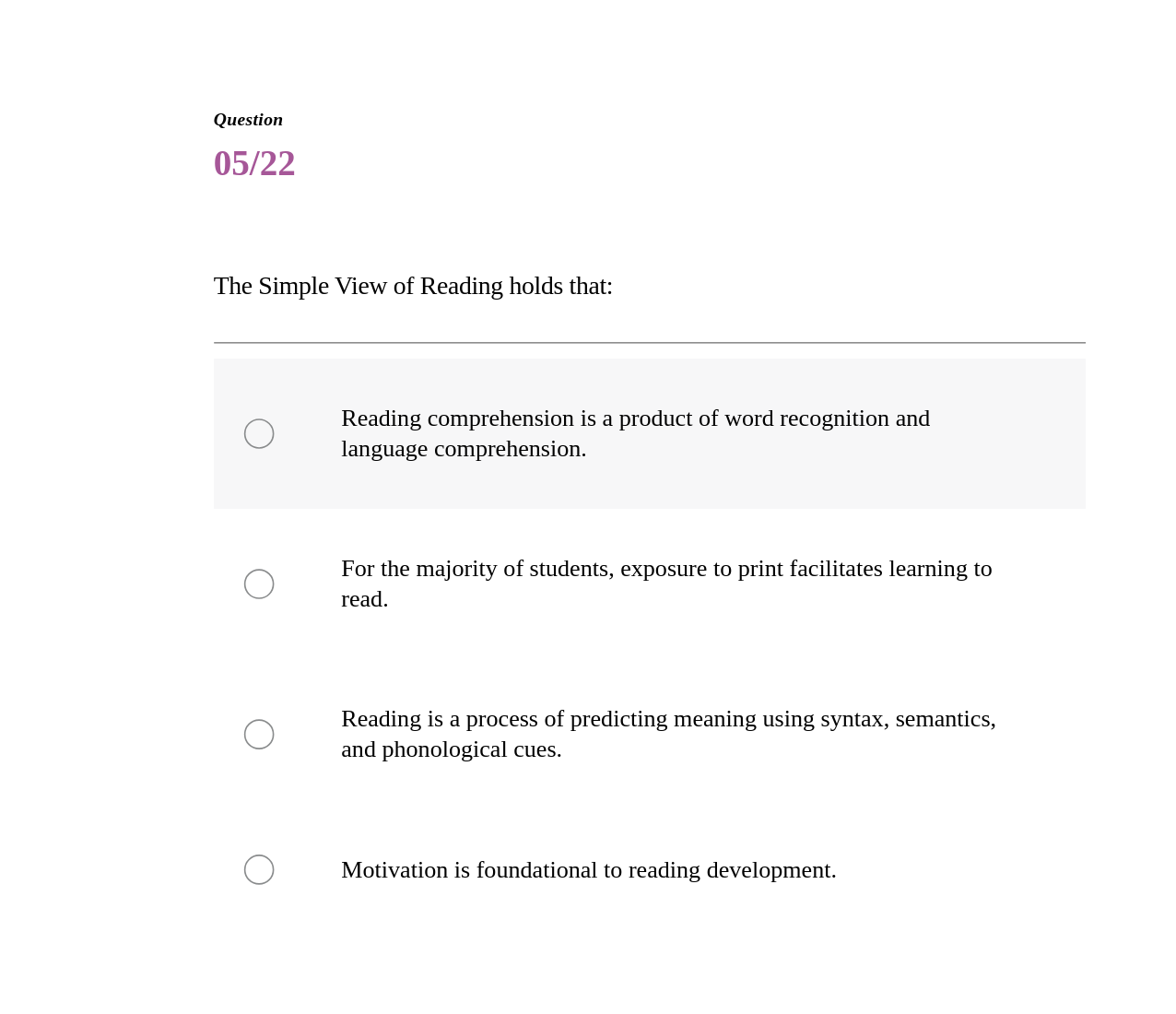
click at [132, 203] on p "Reading comprehension is a product of word recognition and language comprehensi…" at bounding box center [214, 207] width 411 height 36
radio input "true"
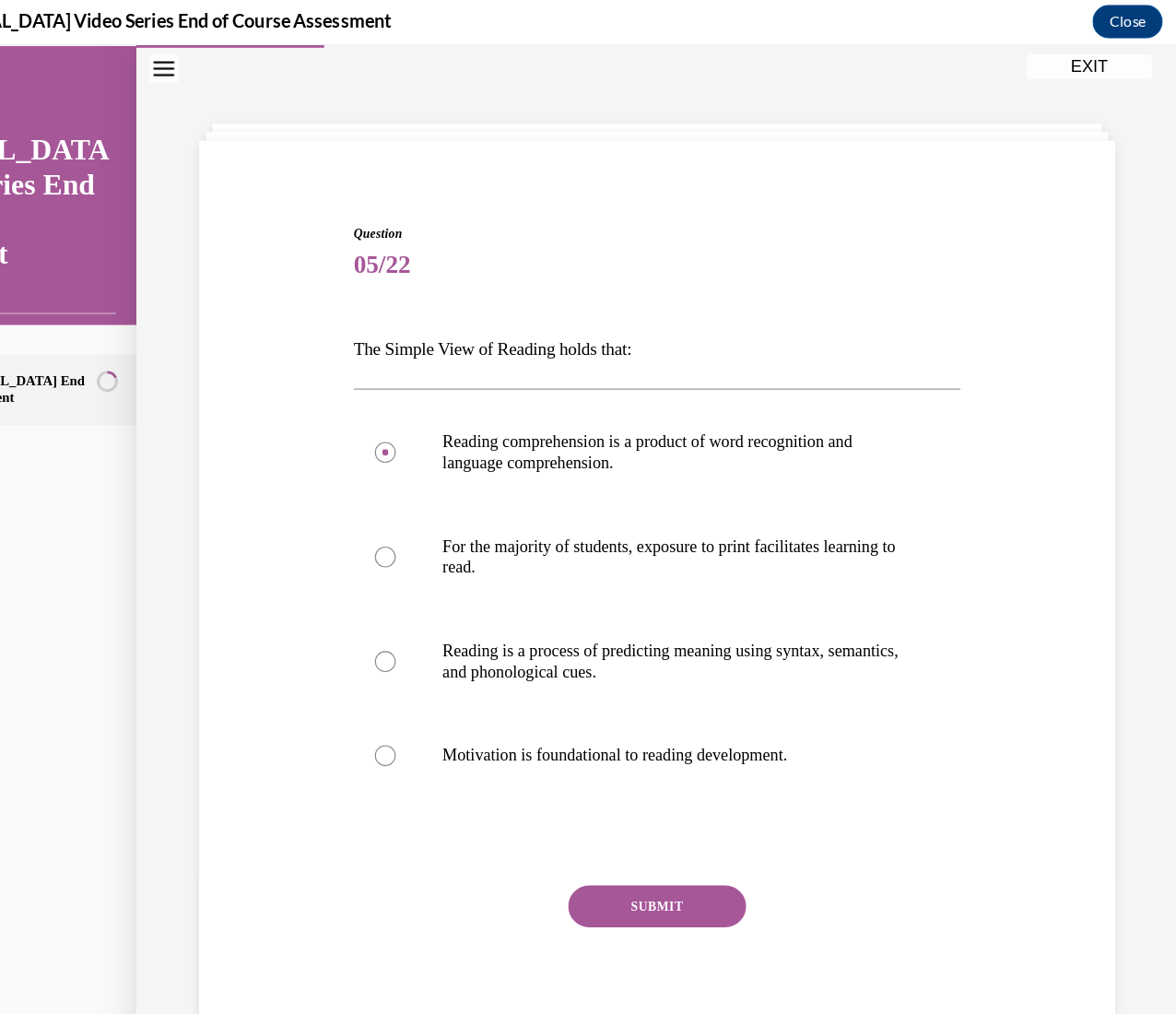
click at [527, 507] on button "SUBMIT" at bounding box center [560, 803] width 156 height 36
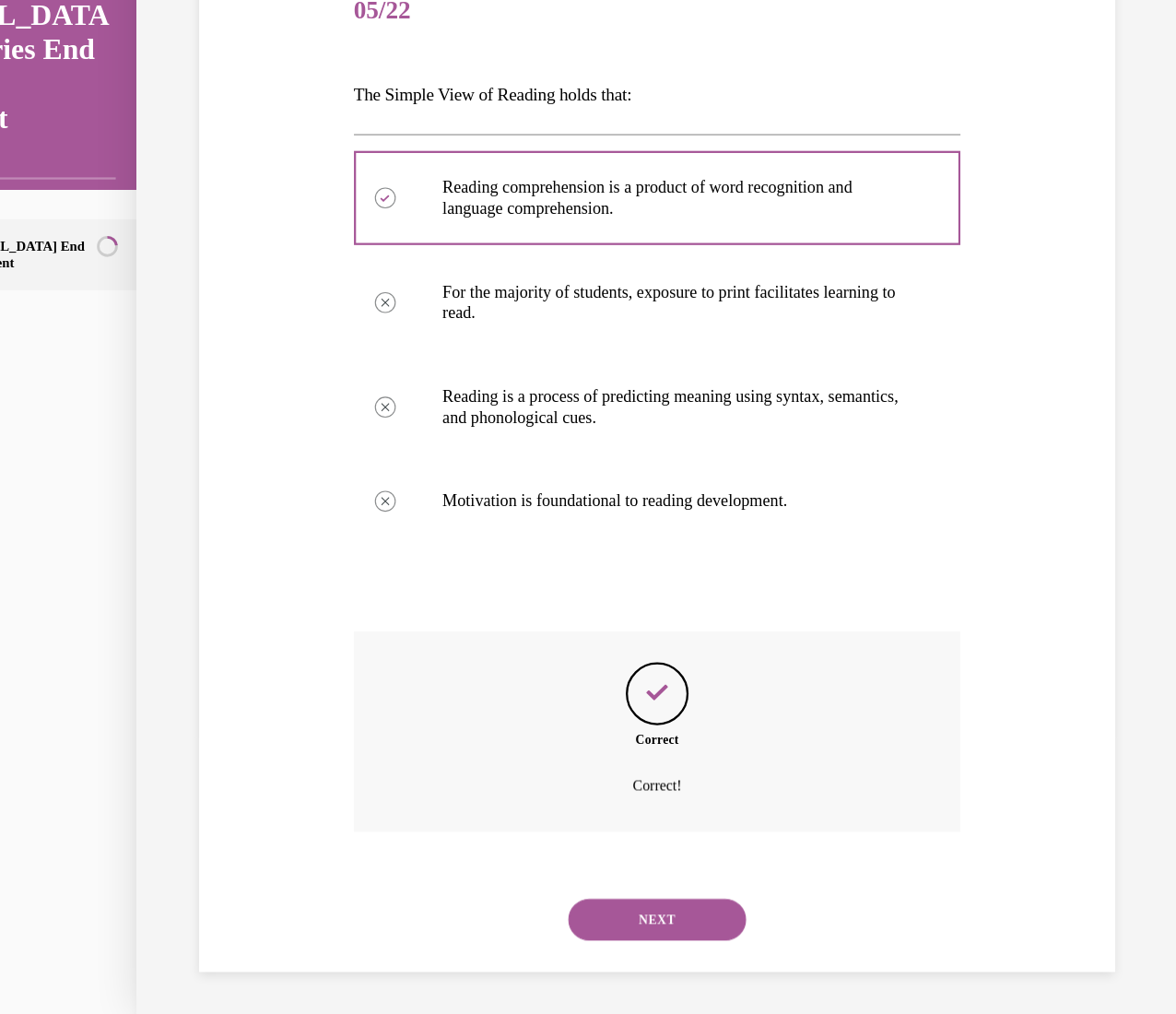
click at [545, 507] on button "NEXT" at bounding box center [560, 800] width 156 height 36
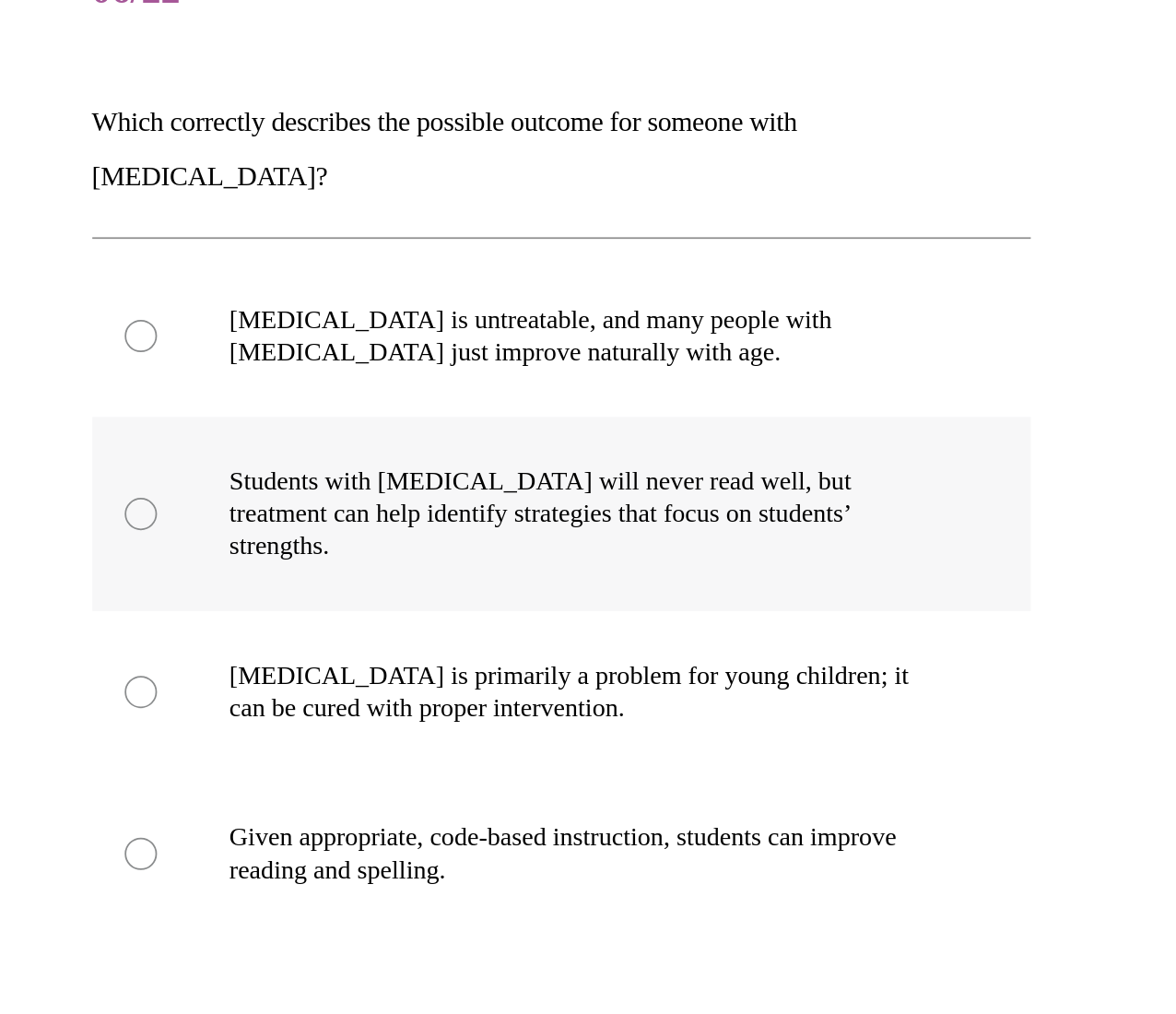
scroll to position [1058, 0]
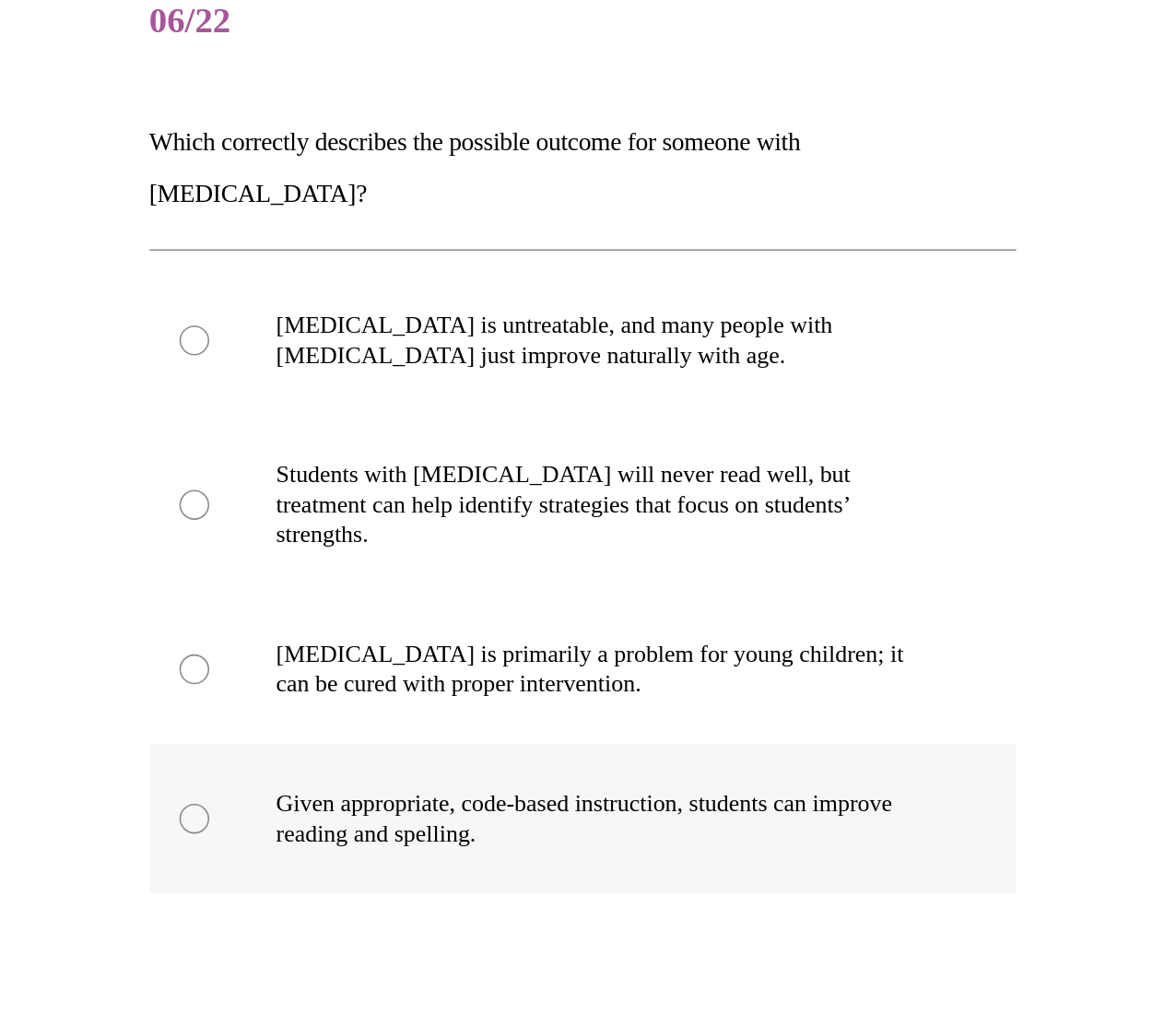
click at [226, 374] on p "Given appropriate, code-based instruction, students can improve reading and spe…" at bounding box center [154, 391] width 411 height 36
radio input "true"
click at [129, 507] on button "SUBMIT" at bounding box center [137, 534] width 156 height 36
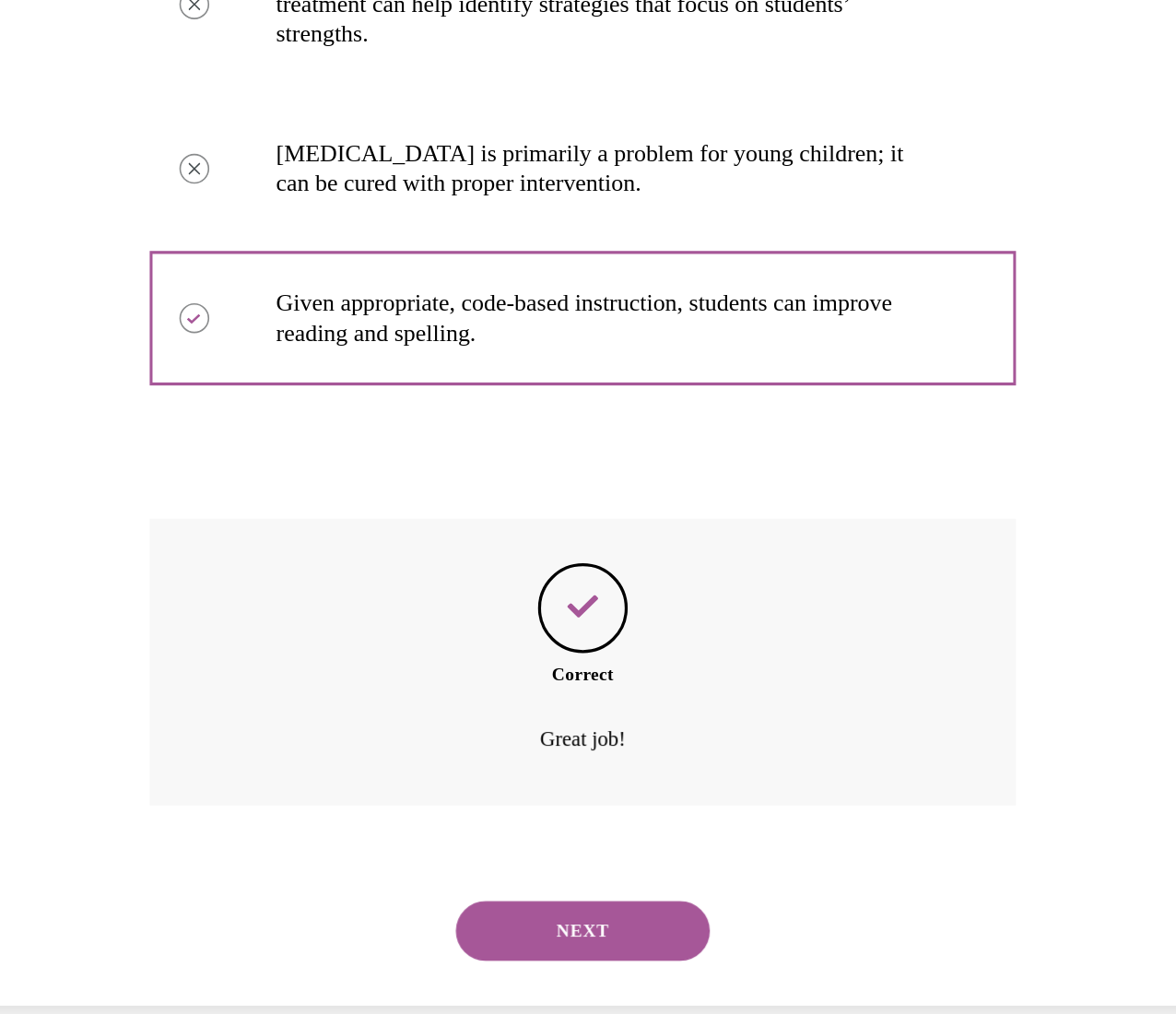
click at [146, 341] on button "NEXT" at bounding box center [137, 359] width 156 height 36
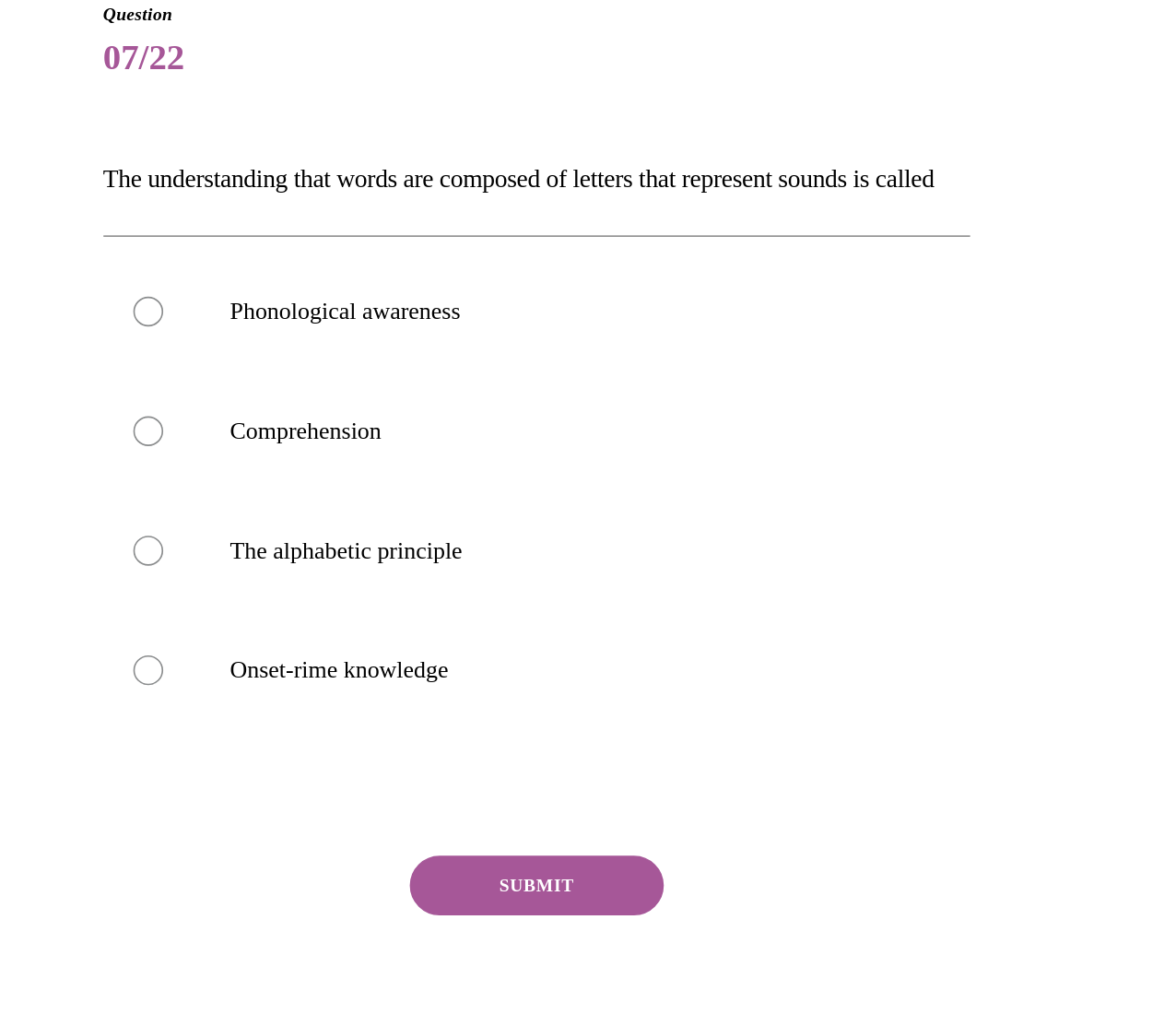
scroll to position [1056, 0]
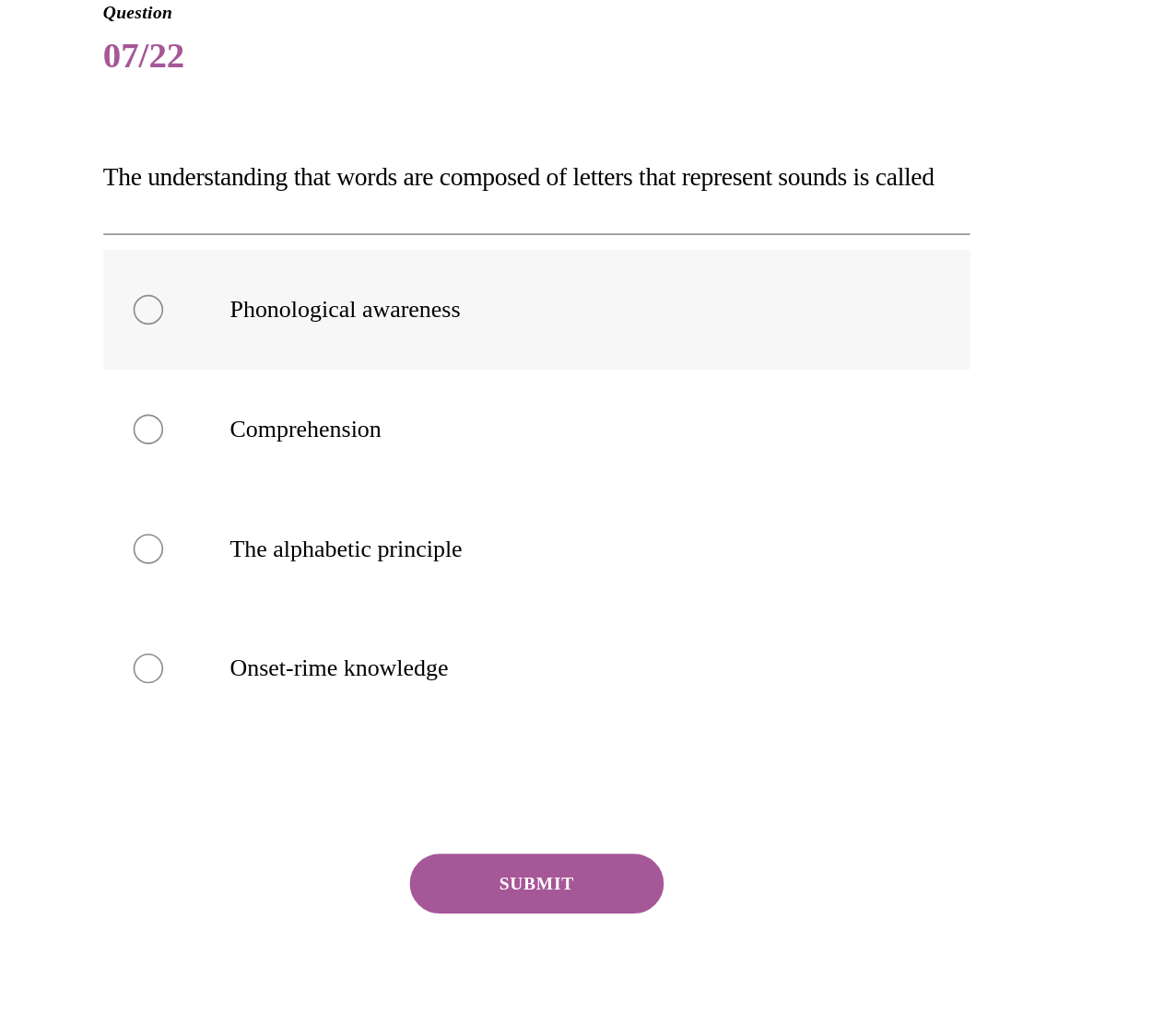
click at [99, 67] on p "Phonological awareness" at bounding box center [109, 58] width 411 height 19
radio input "true"
click at [0, 242] on label "The alphabetic principle" at bounding box center [92, 205] width 535 height 74
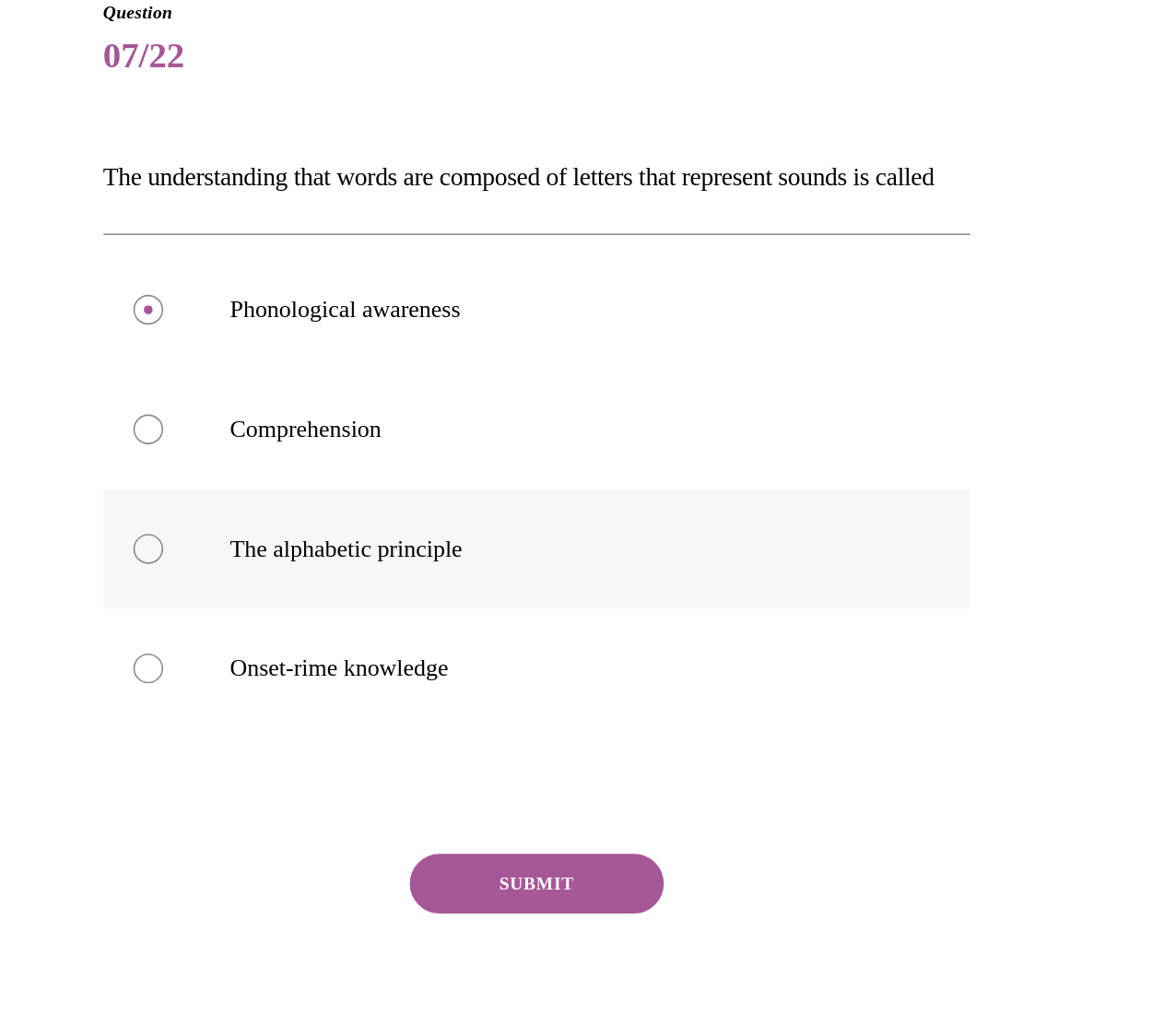
radio input "true"
click at [75, 431] on button "SUBMIT" at bounding box center [91, 411] width 156 height 36
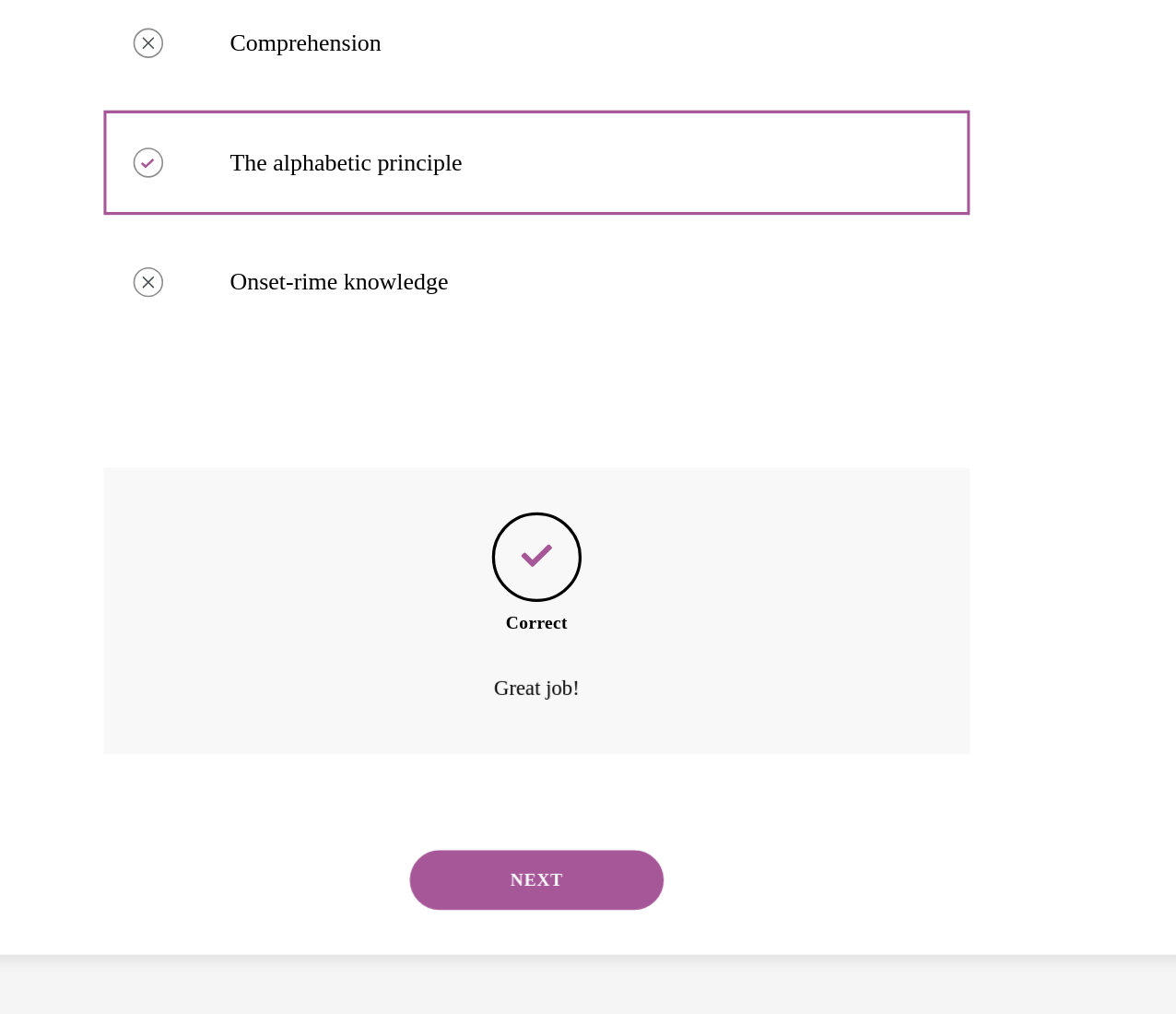
click at [94, 317] on button "NEXT" at bounding box center [91, 328] width 156 height 36
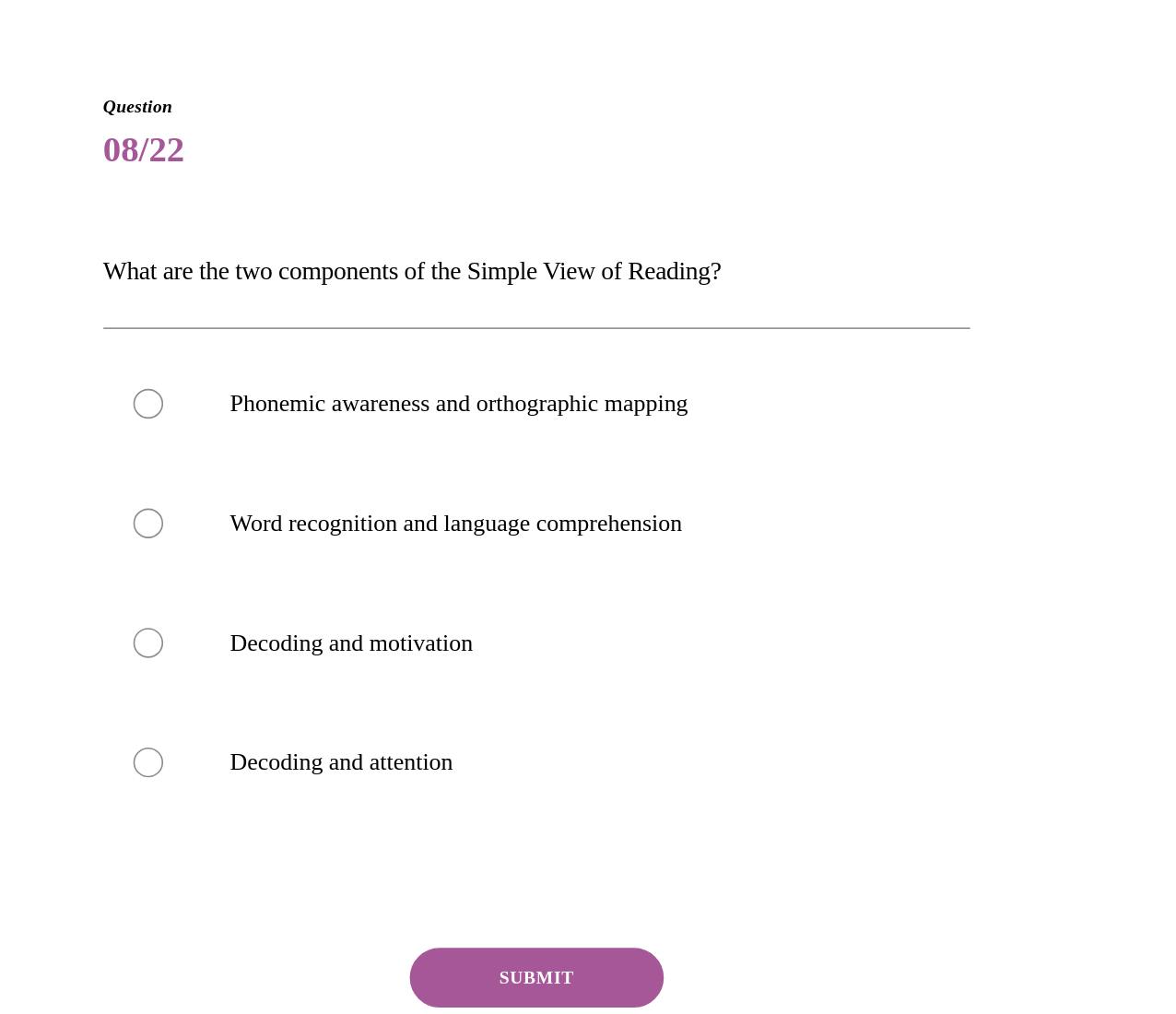
scroll to position [1055, 0]
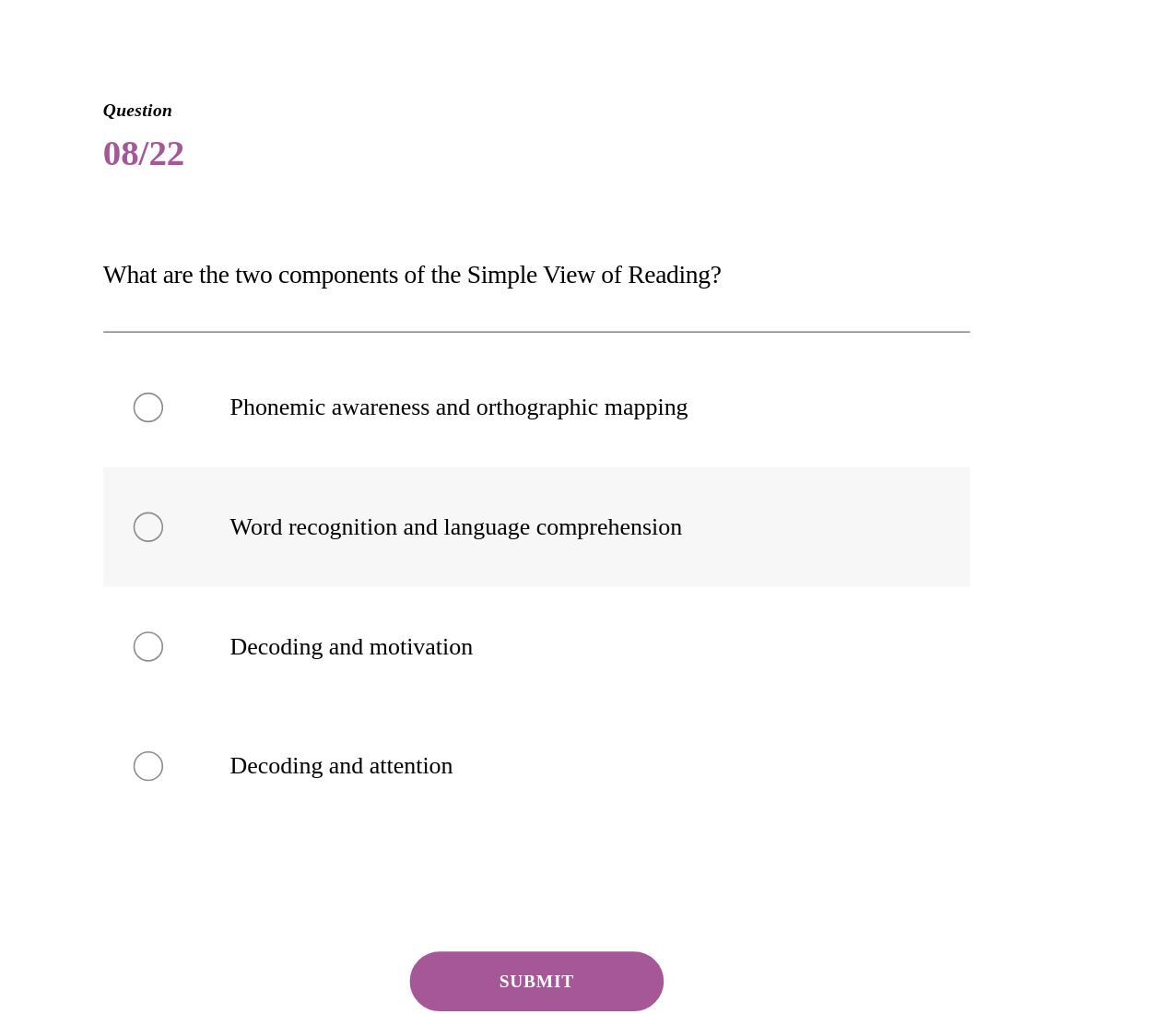
click at [17, 241] on label "Word recognition and language comprehension" at bounding box center [92, 229] width 535 height 74
radio input "true"
click at [62, 507] on button "SUBMIT" at bounding box center [91, 508] width 156 height 36
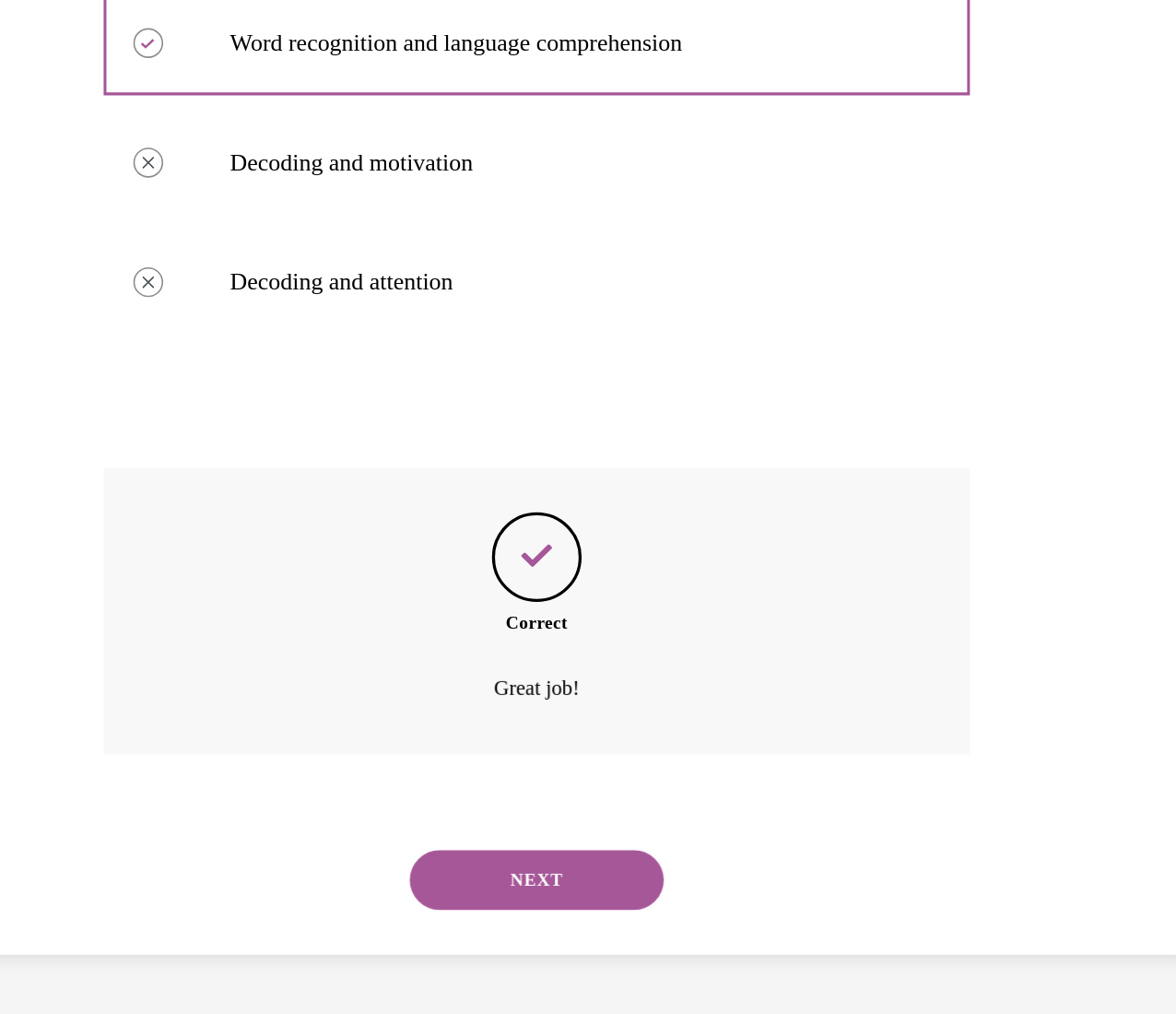
click at [74, 316] on button "NEXT" at bounding box center [91, 328] width 156 height 36
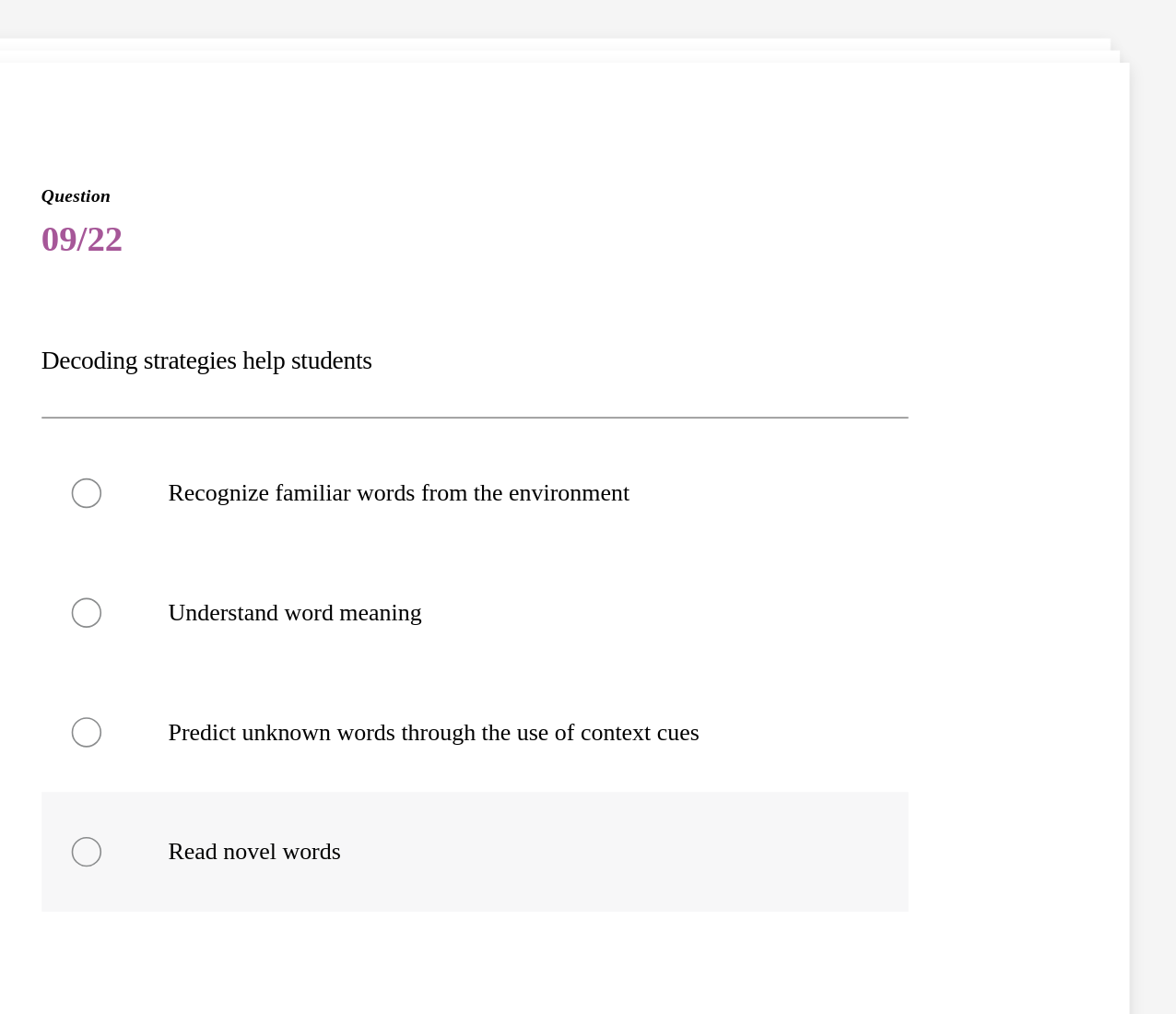
scroll to position [57, 0]
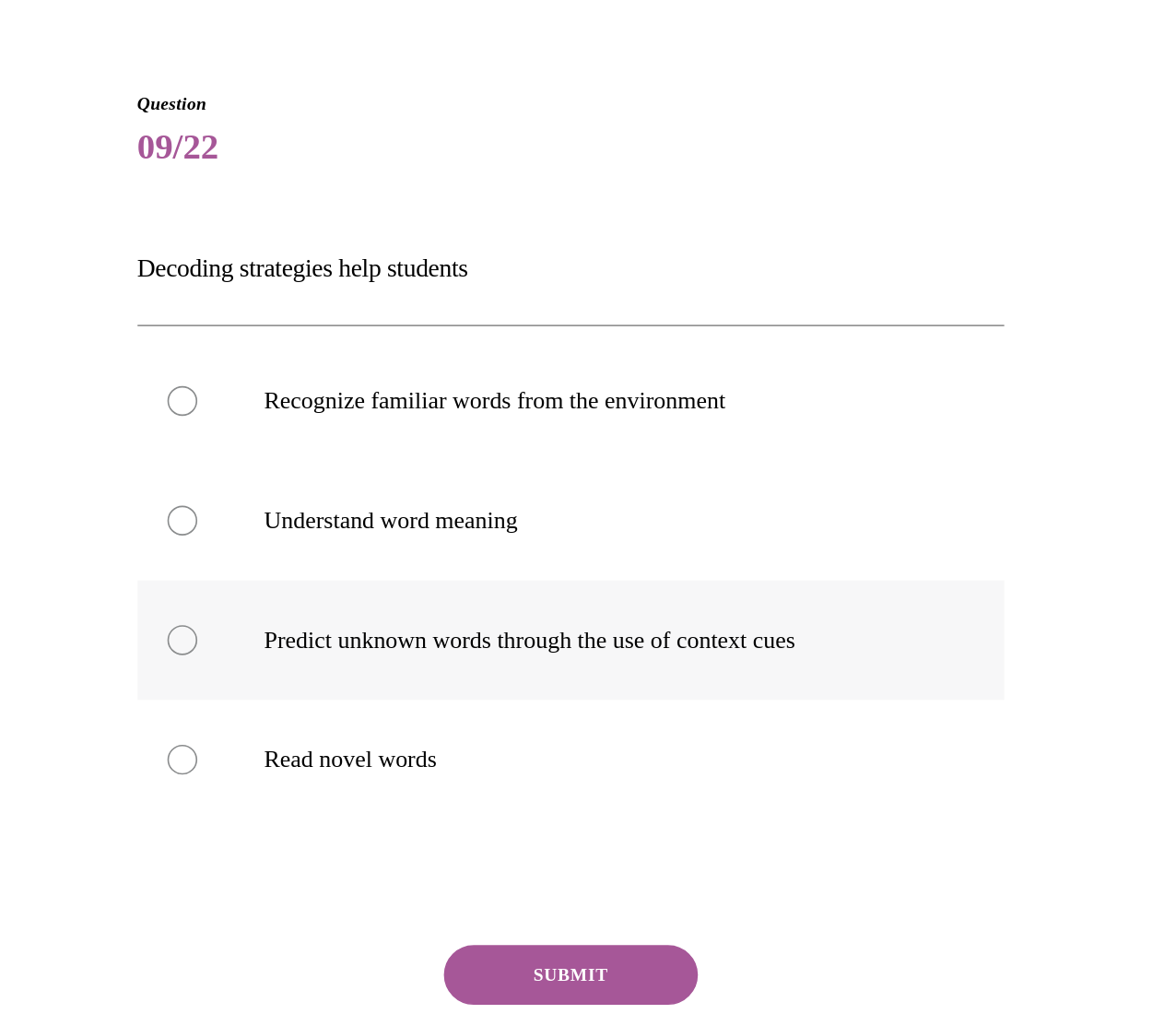
click at [28, 337] on p "Predict unknown words through the use of context cues" at bounding box center [142, 331] width 411 height 19
radio input "true"
click at [38, 200] on label "Recognize familiar words from the environment" at bounding box center [126, 184] width 535 height 74
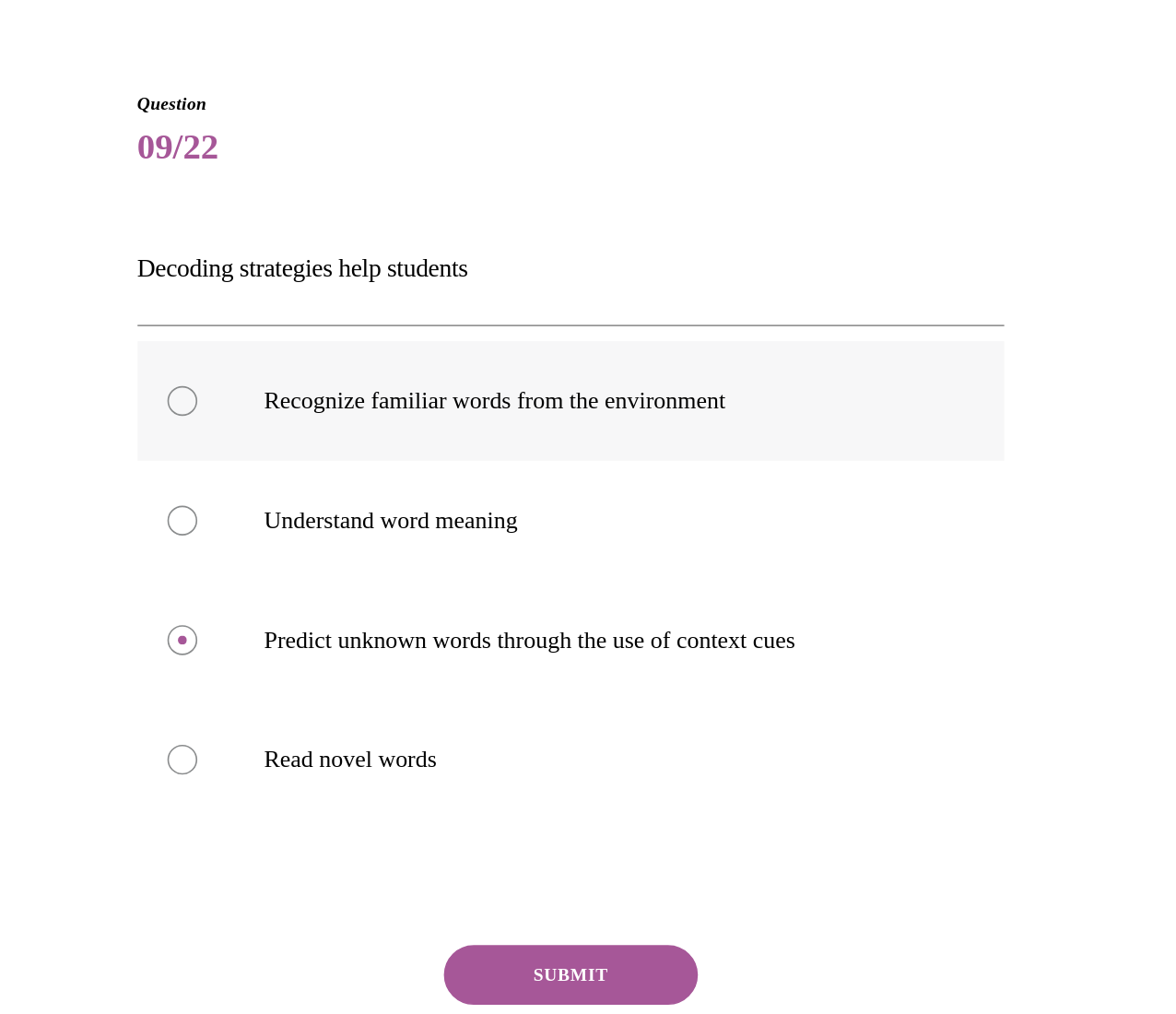
radio input "true"
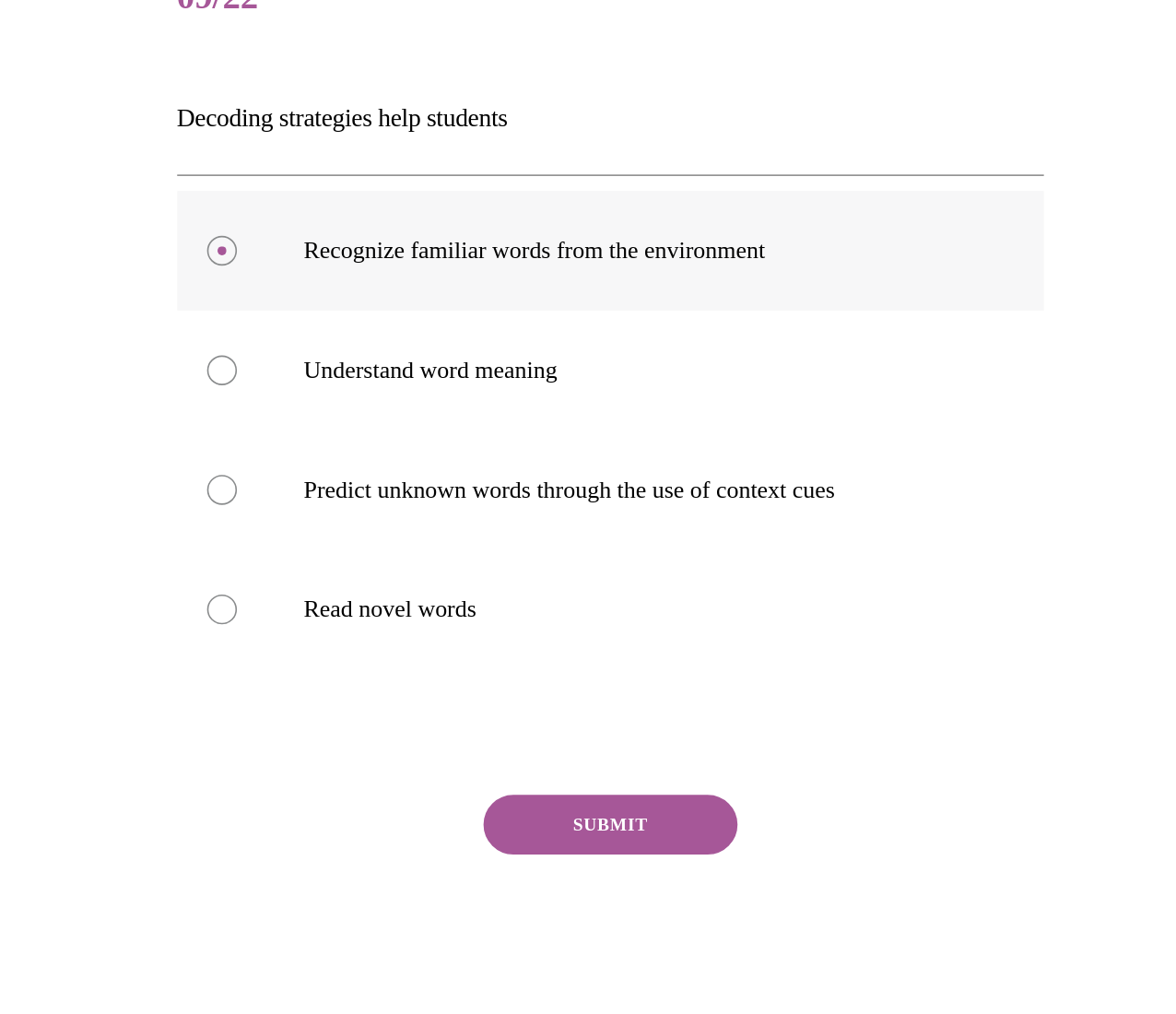
scroll to position [1053, 0]
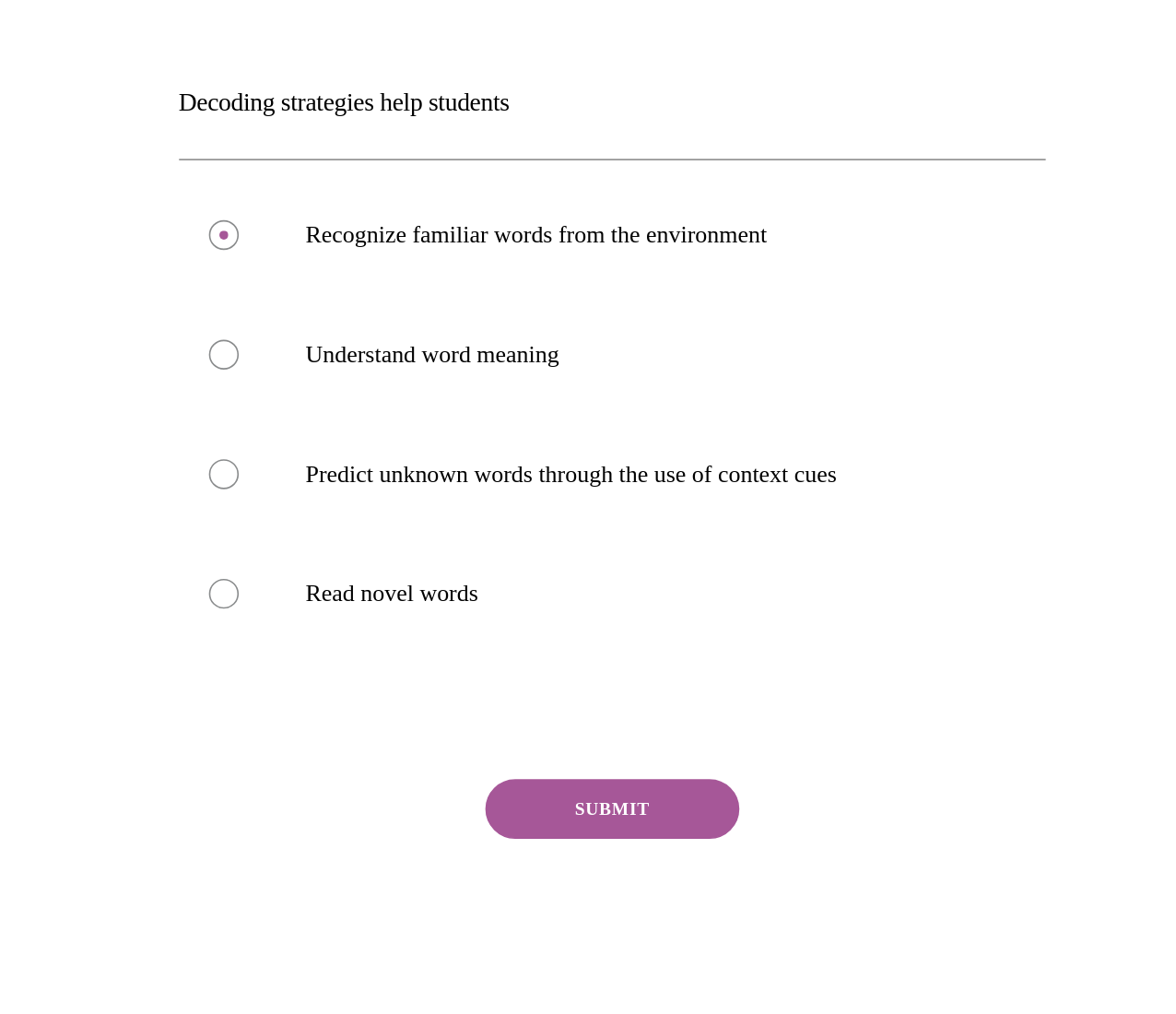
click at [169, 372] on button "SUBMIT" at bounding box center [167, 372] width 156 height 36
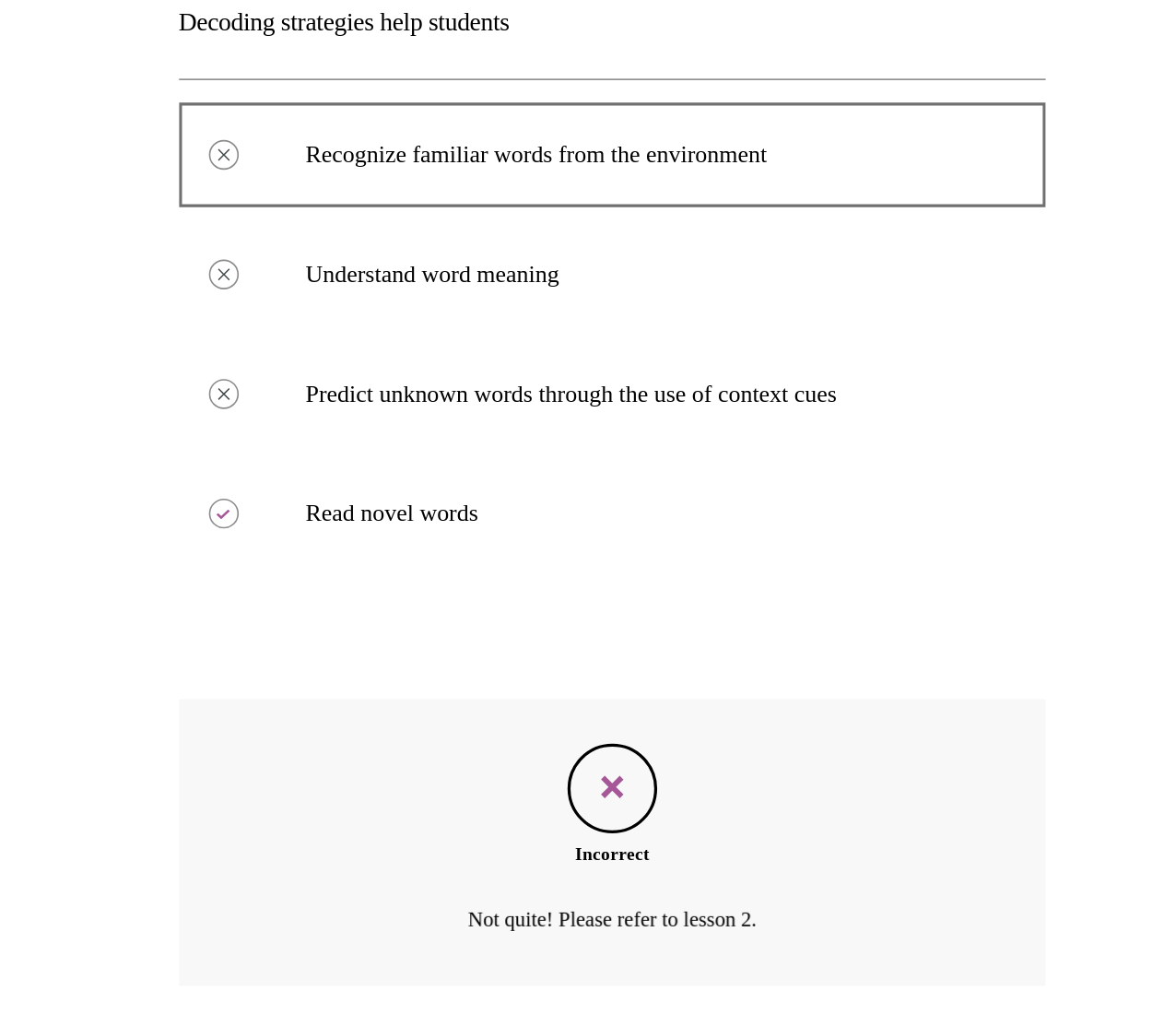
scroll to position [1054, 0]
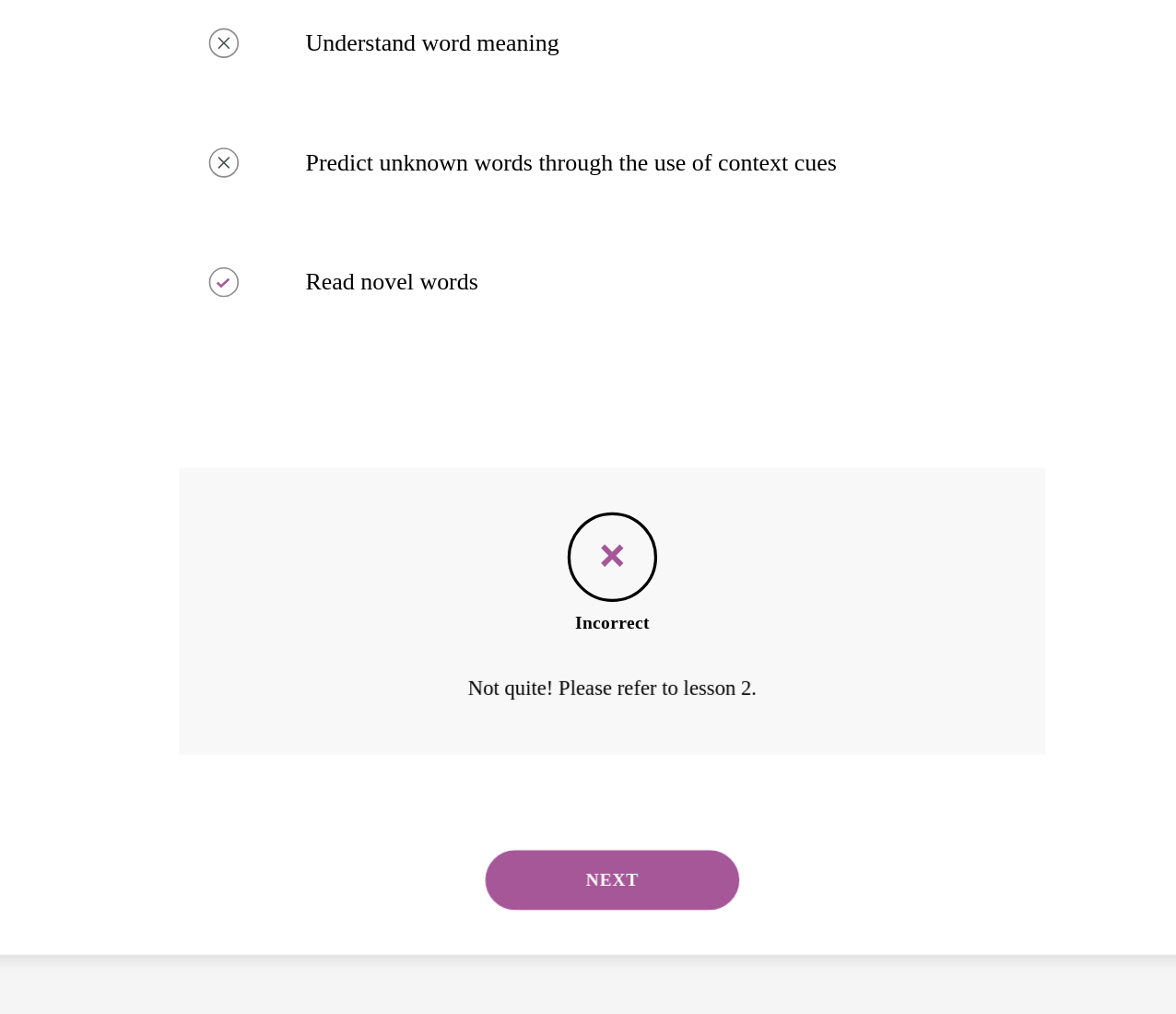
click at [191, 326] on button "NEXT" at bounding box center [167, 328] width 156 height 36
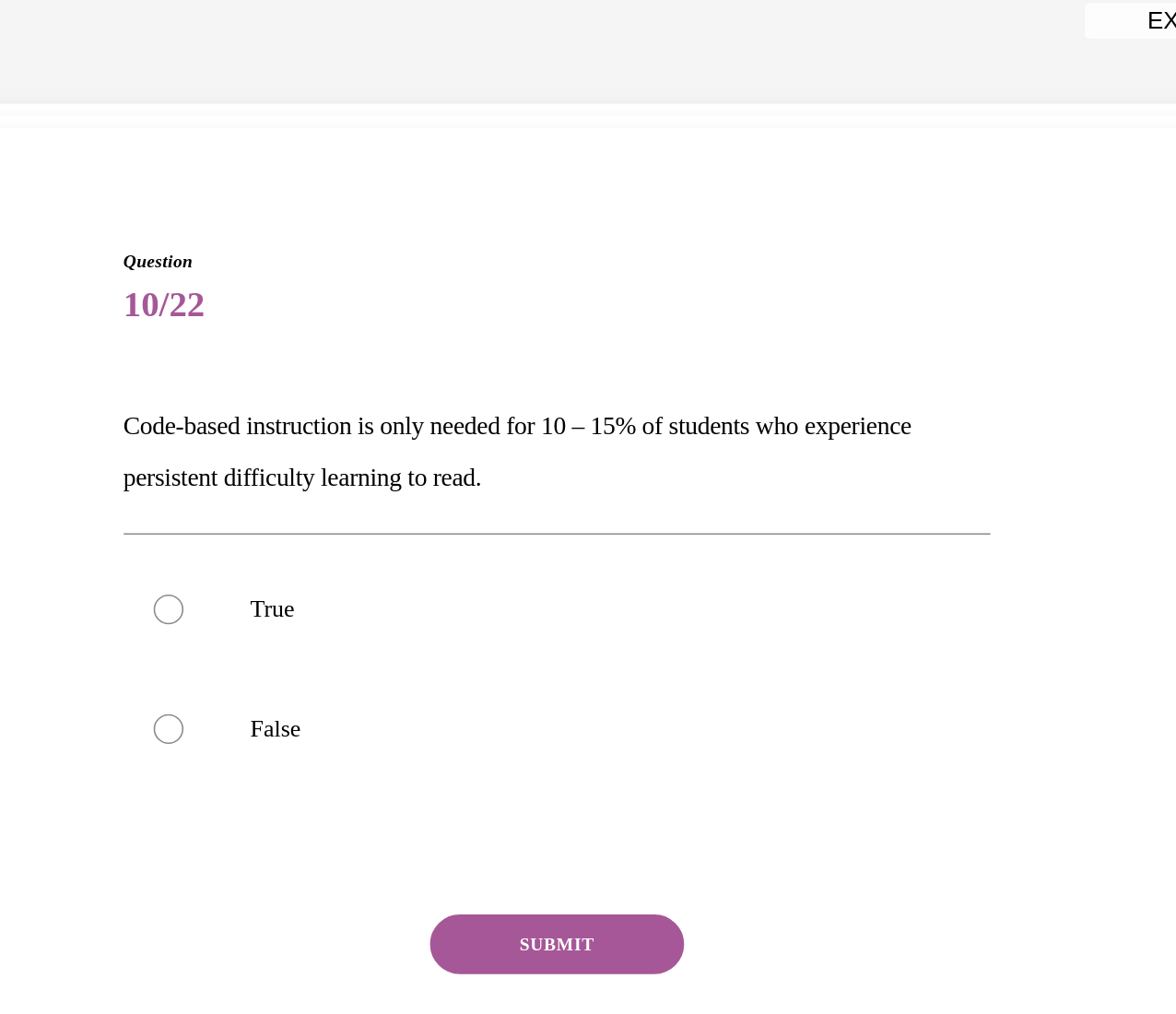
scroll to position [1052, 0]
click at [0, 442] on label "False" at bounding box center [112, 411] width 535 height 74
radio input "true"
click at [82, 507] on button "SUBMIT" at bounding box center [111, 544] width 156 height 36
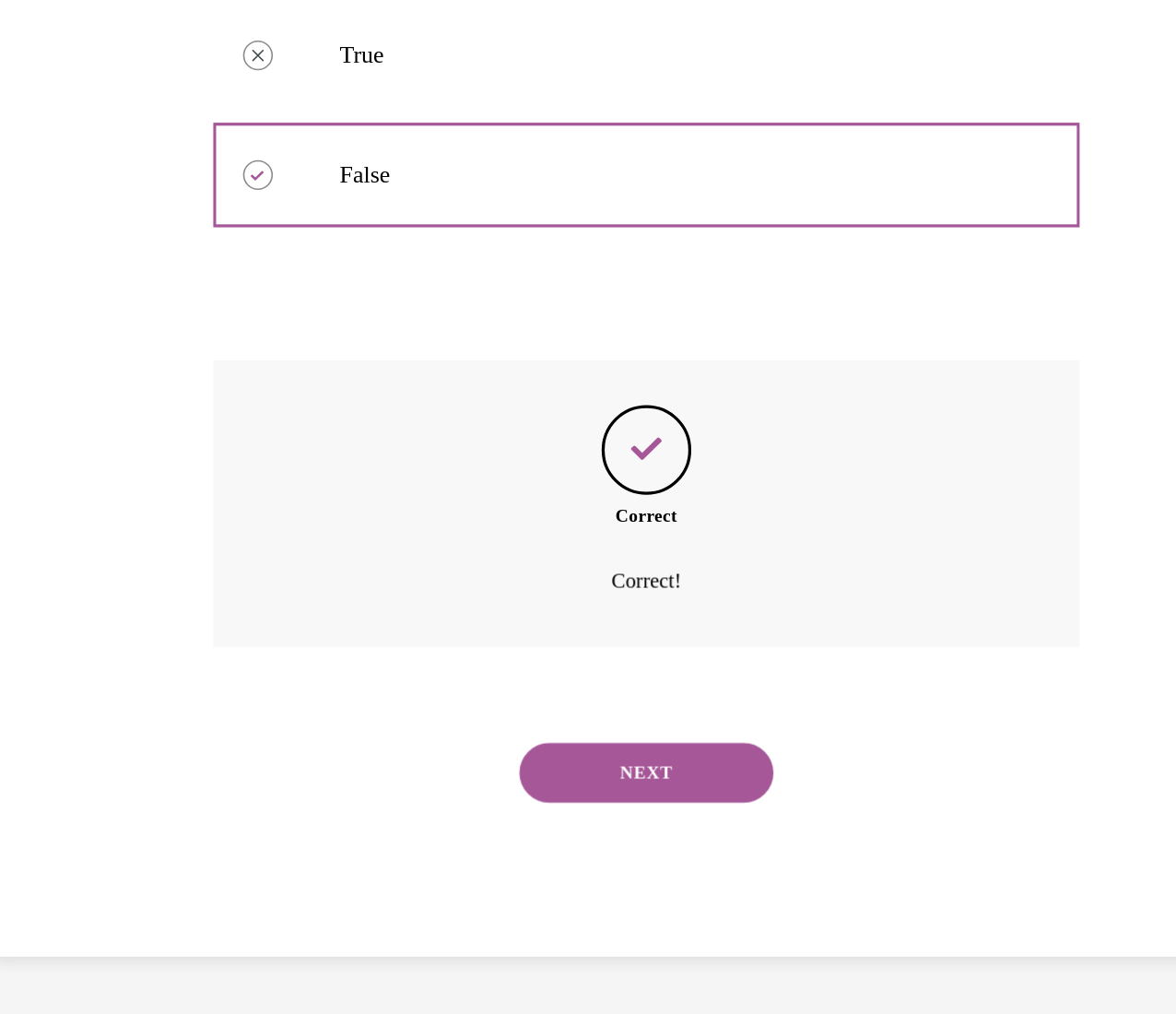
click at [146, 259] on button "NEXT" at bounding box center [202, 261] width 156 height 36
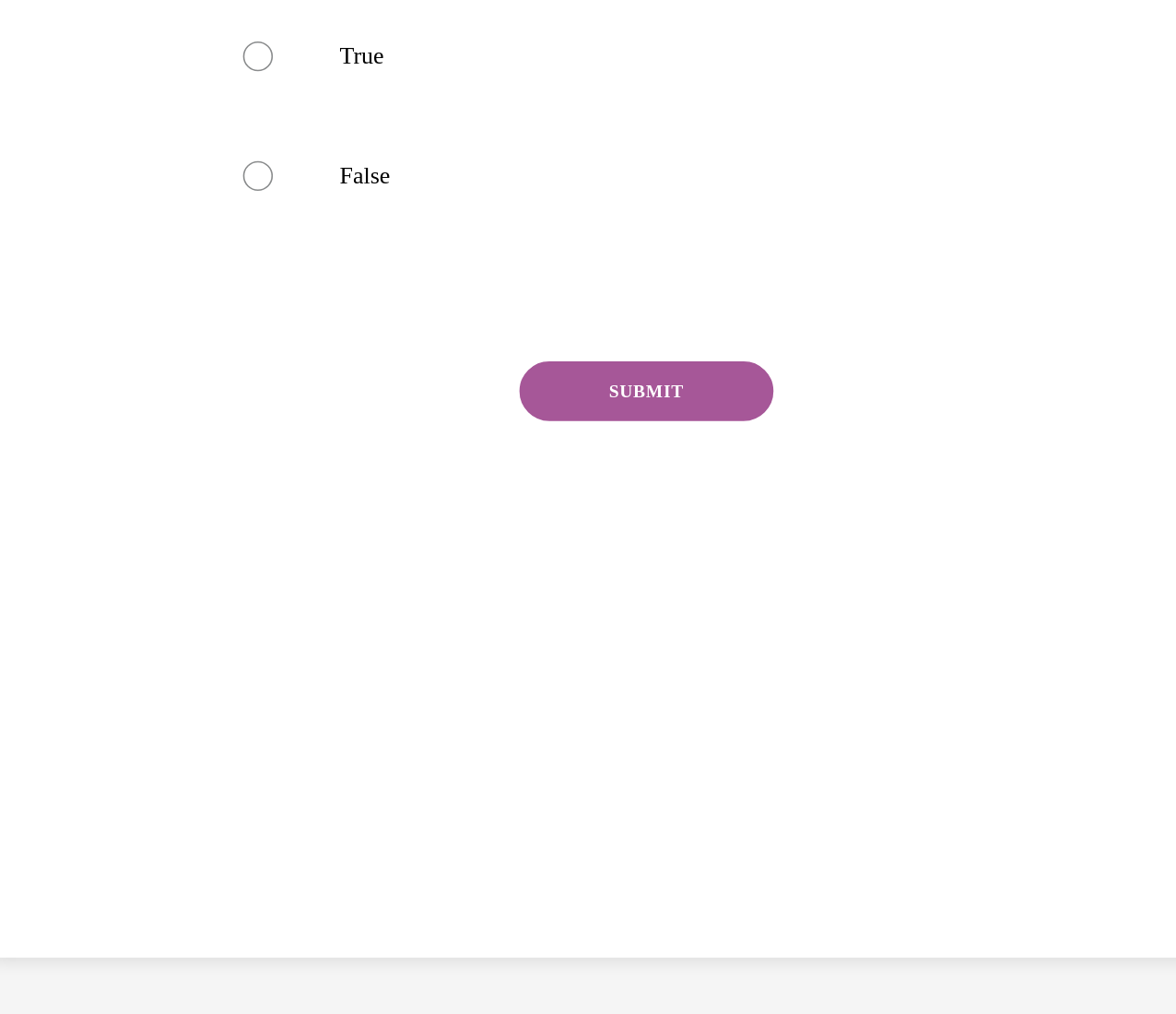
scroll to position [0, 0]
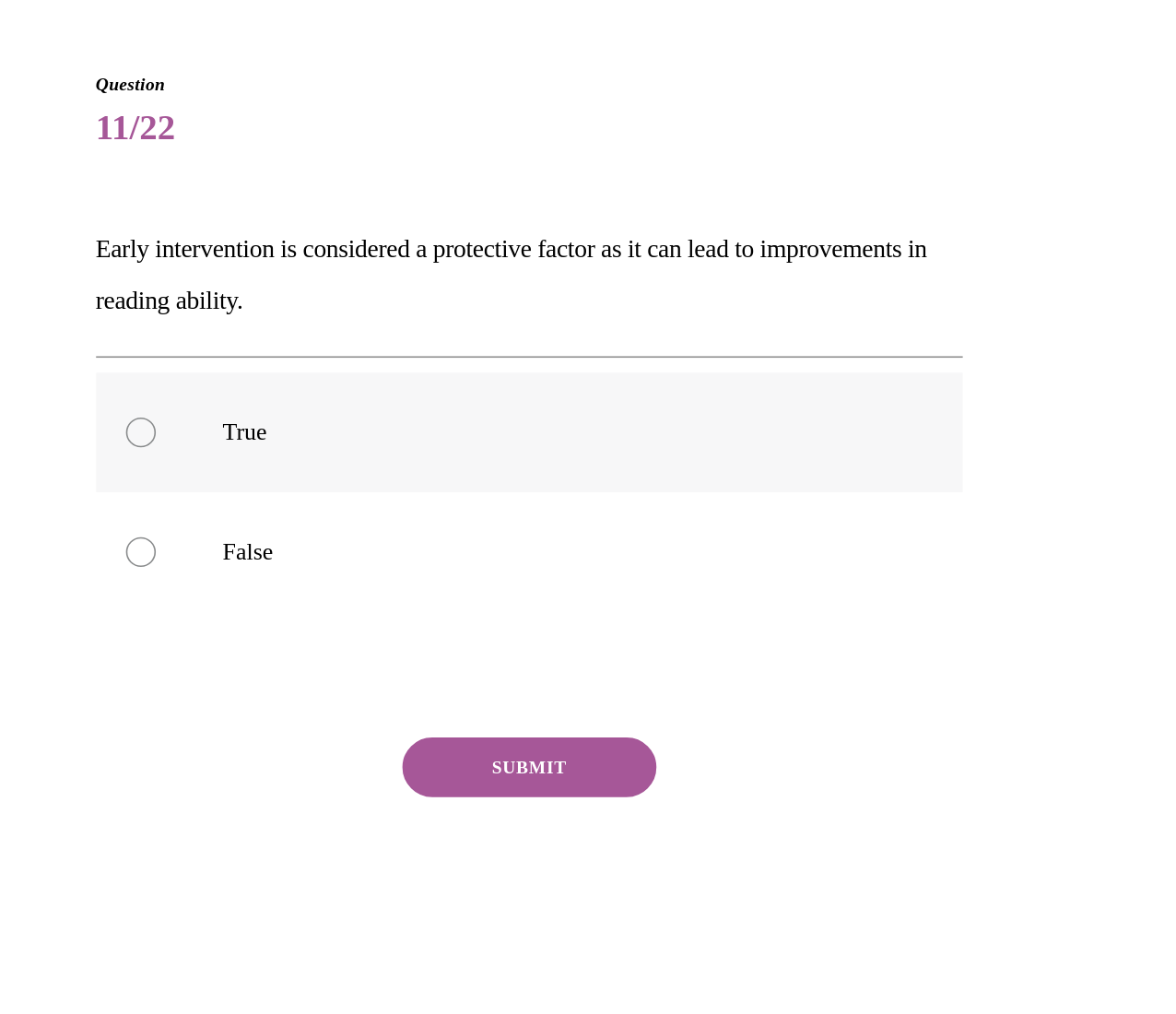
click at [29, 183] on label "True" at bounding box center [85, 160] width 535 height 74
radio input "true"
click at [89, 388] on div "SUBMIT NEXT" at bounding box center [85, 424] width 535 height 151
click at [85, 367] on button "SUBMIT" at bounding box center [84, 366] width 156 height 36
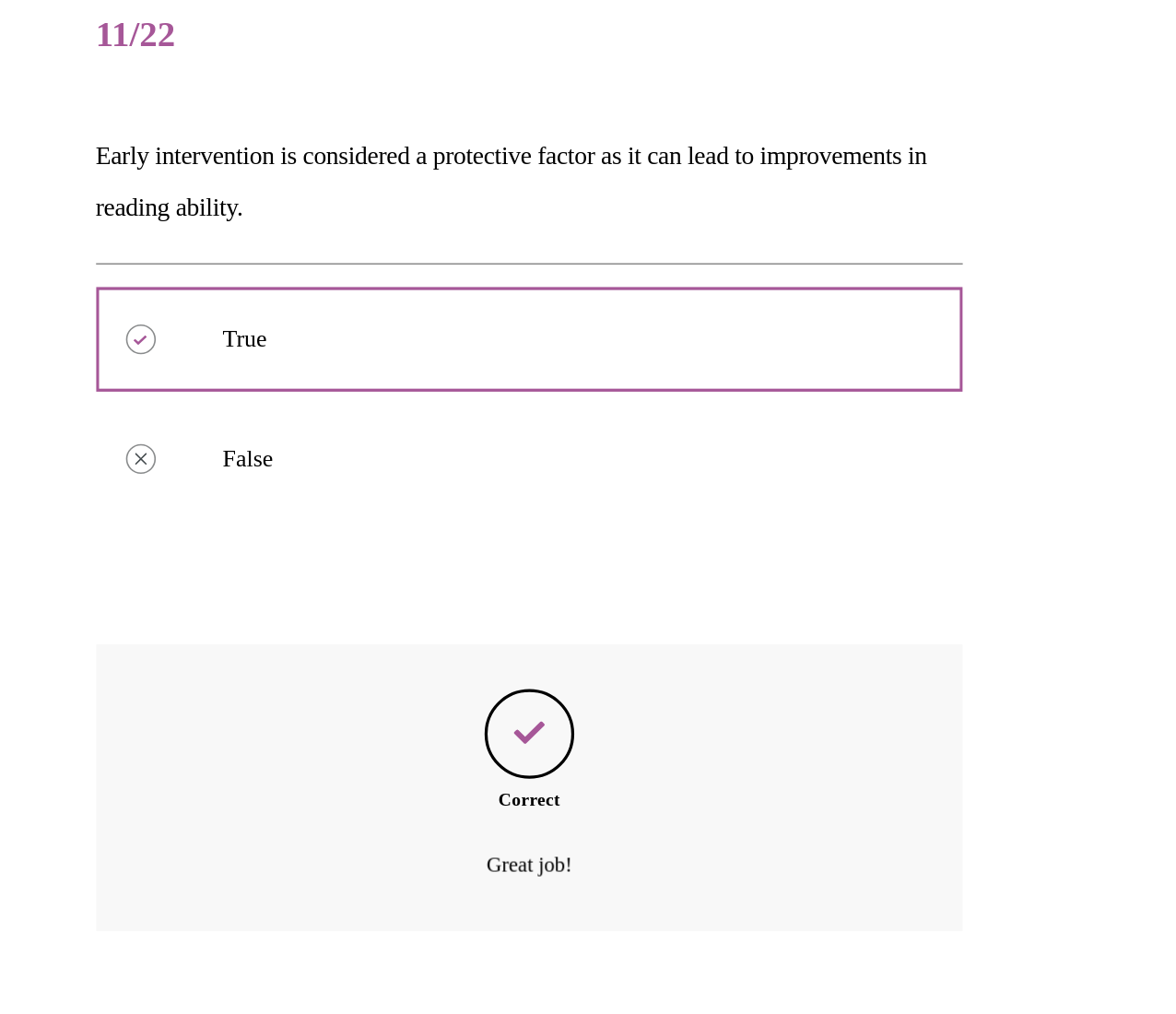
scroll to position [1051, 0]
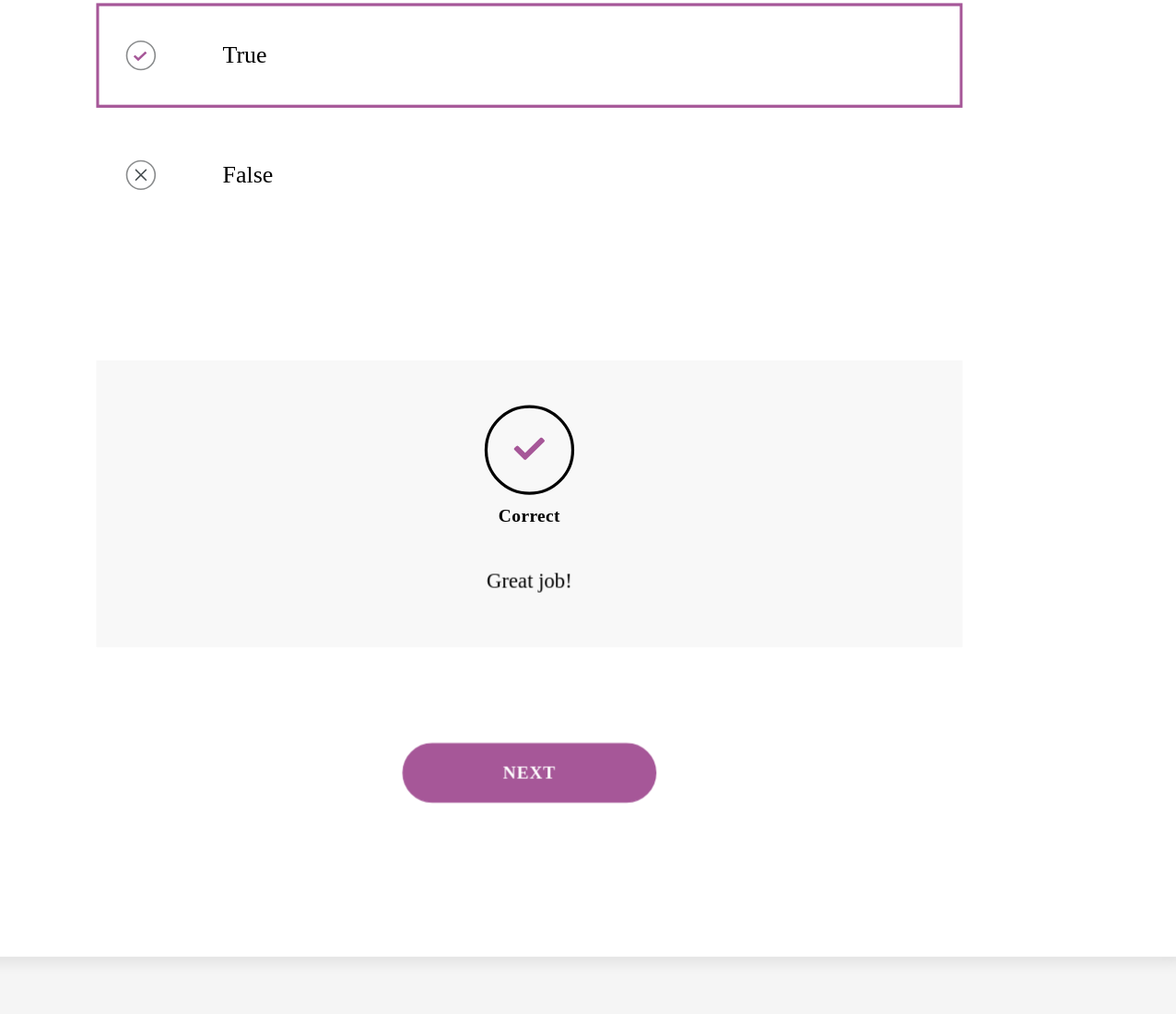
click at [85, 260] on button "NEXT" at bounding box center [84, 261] width 156 height 36
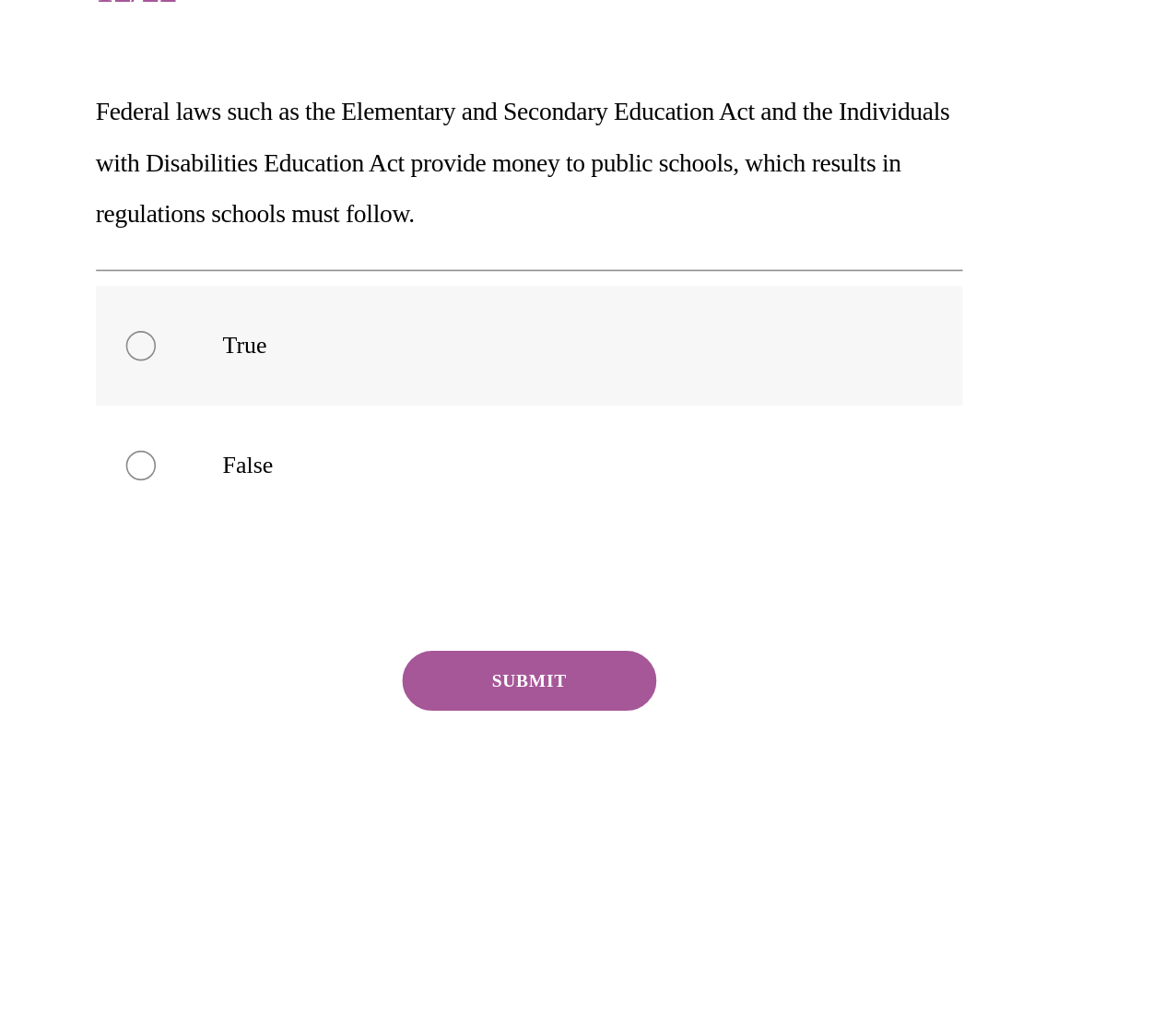
click at [35, 71] on label "True" at bounding box center [85, 54] width 535 height 74
radio input "true"
click at [97, 277] on button "SUBMIT" at bounding box center [84, 260] width 156 height 36
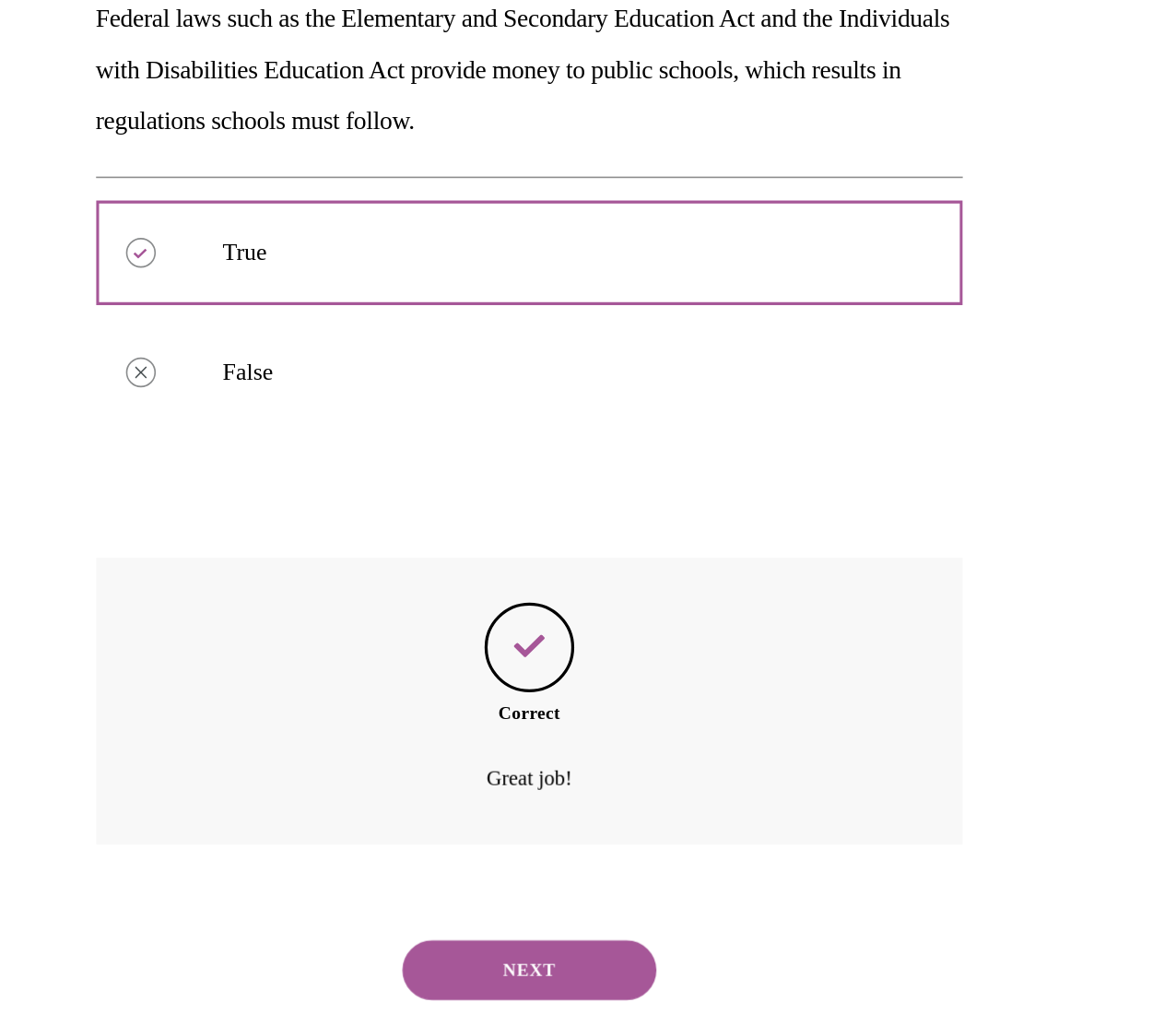
click at [62, 430] on button "NEXT" at bounding box center [84, 439] width 156 height 36
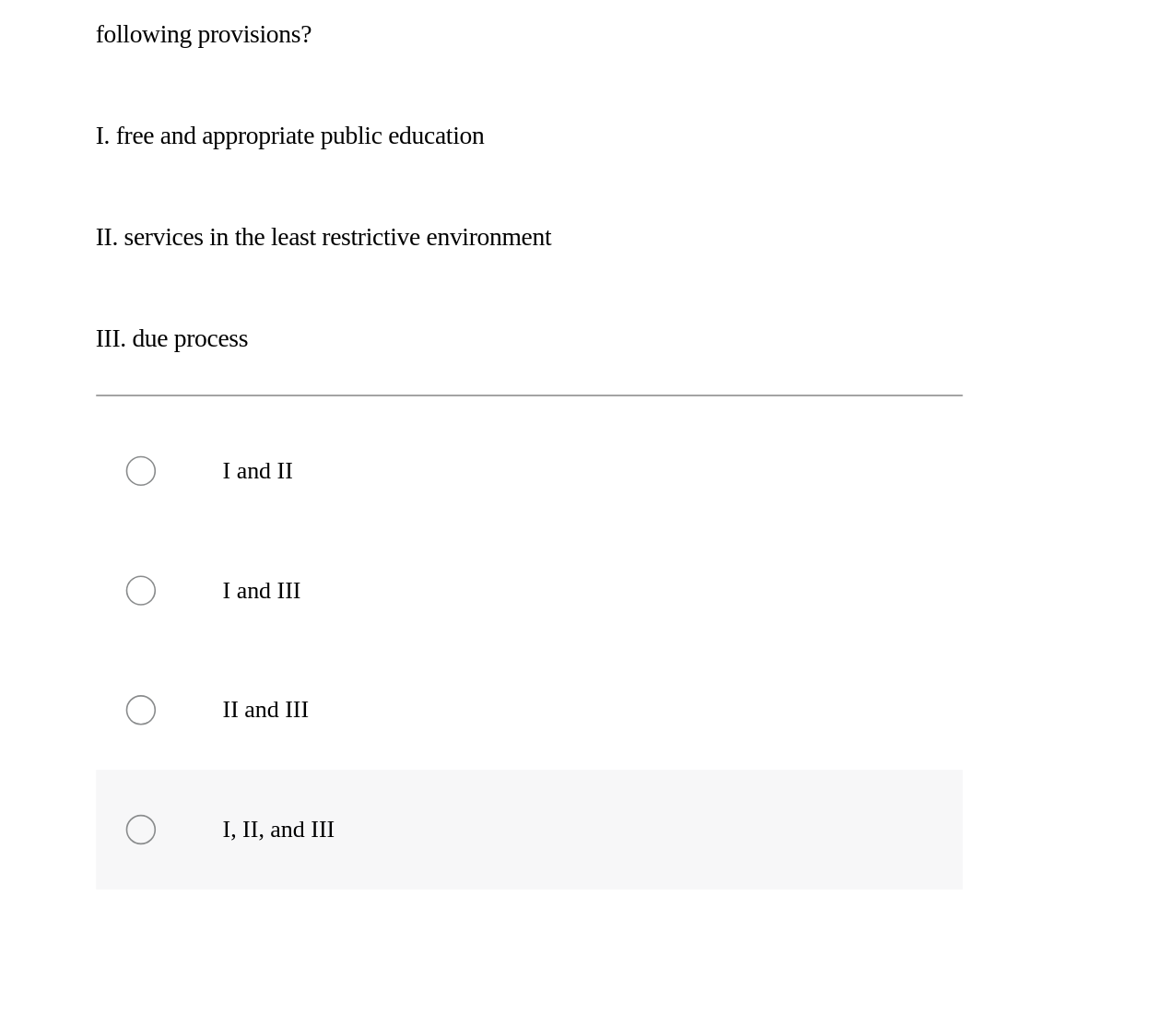
click at [26, 388] on label "I, II, and III" at bounding box center [85, 352] width 535 height 74
radio input "true"
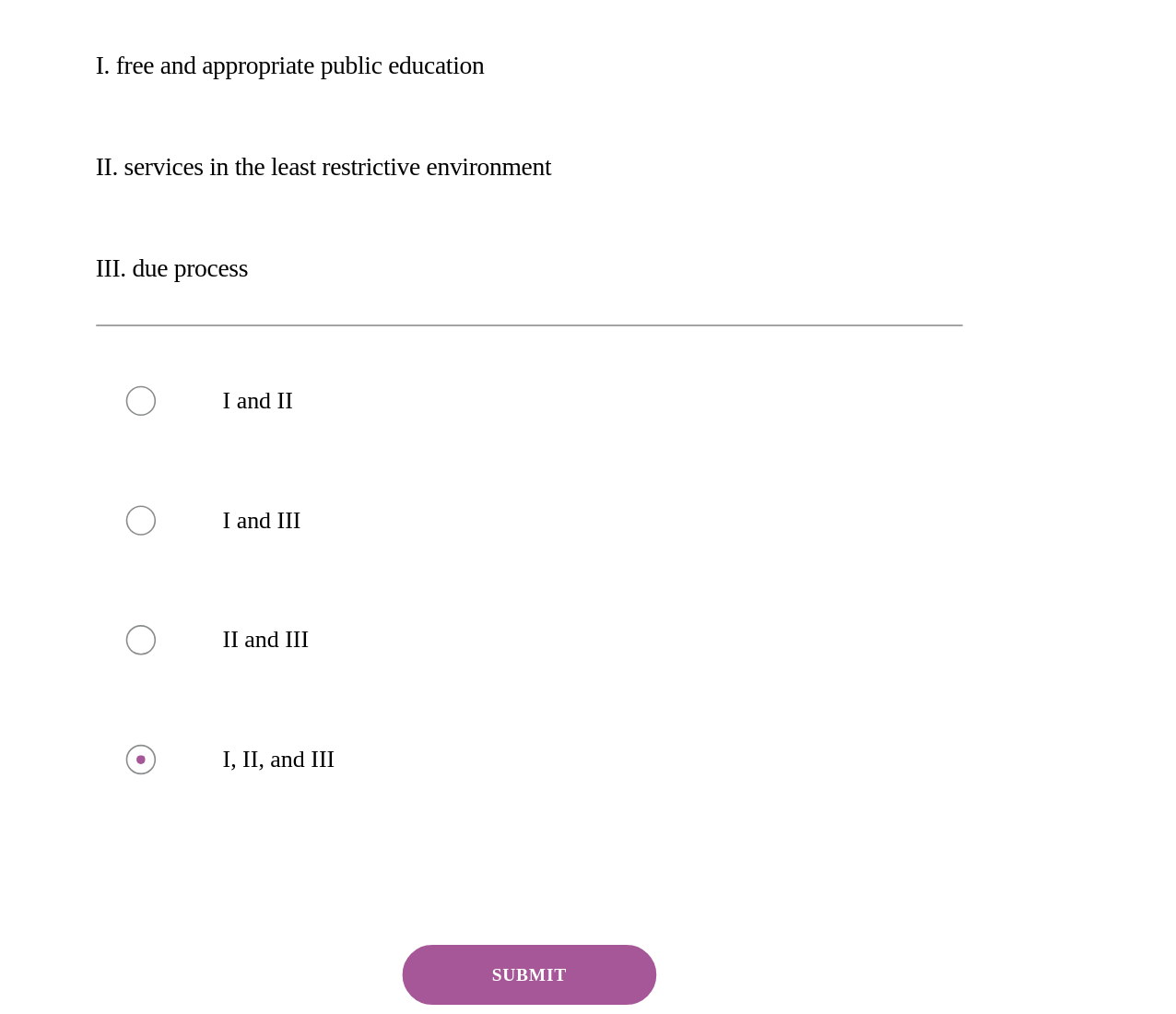
click at [53, 437] on button "SUBMIT" at bounding box center [84, 442] width 156 height 36
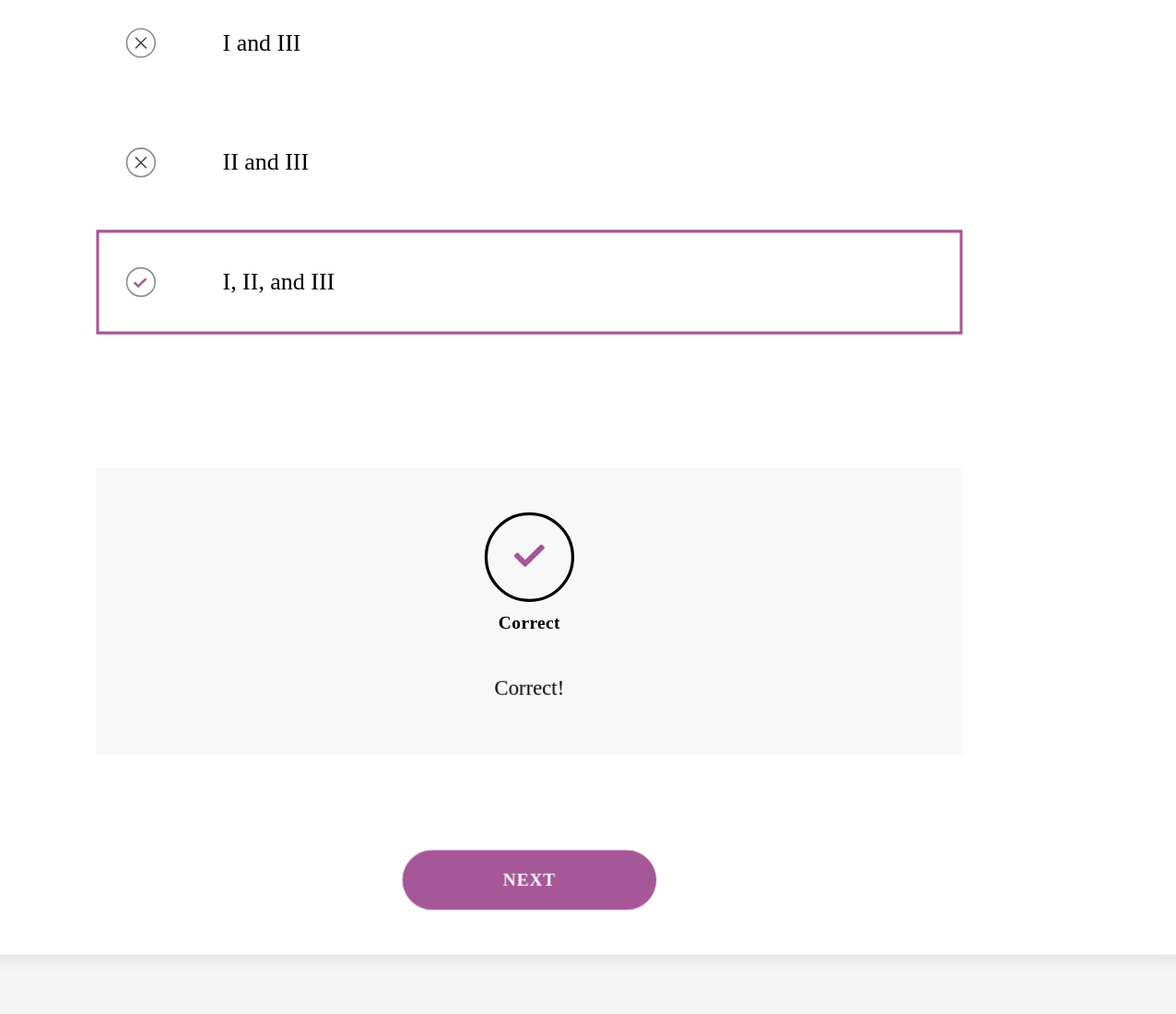
click at [59, 333] on button "NEXT" at bounding box center [84, 328] width 156 height 36
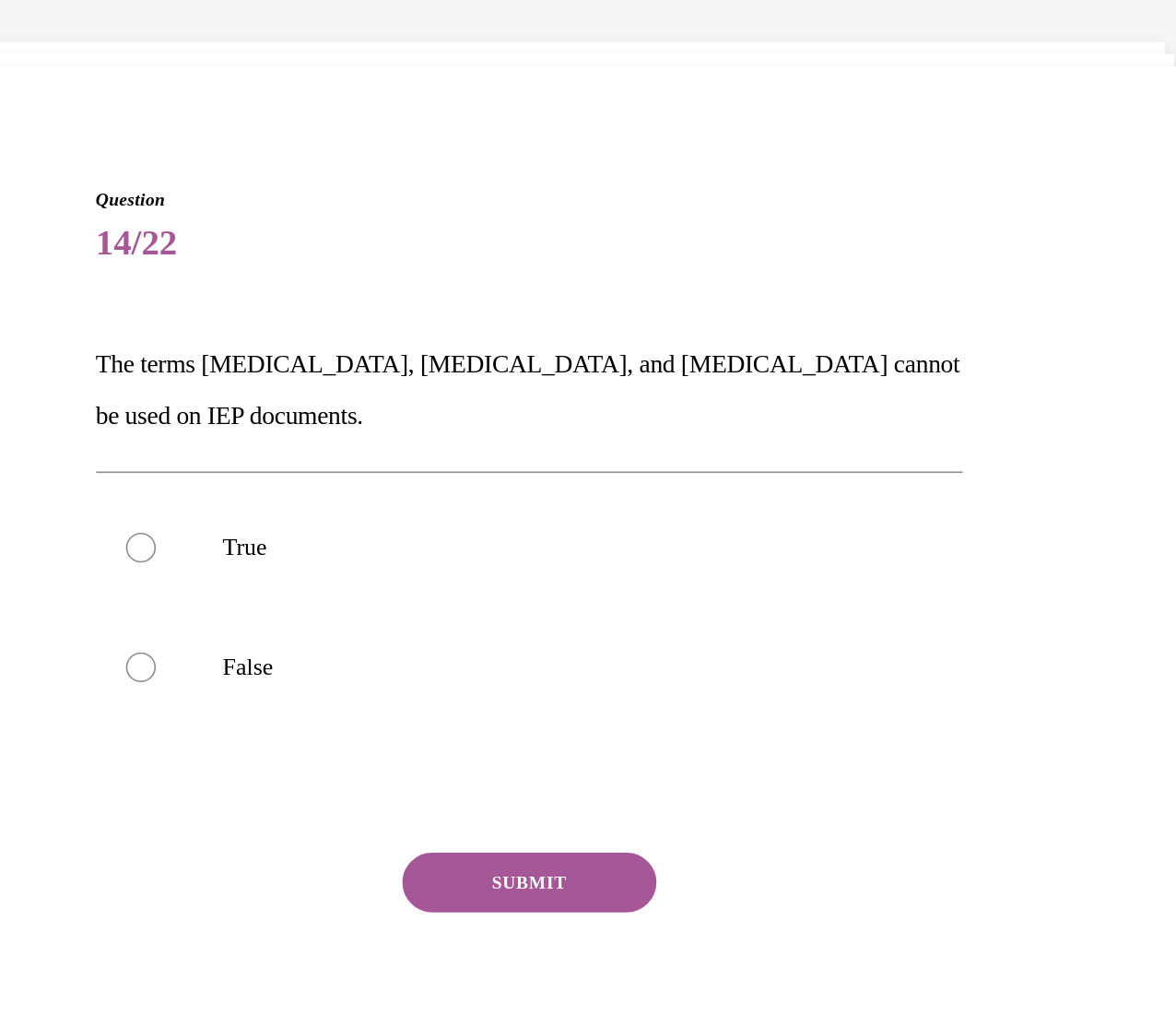
click at [55, 294] on label "True" at bounding box center [85, 276] width 535 height 74
radio input "true"
click at [79, 475] on button "SUBMIT" at bounding box center [84, 482] width 156 height 36
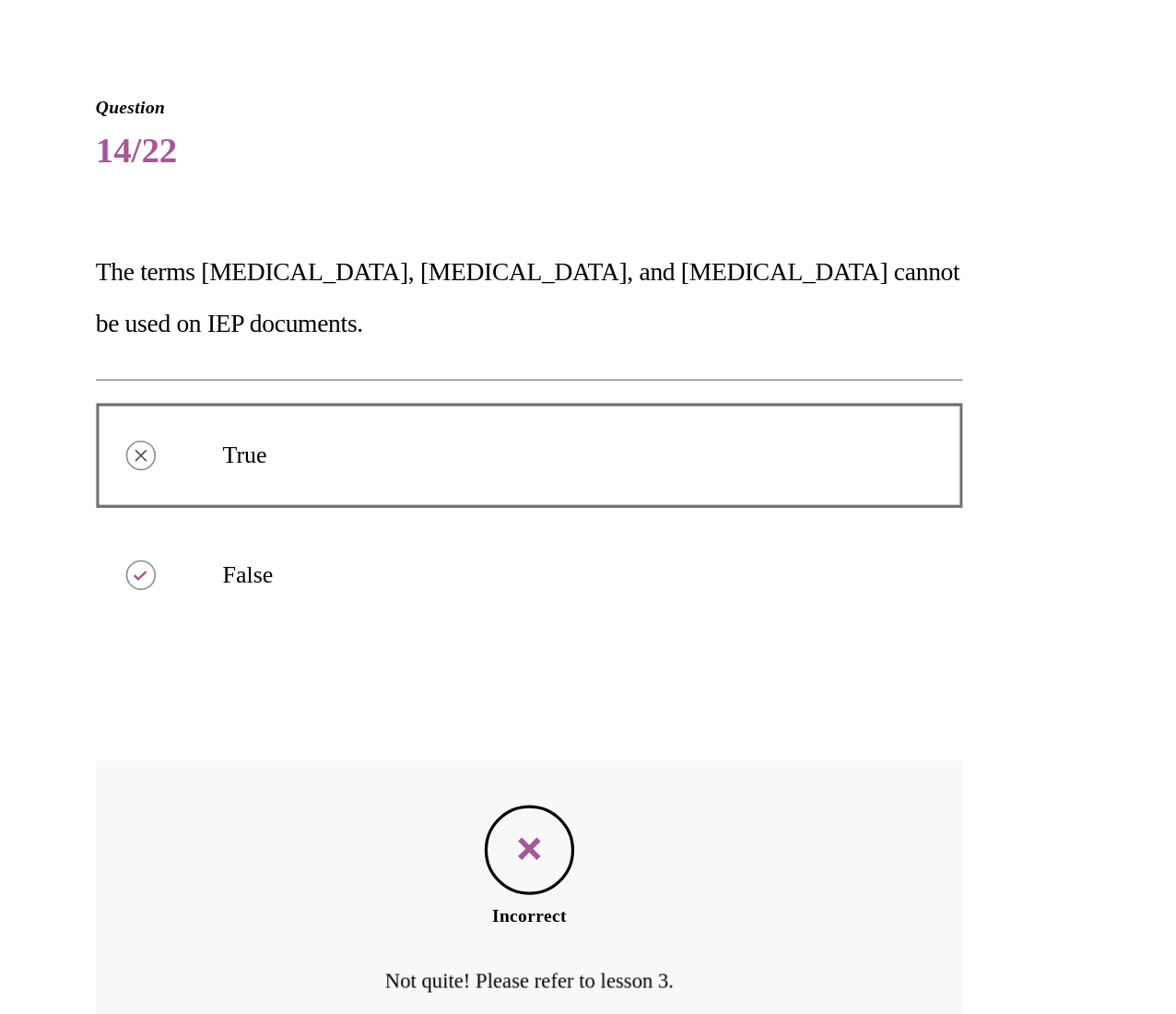
scroll to position [1048, 0]
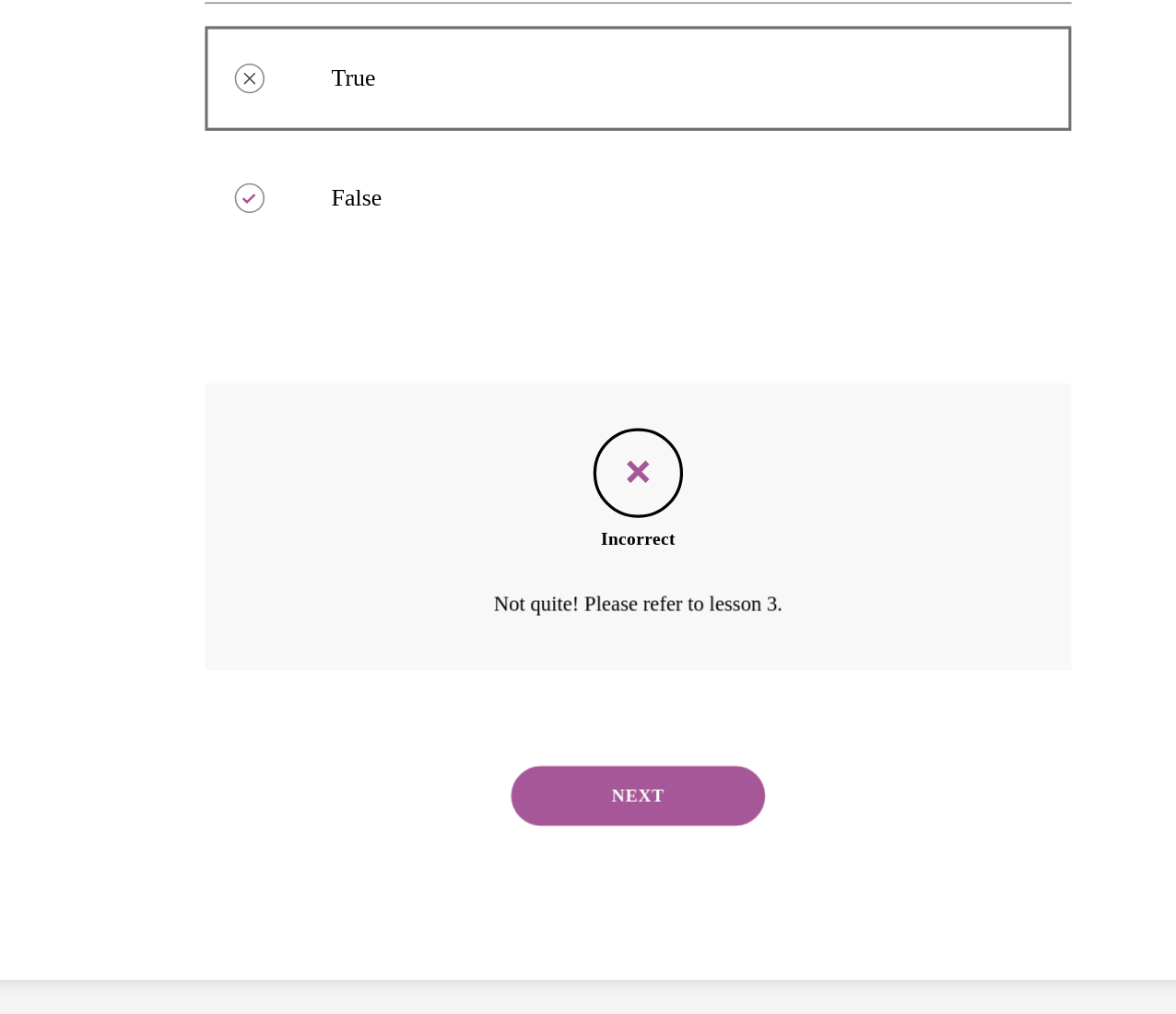
click at [147, 279] on button "NEXT" at bounding box center [193, 284] width 156 height 36
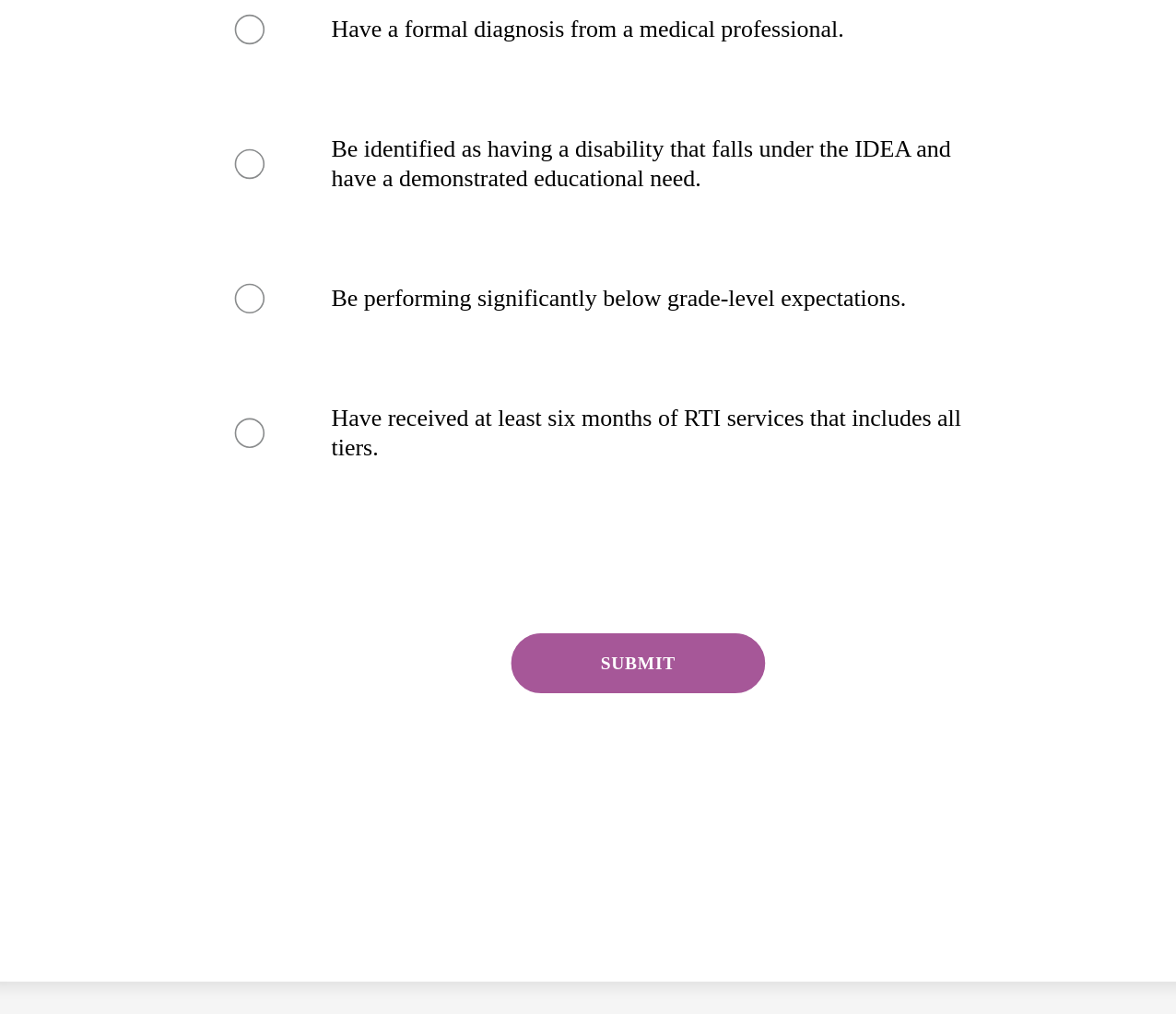
scroll to position [0, 0]
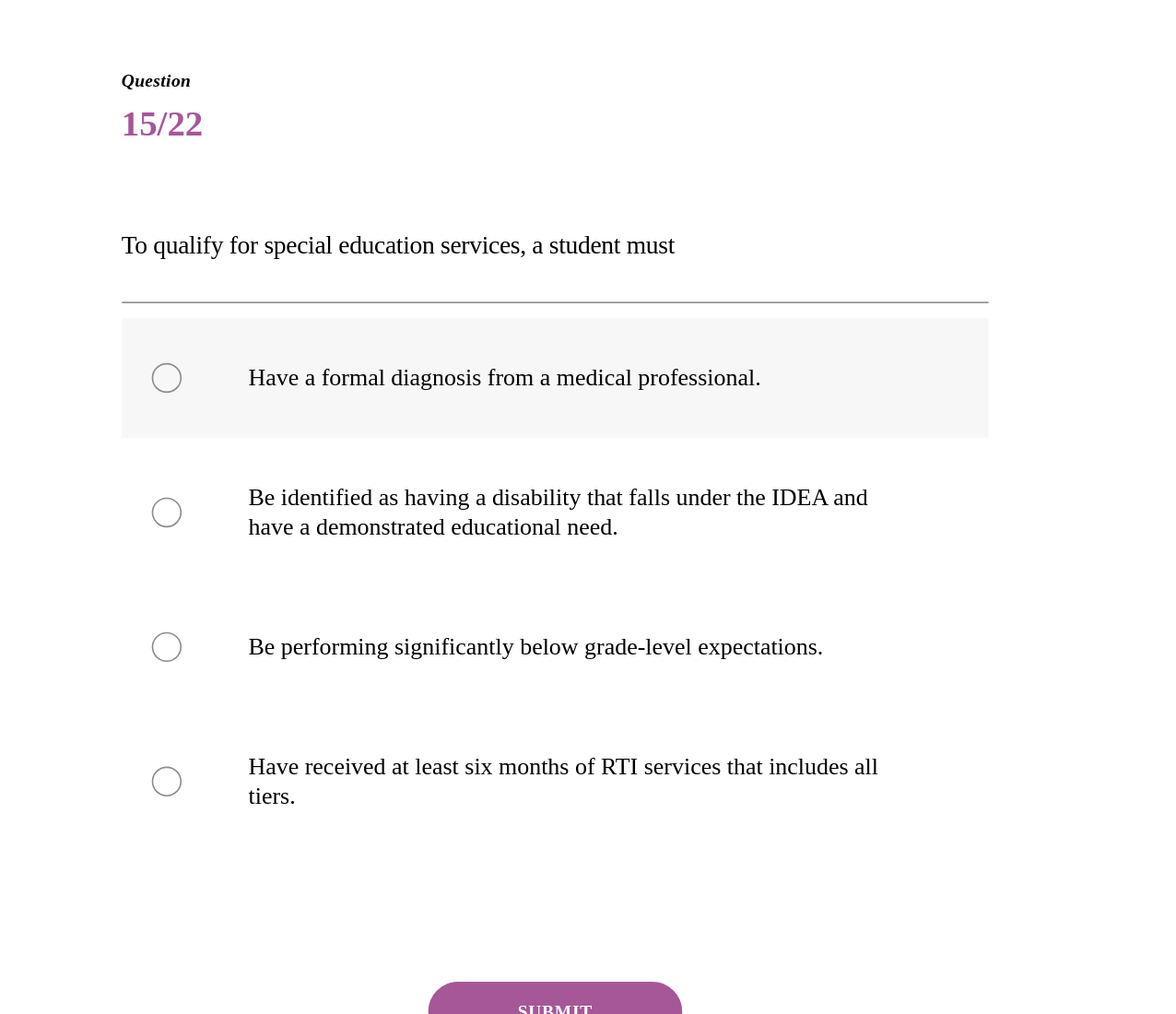
click at [129, 143] on label "Have a formal diagnosis from a medical professional." at bounding box center [110, 125] width 535 height 74
radio input "true"
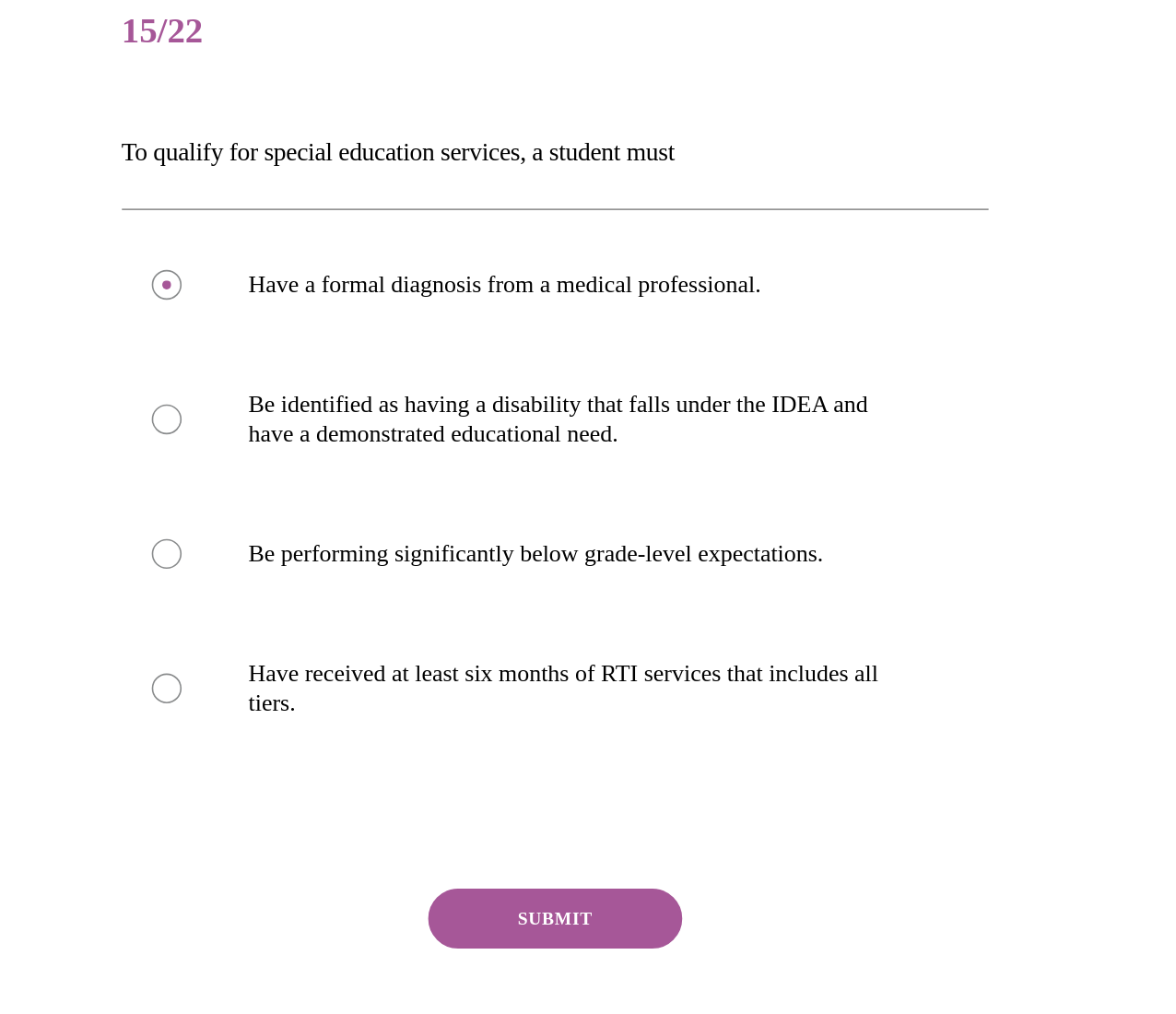
click at [110, 451] on button "SUBMIT" at bounding box center [109, 458] width 156 height 36
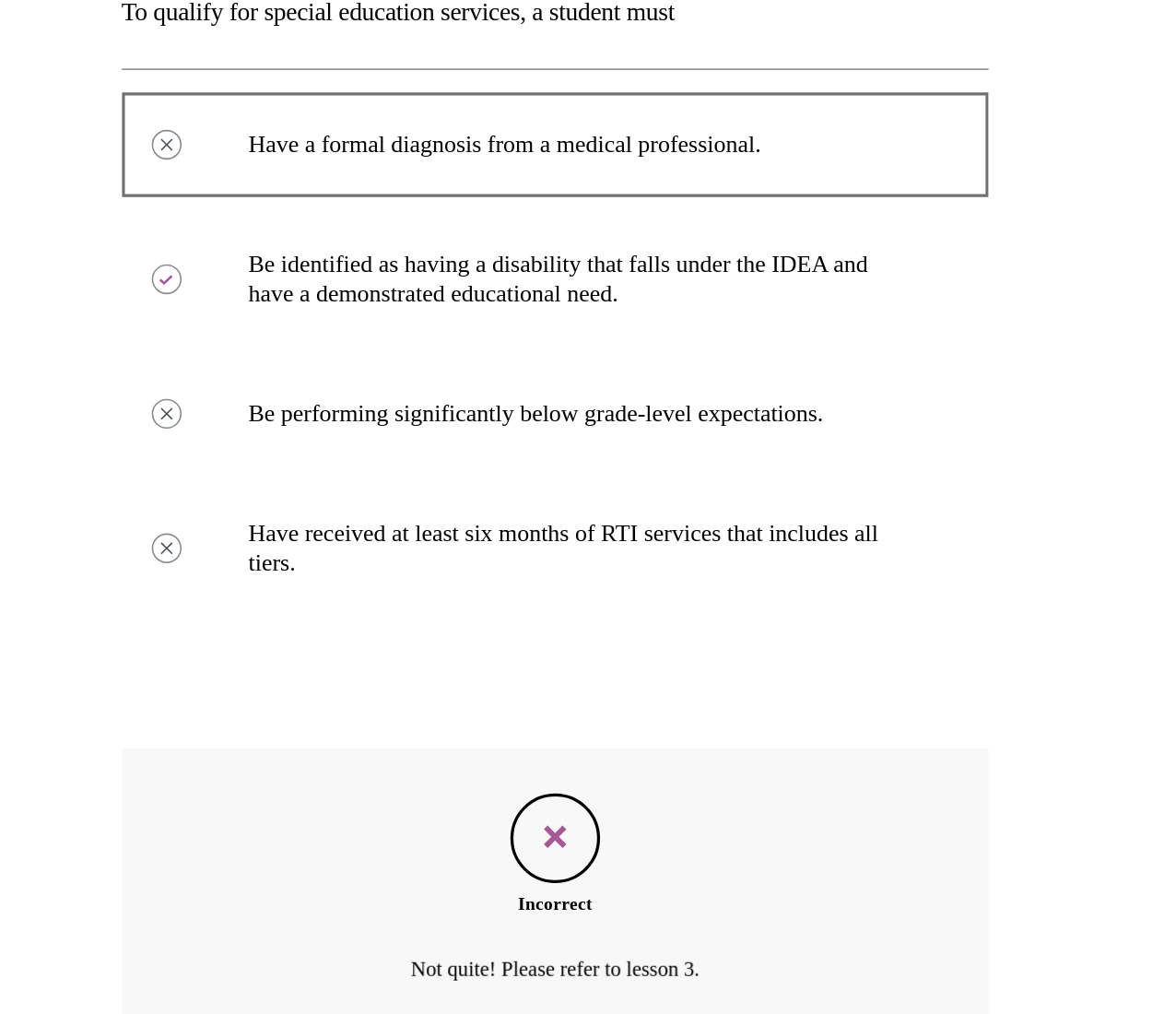
scroll to position [1048, 0]
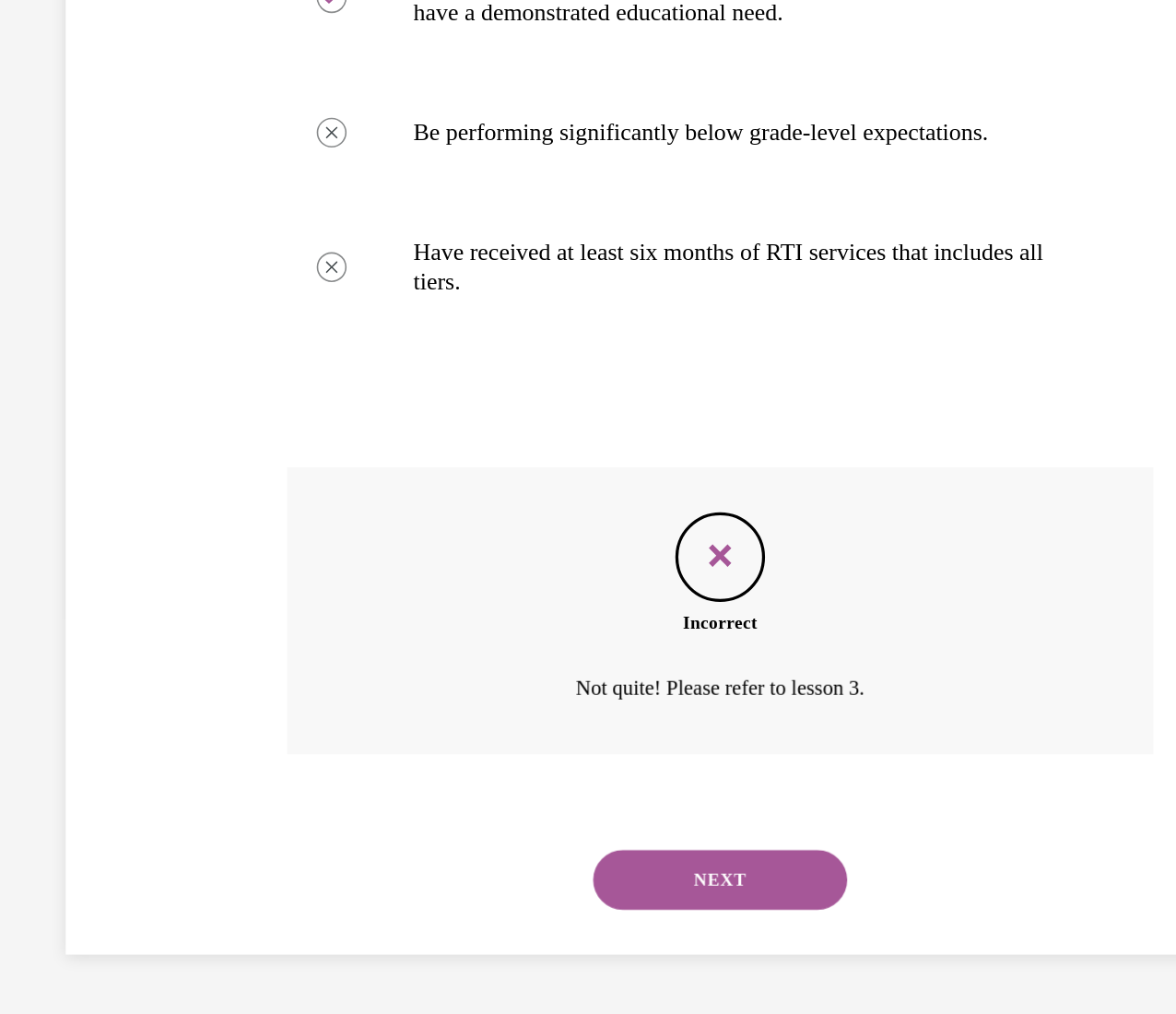
click at [217, 326] on button "NEXT" at bounding box center [275, 328] width 156 height 36
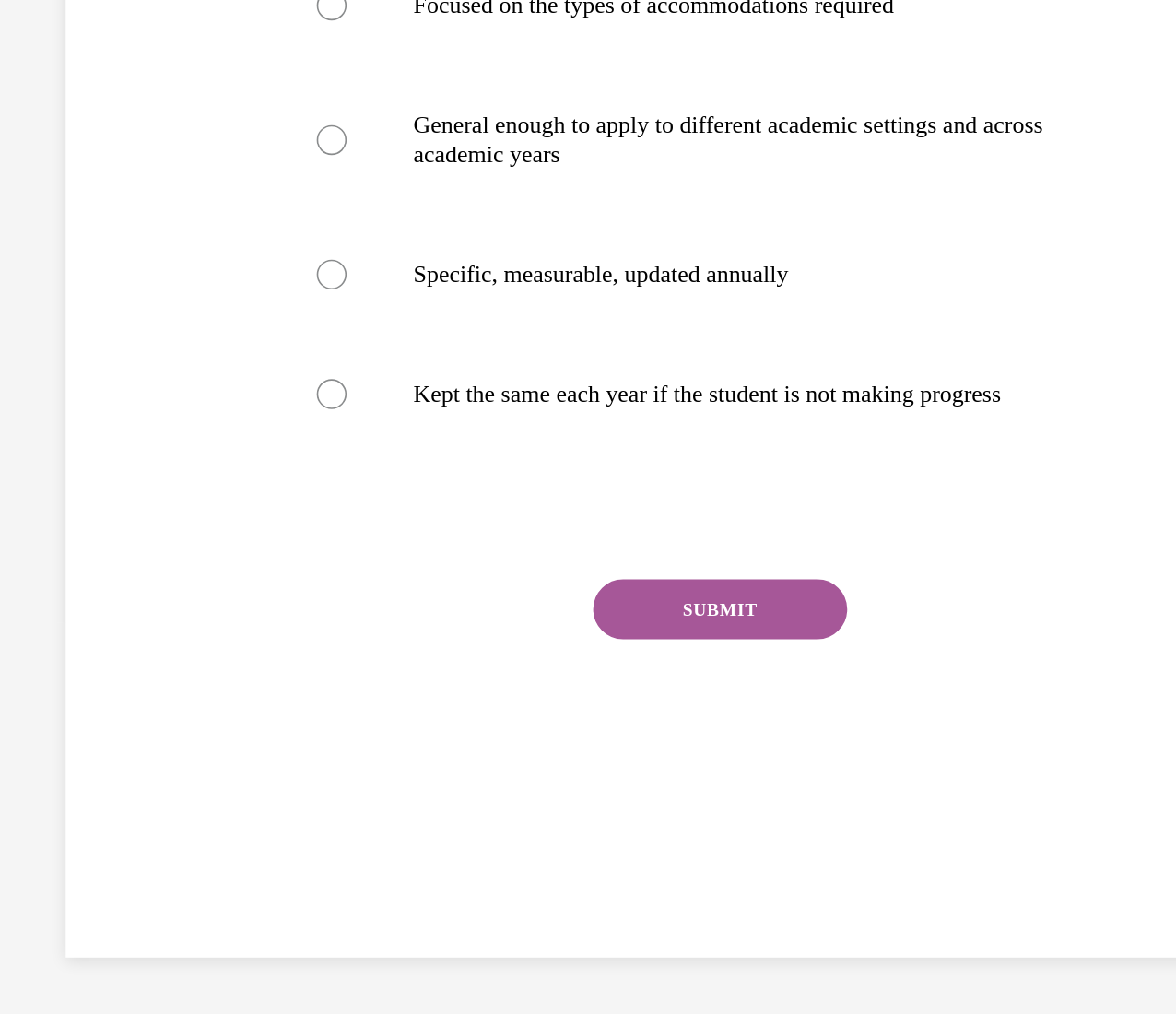
scroll to position [0, 0]
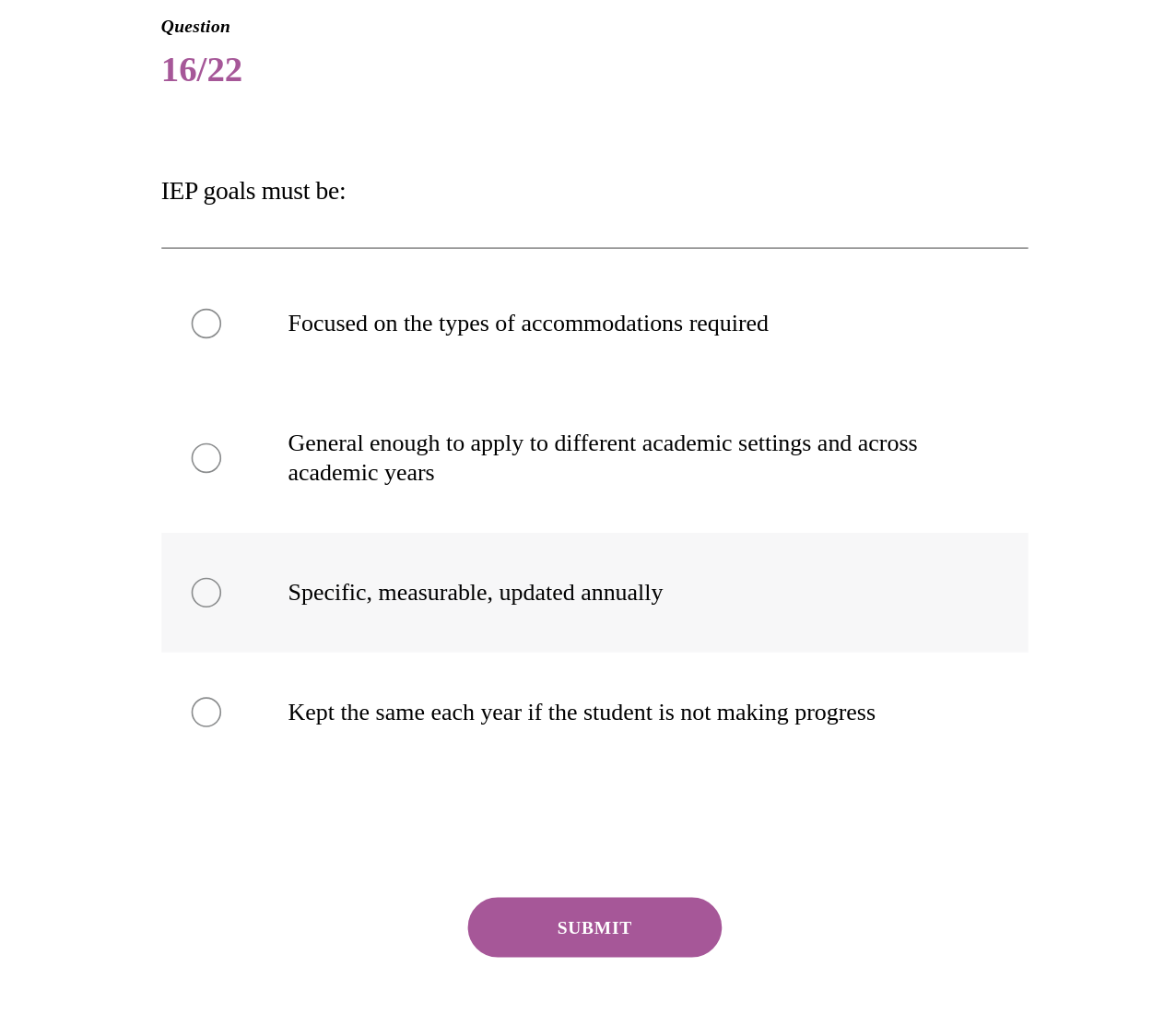
click at [135, 246] on p "Specific, measurable, updated annually" at bounding box center [166, 237] width 411 height 19
radio input "true"
click at [140, 462] on button "SUBMIT" at bounding box center [148, 444] width 156 height 36
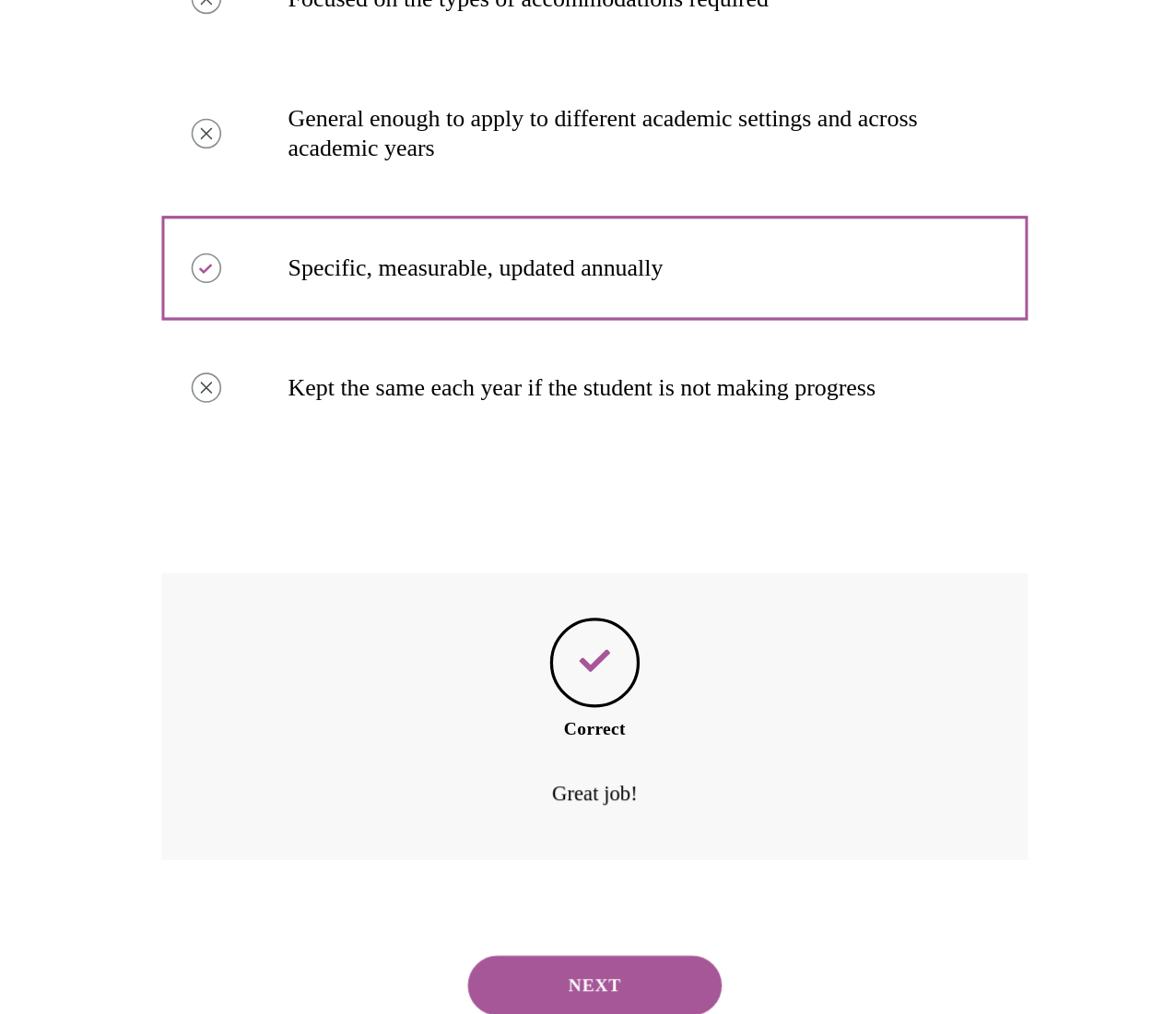
scroll to position [1047, 0]
click at [125, 415] on button "NEXT" at bounding box center [148, 433] width 156 height 36
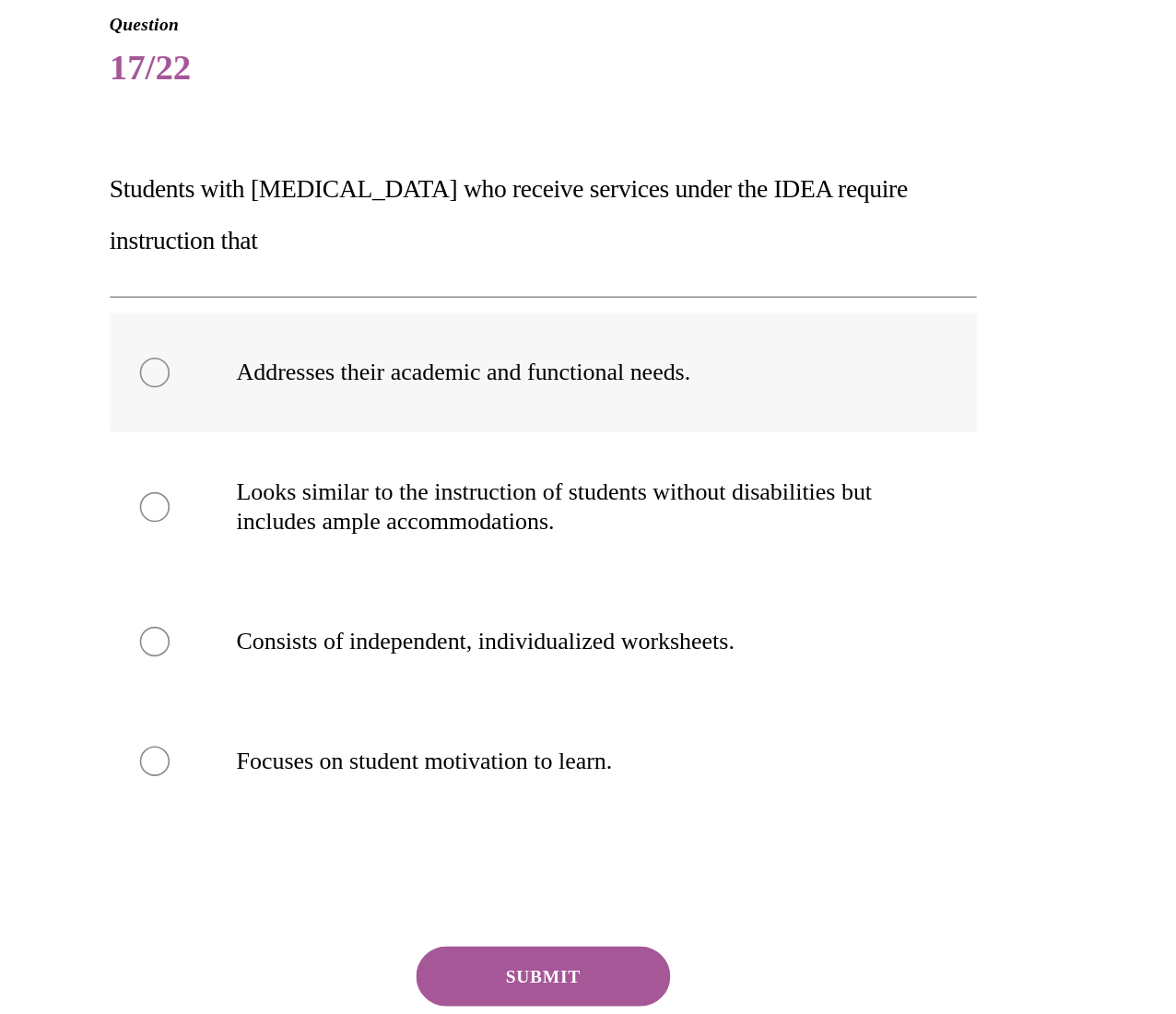
click at [198, 97] on p "Addresses their academic and functional needs." at bounding box center [114, 101] width 411 height 19
radio input "true"
click at [124, 479] on button "SUBMIT" at bounding box center [97, 473] width 156 height 36
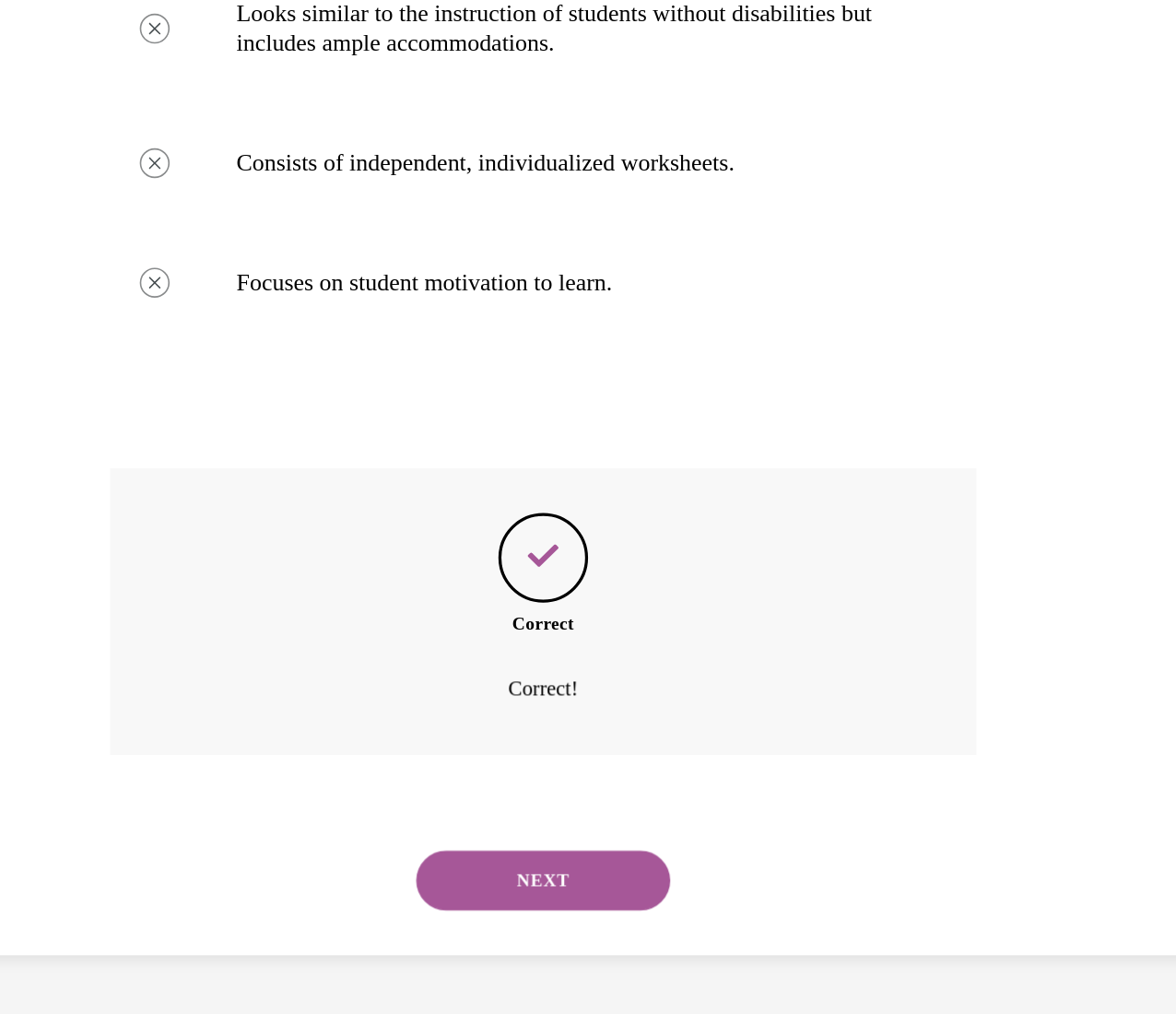
drag, startPoint x: 122, startPoint y: 372, endPoint x: 117, endPoint y: 343, distance: 29.4
click at [117, 343] on div "SUBMIT NEXT" at bounding box center [98, 326] width 535 height 95
click at [110, 329] on button "NEXT" at bounding box center [97, 328] width 156 height 36
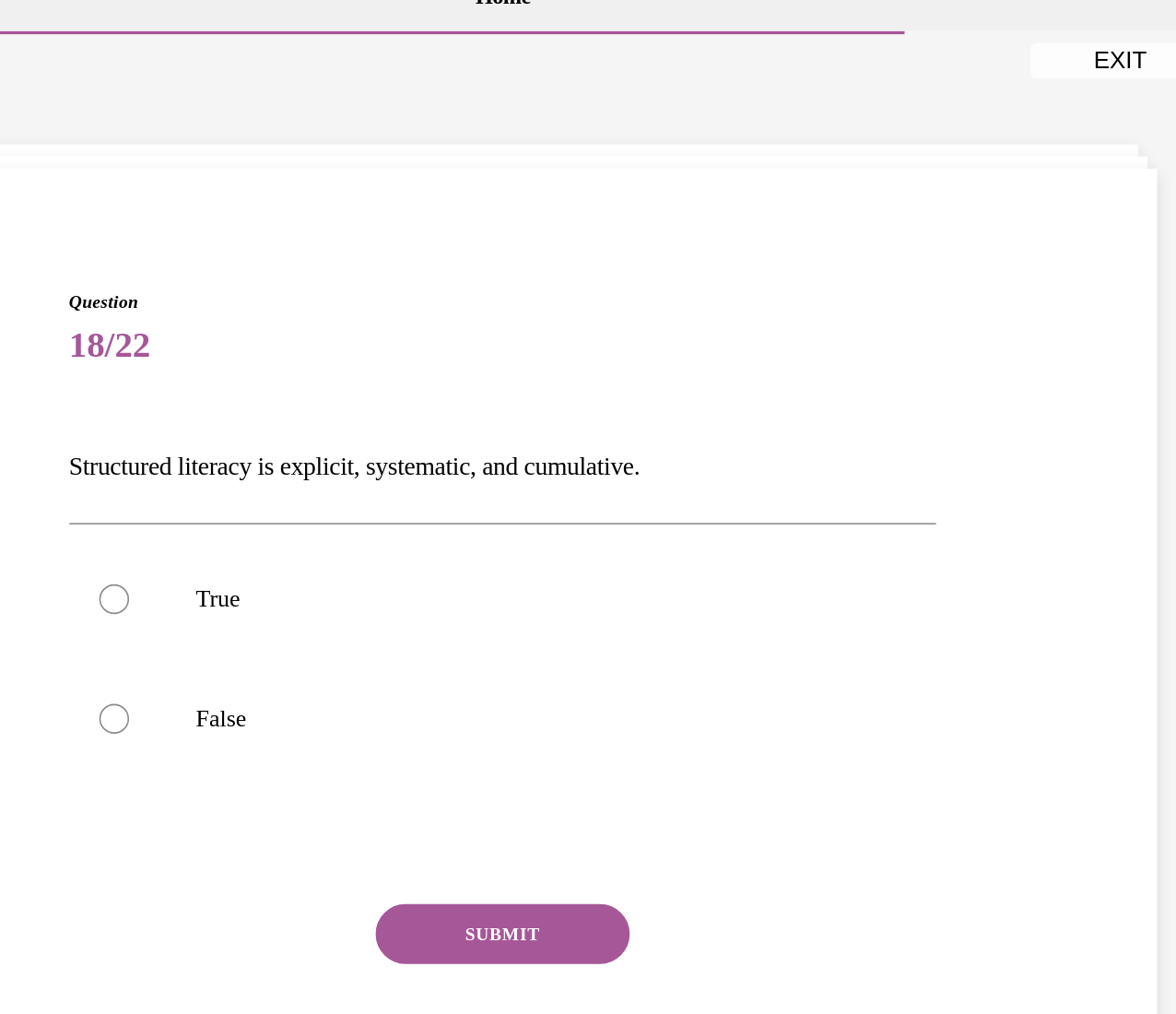
scroll to position [1046, 0]
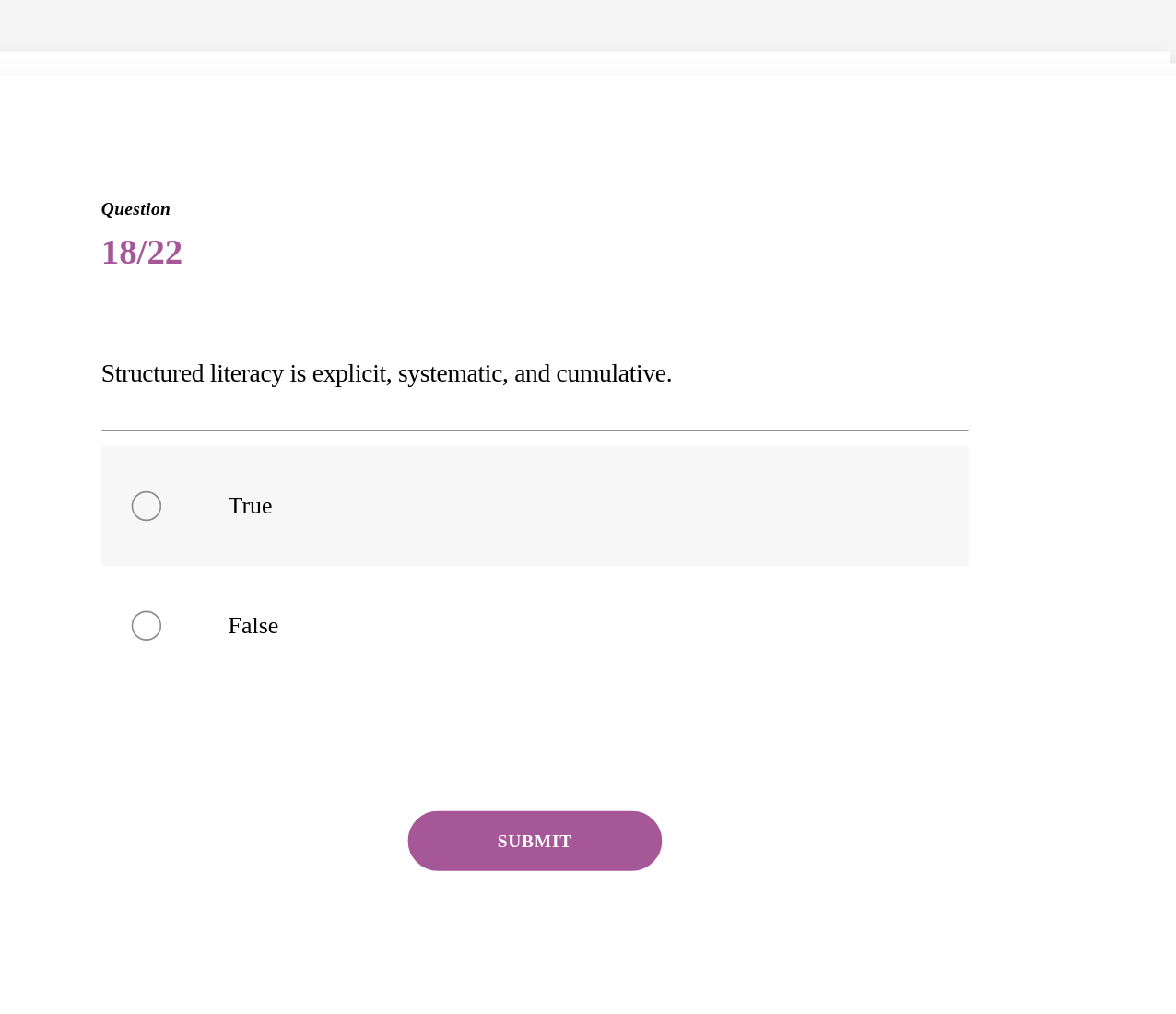
click at [109, 274] on label "True" at bounding box center [90, 289] width 535 height 74
radio input "true"
click at [94, 505] on button "SUBMIT" at bounding box center [89, 495] width 156 height 36
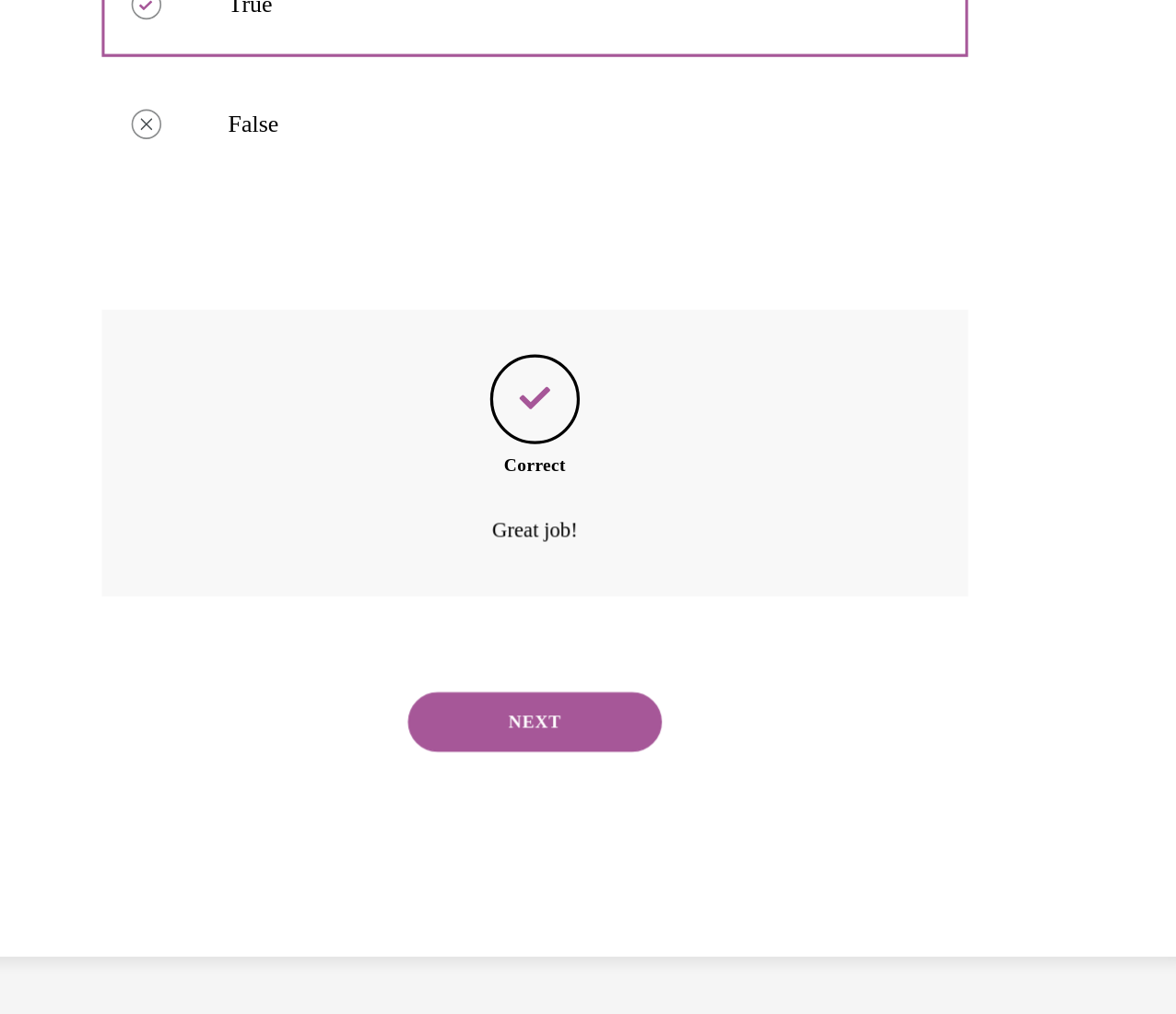
click at [95, 240] on button "NEXT" at bounding box center [89, 229] width 156 height 36
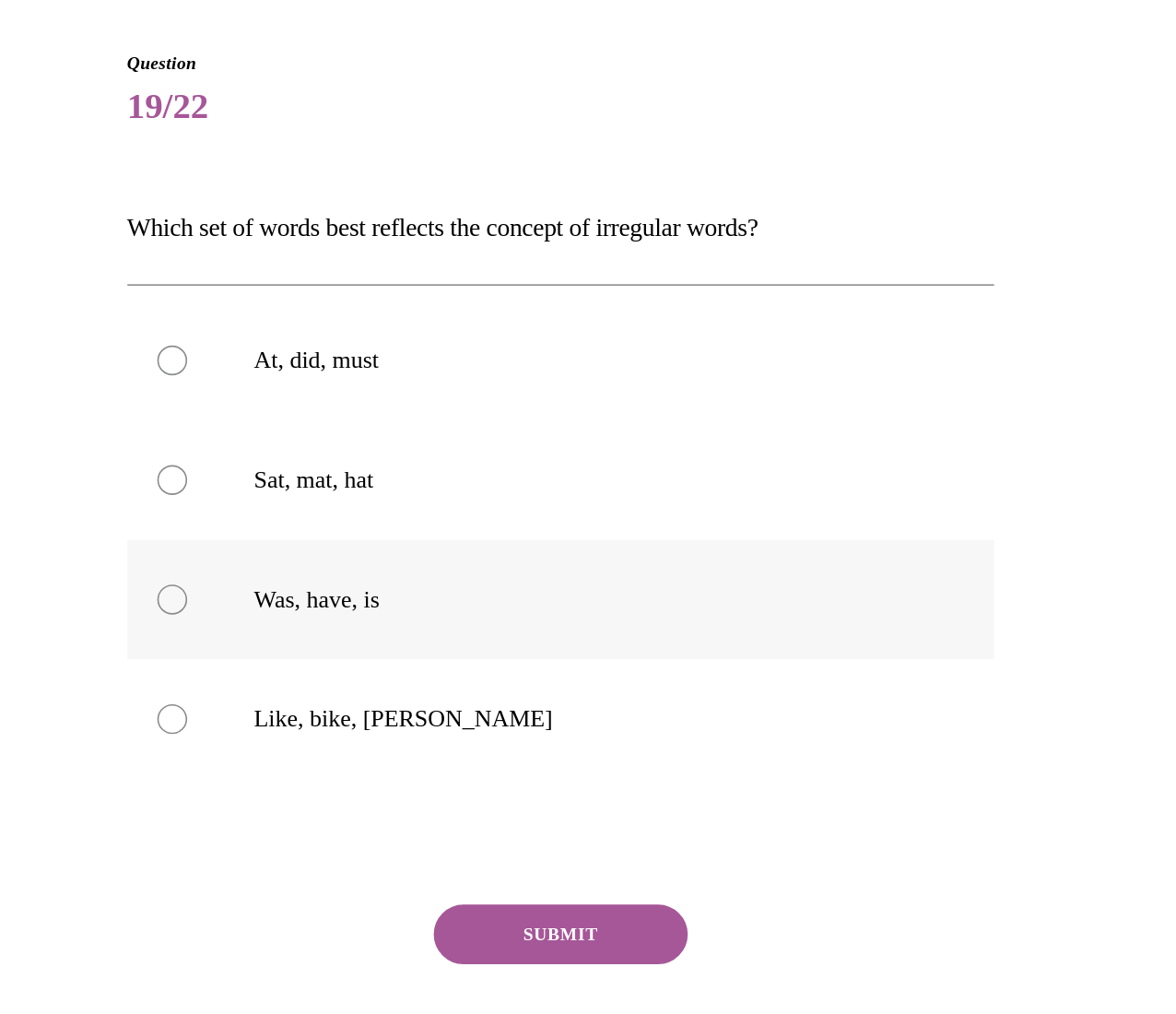
click at [21, 284] on label "Was, have, is" at bounding box center [116, 270] width 535 height 74
radio input "true"
click at [52, 475] on button "SUBMIT" at bounding box center [115, 477] width 156 height 36
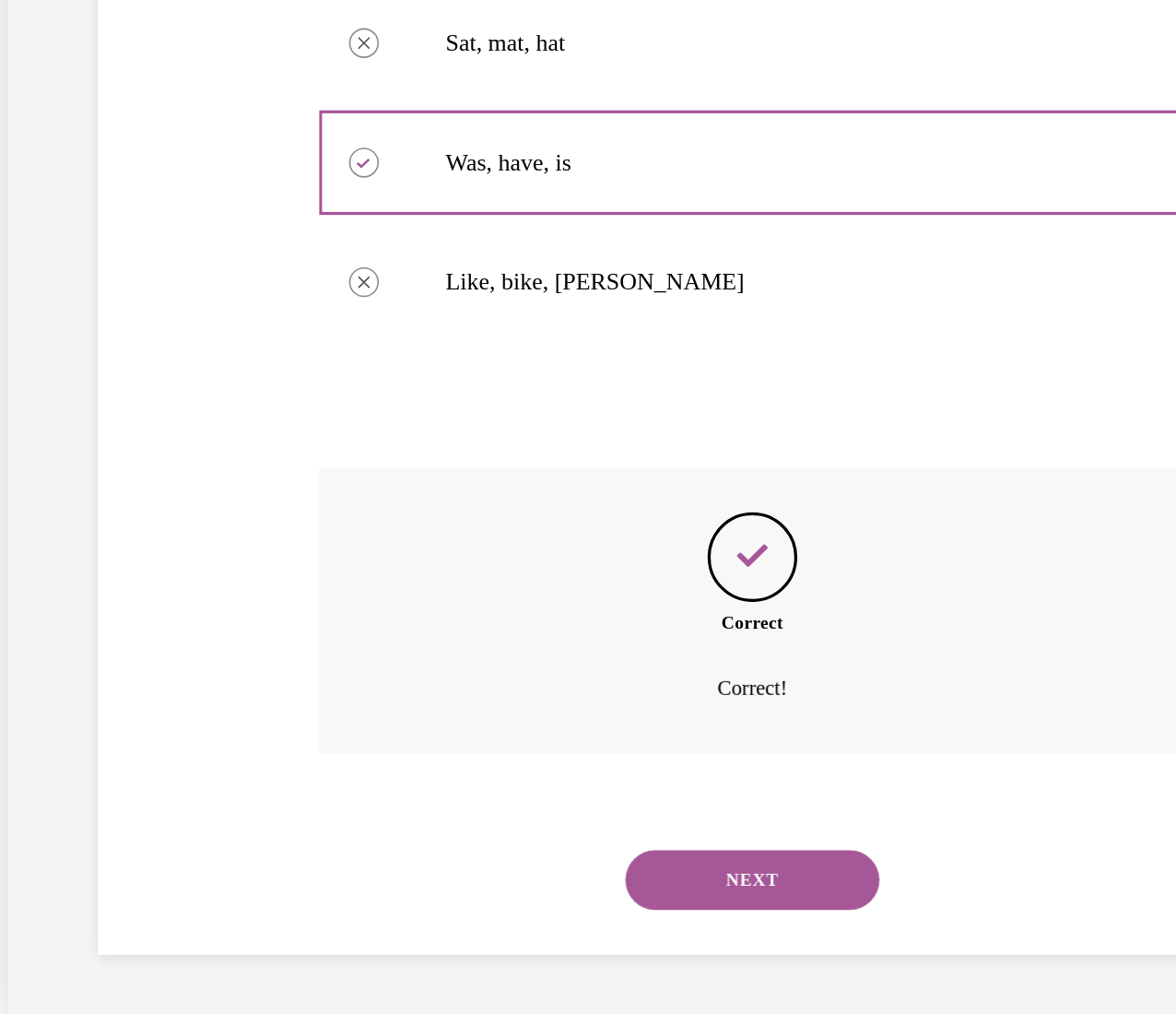
click at [270, 328] on button "NEXT" at bounding box center [306, 328] width 156 height 36
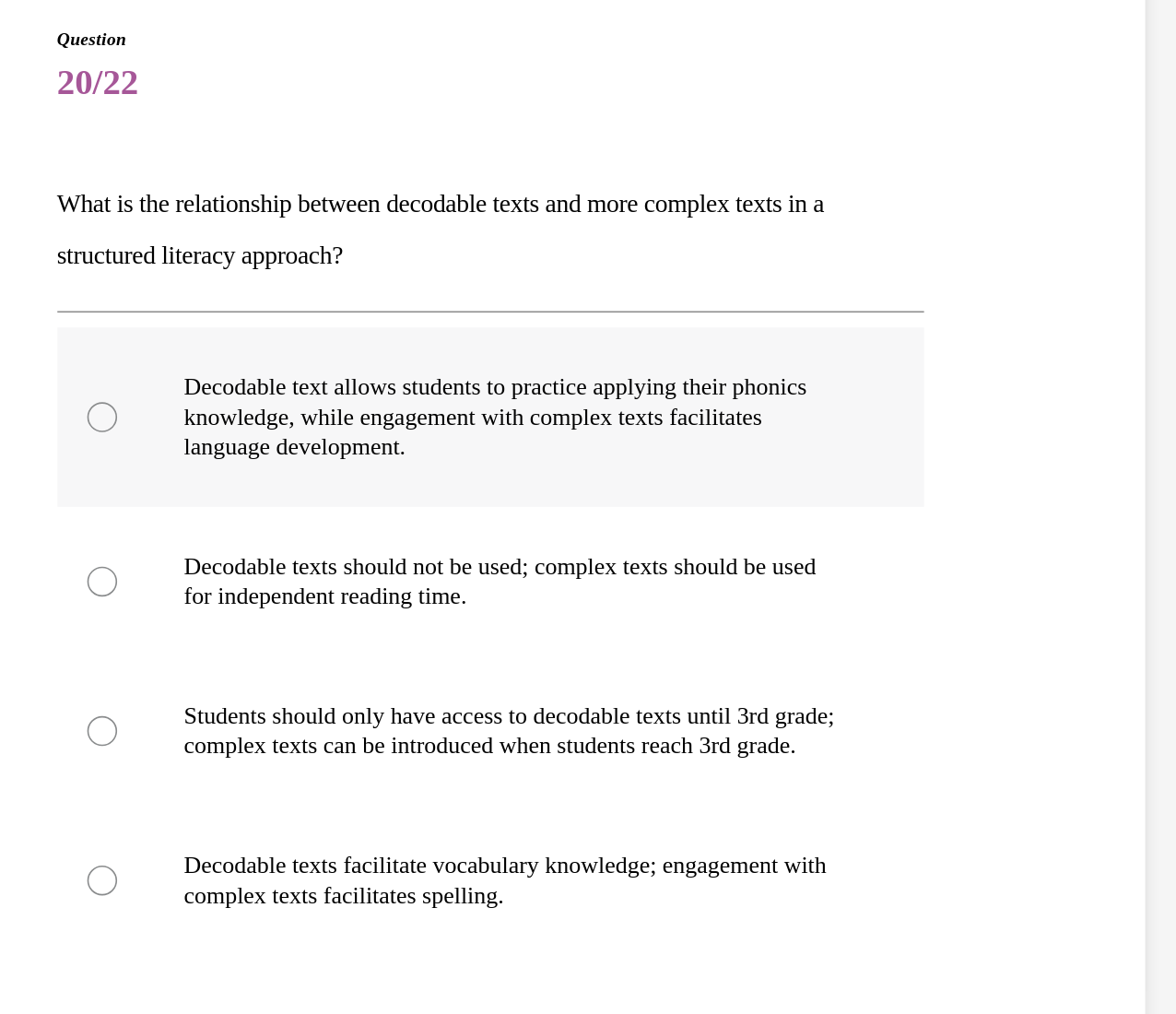
click at [119, 181] on p "Decodable text allows students to practice applying their phonics knowledge, wh…" at bounding box center [63, 168] width 411 height 55
radio input "true"
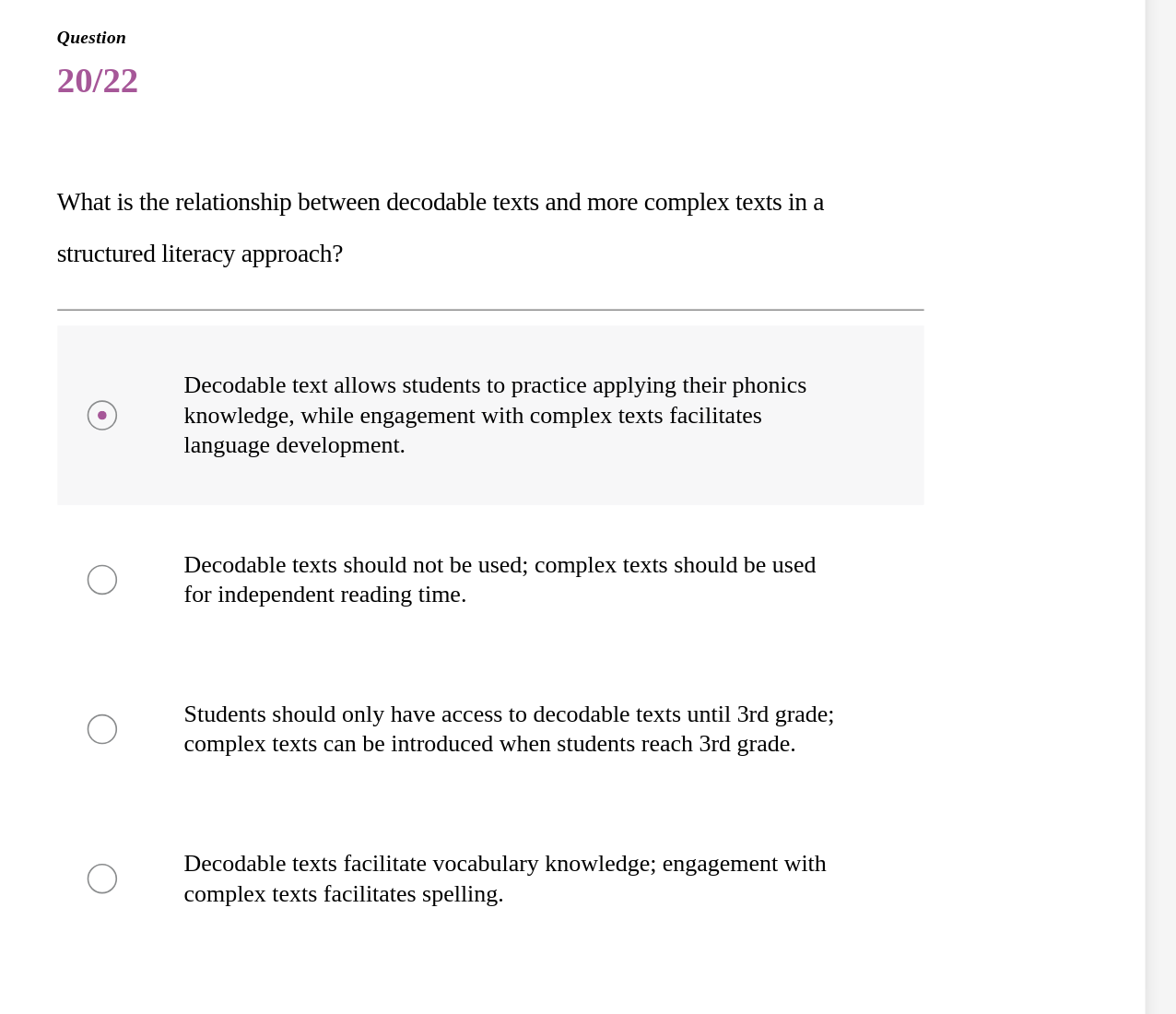
scroll to position [1044, 0]
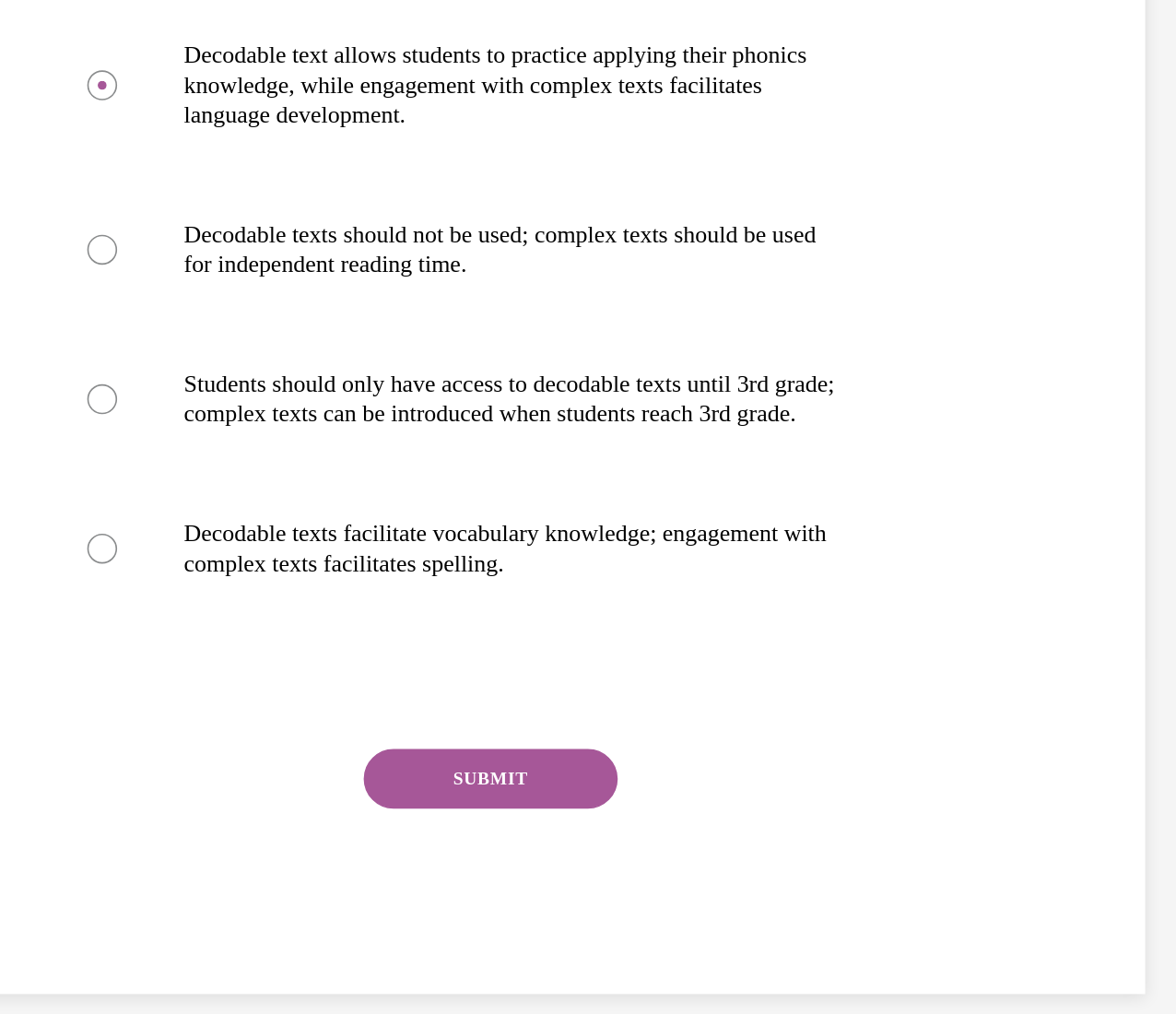
click at [46, 284] on button "SUBMIT" at bounding box center [45, 265] width 156 height 36
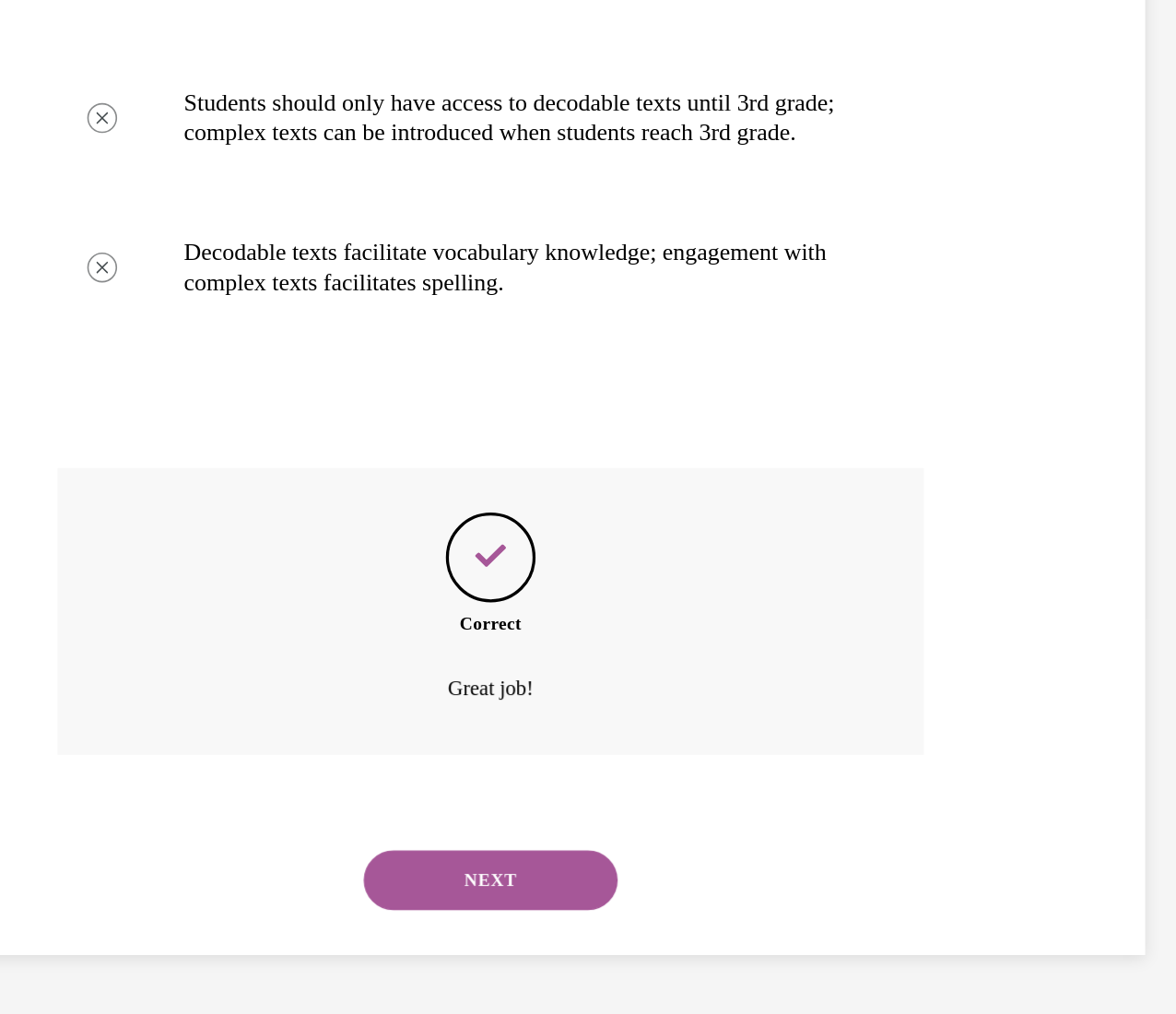
click at [43, 324] on button "NEXT" at bounding box center [45, 328] width 156 height 36
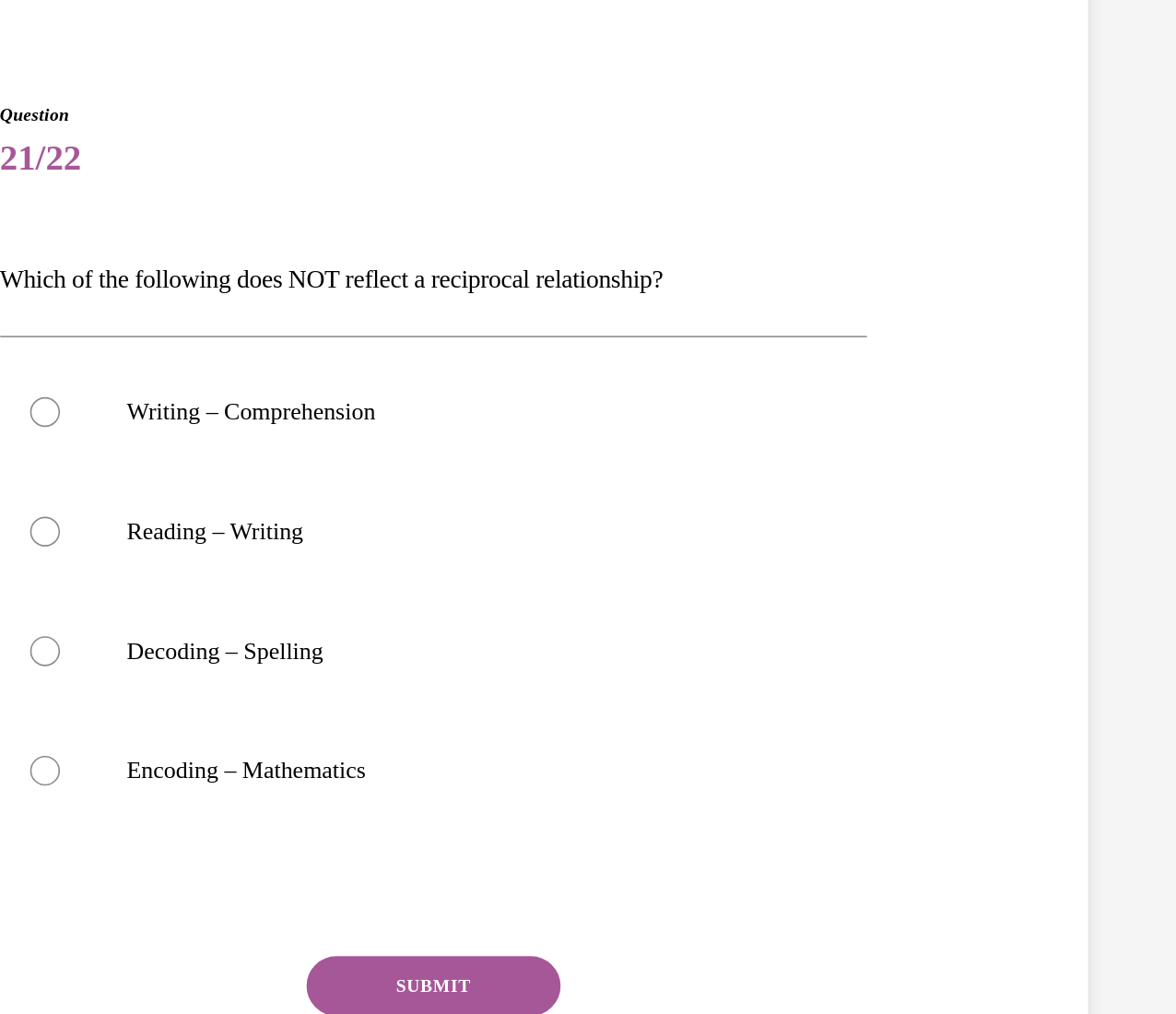
scroll to position [57, 0]
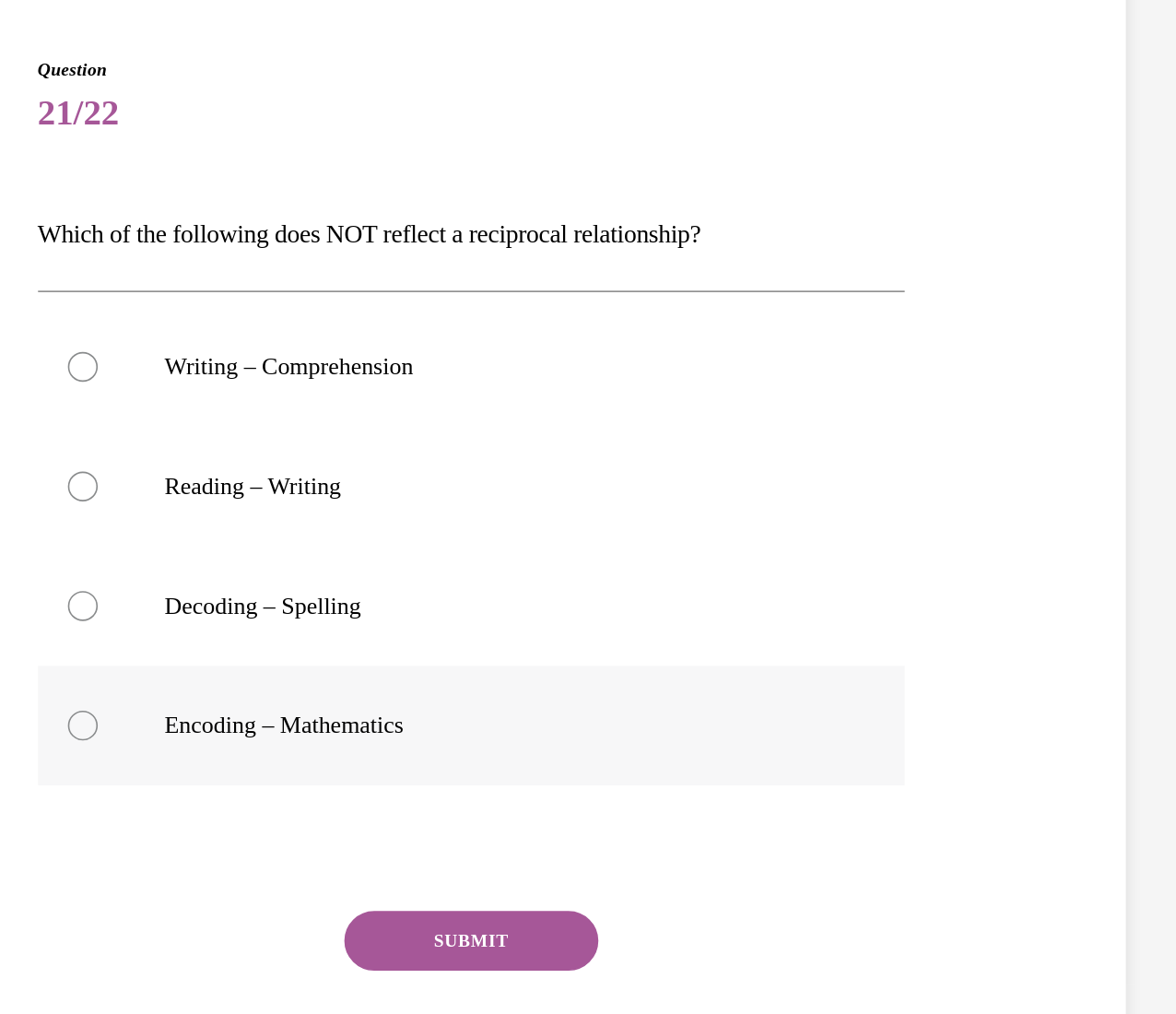
drag, startPoint x: 23, startPoint y: 686, endPoint x: -61, endPoint y: 361, distance: 335.7
click at [0, 361] on label "Encoding – Mathematics" at bounding box center [27, 371] width 535 height 74
radio input "true"
click at [6, 502] on button "SUBMIT" at bounding box center [26, 504] width 156 height 36
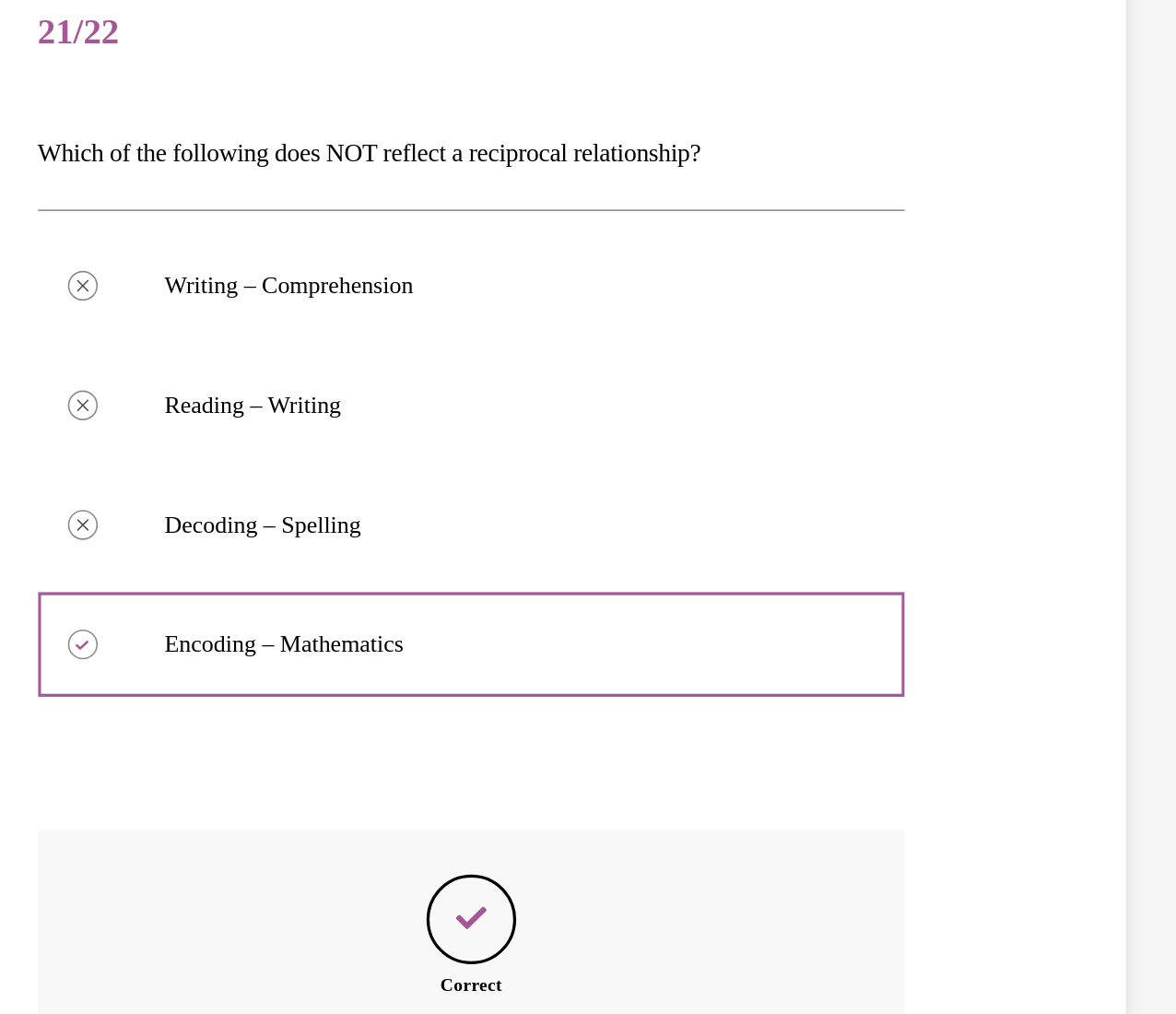
scroll to position [1044, 0]
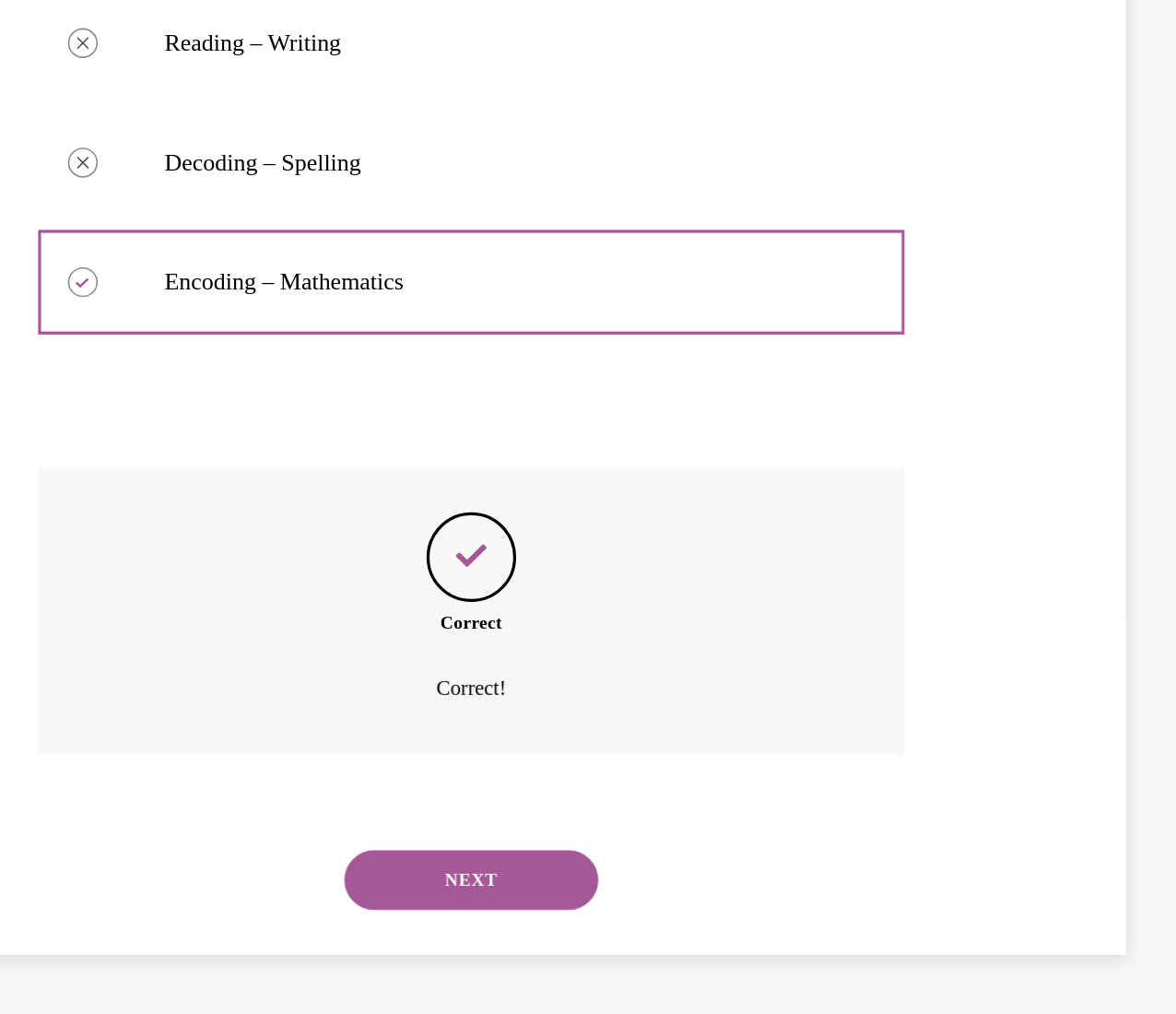
click at [15, 327] on button "NEXT" at bounding box center [26, 328] width 156 height 36
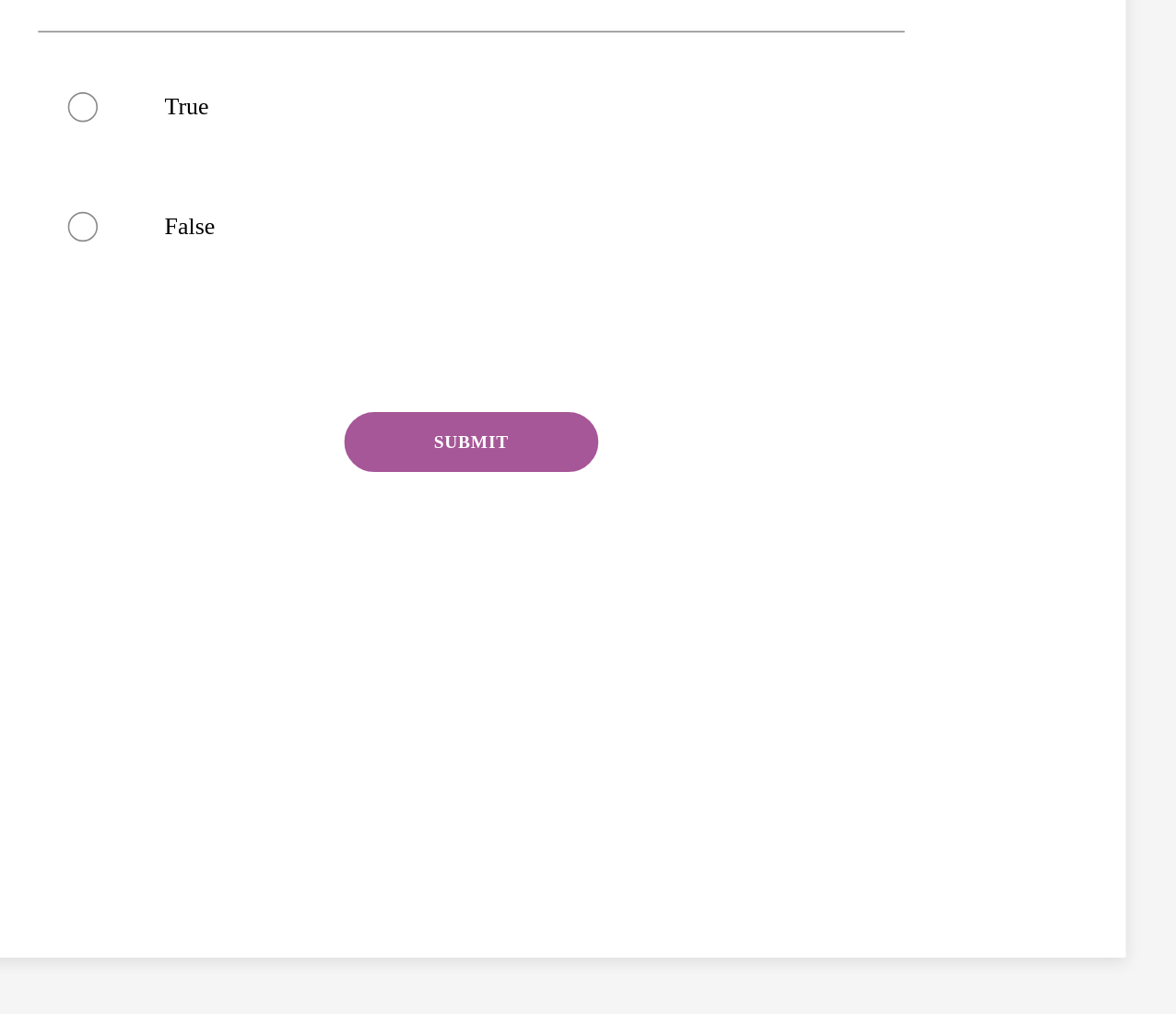
scroll to position [0, 0]
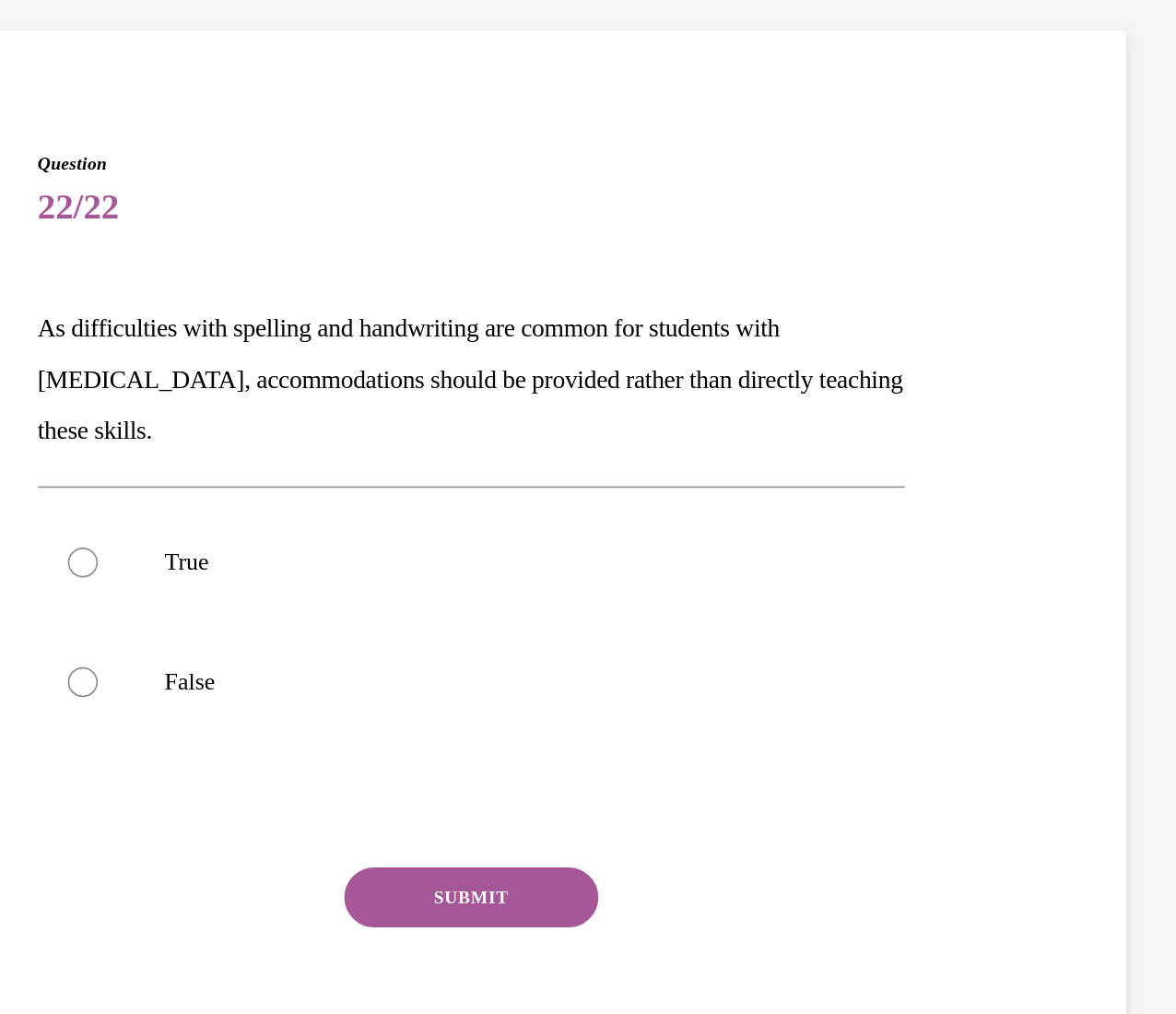
click at [0, 253] on label "True" at bounding box center [27, 271] width 535 height 74
radio input "true"
click at [7, 475] on button "SUBMIT" at bounding box center [26, 478] width 156 height 36
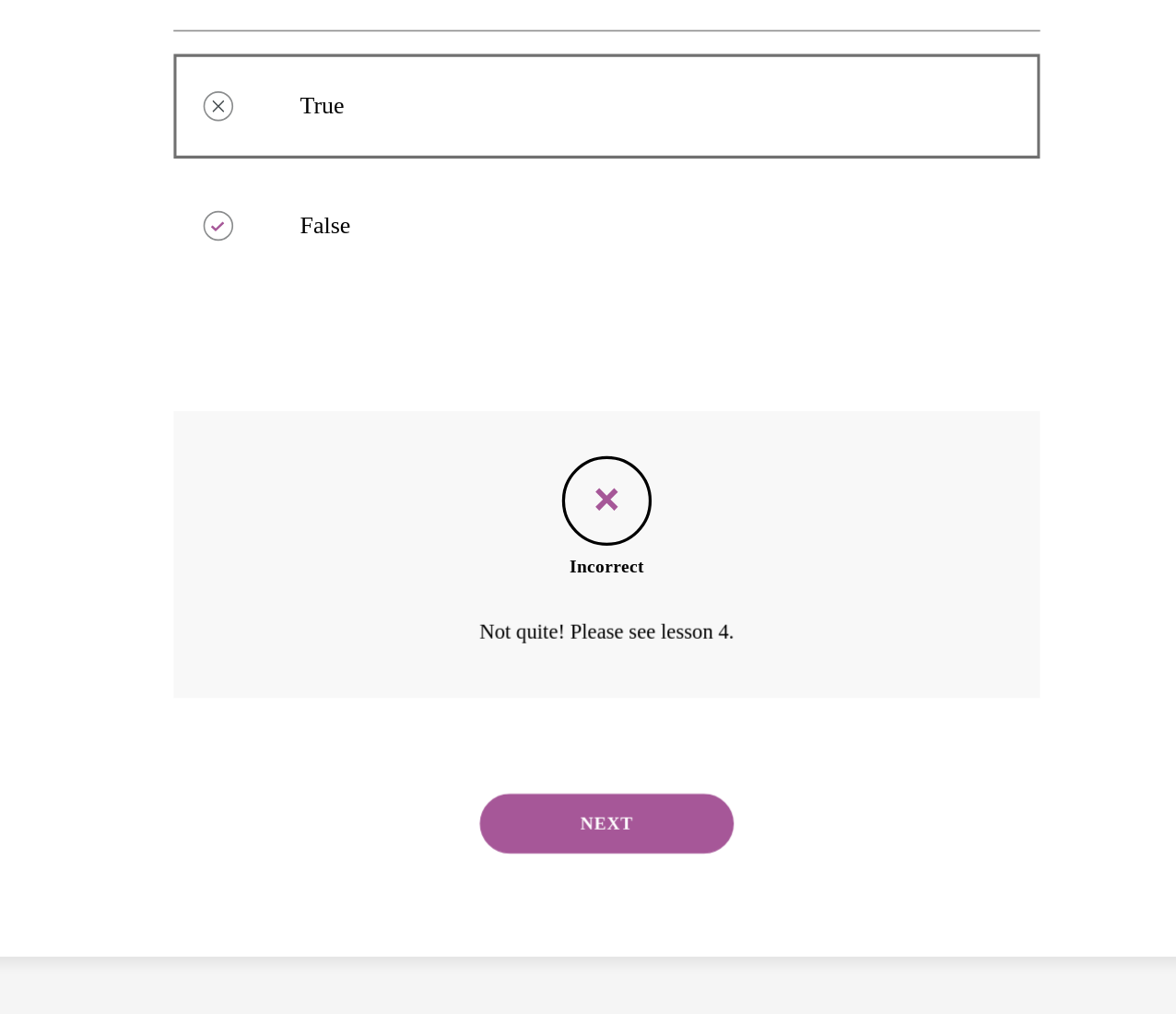
click at [126, 270] on div "NEXT" at bounding box center [161, 292] width 535 height 74
click at [129, 280] on button "NEXT" at bounding box center [160, 292] width 156 height 36
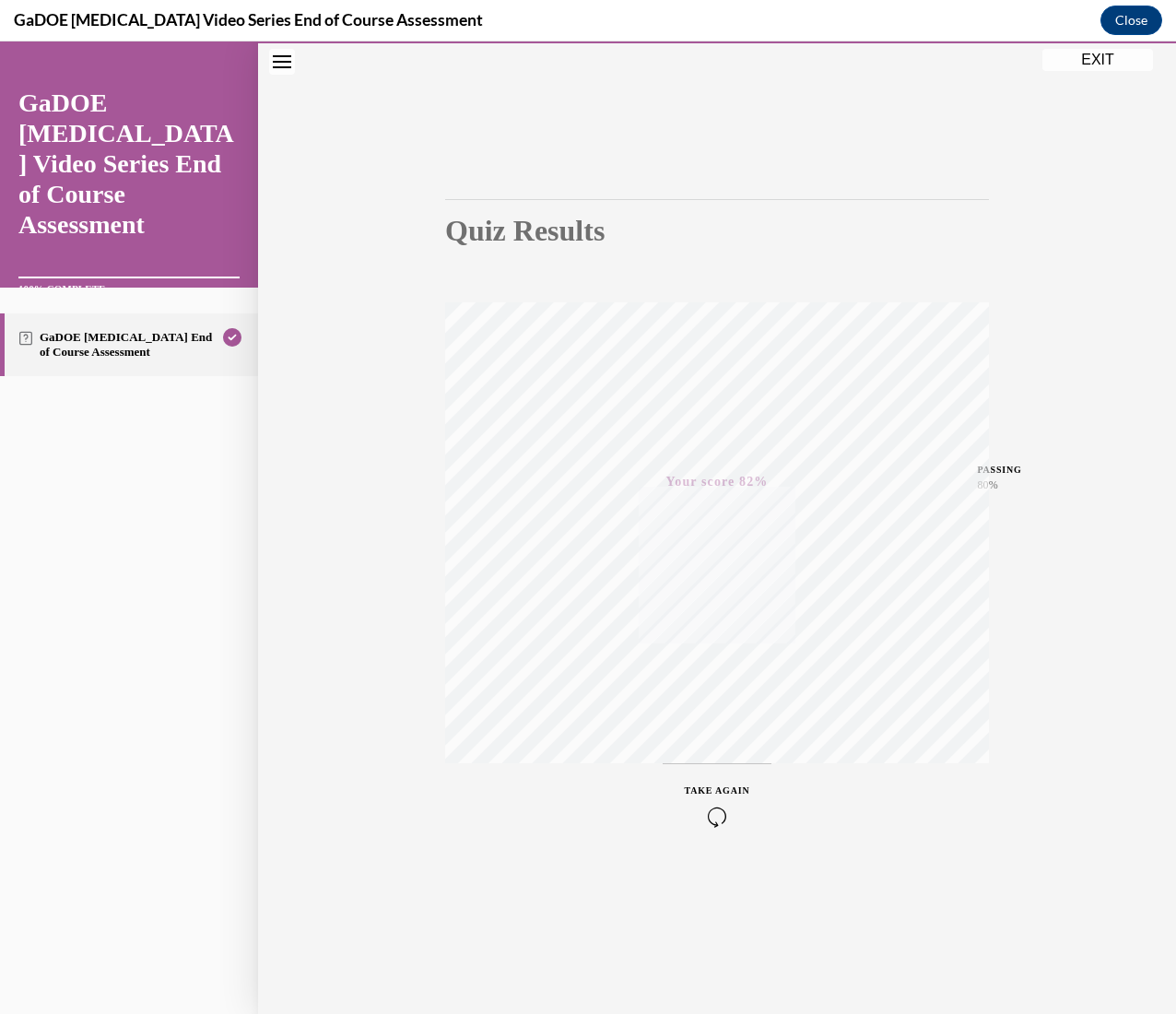
click at [1085, 59] on button "EXIT" at bounding box center [1097, 60] width 110 height 22
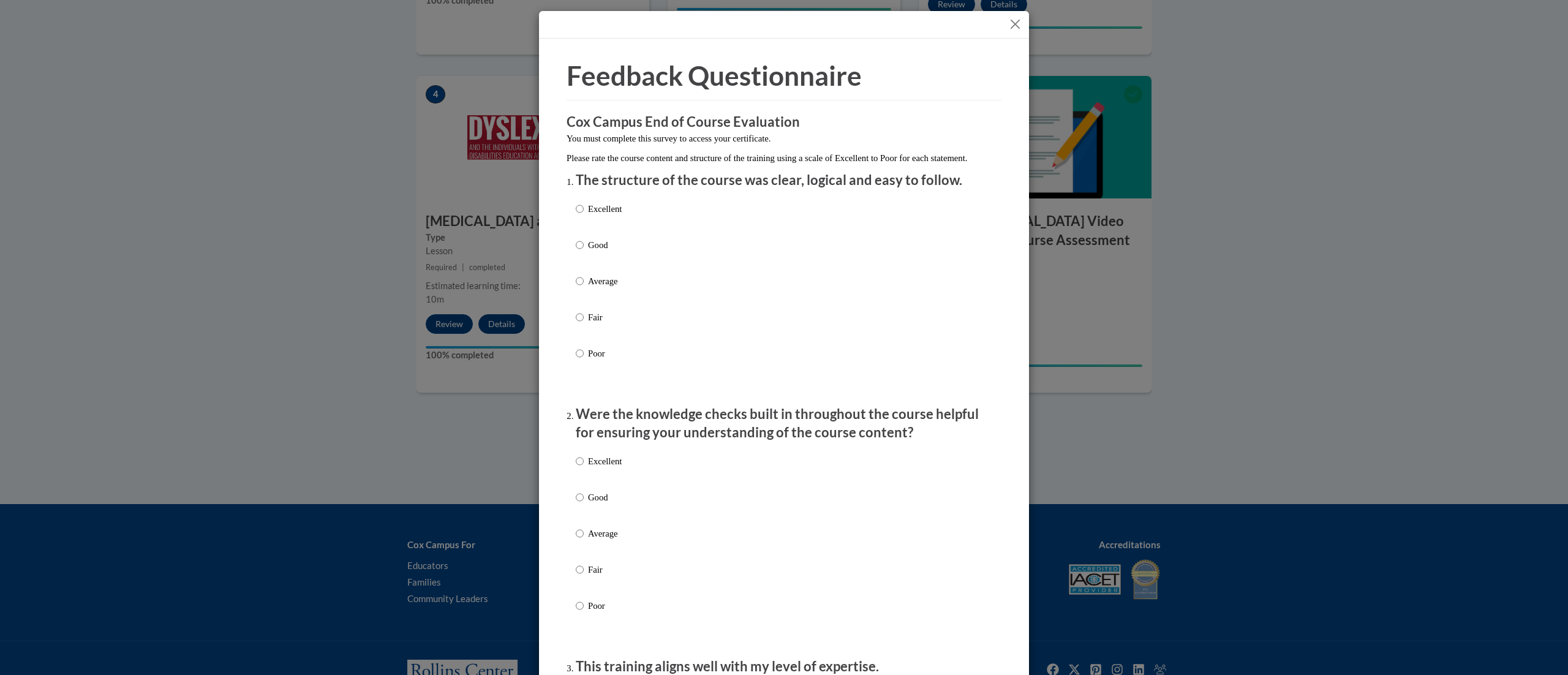
click at [774, 21] on div at bounding box center [784, 25] width 490 height 27
click at [774, 29] on button "Close" at bounding box center [1014, 24] width 15 height 15
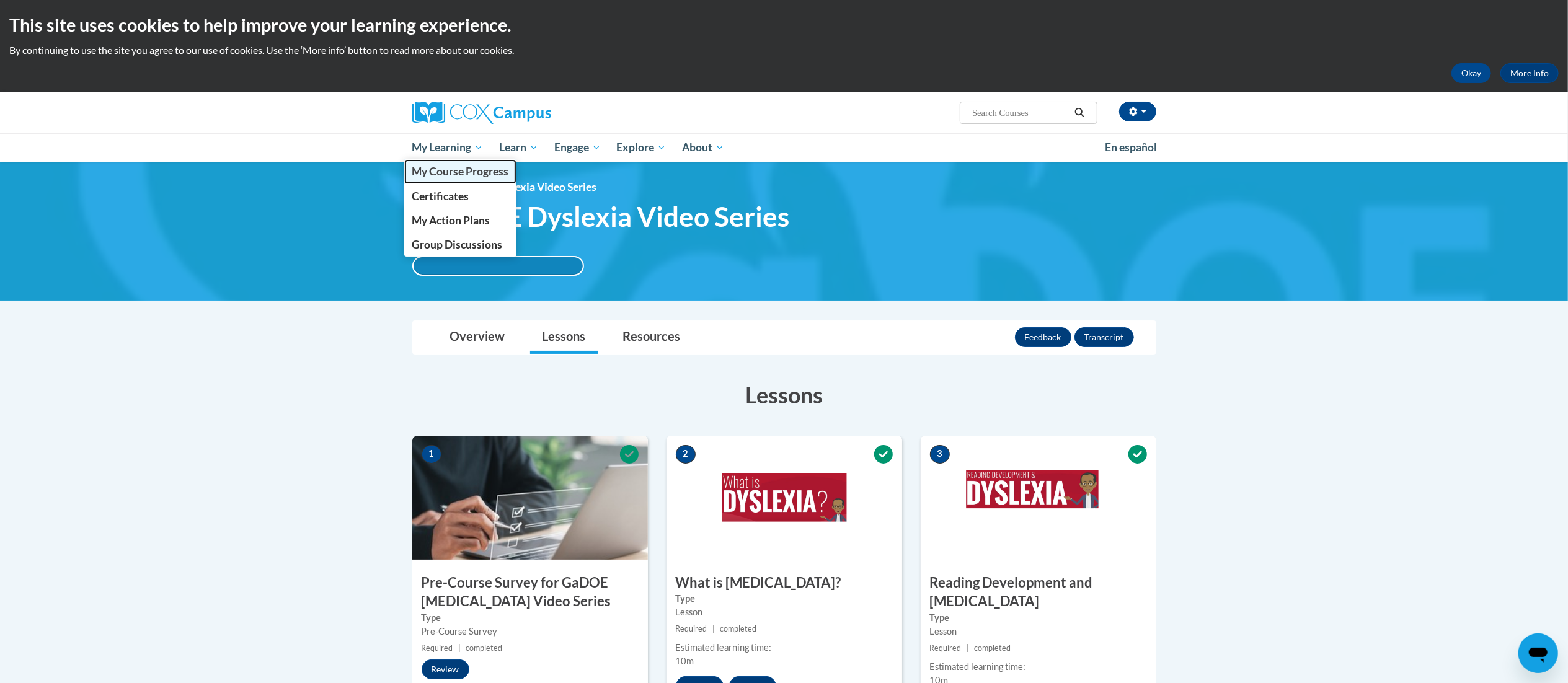
click at [444, 168] on span "My Course Progress" at bounding box center [460, 171] width 97 height 13
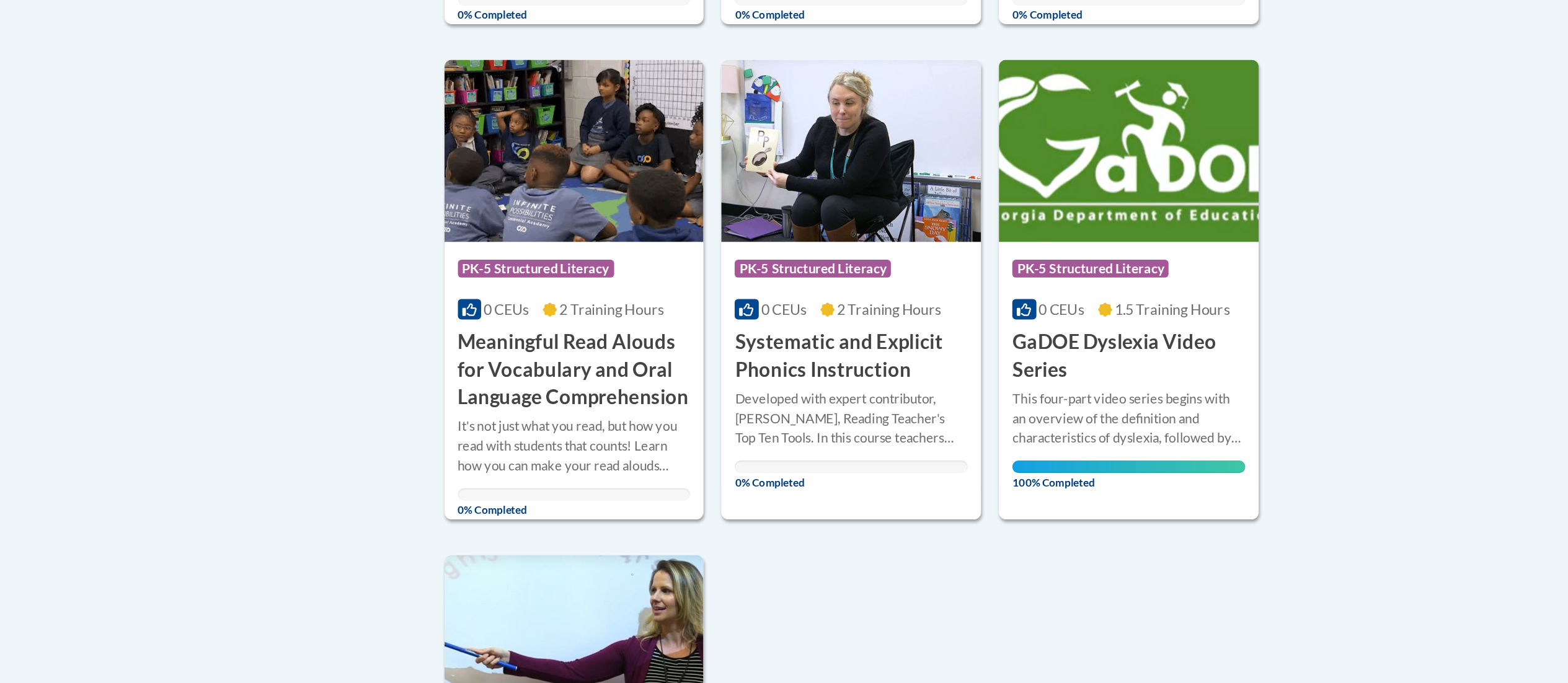
scroll to position [700, 0]
click at [632, 477] on div "Developed with expert contributor, Dr. [PERSON_NAME], Reading Teacher's Top Ten…" at bounding box center [685, 498] width 162 height 41
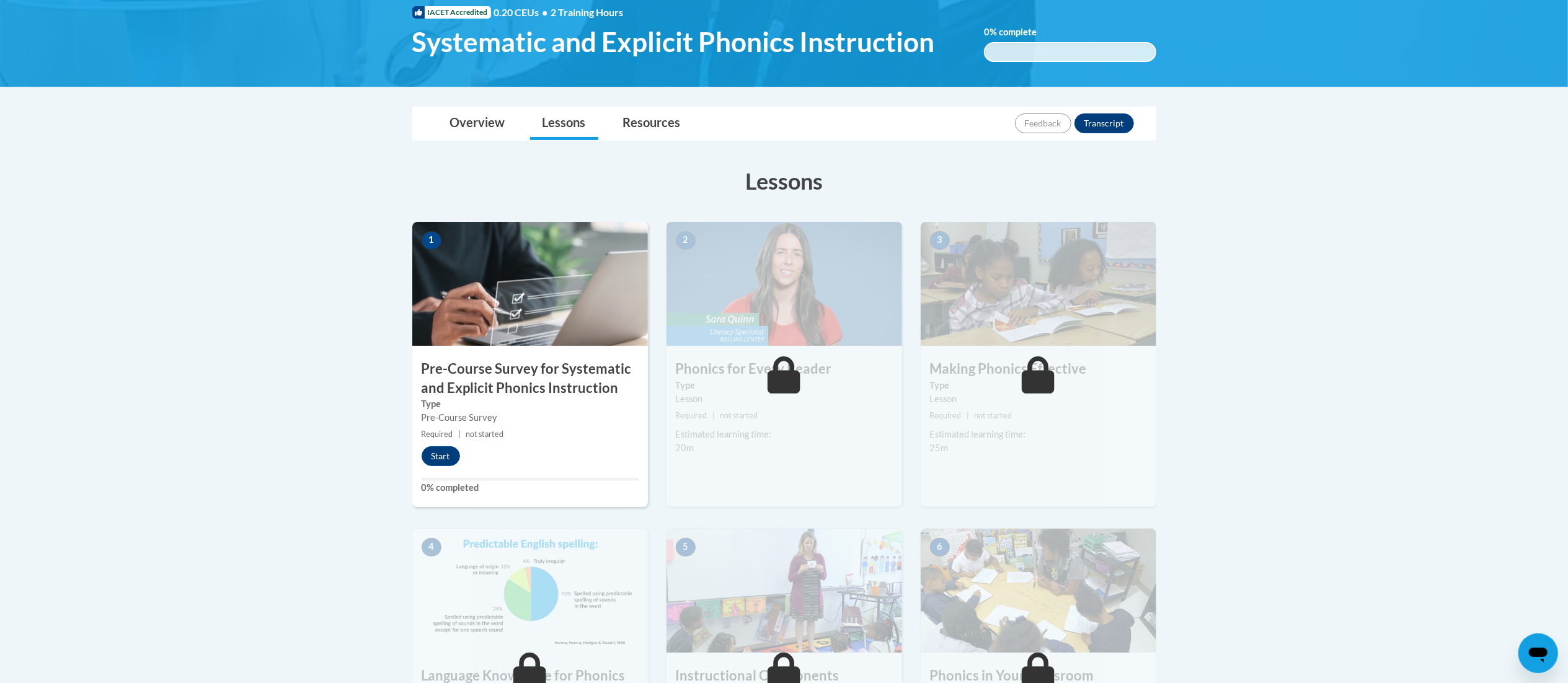
scroll to position [193, 0]
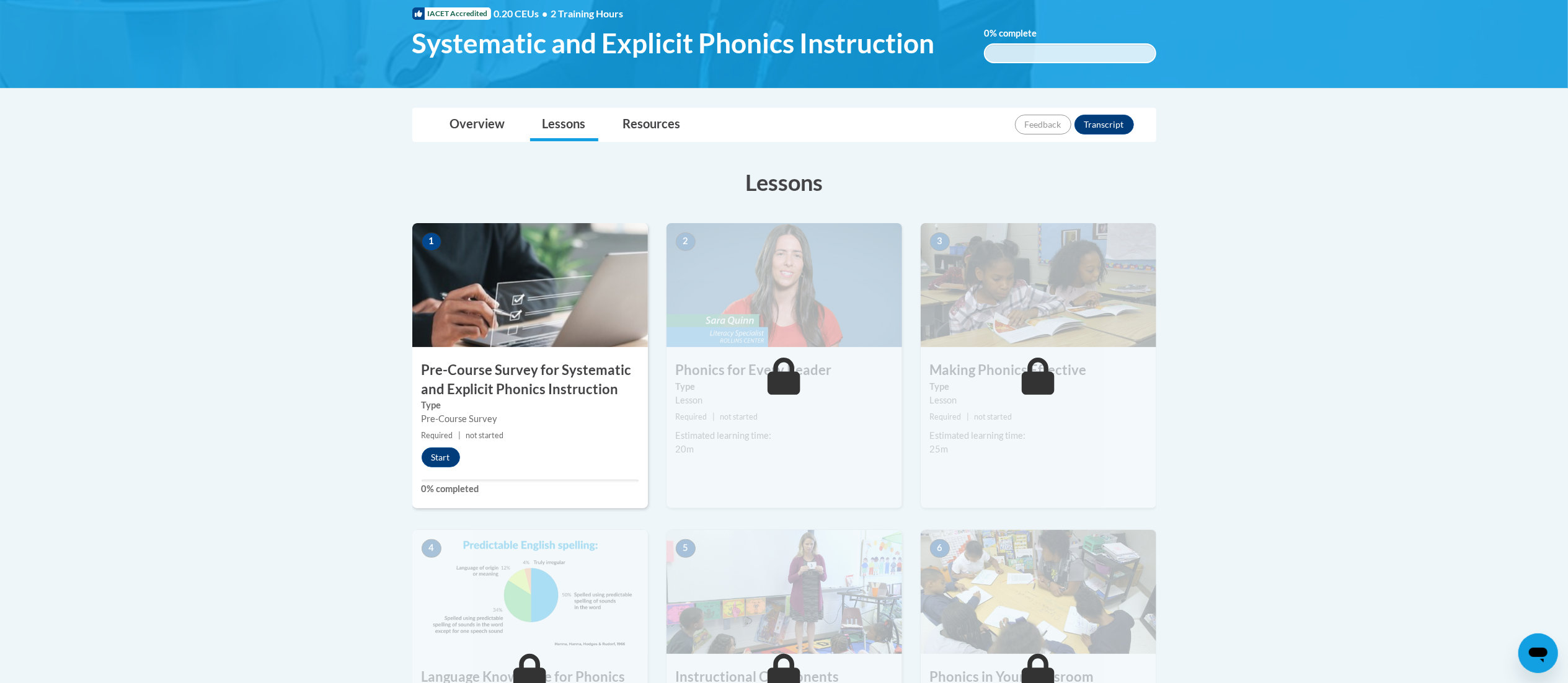
click at [455, 442] on div "1 Pre-Course Survey for Systematic and Explicit Phonics Instruction Type Pre-Co…" at bounding box center [530, 365] width 236 height 285
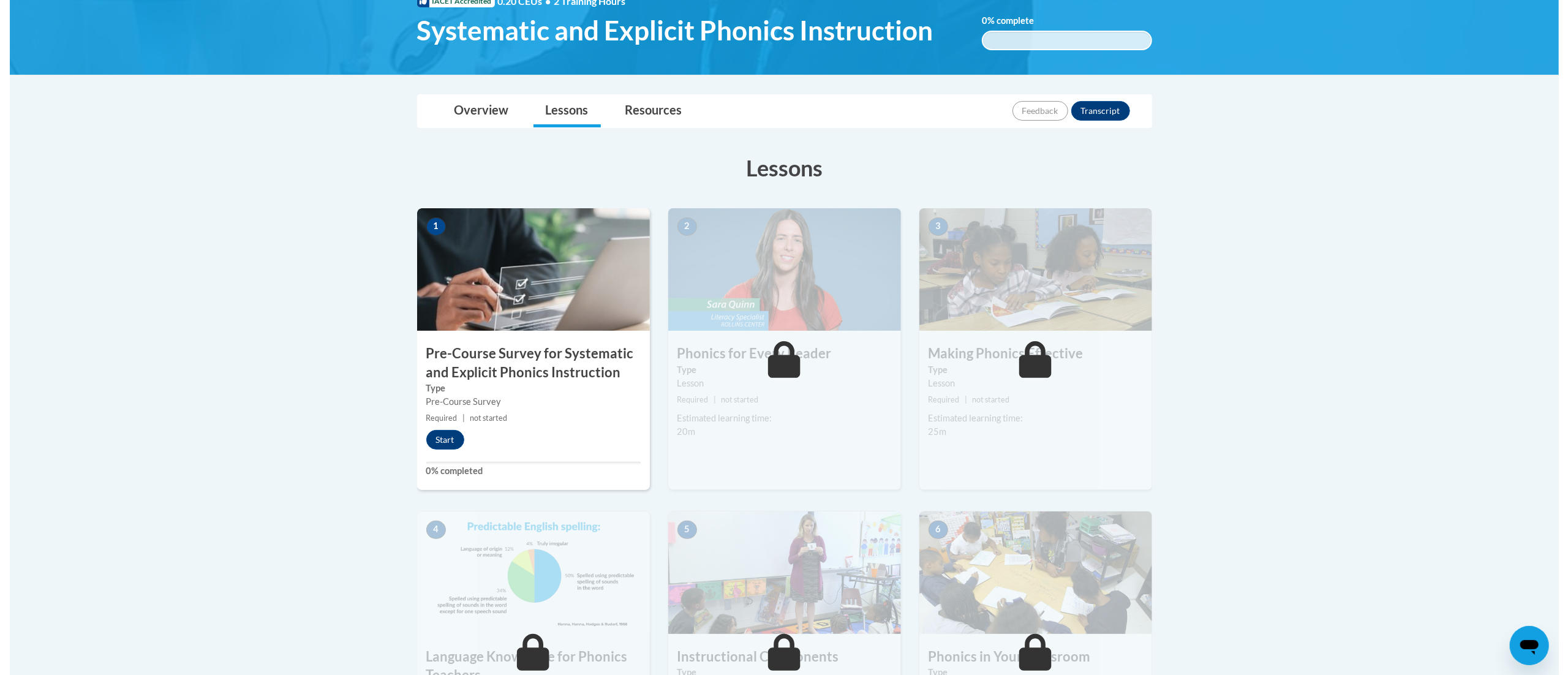
scroll to position [206, 0]
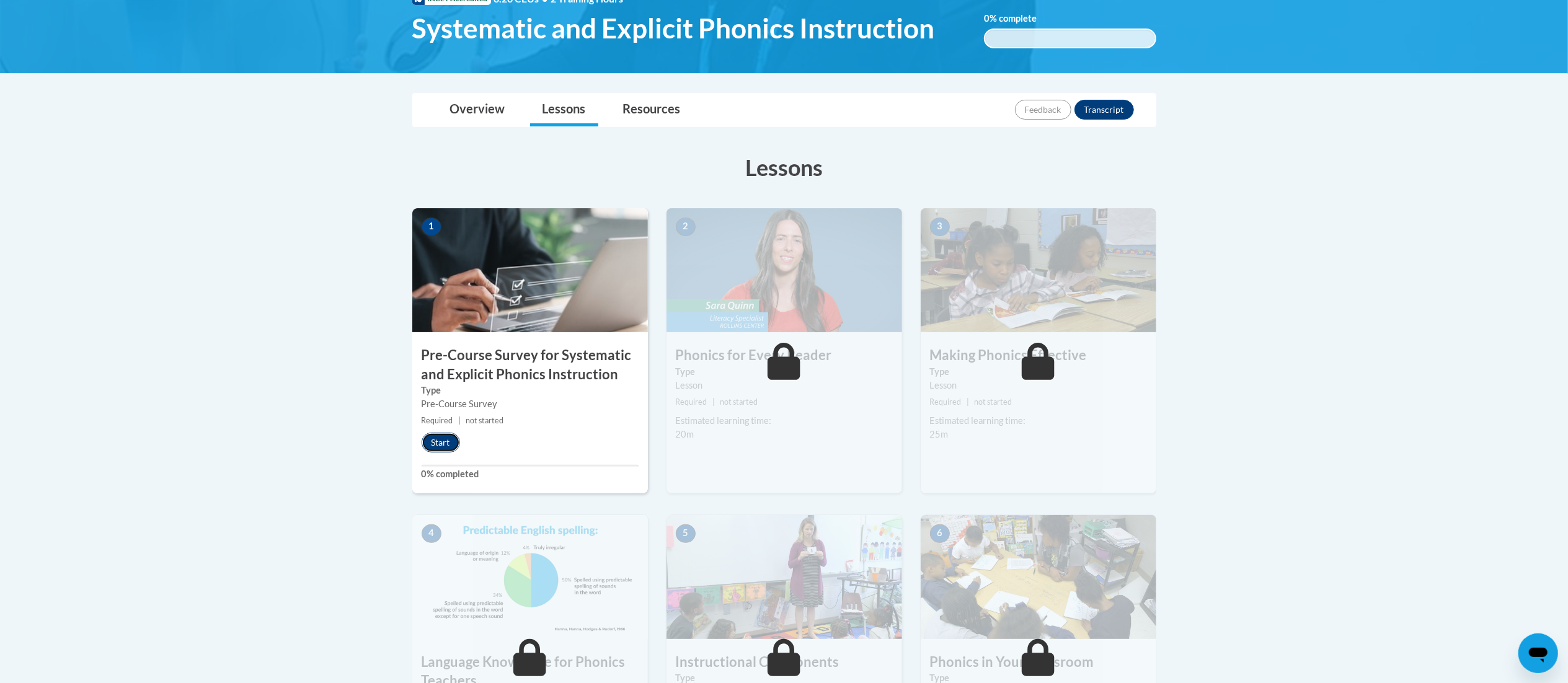
drag, startPoint x: 445, startPoint y: 436, endPoint x: 429, endPoint y: 440, distance: 16.5
click at [429, 440] on button "Start" at bounding box center [441, 442] width 38 height 20
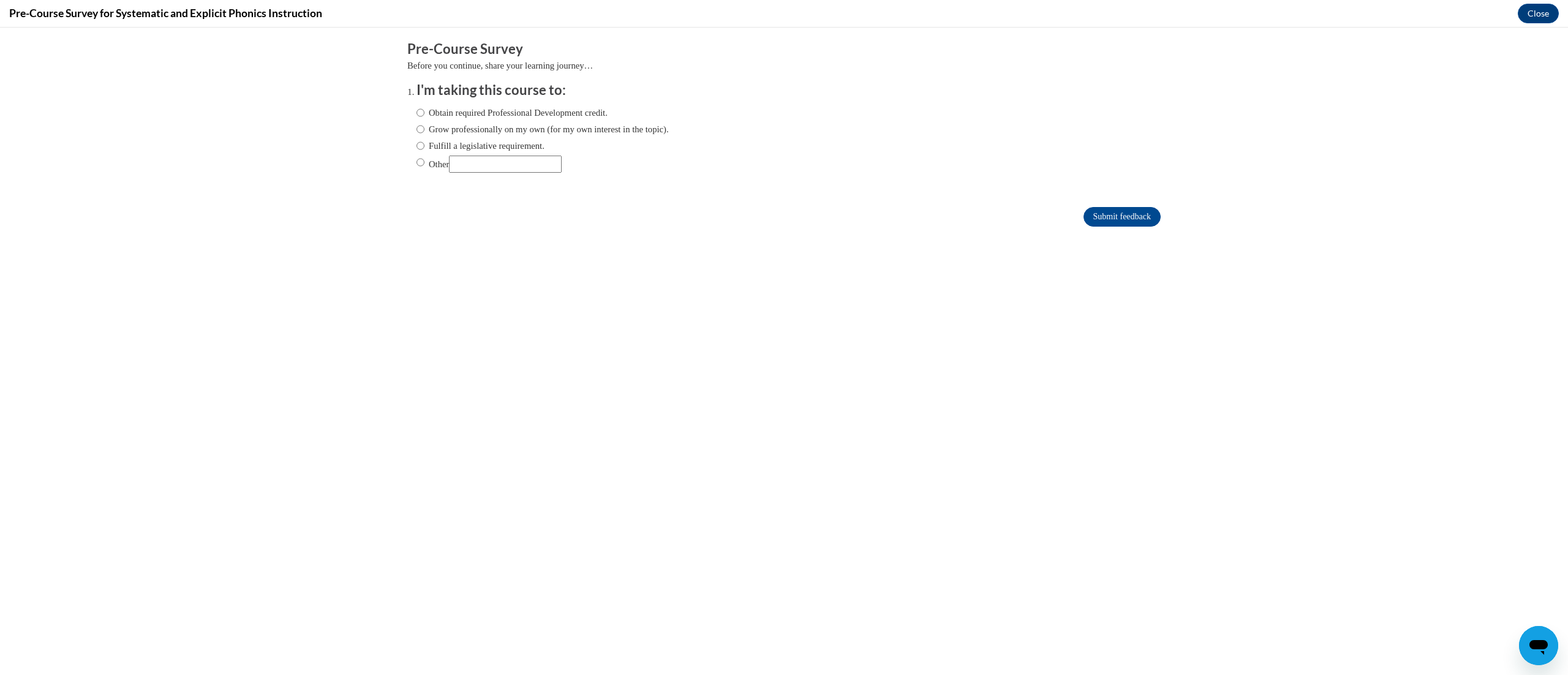
scroll to position [0, 0]
click at [537, 114] on label "Obtain required Professional Development credit." at bounding box center [512, 112] width 191 height 14
click at [424, 114] on input "Obtain required Professional Development credit." at bounding box center [420, 112] width 8 height 14
radio input "true"
click at [1098, 217] on input "Submit feedback" at bounding box center [1122, 217] width 77 height 20
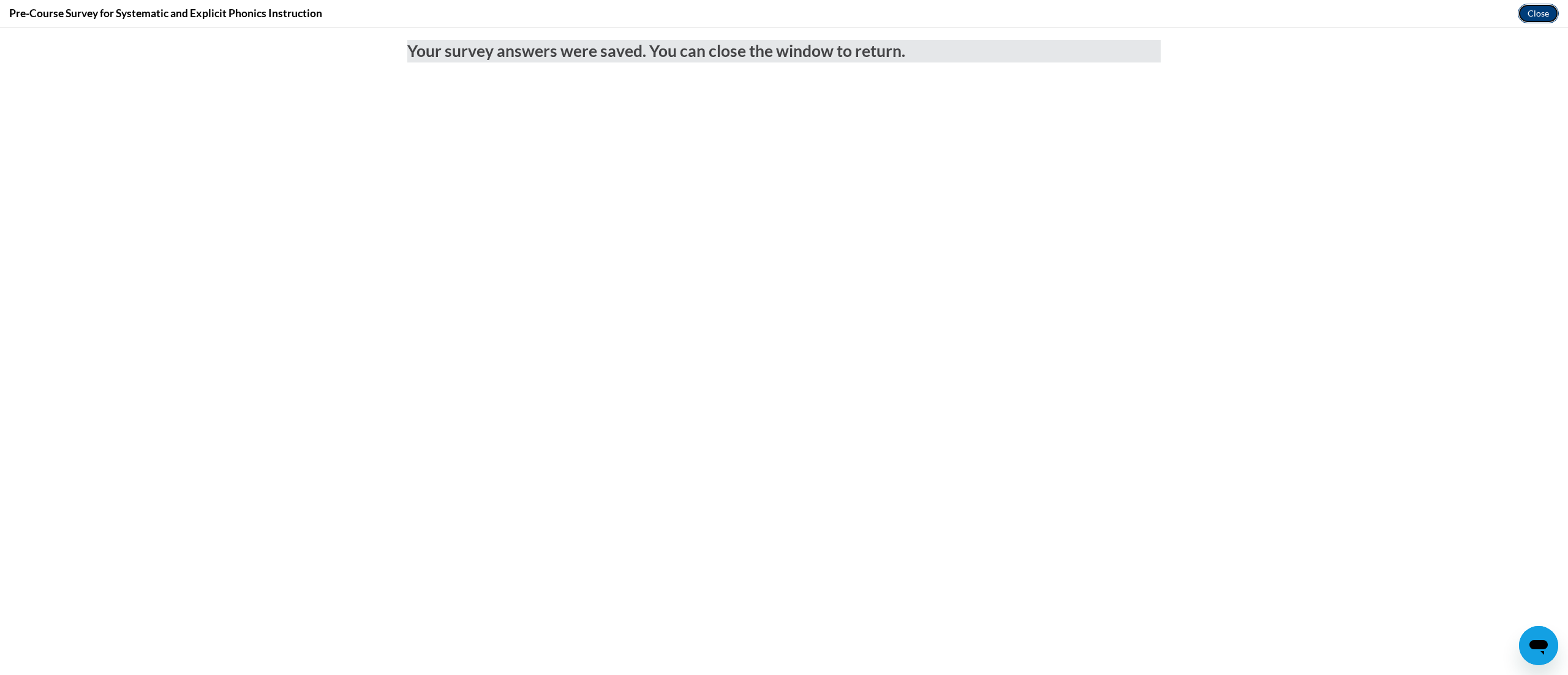
click at [1536, 4] on button "Close" at bounding box center [1538, 14] width 41 height 20
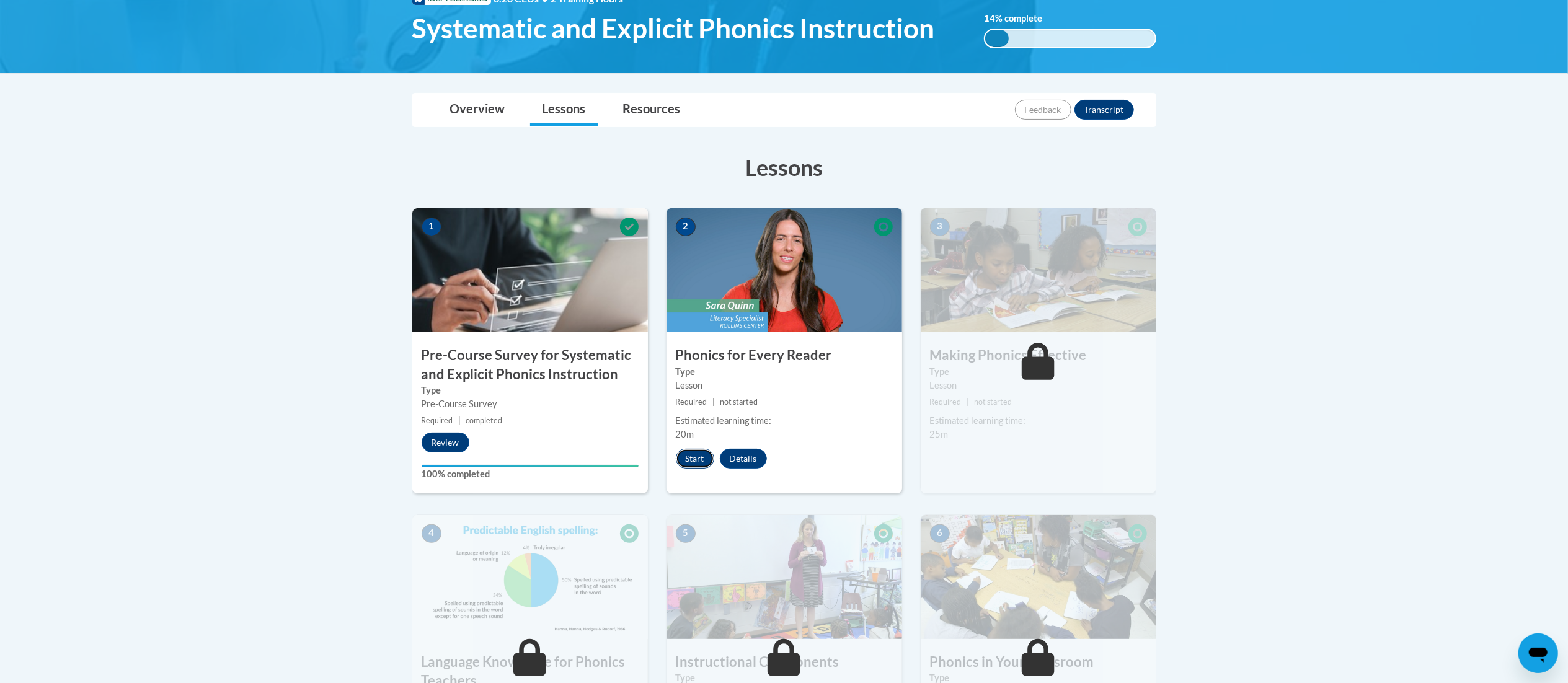
click at [685, 460] on button "Start" at bounding box center [695, 458] width 38 height 20
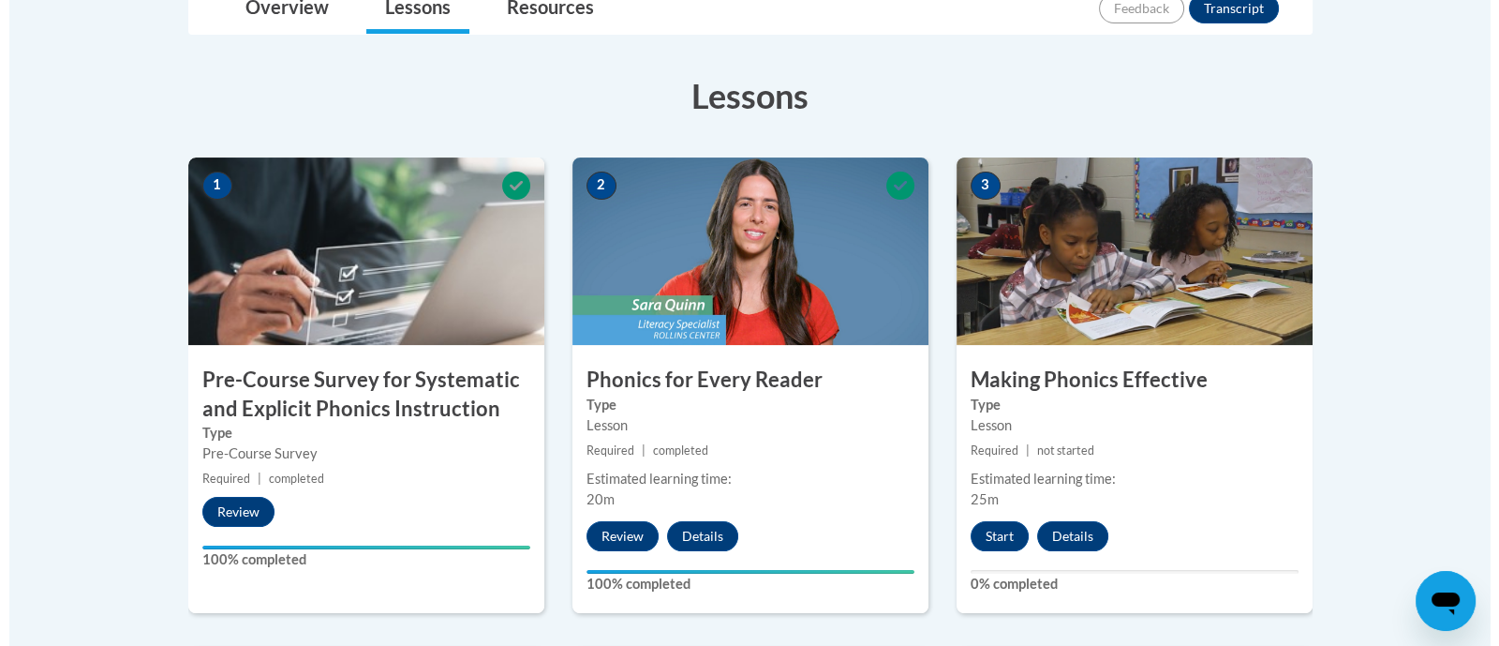
scroll to position [468, 0]
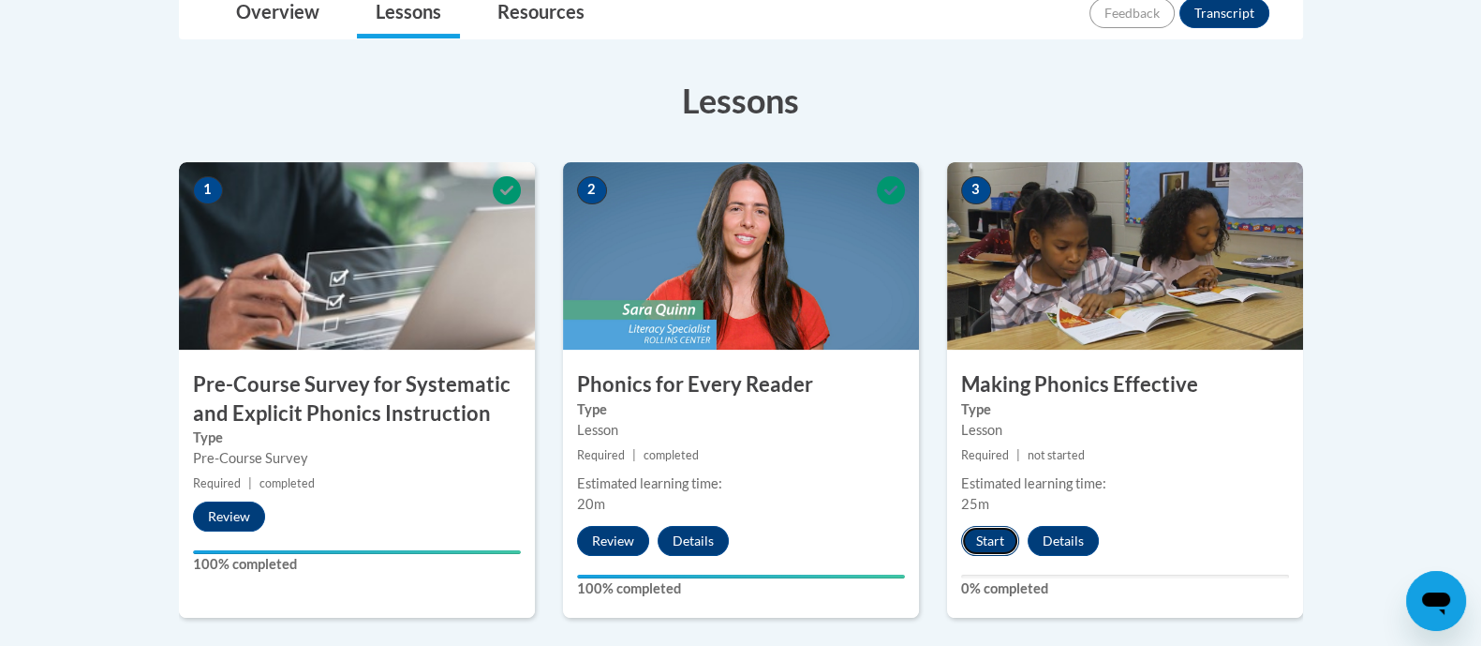
click at [993, 534] on button "Start" at bounding box center [990, 541] width 58 height 30
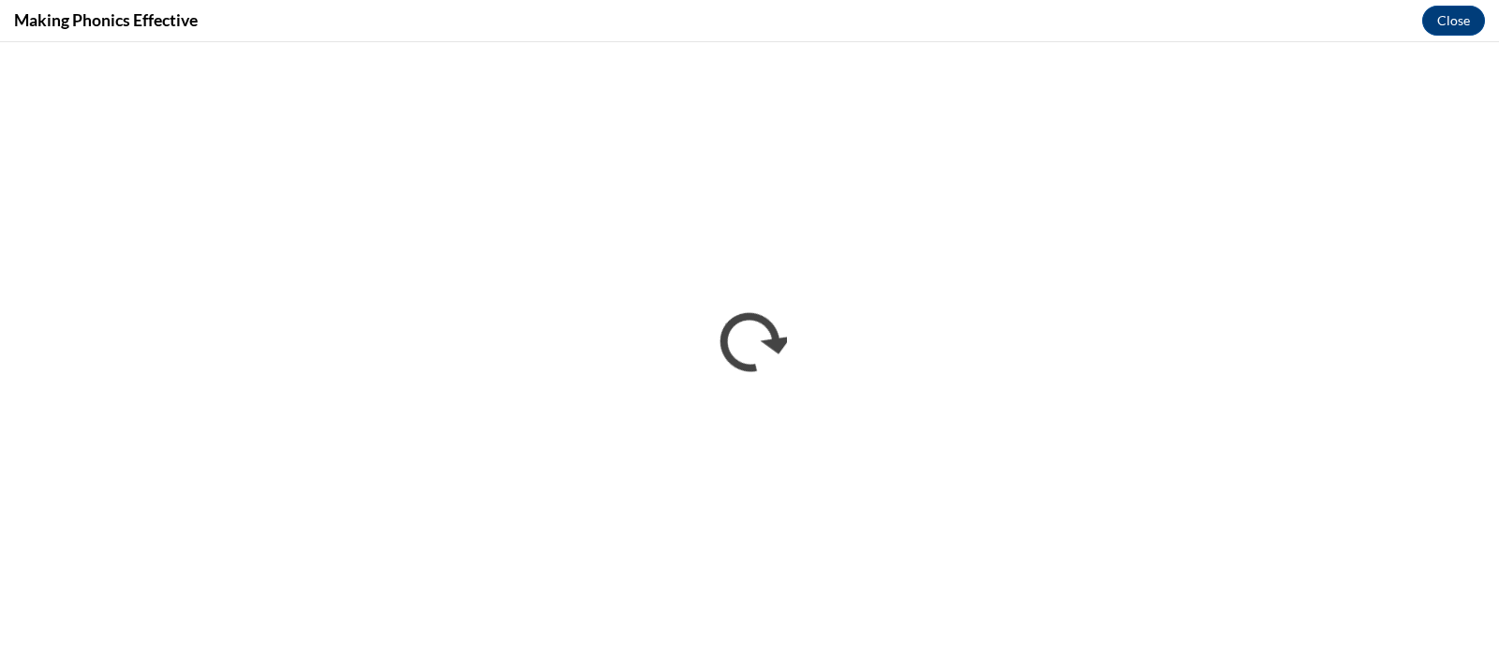
scroll to position [0, 0]
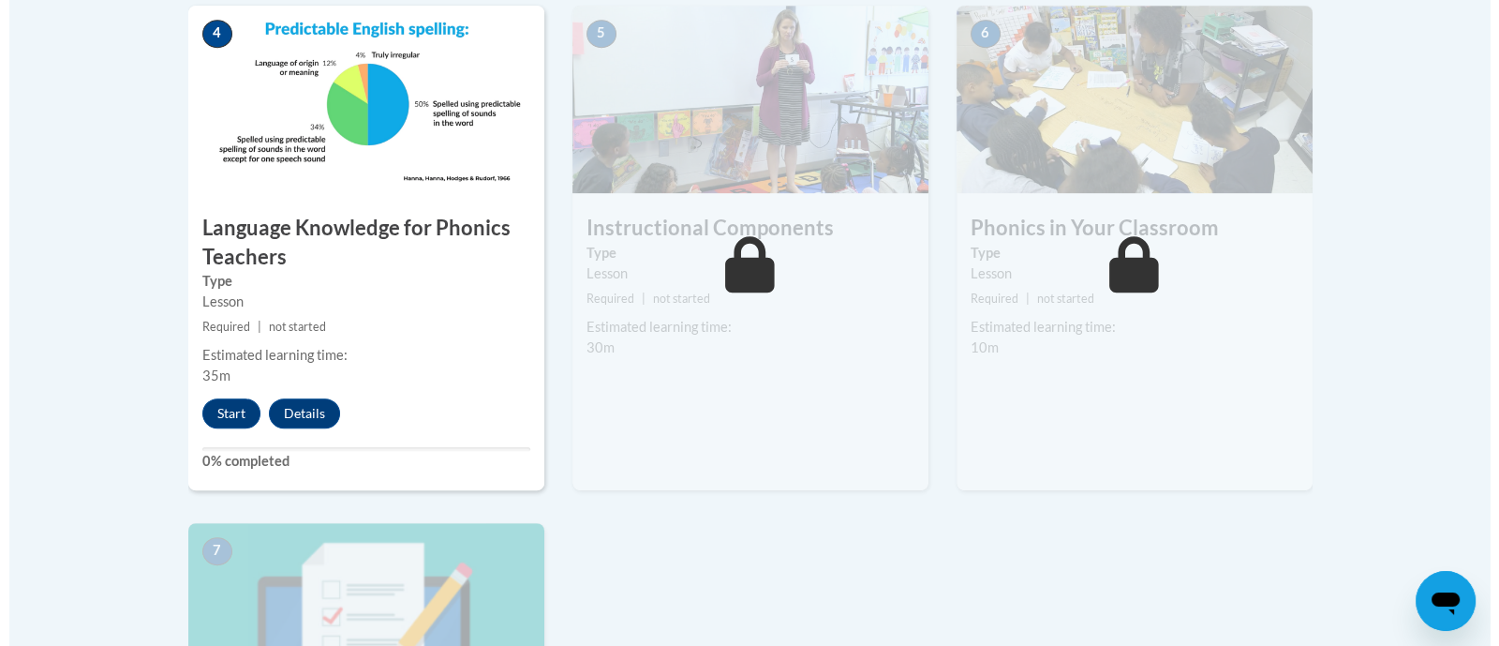
scroll to position [1120, 0]
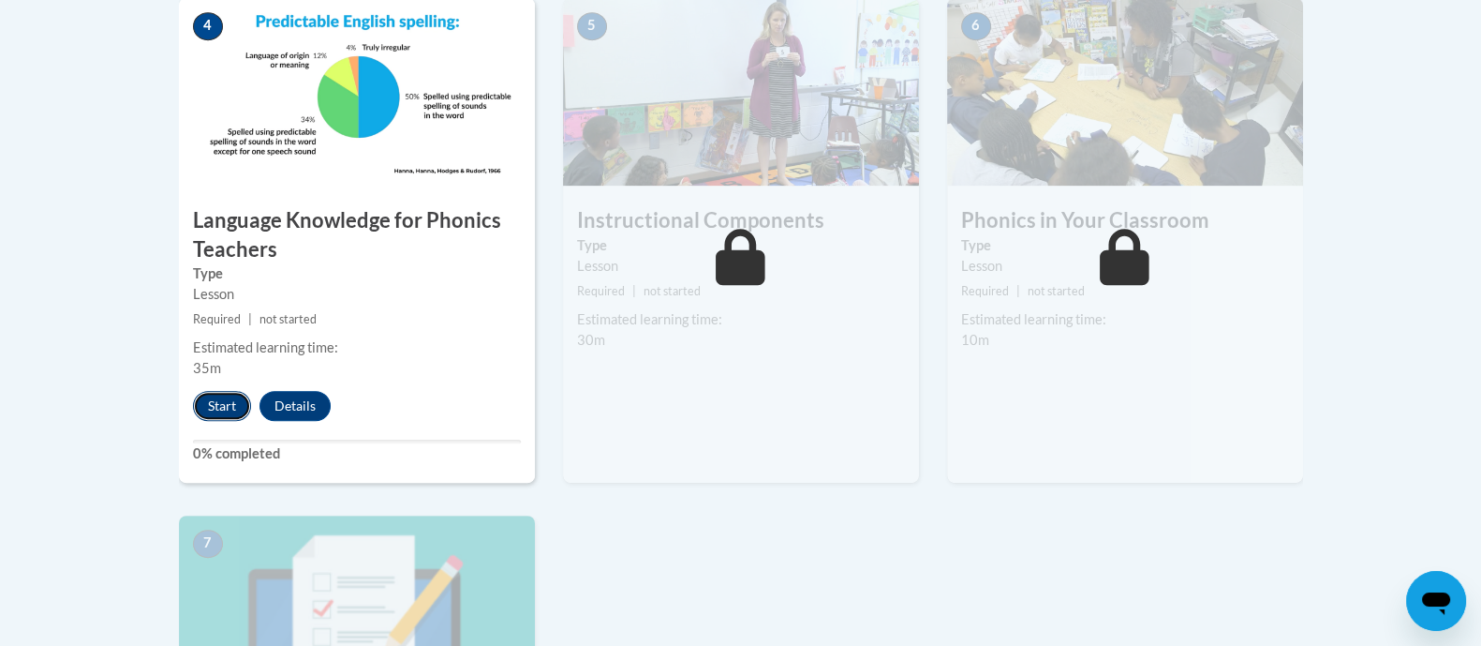
click at [231, 398] on button "Start" at bounding box center [222, 406] width 58 height 30
